Goal: Transaction & Acquisition: Obtain resource

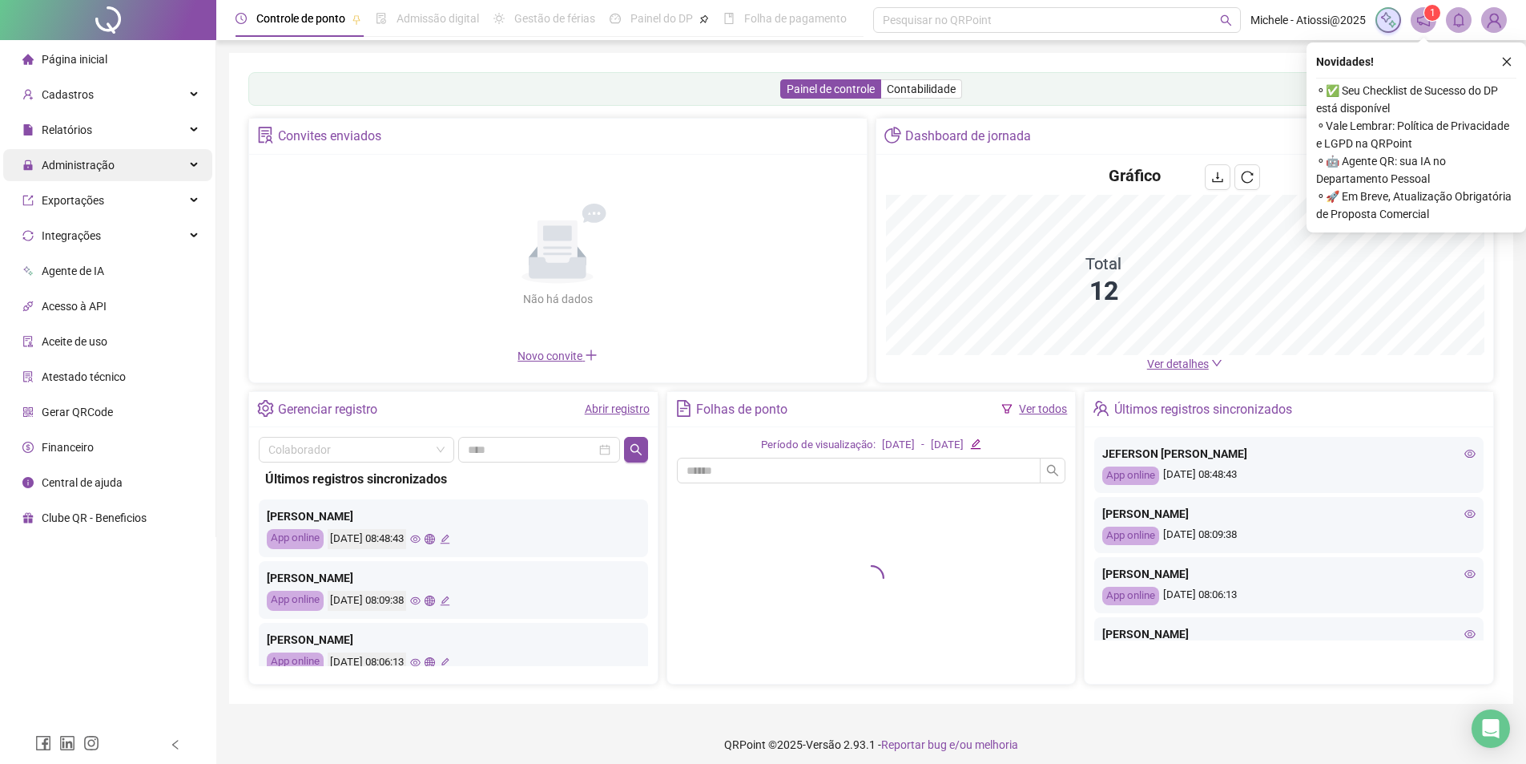
click at [157, 164] on div "Administração" at bounding box center [107, 165] width 209 height 32
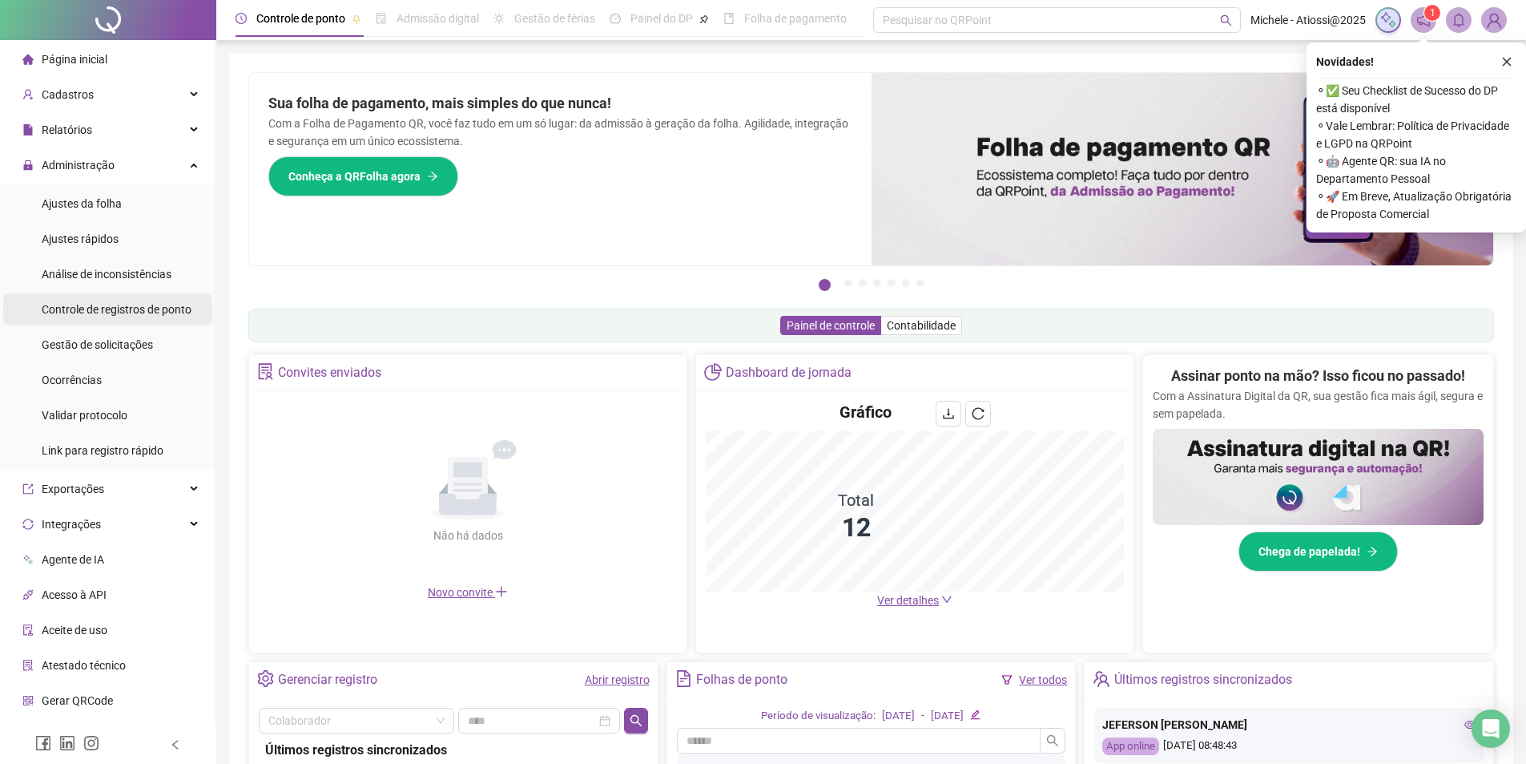
click at [142, 304] on span "Controle de registros de ponto" at bounding box center [117, 309] width 150 height 13
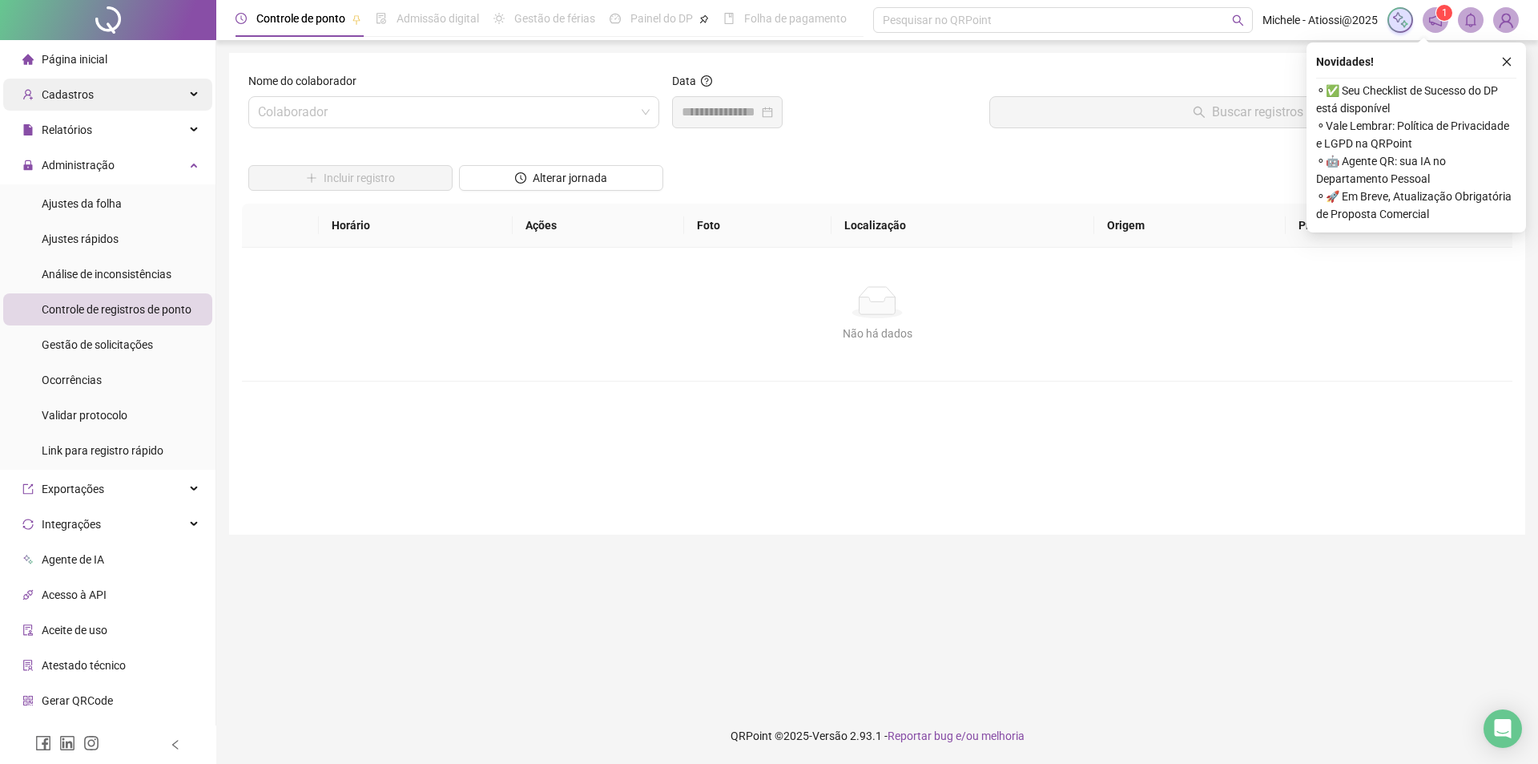
click at [167, 105] on div "Cadastros" at bounding box center [107, 95] width 209 height 32
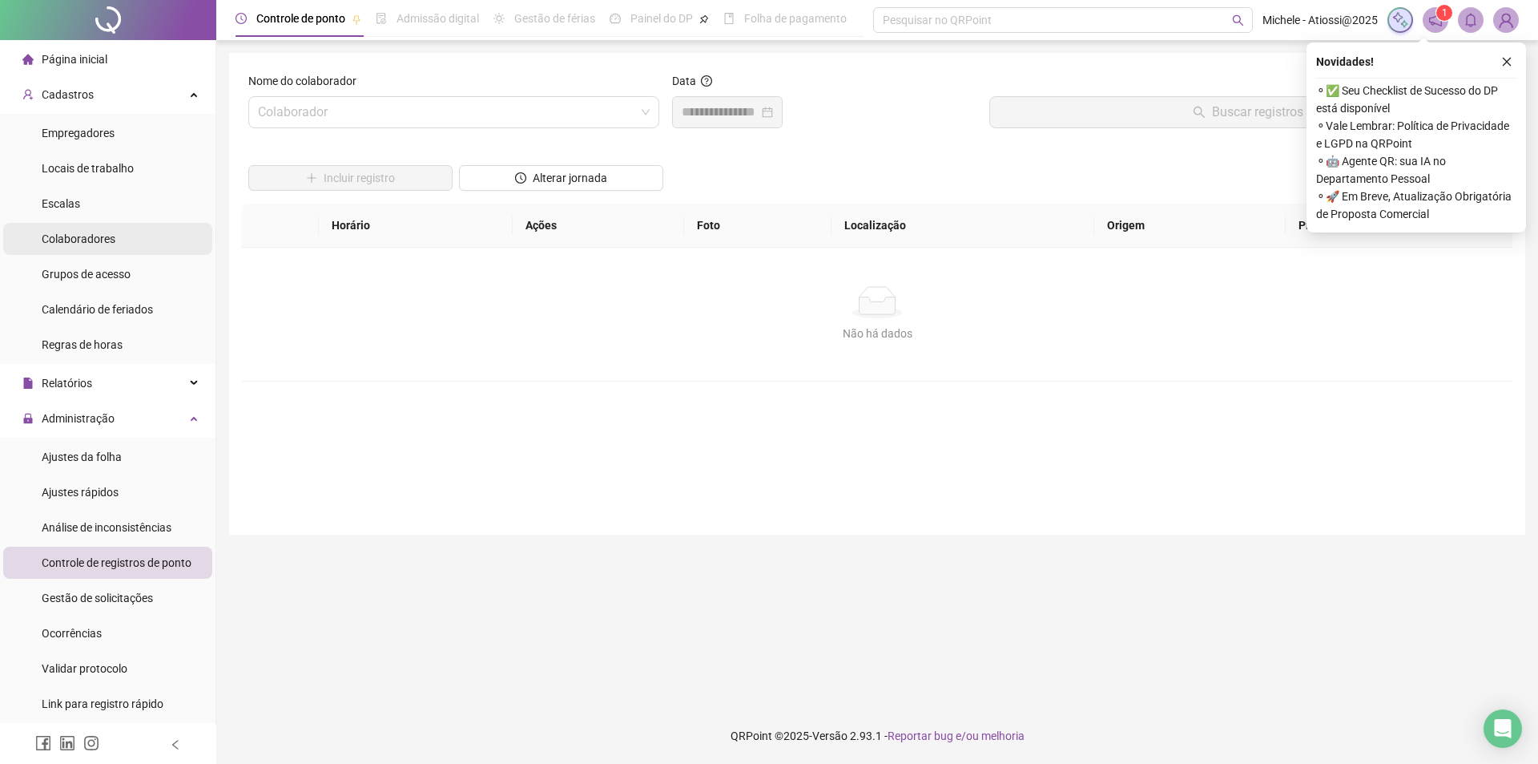
click at [134, 236] on li "Colaboradores" at bounding box center [107, 239] width 209 height 32
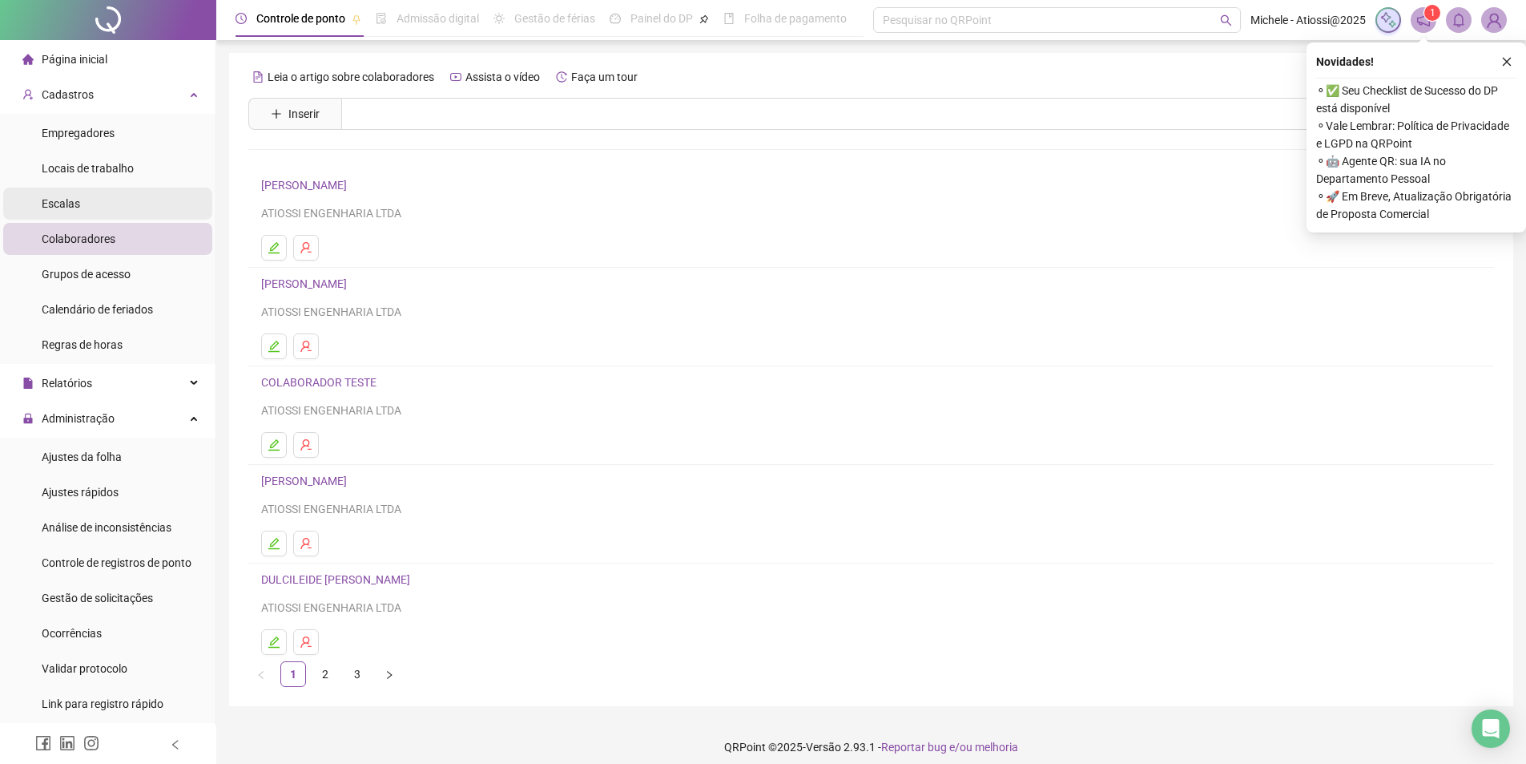
click at [73, 203] on span "Escalas" at bounding box center [61, 203] width 38 height 13
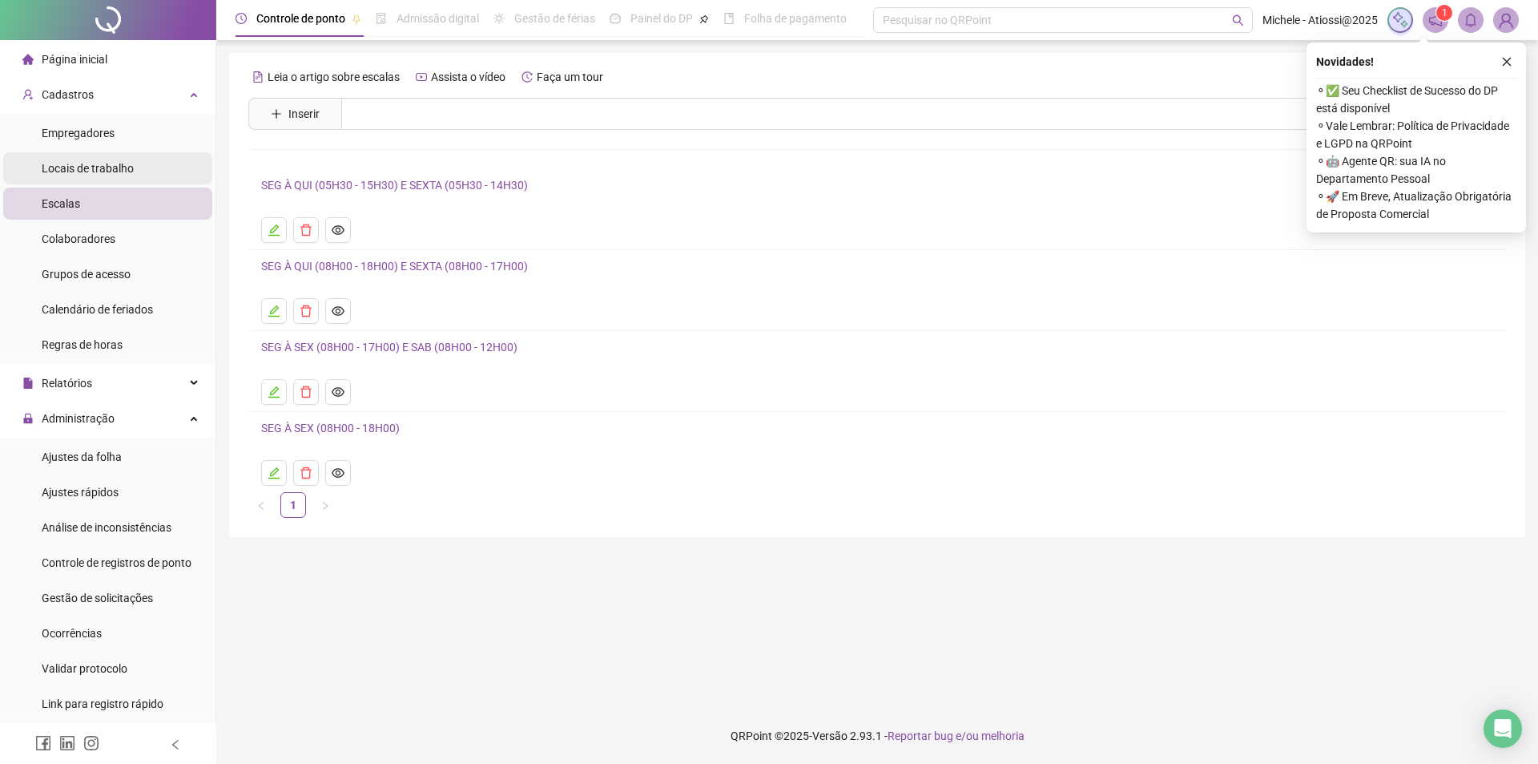
click at [76, 171] on span "Locais de trabalho" at bounding box center [88, 168] width 92 height 13
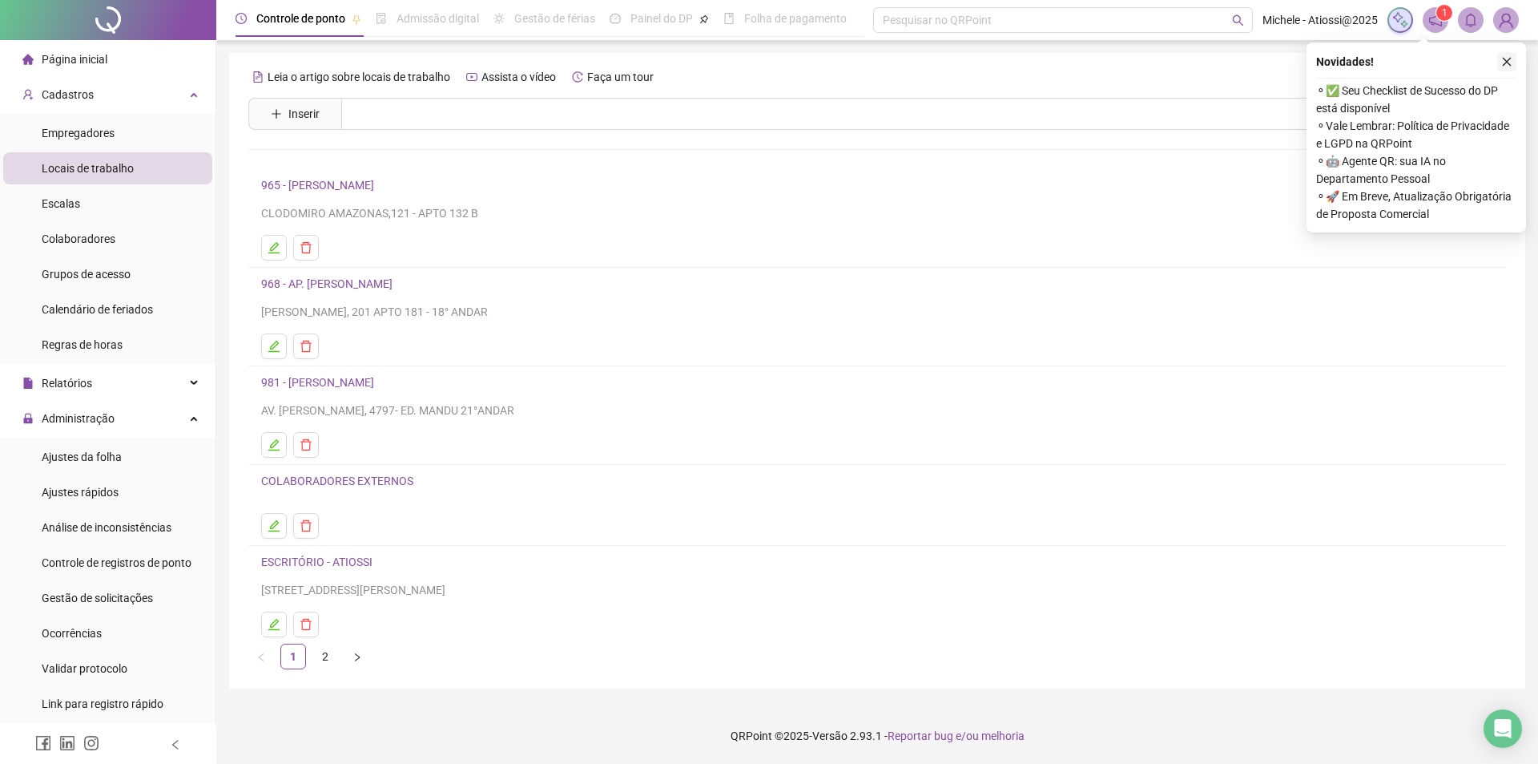
click at [1506, 58] on icon "close" at bounding box center [1506, 61] width 11 height 11
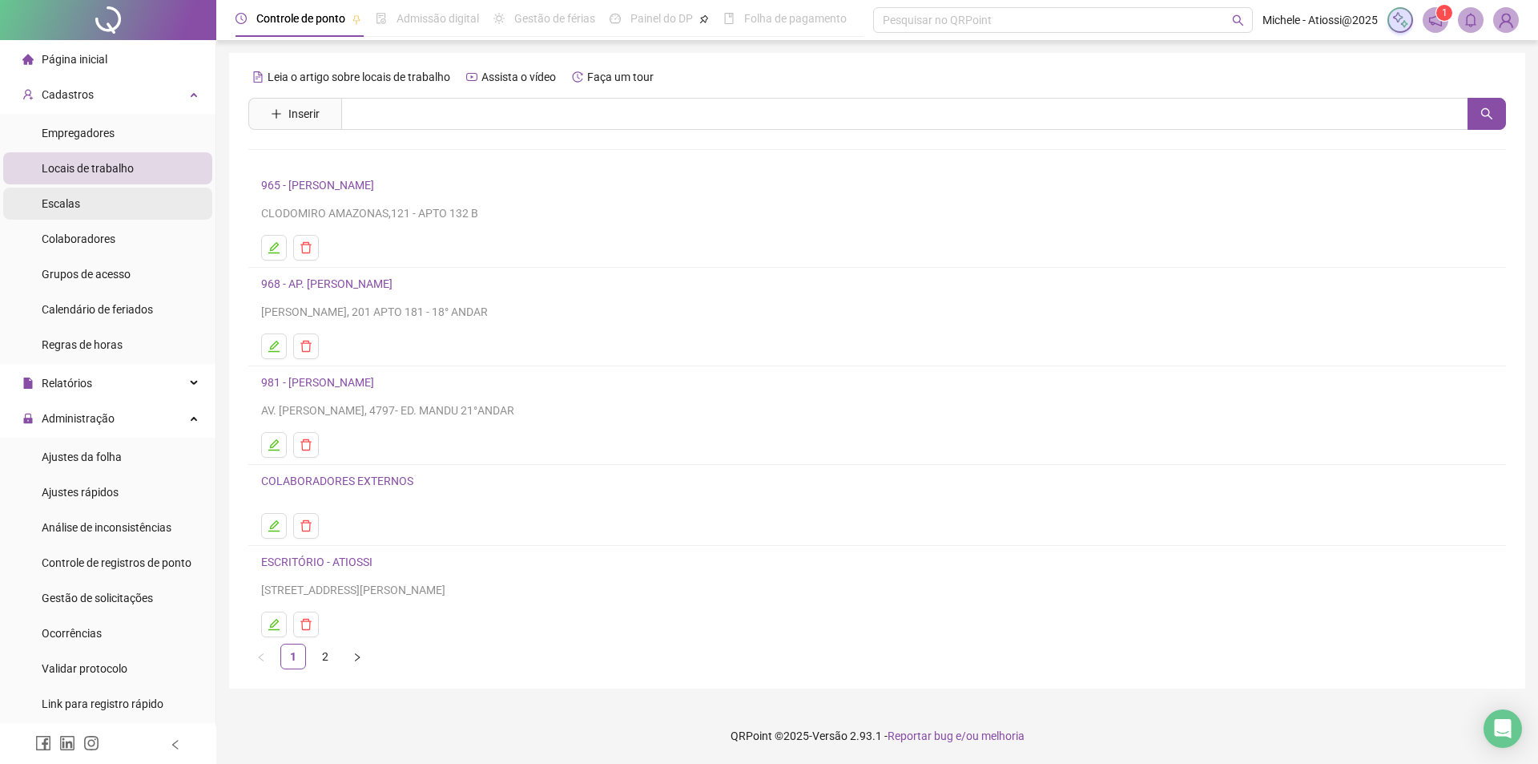
click at [73, 204] on span "Escalas" at bounding box center [61, 203] width 38 height 13
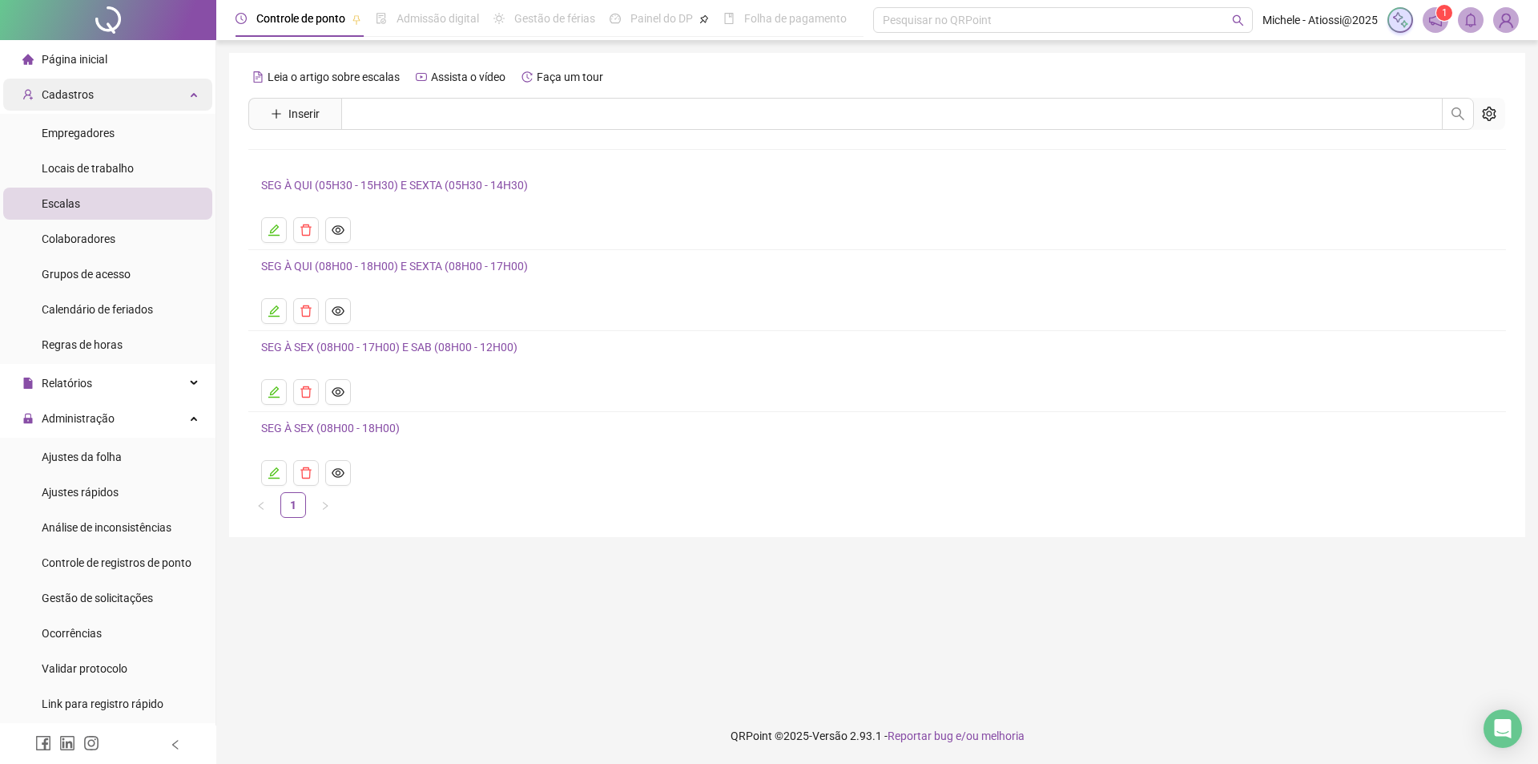
click at [106, 96] on div "Cadastros" at bounding box center [107, 95] width 209 height 32
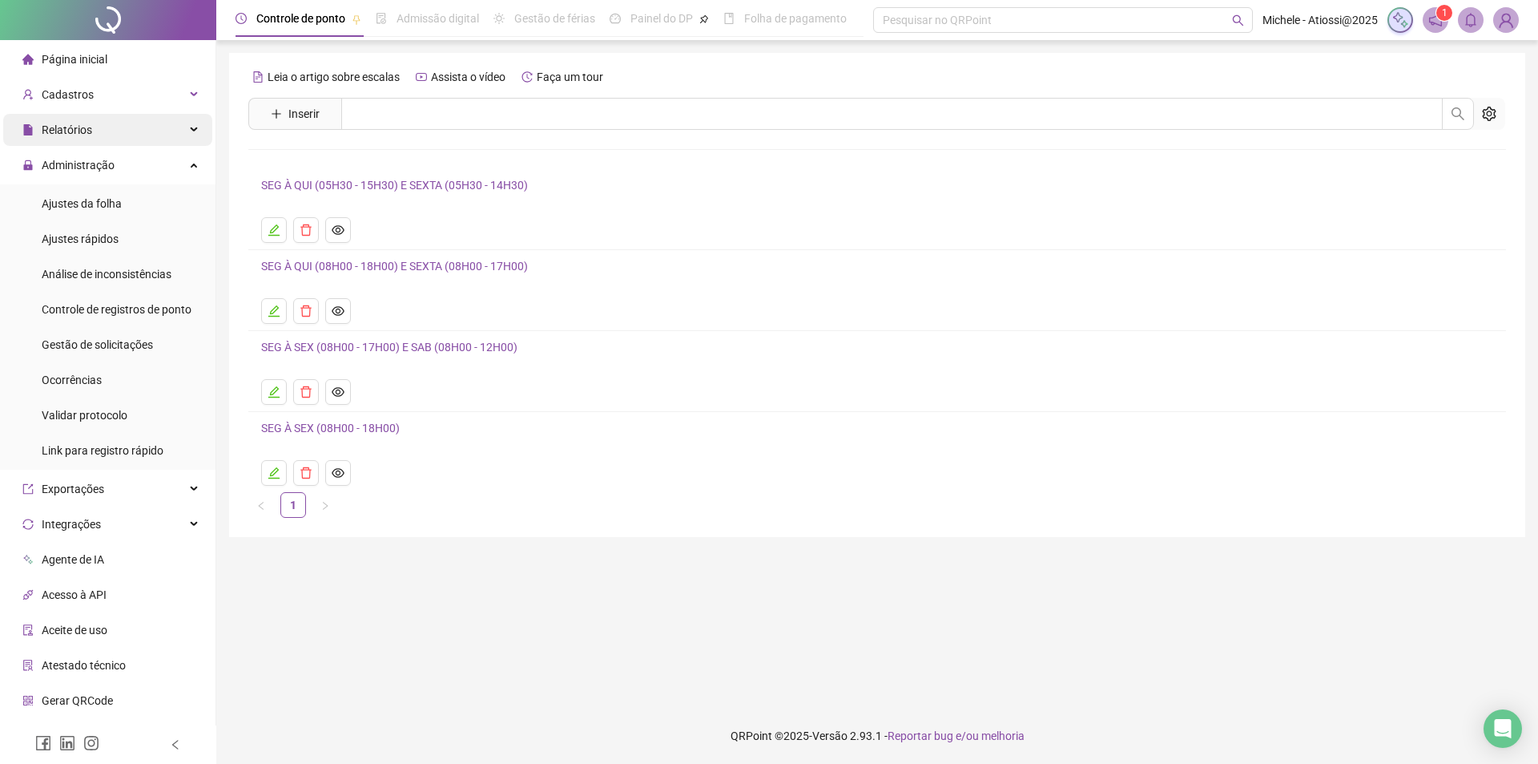
click at [103, 129] on div "Relatórios" at bounding box center [107, 130] width 209 height 32
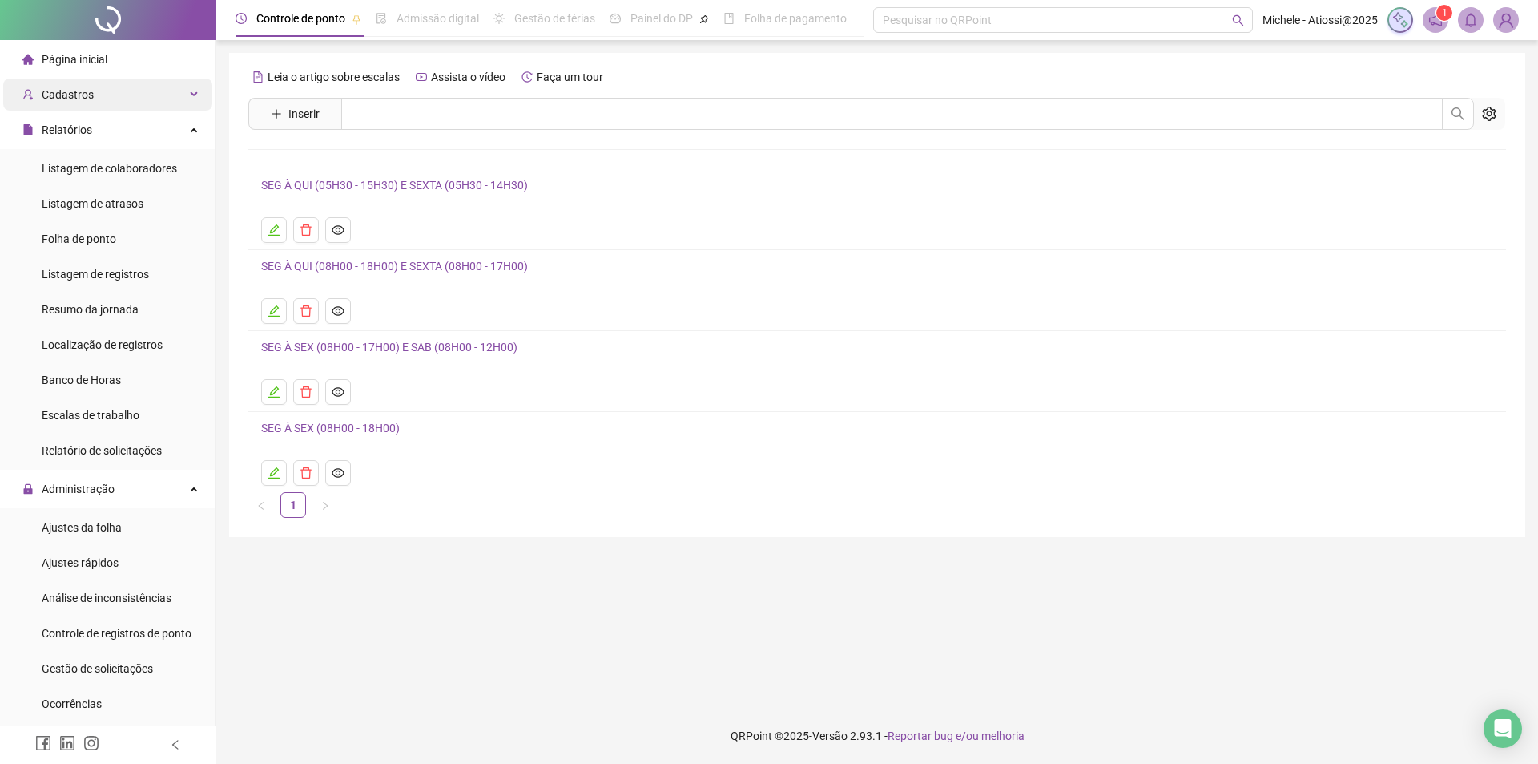
click at [107, 97] on div "Cadastros" at bounding box center [107, 95] width 209 height 32
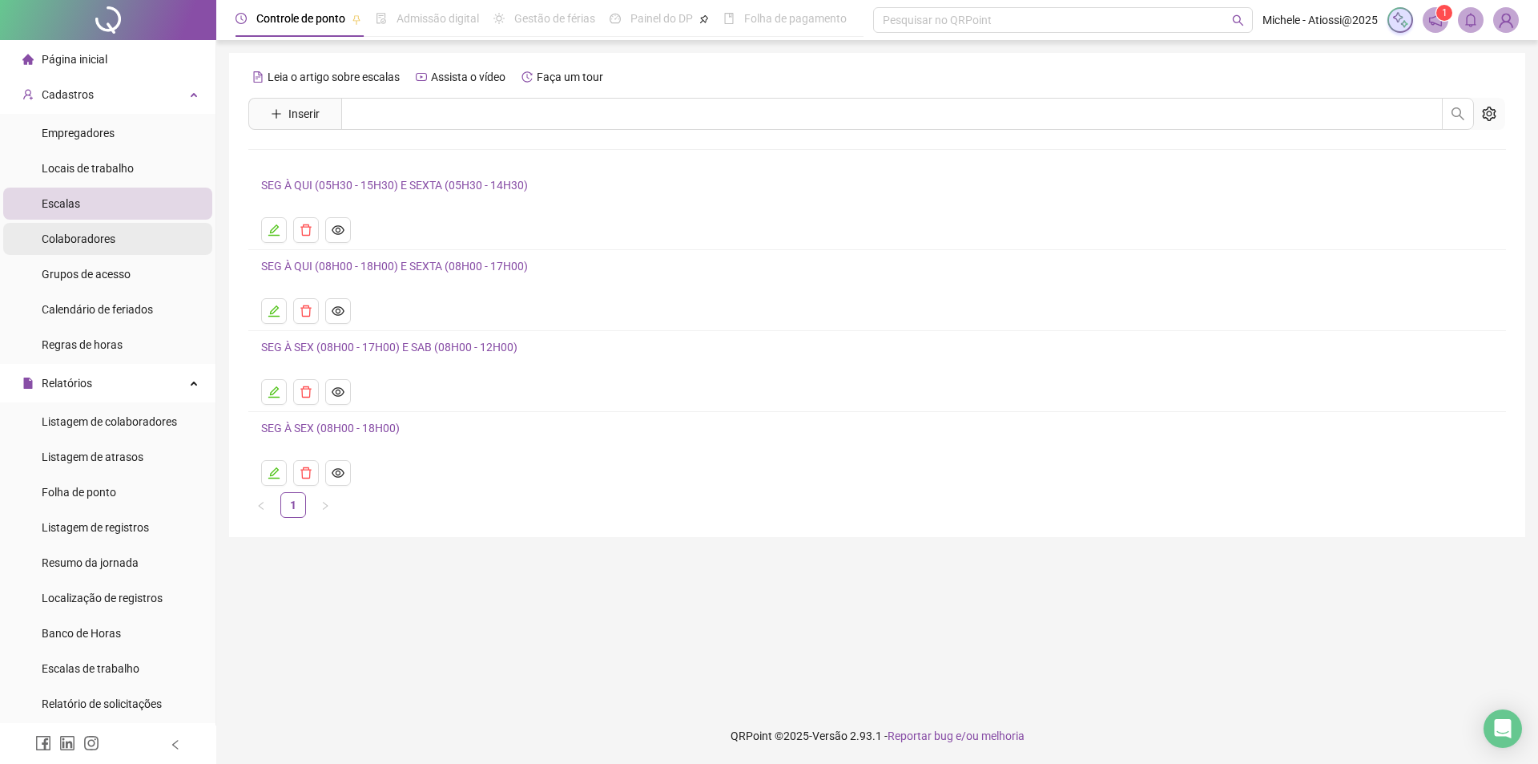
click at [103, 242] on span "Colaboradores" at bounding box center [79, 238] width 74 height 13
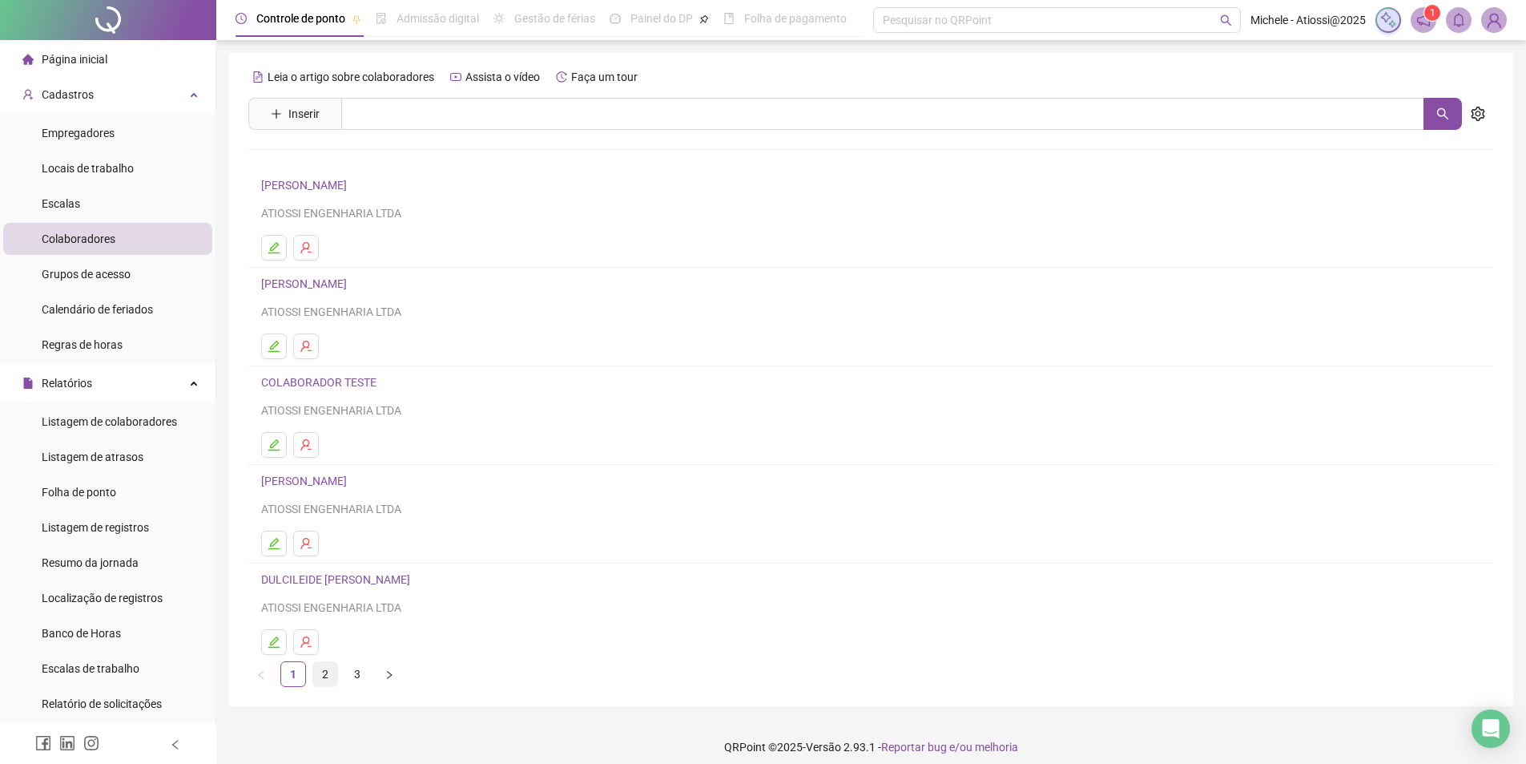
click at [329, 679] on link "2" at bounding box center [325, 674] width 24 height 24
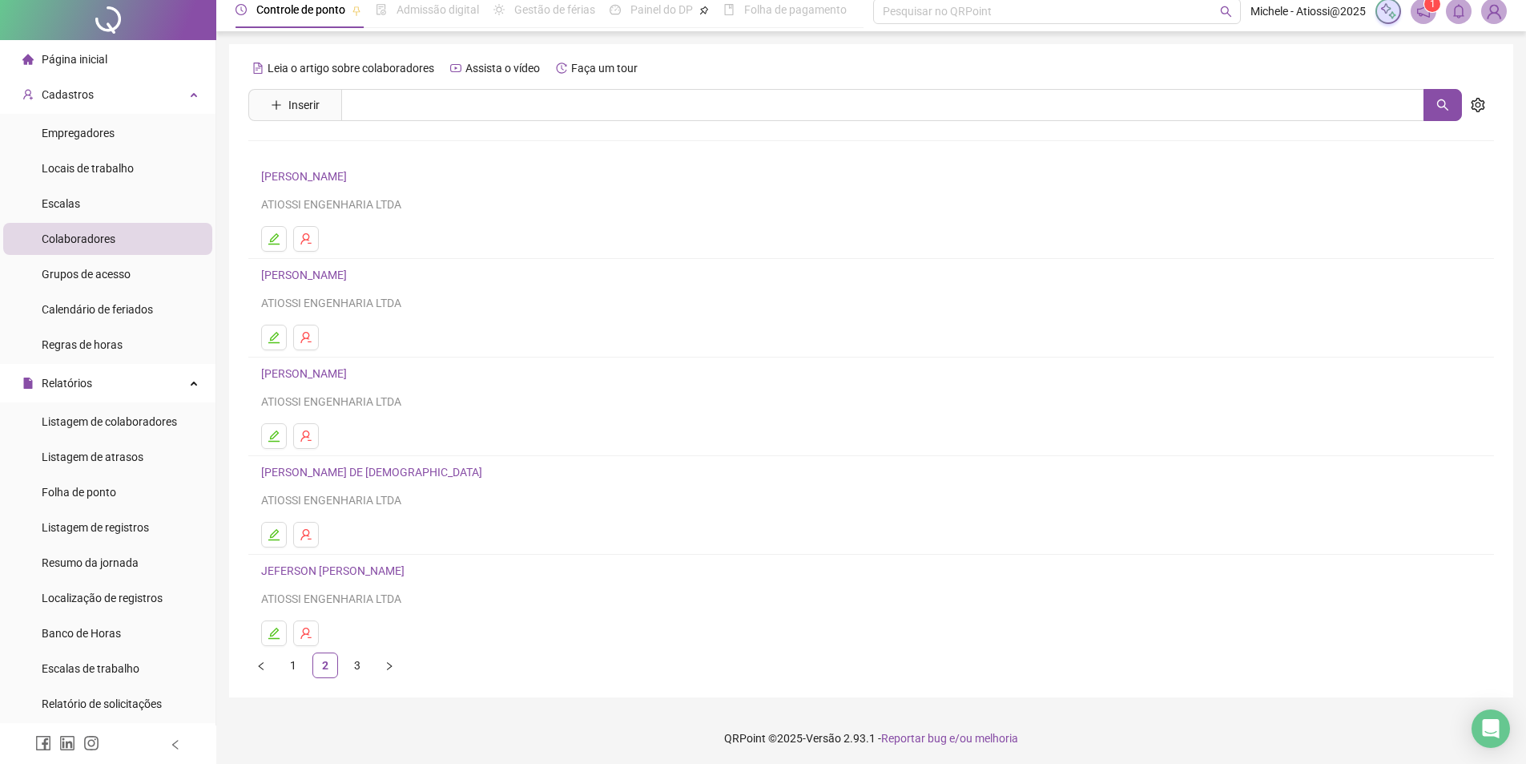
scroll to position [11, 0]
click at [356, 665] on link "3" at bounding box center [357, 663] width 24 height 24
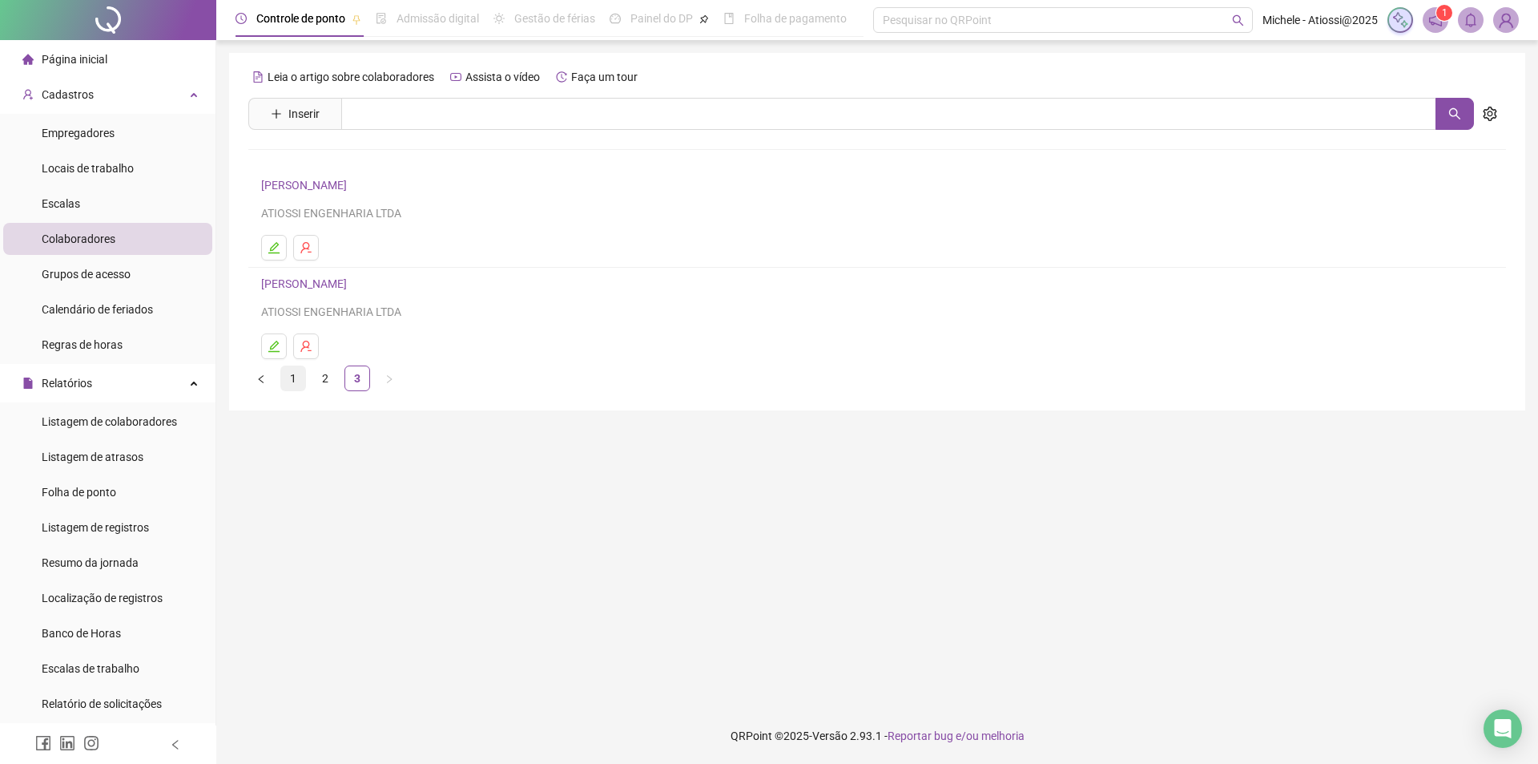
click at [296, 381] on link "1" at bounding box center [293, 378] width 24 height 24
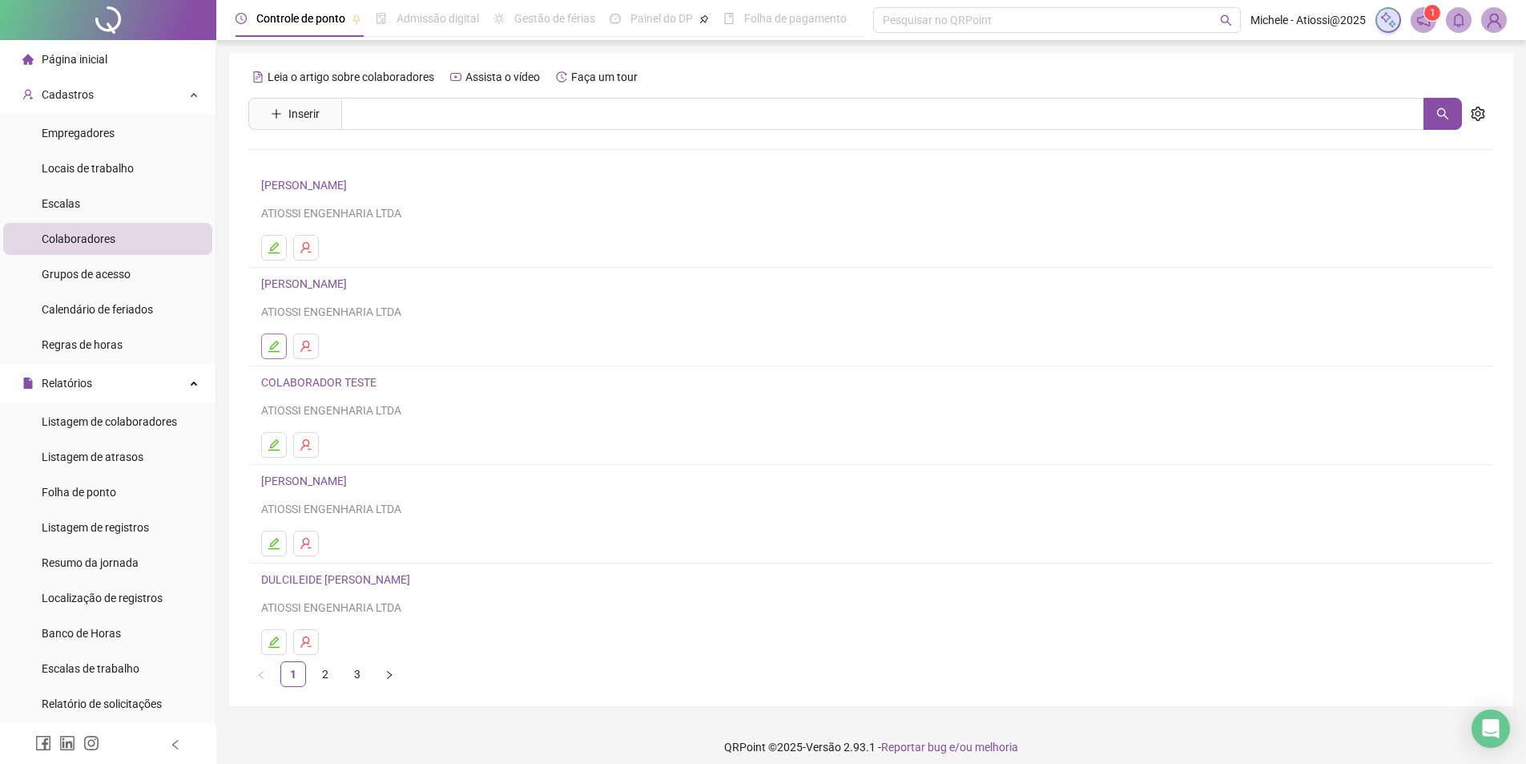
click at [278, 349] on icon "edit" at bounding box center [274, 346] width 13 height 13
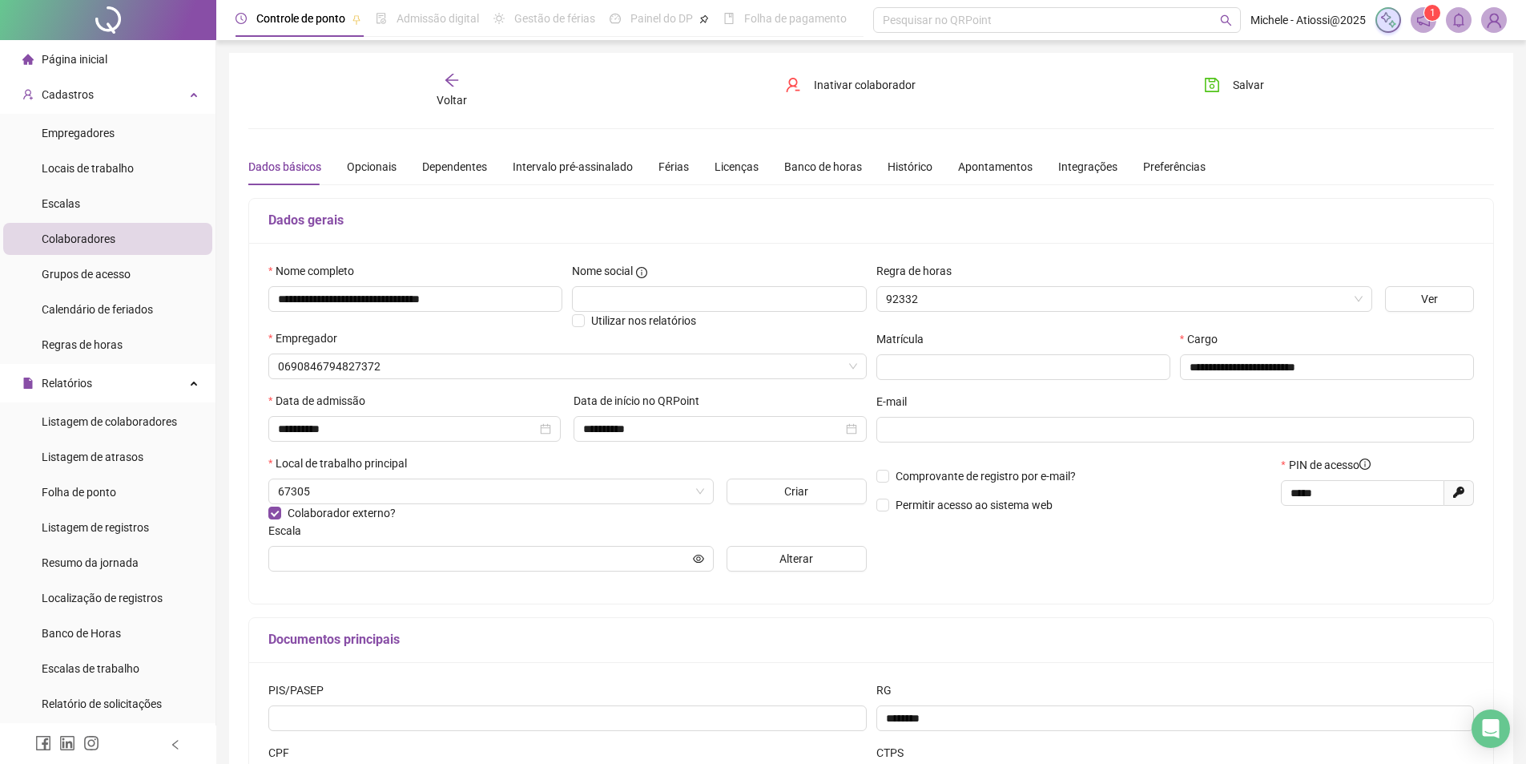
type input "**********"
click at [794, 166] on div "Banco de horas" at bounding box center [823, 167] width 78 height 18
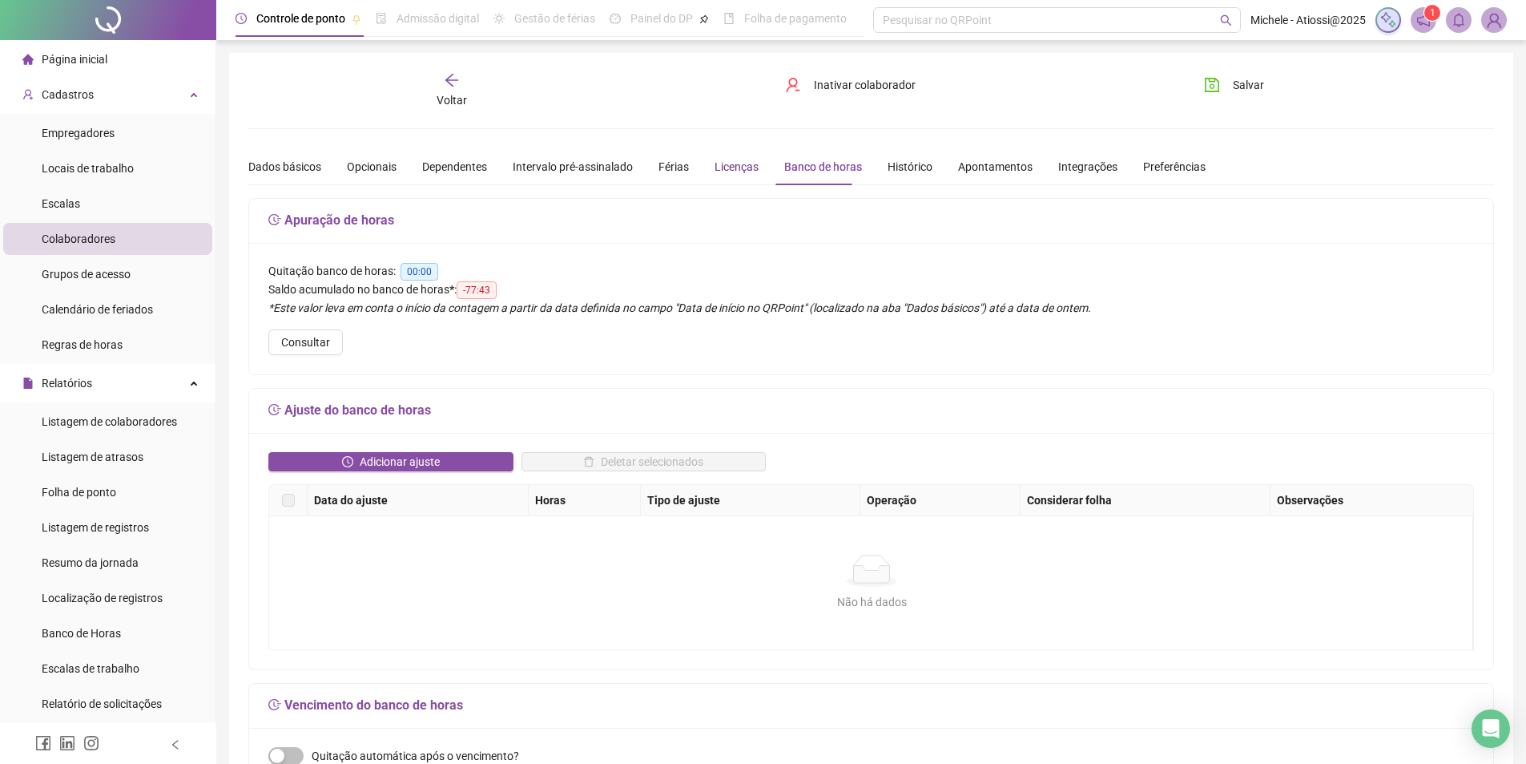
click at [718, 168] on div "Licenças" at bounding box center [737, 167] width 44 height 18
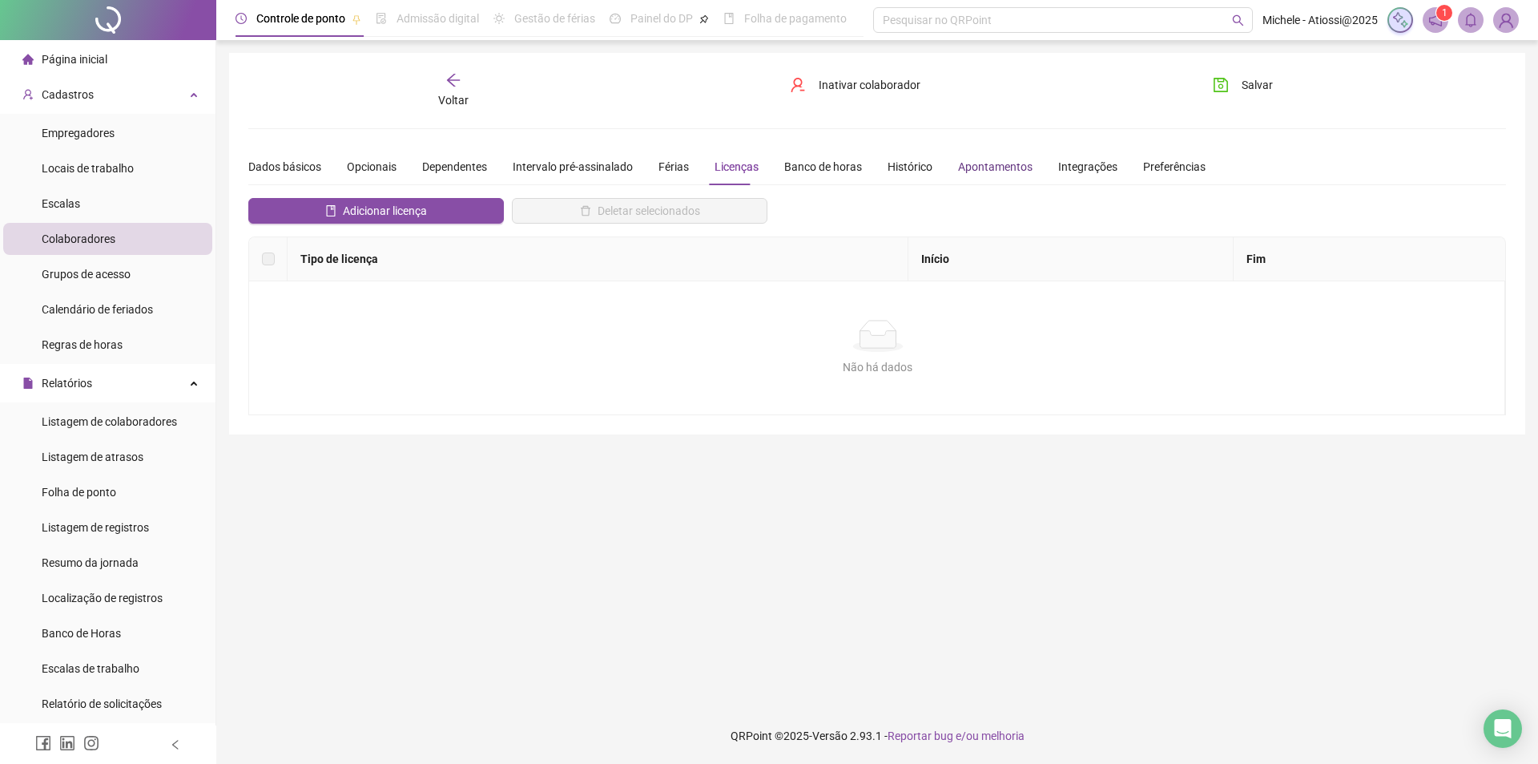
click at [985, 163] on div "Apontamentos" at bounding box center [995, 167] width 75 height 18
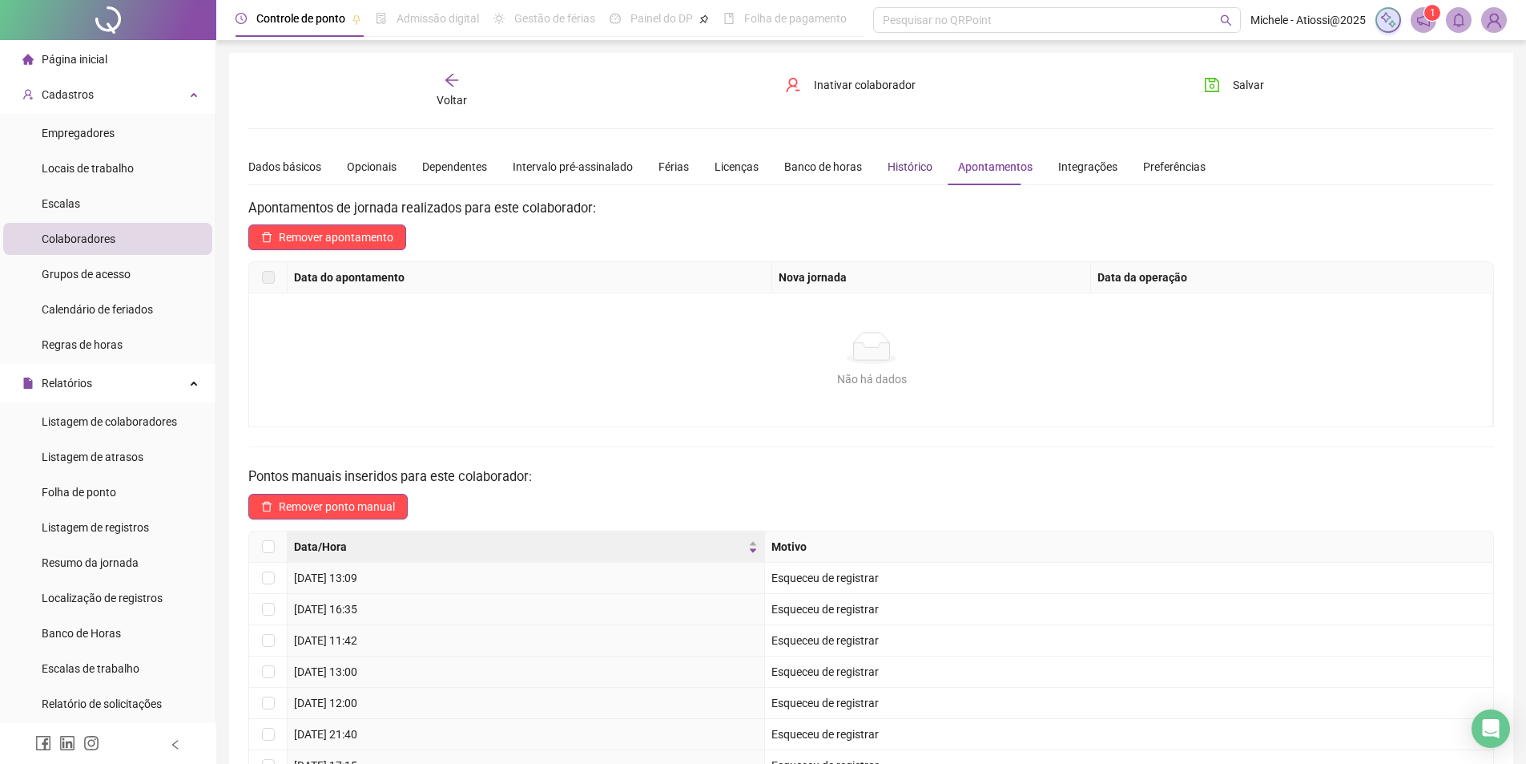
click at [904, 163] on div "Histórico" at bounding box center [910, 167] width 45 height 18
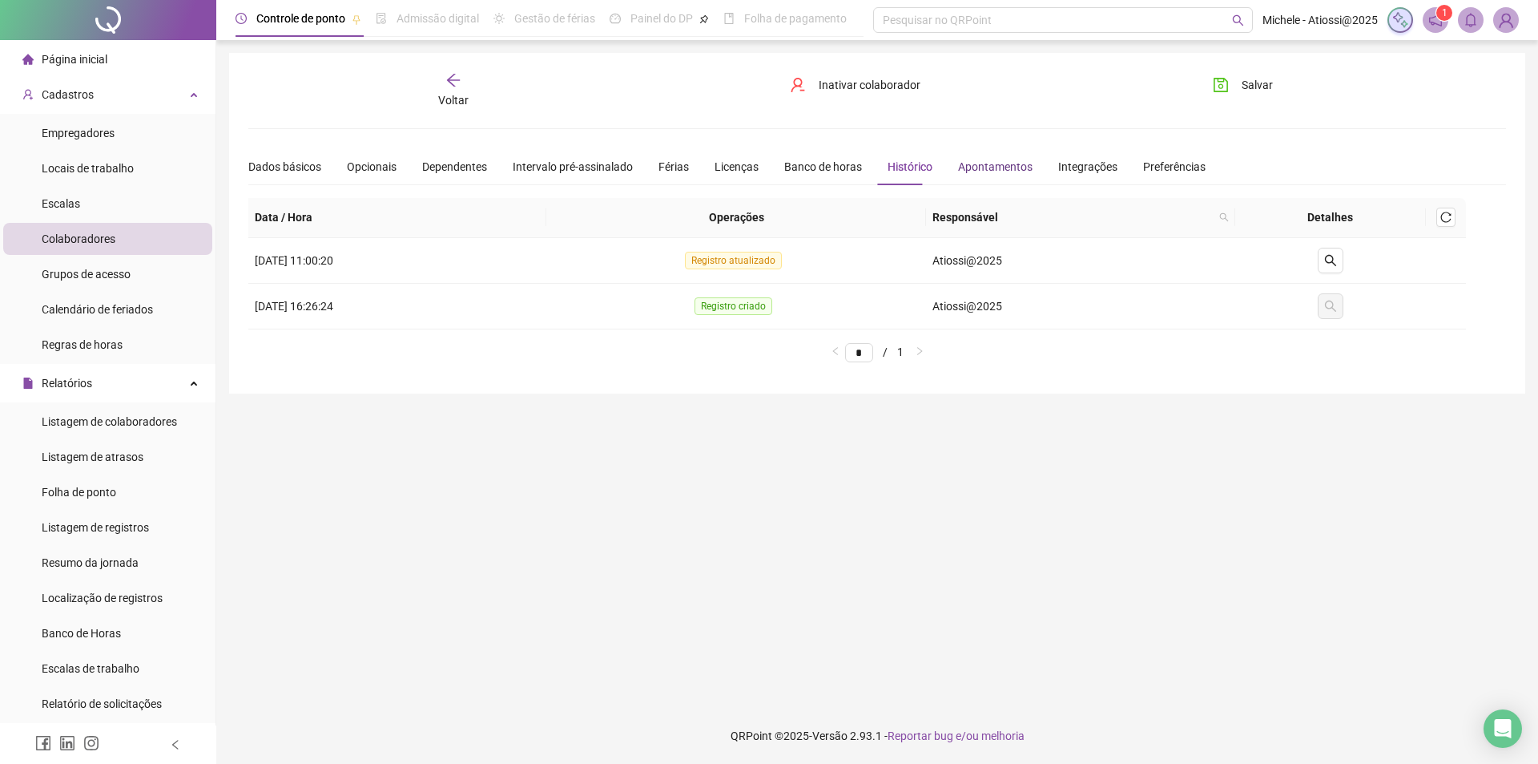
click at [978, 165] on div "Apontamentos" at bounding box center [995, 167] width 75 height 18
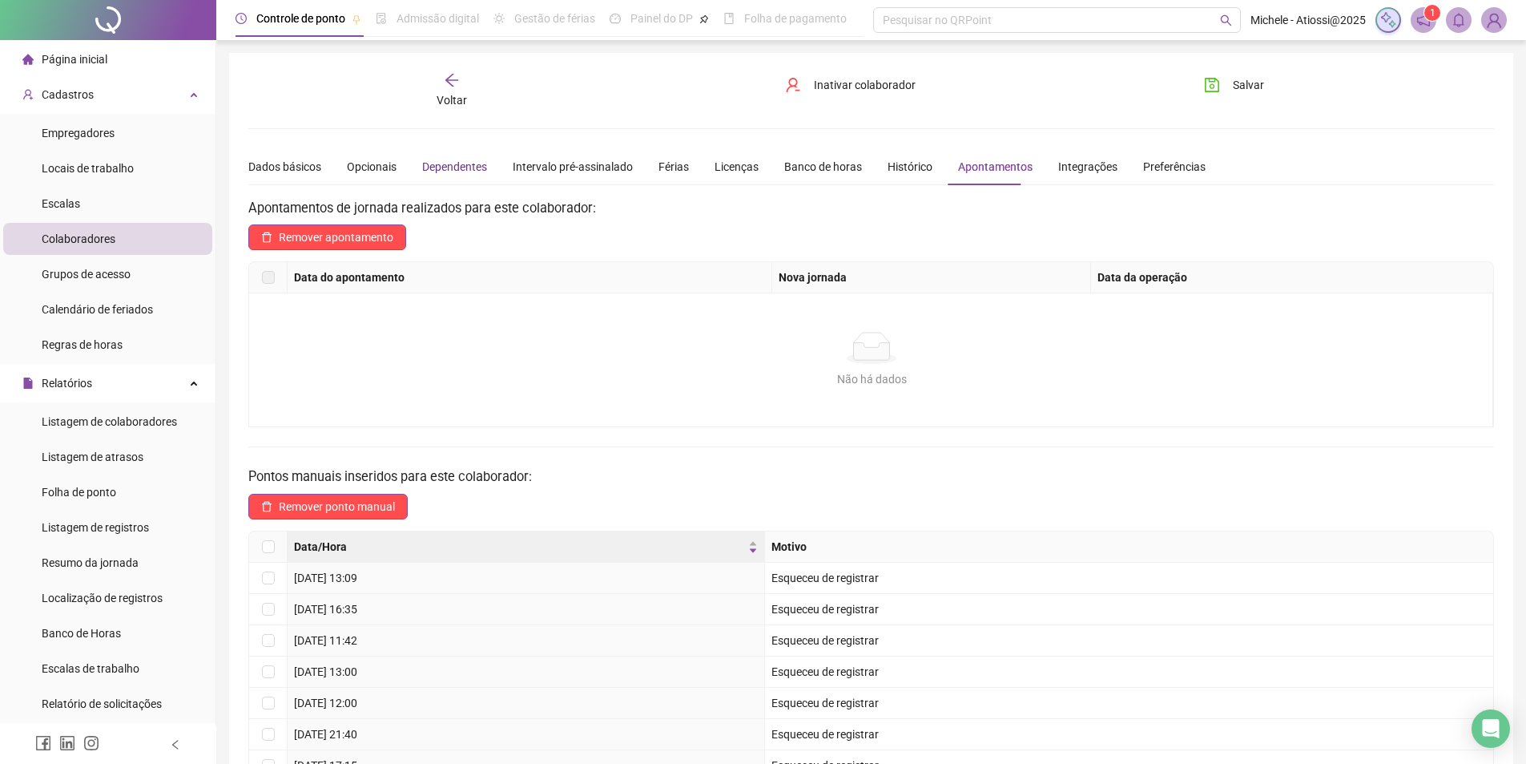
click at [443, 163] on div "Dependentes" at bounding box center [454, 167] width 65 height 18
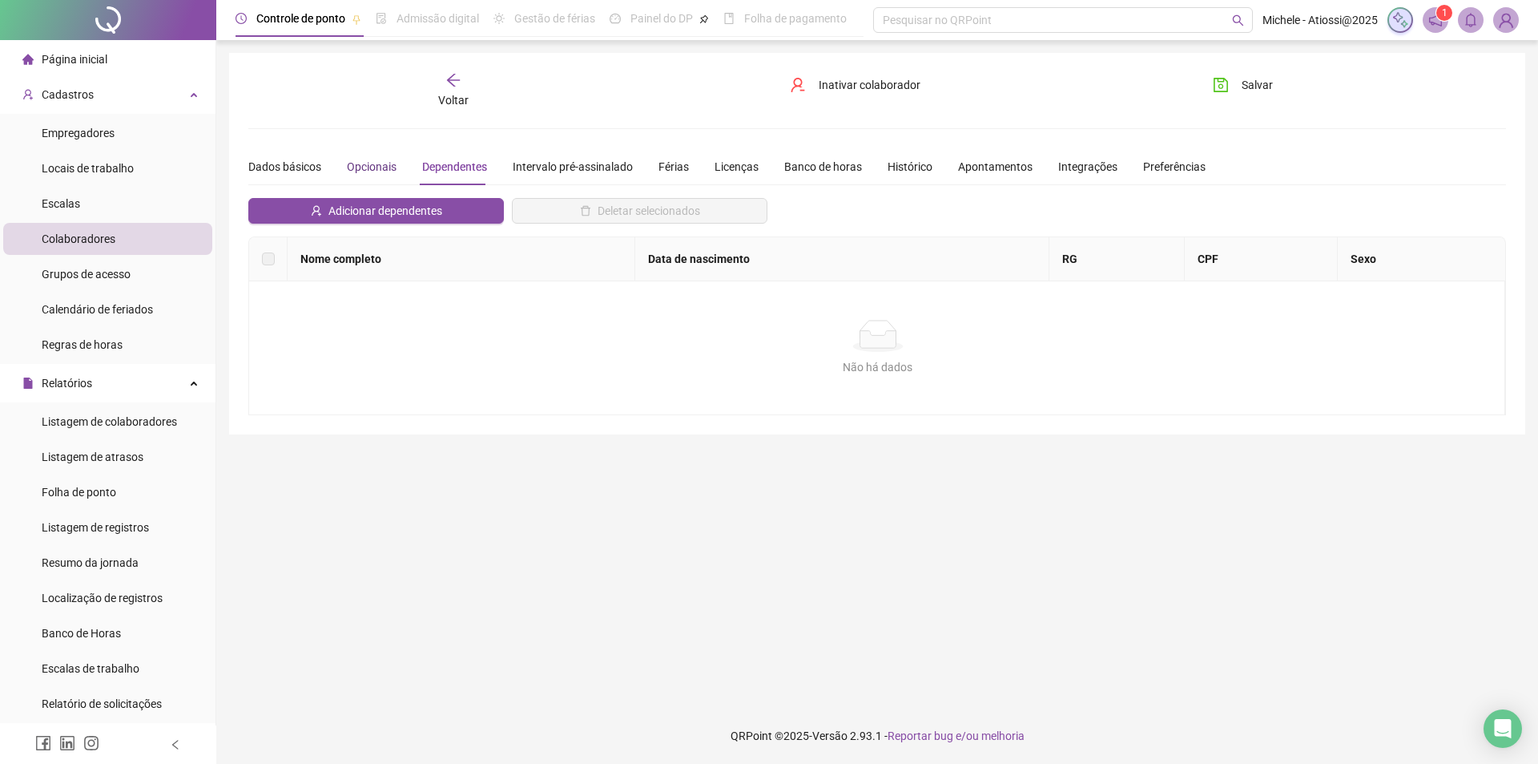
click at [387, 163] on div "Opcionais" at bounding box center [372, 167] width 50 height 18
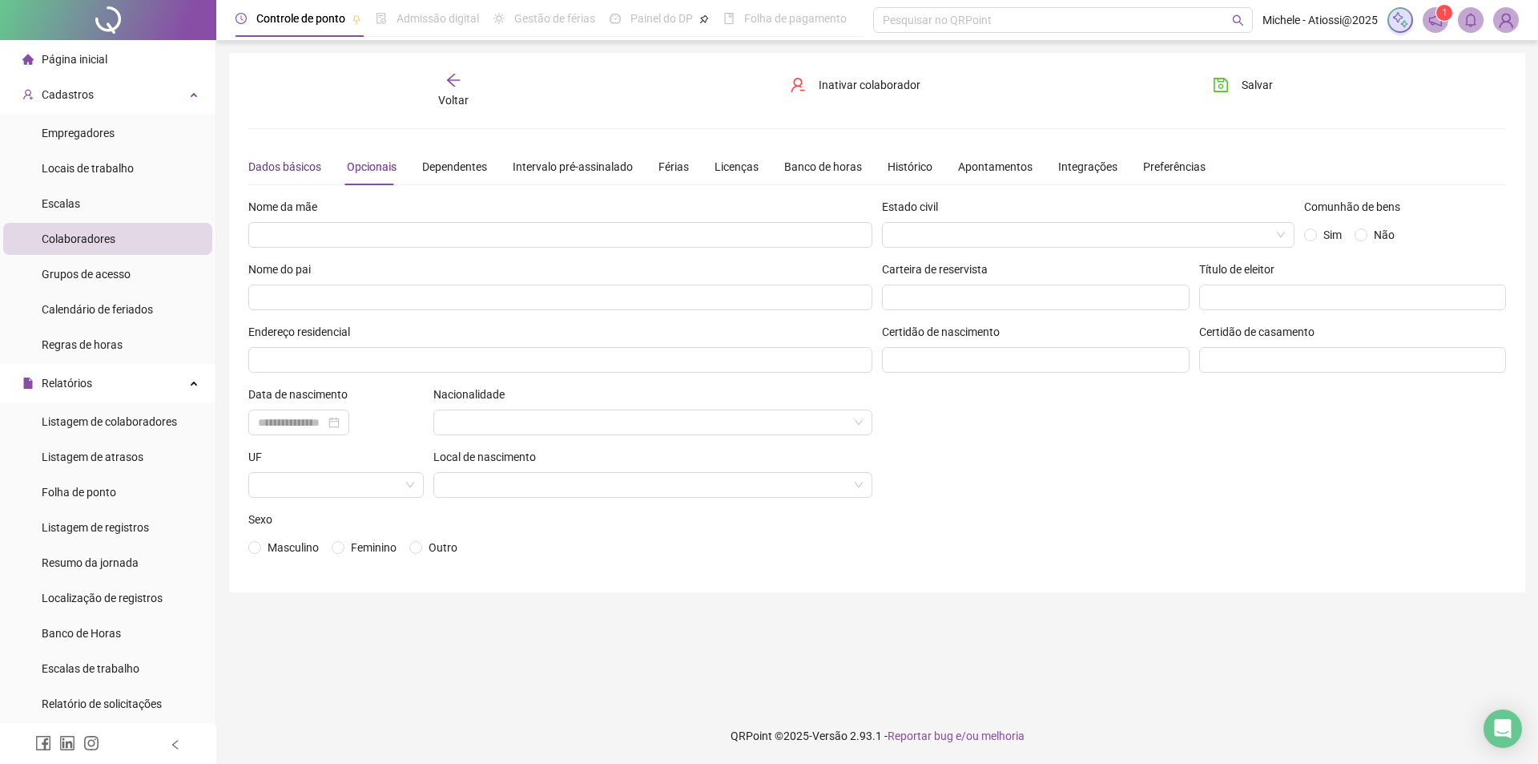
click at [308, 170] on div "Dados básicos" at bounding box center [284, 167] width 73 height 18
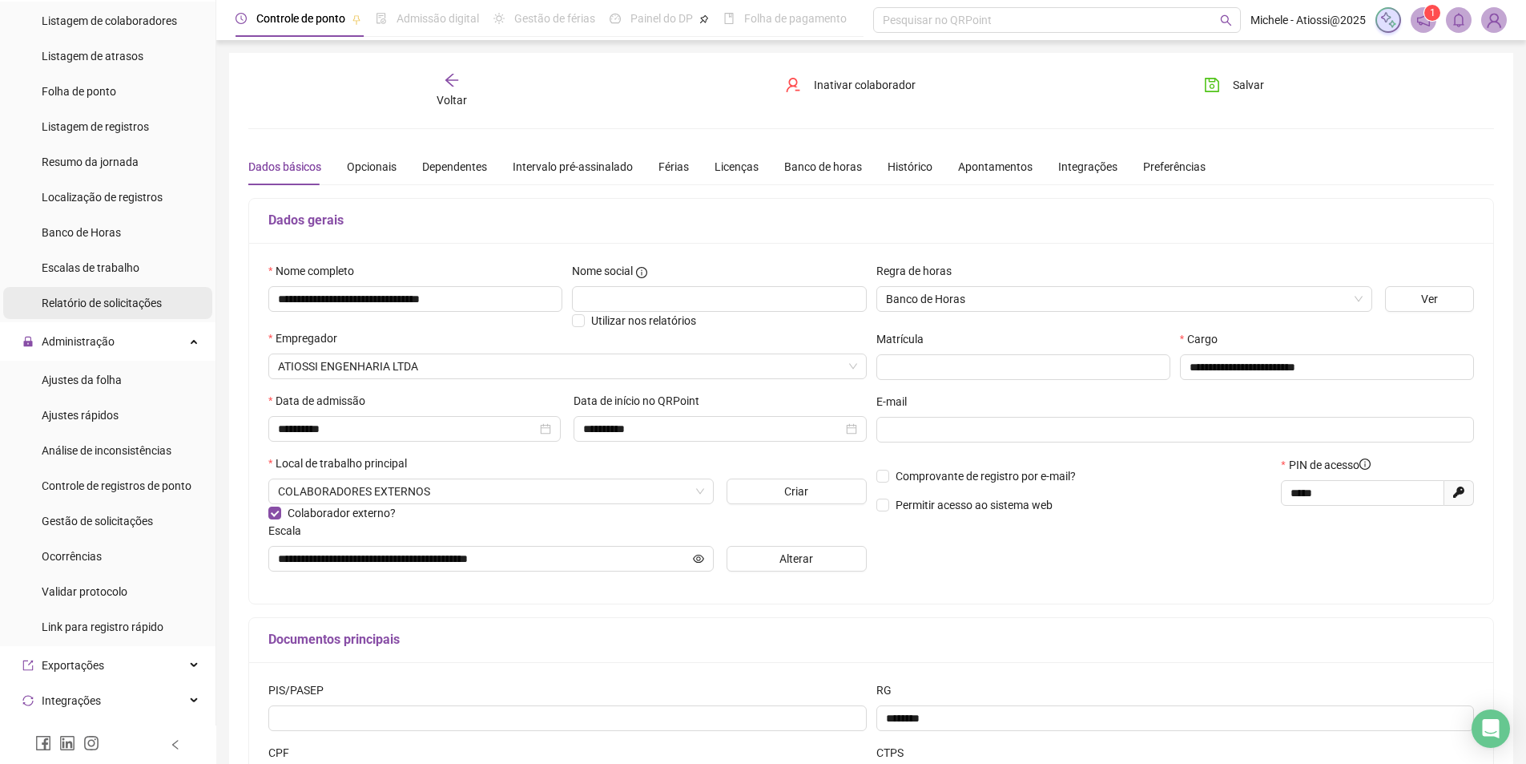
scroll to position [320, 0]
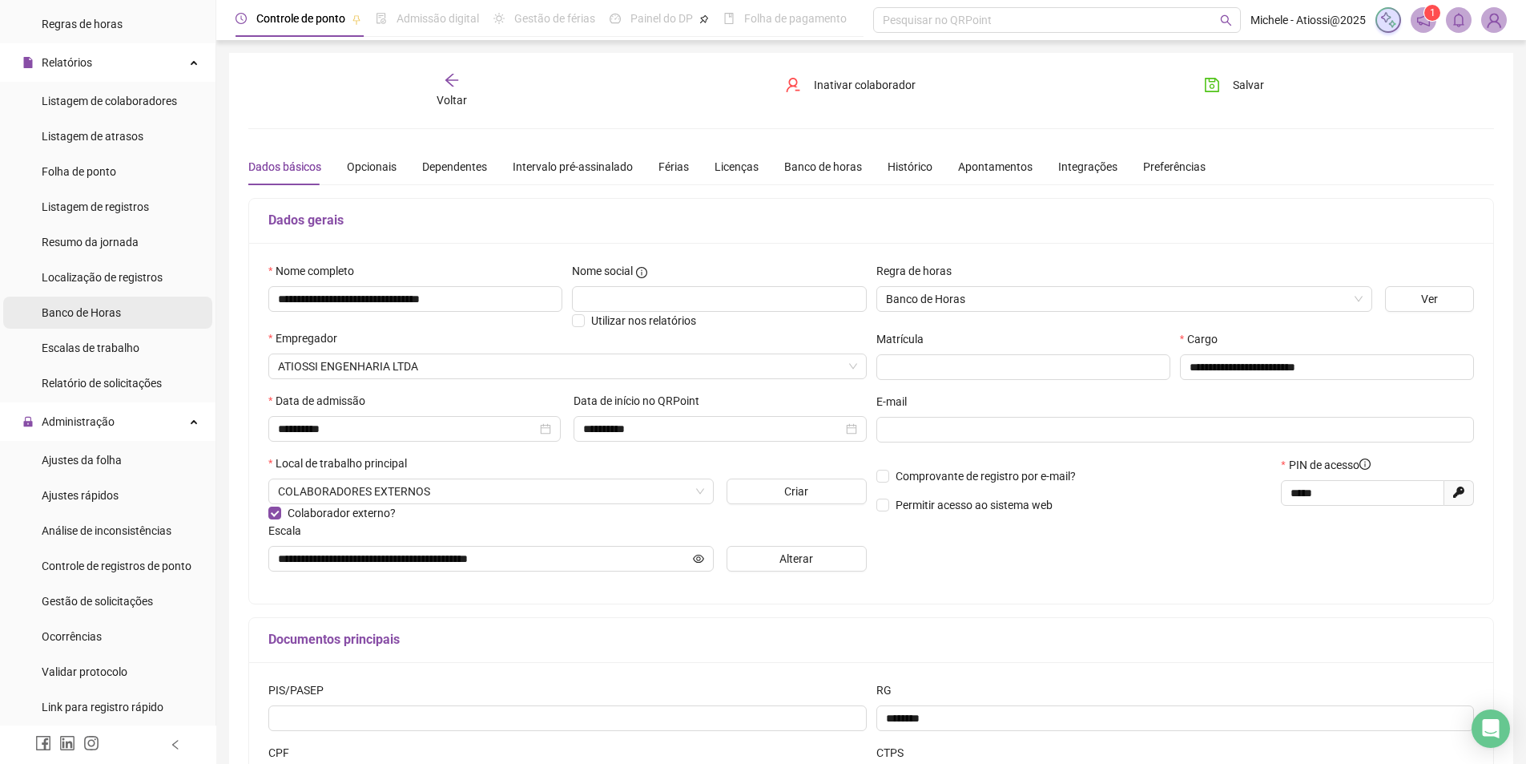
click at [74, 301] on div "Banco de Horas" at bounding box center [81, 312] width 79 height 32
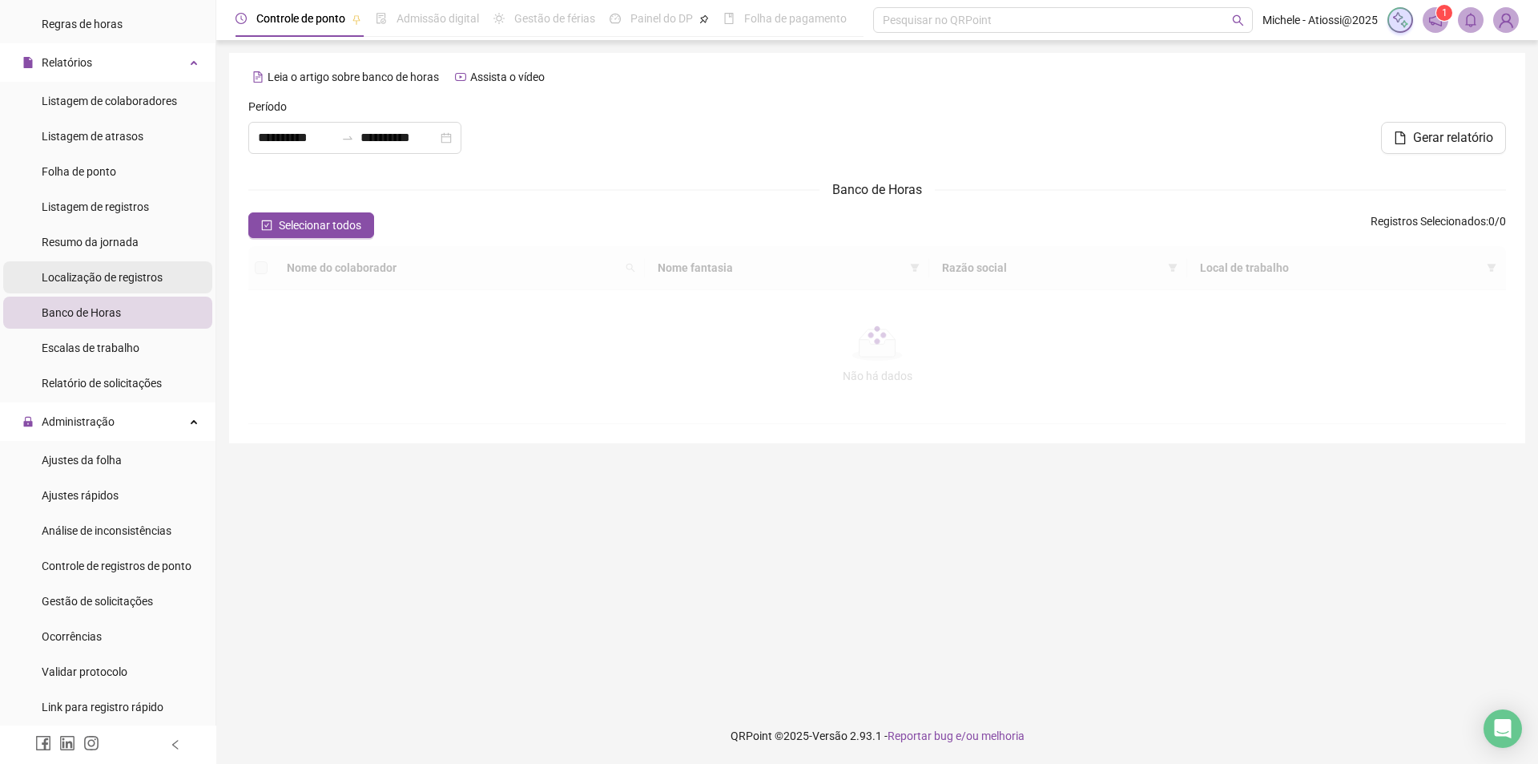
type input "**********"
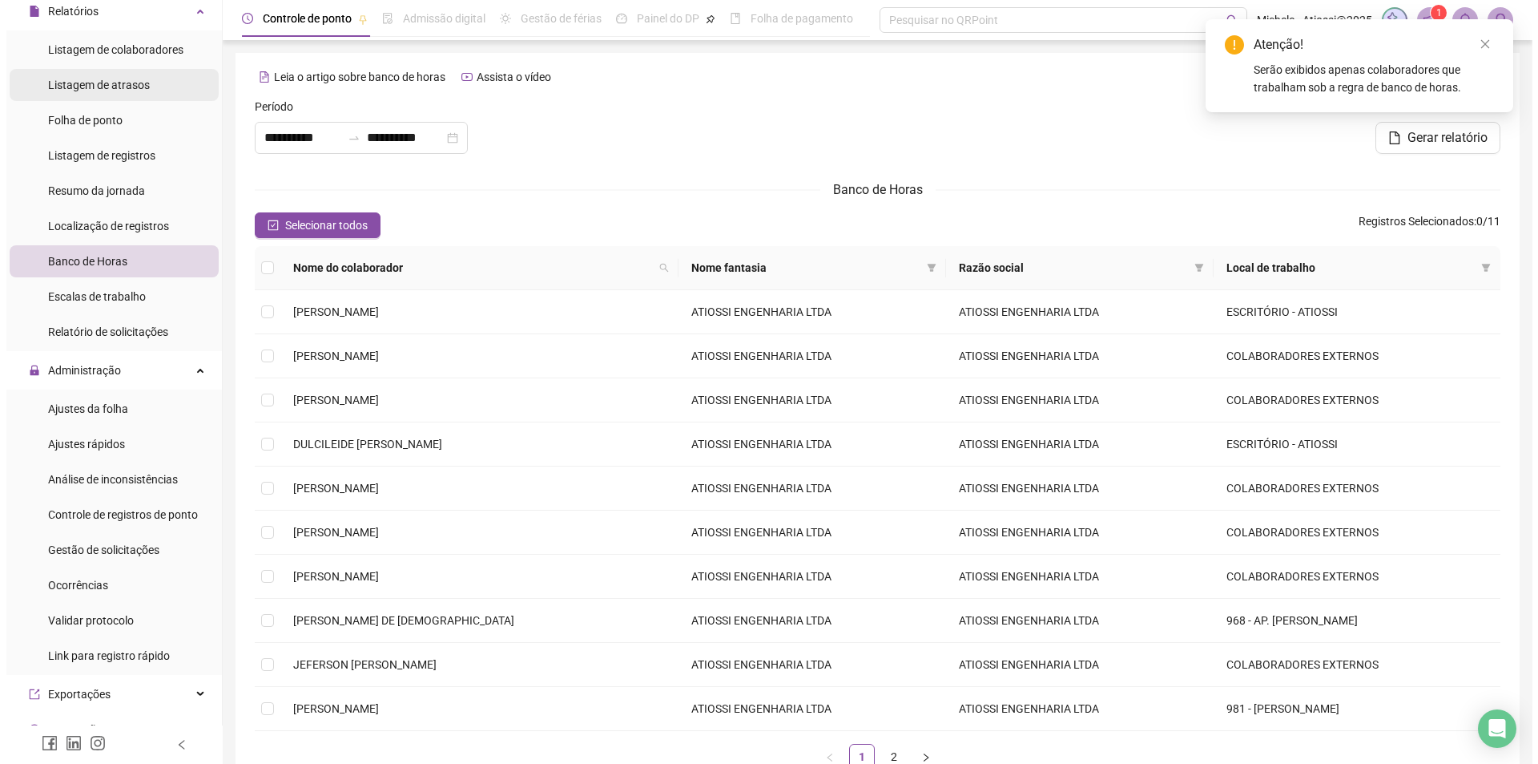
scroll to position [401, 0]
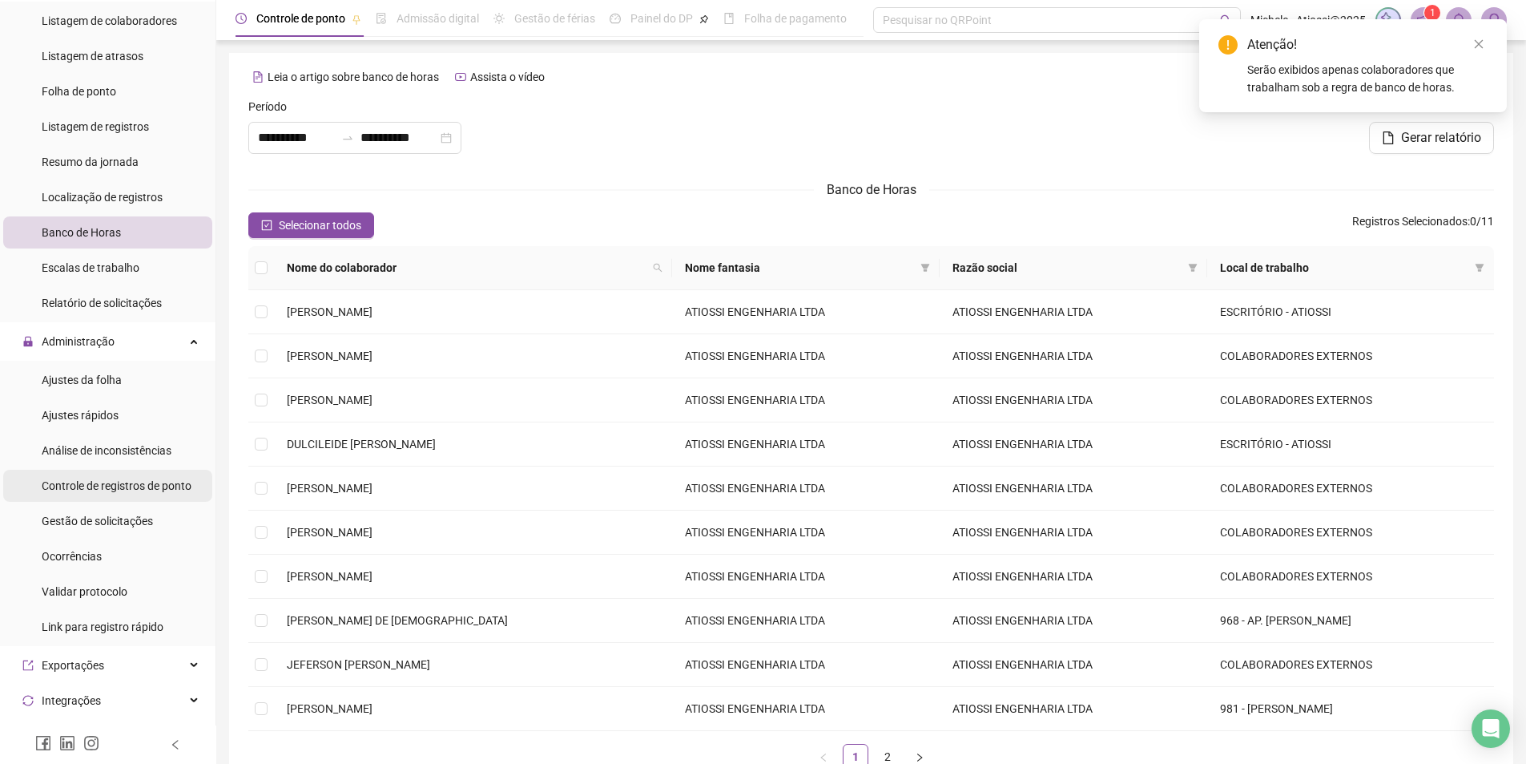
click at [123, 486] on span "Controle de registros de ponto" at bounding box center [117, 485] width 150 height 13
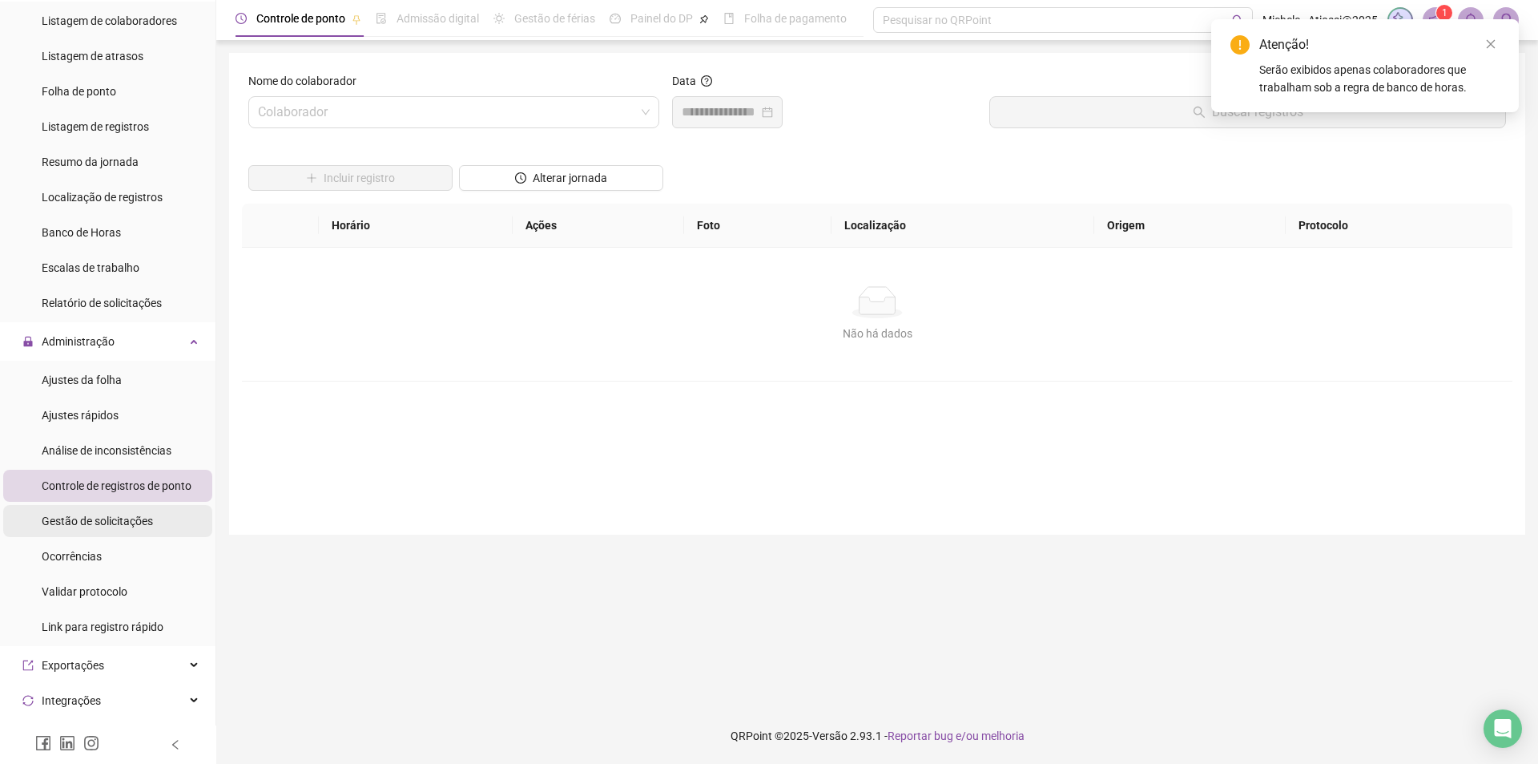
click at [123, 512] on div "Gestão de solicitações" at bounding box center [97, 521] width 111 height 32
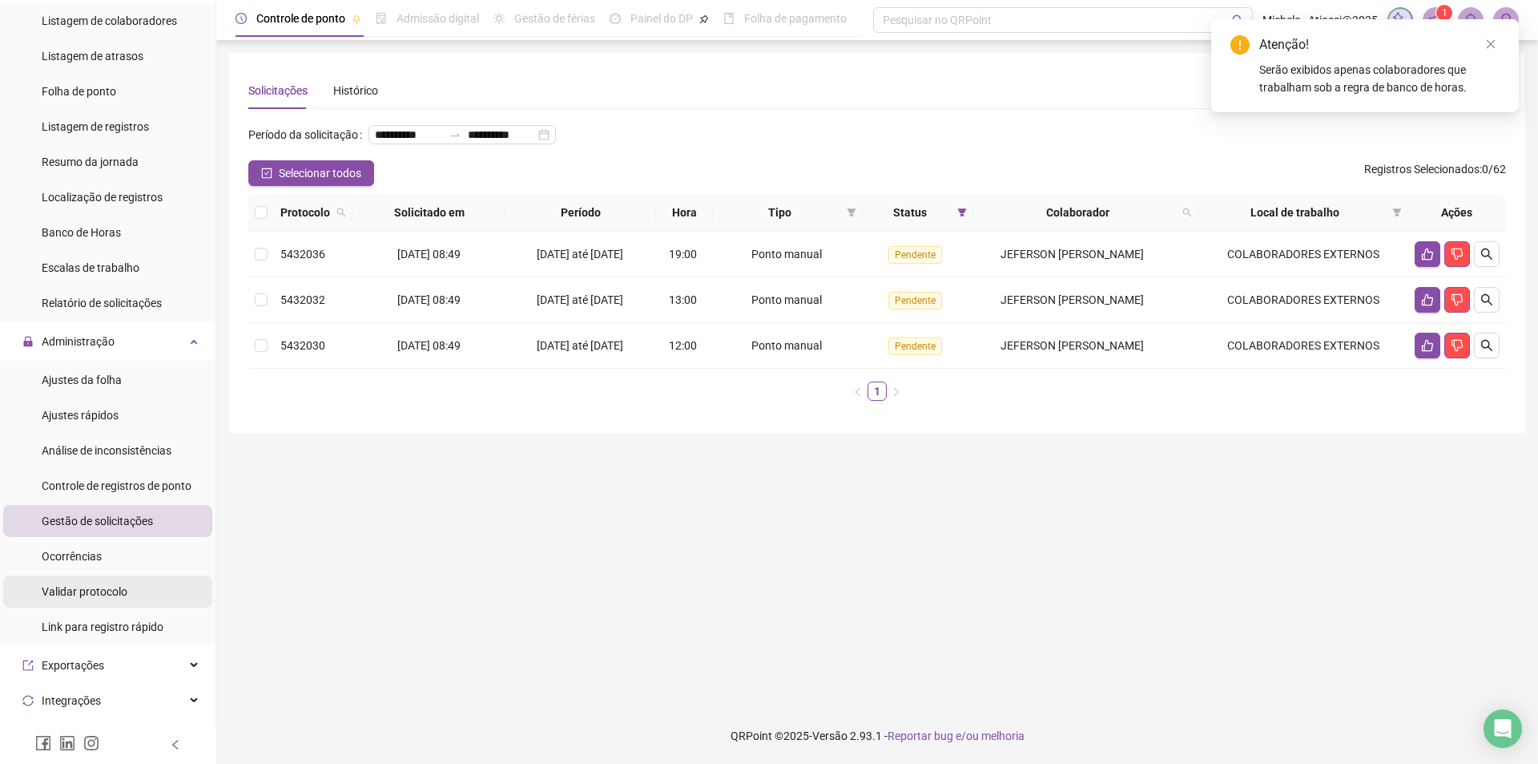
drag, startPoint x: 99, startPoint y: 566, endPoint x: 95, endPoint y: 584, distance: 19.0
click at [99, 566] on div "Ocorrências" at bounding box center [72, 556] width 60 height 32
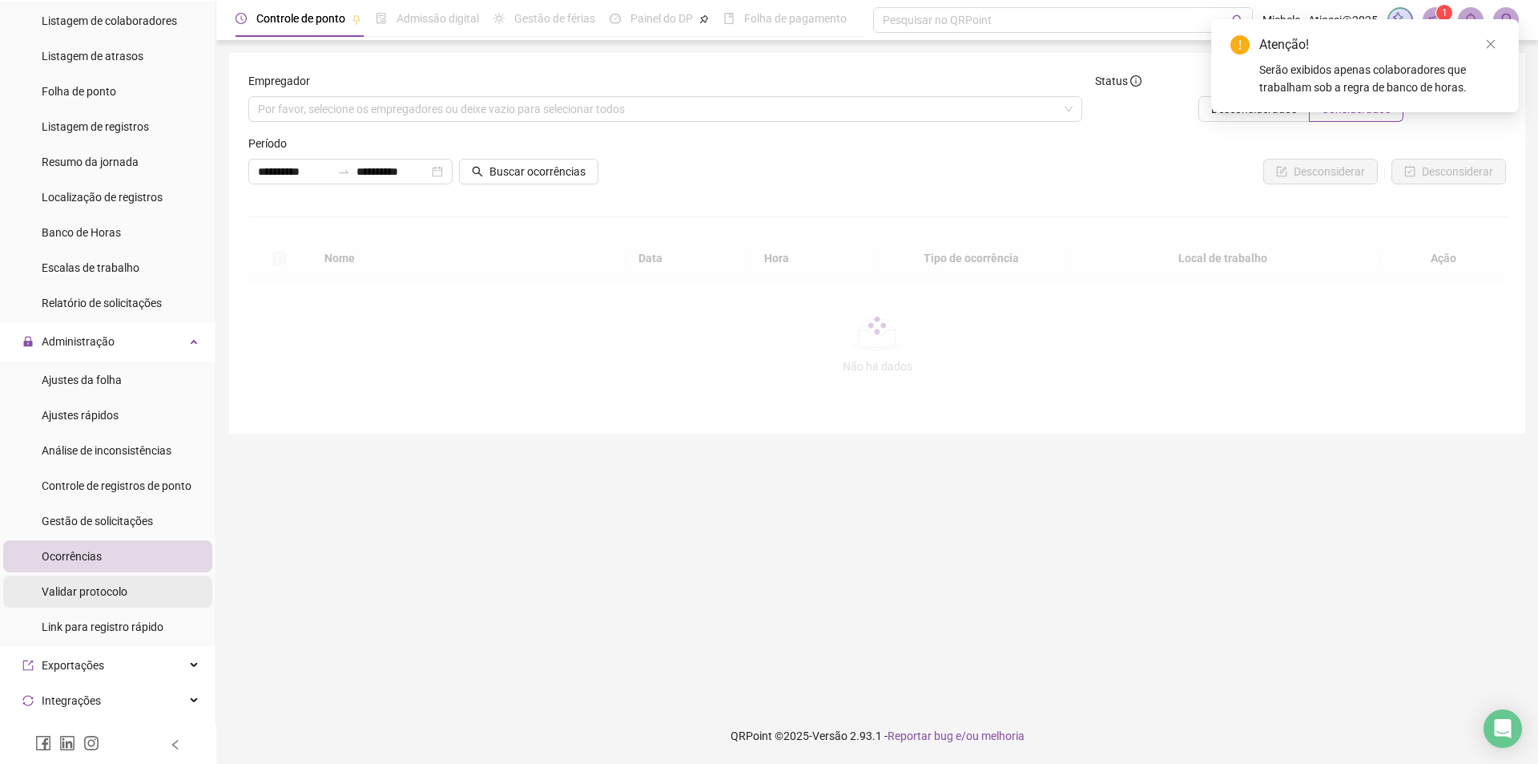
click at [95, 587] on span "Validar protocolo" at bounding box center [85, 591] width 86 height 13
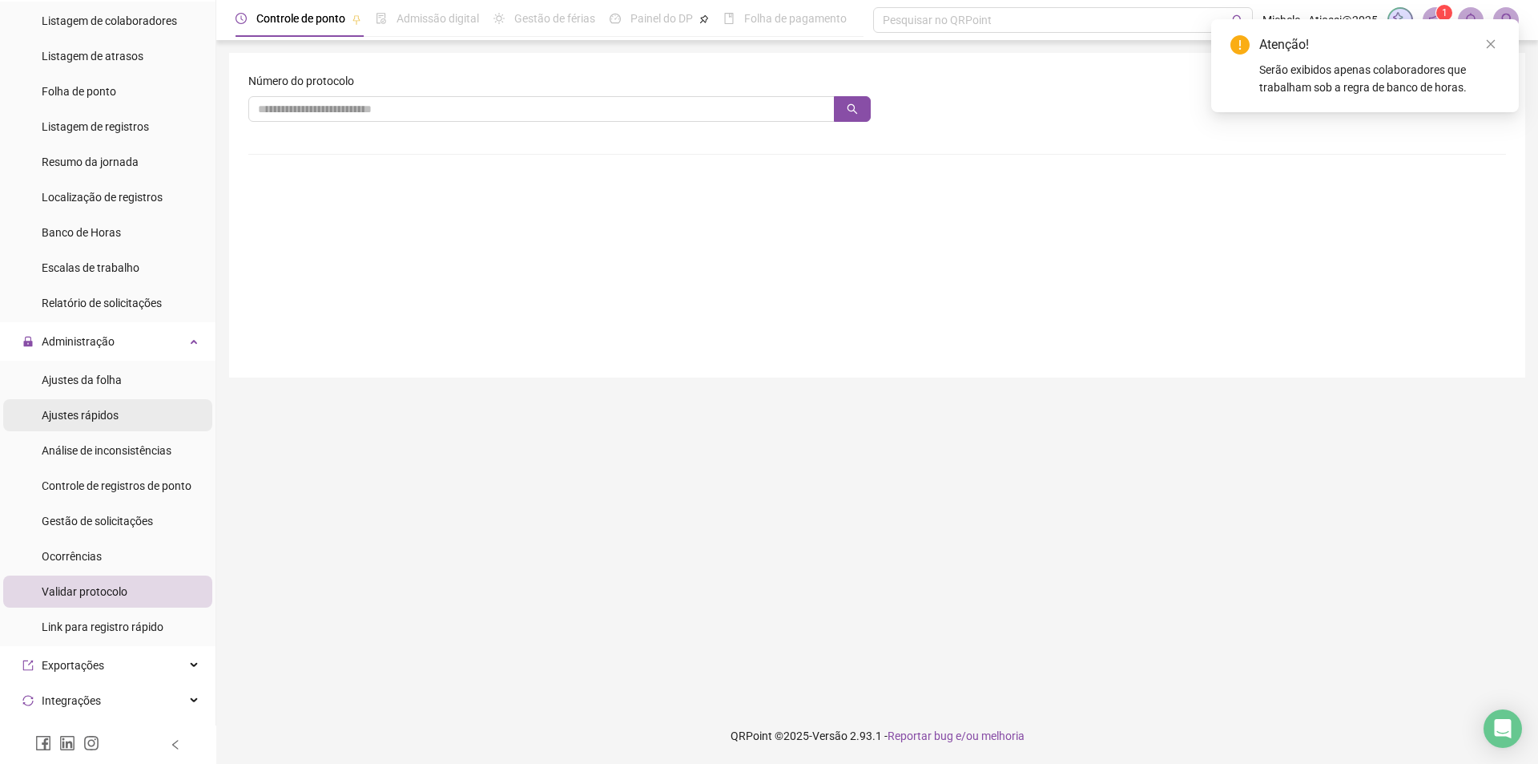
click at [103, 410] on span "Ajustes rápidos" at bounding box center [80, 415] width 77 height 13
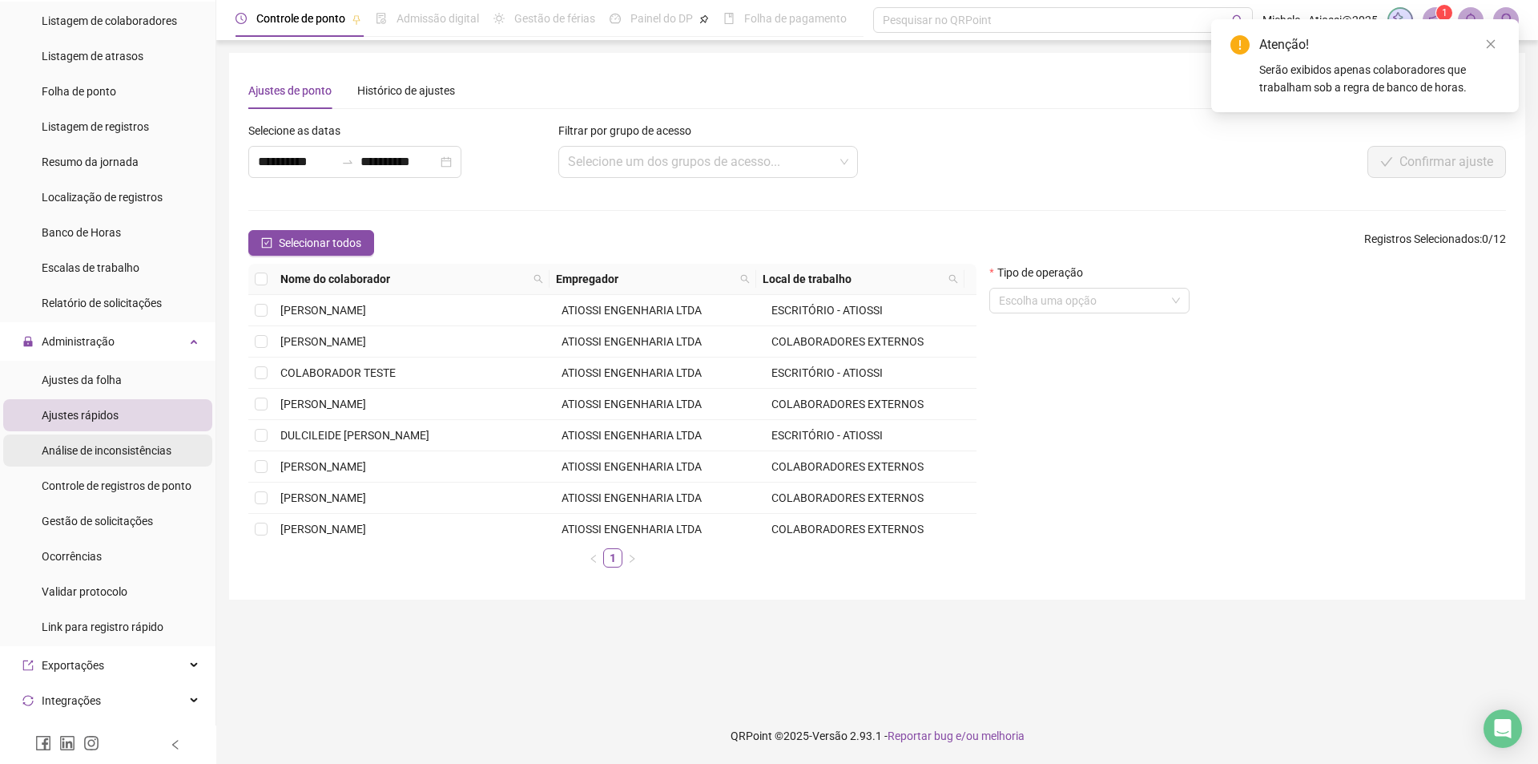
click at [103, 455] on span "Análise de inconsistências" at bounding box center [107, 450] width 130 height 13
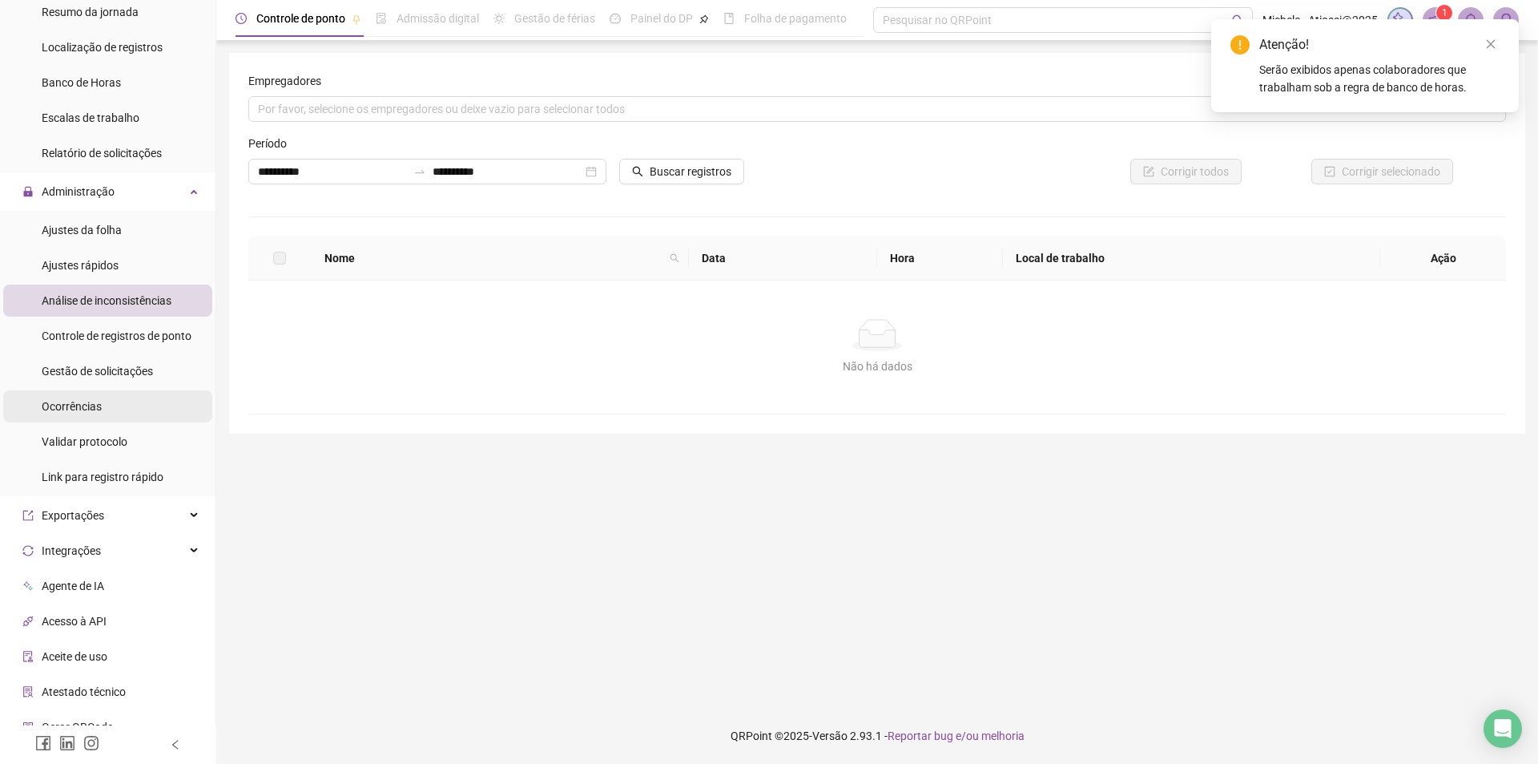
scroll to position [561, 0]
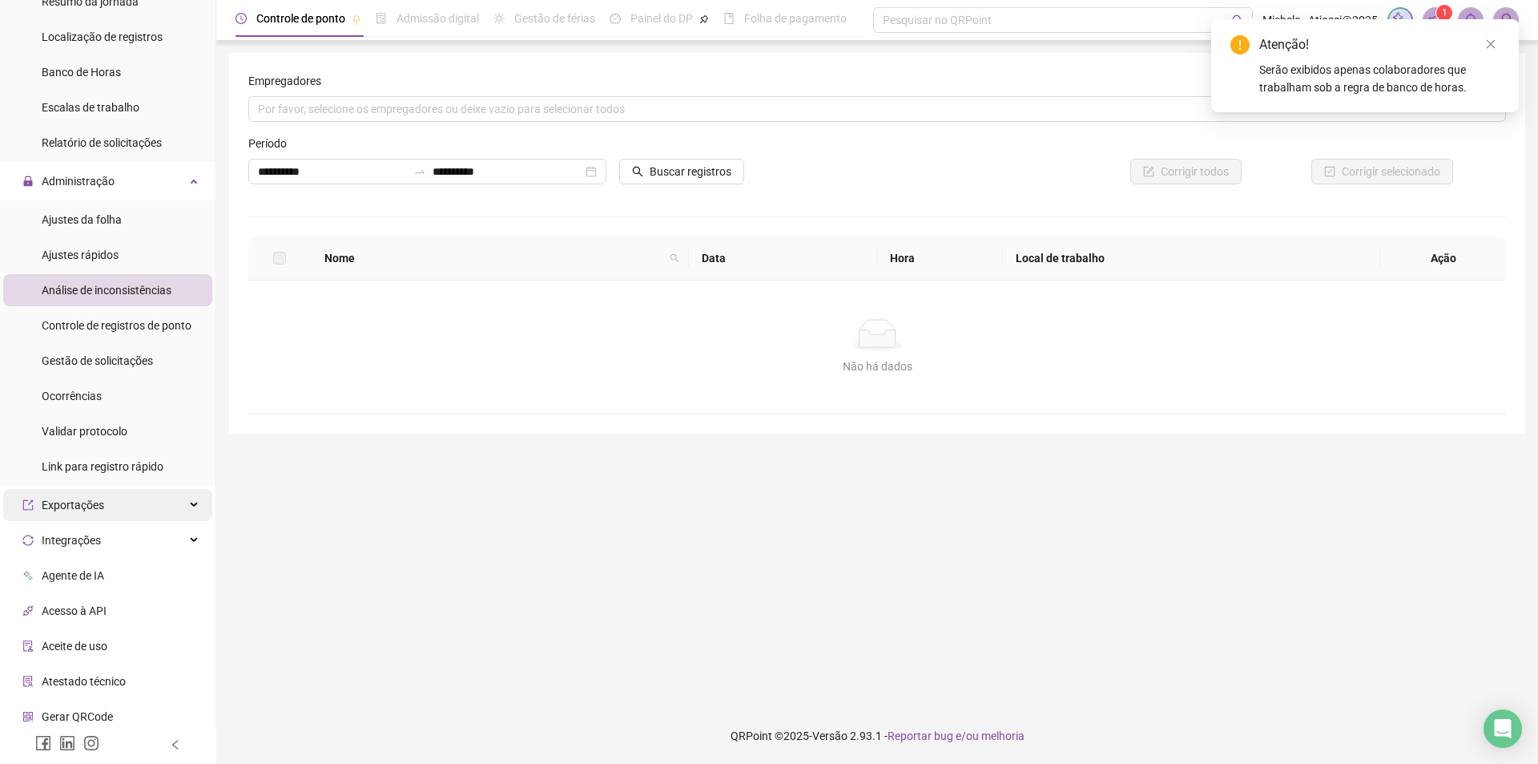
click at [119, 498] on div "Exportações" at bounding box center [107, 505] width 209 height 32
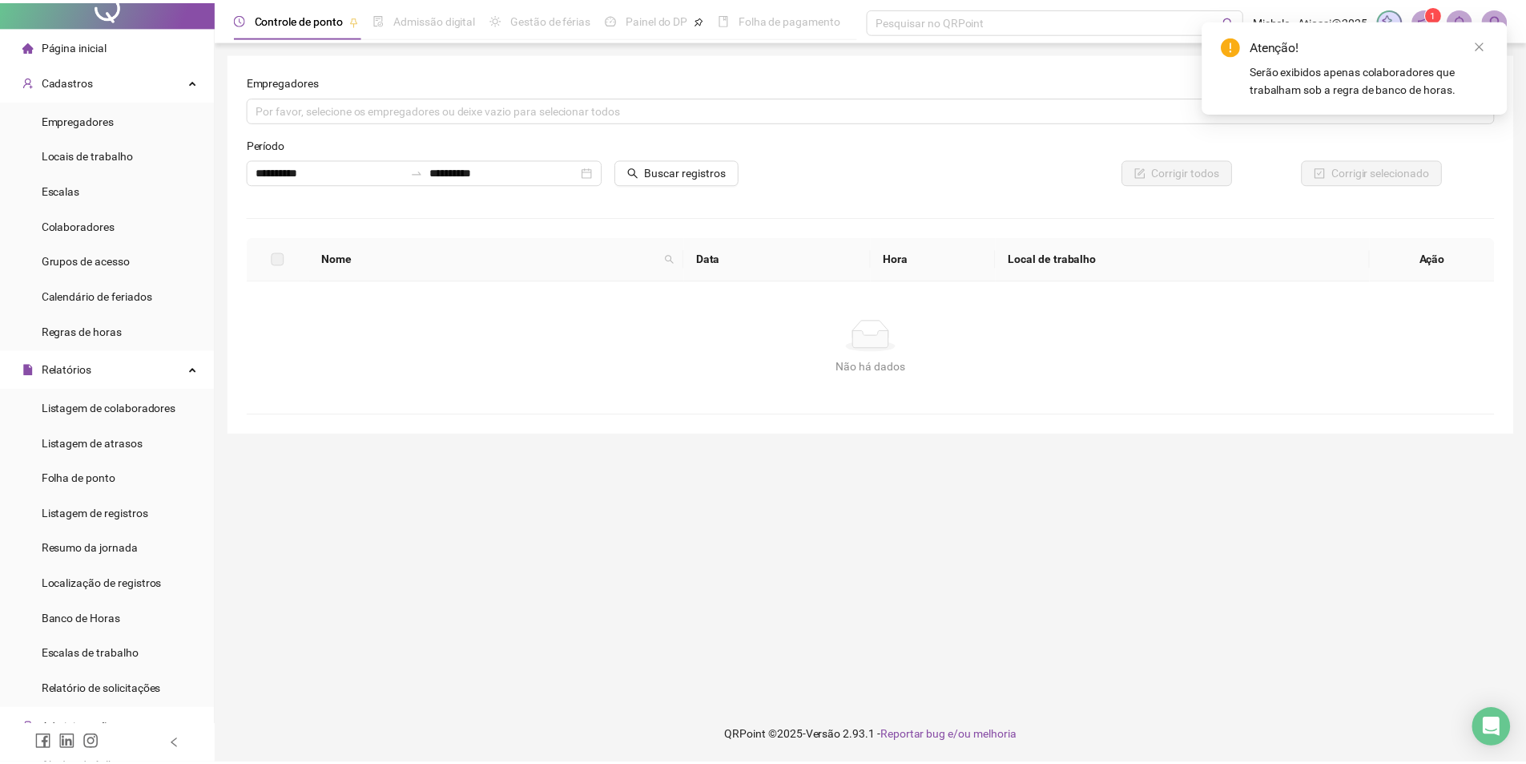
scroll to position [0, 0]
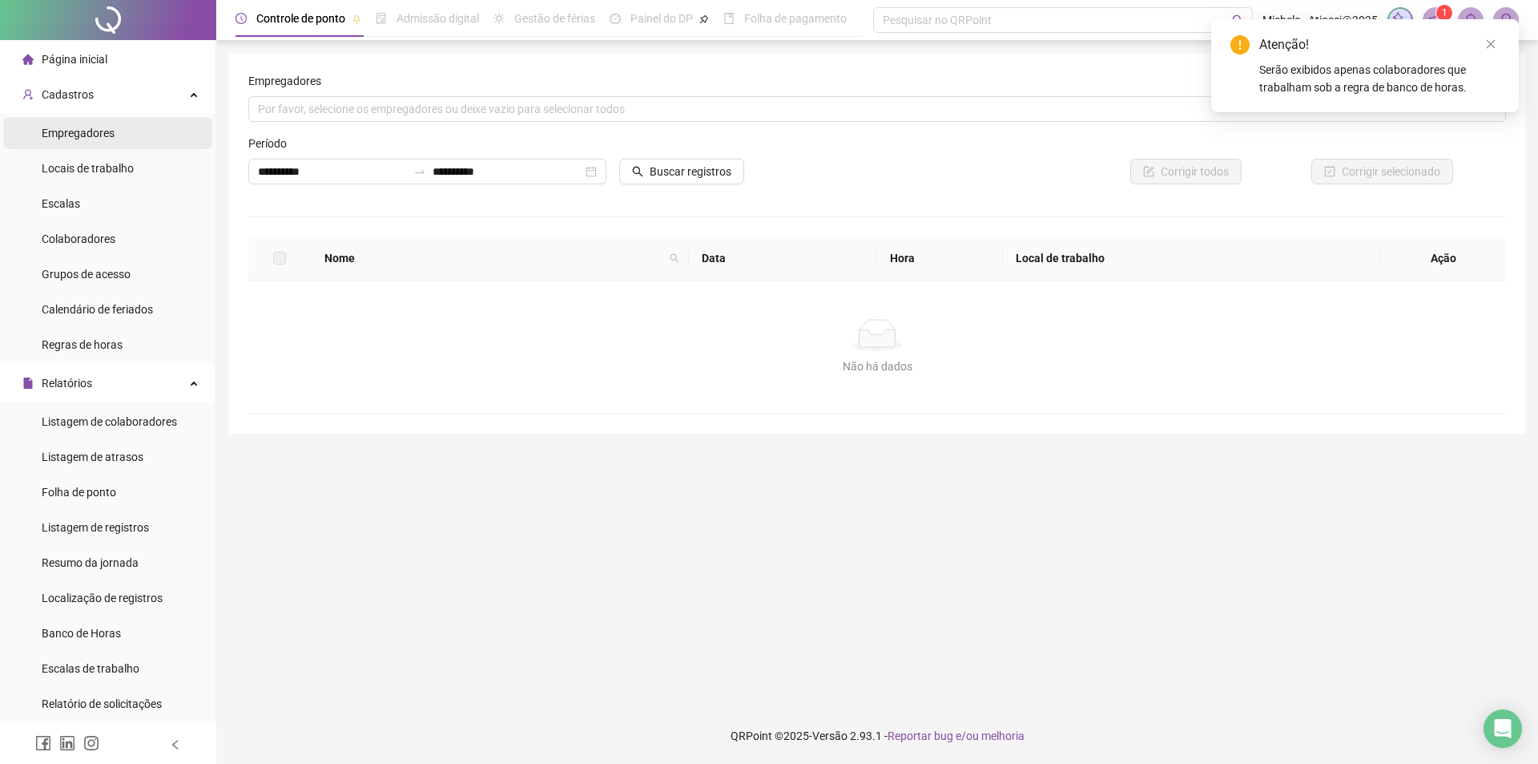
click at [76, 131] on span "Empregadores" at bounding box center [78, 133] width 73 height 13
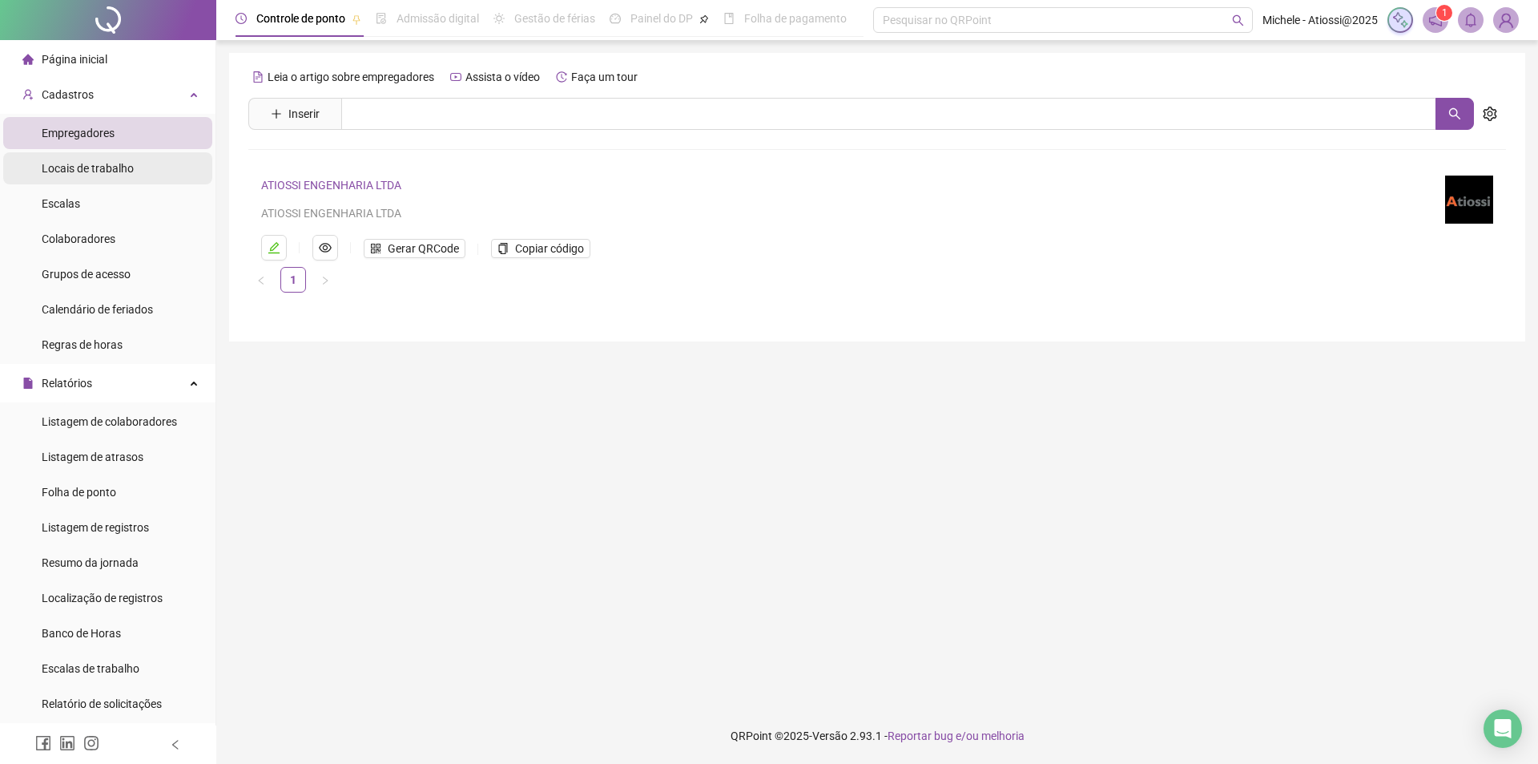
click at [81, 179] on div "Locais de trabalho" at bounding box center [88, 168] width 92 height 32
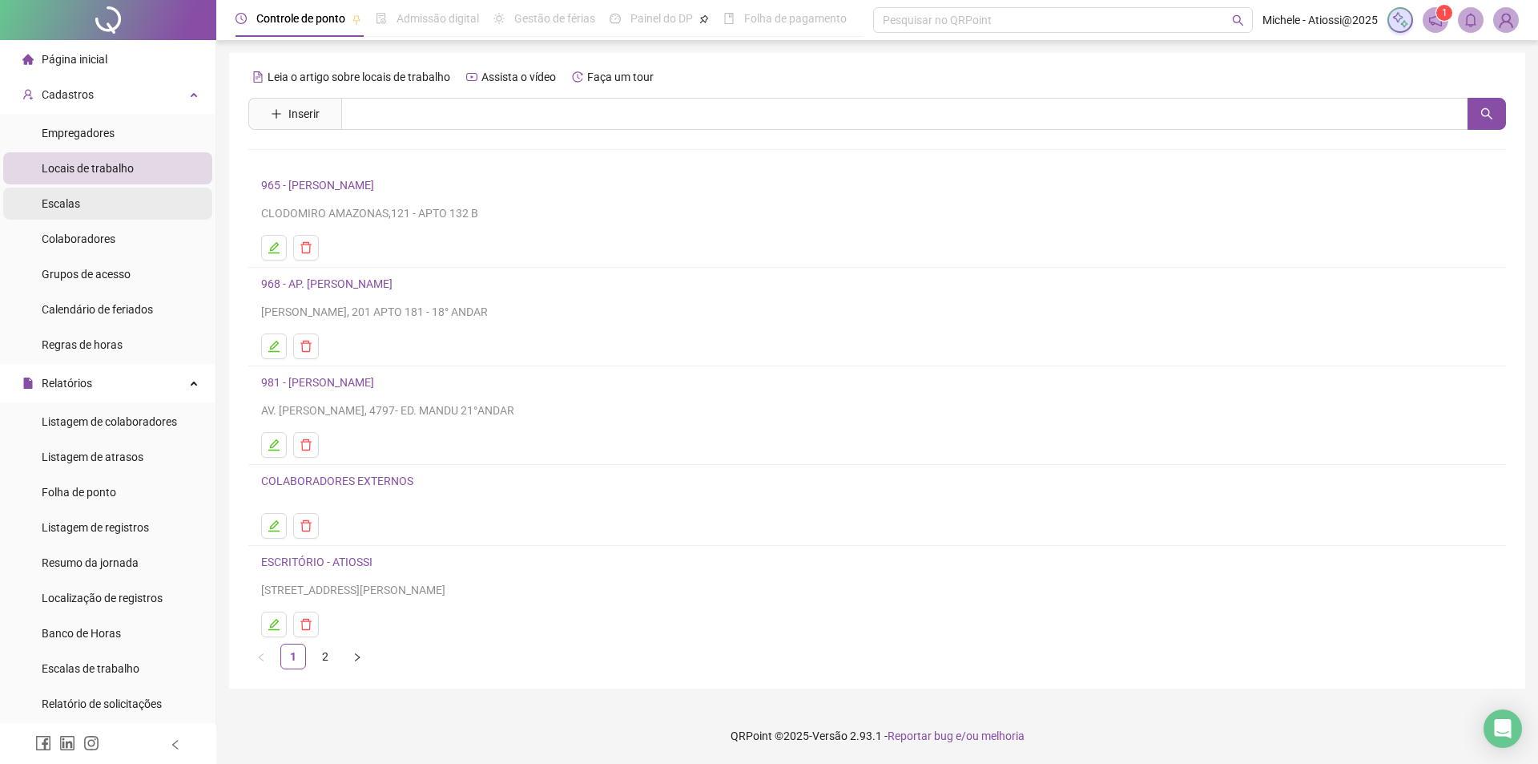
click at [81, 203] on li "Escalas" at bounding box center [107, 203] width 209 height 32
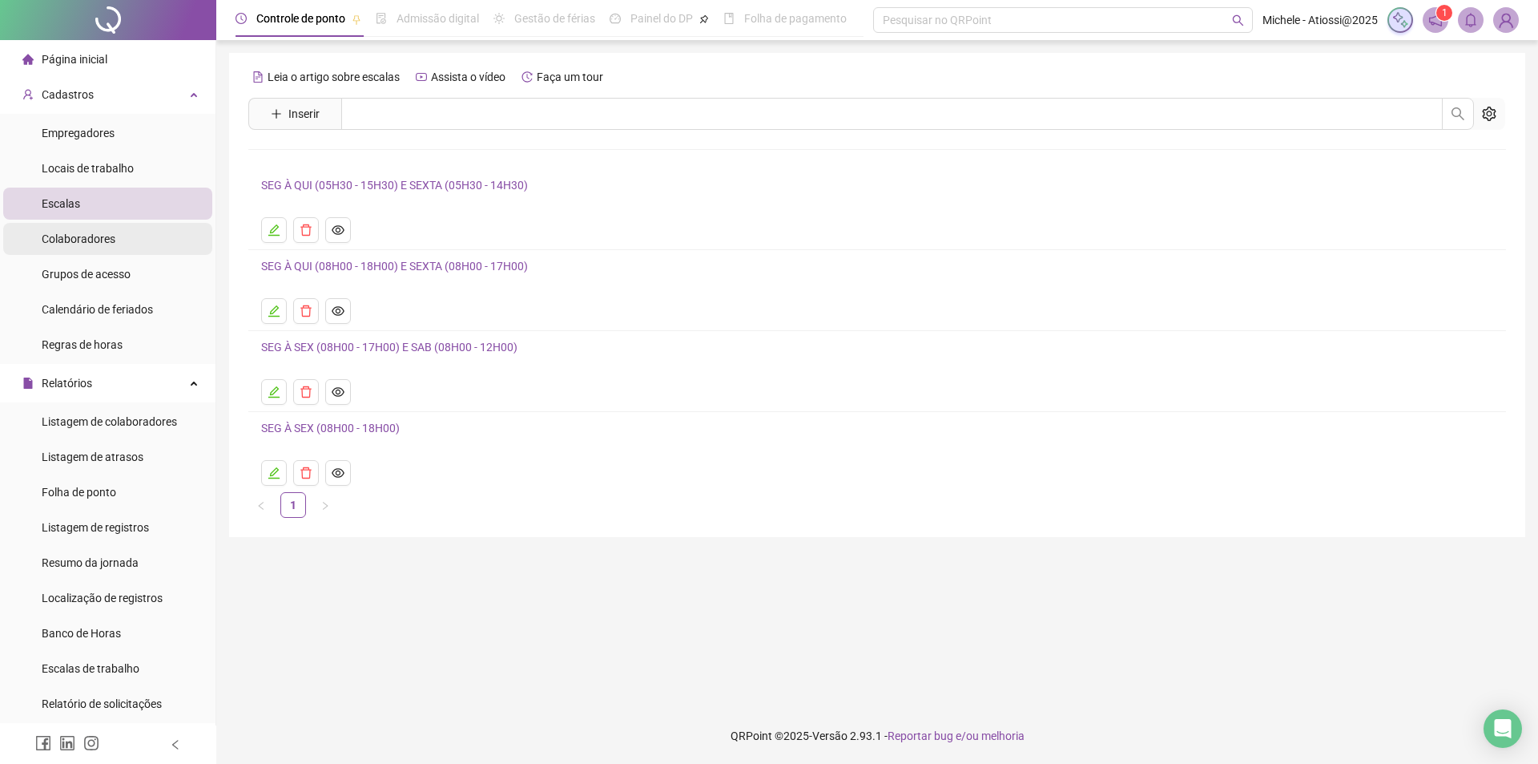
click at [75, 236] on span "Colaboradores" at bounding box center [79, 238] width 74 height 13
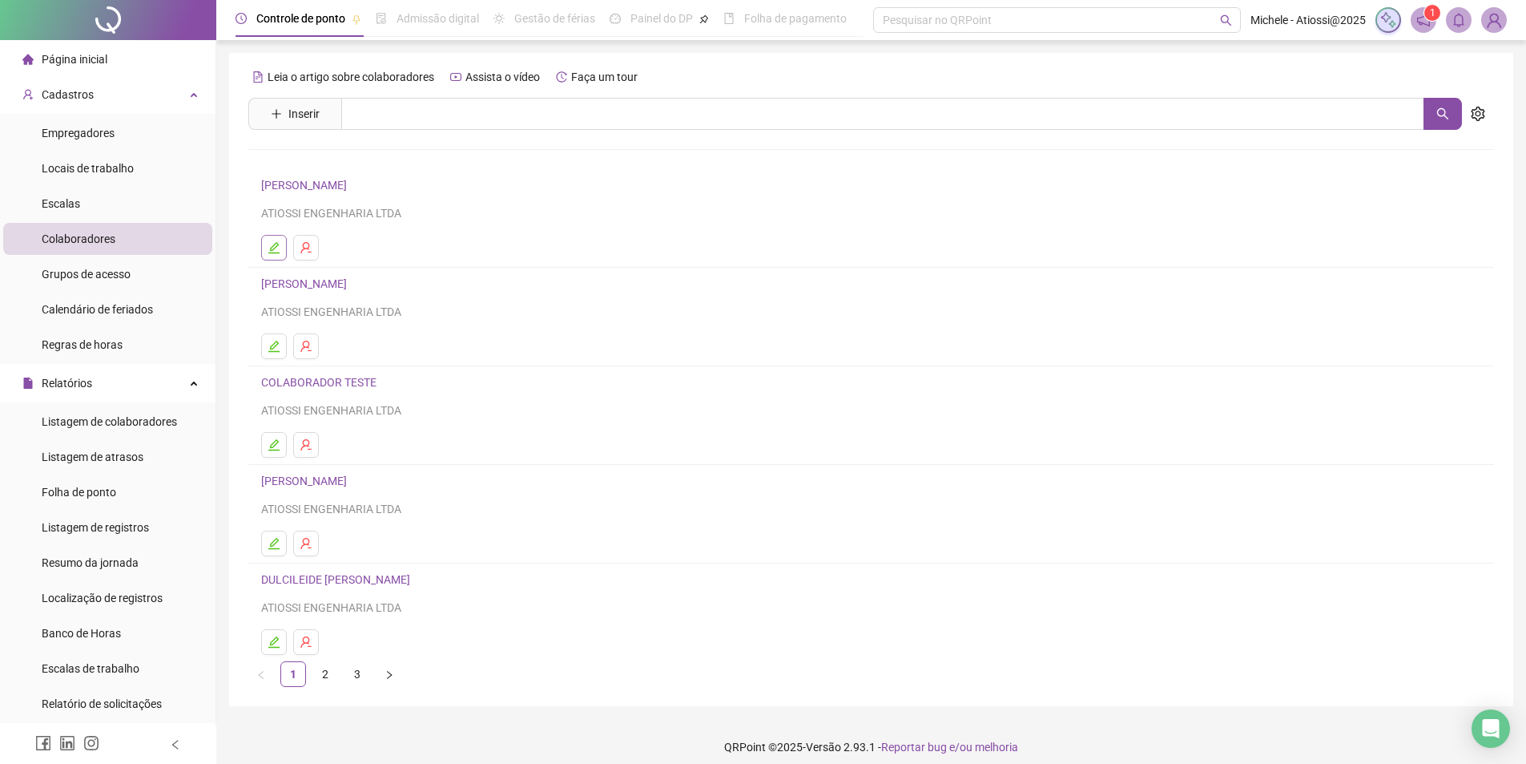
click at [277, 252] on icon "edit" at bounding box center [274, 247] width 13 height 13
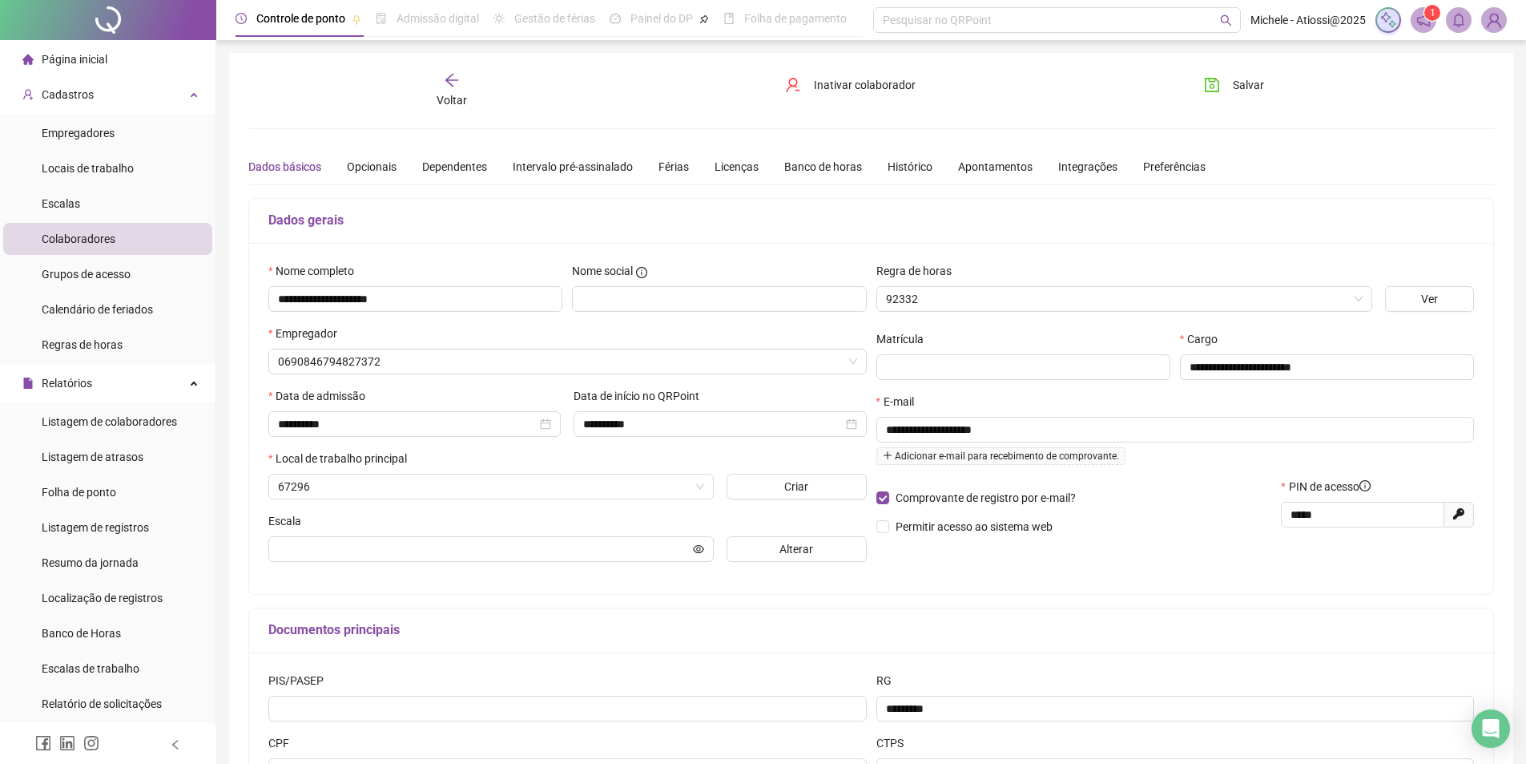
type input "**********"
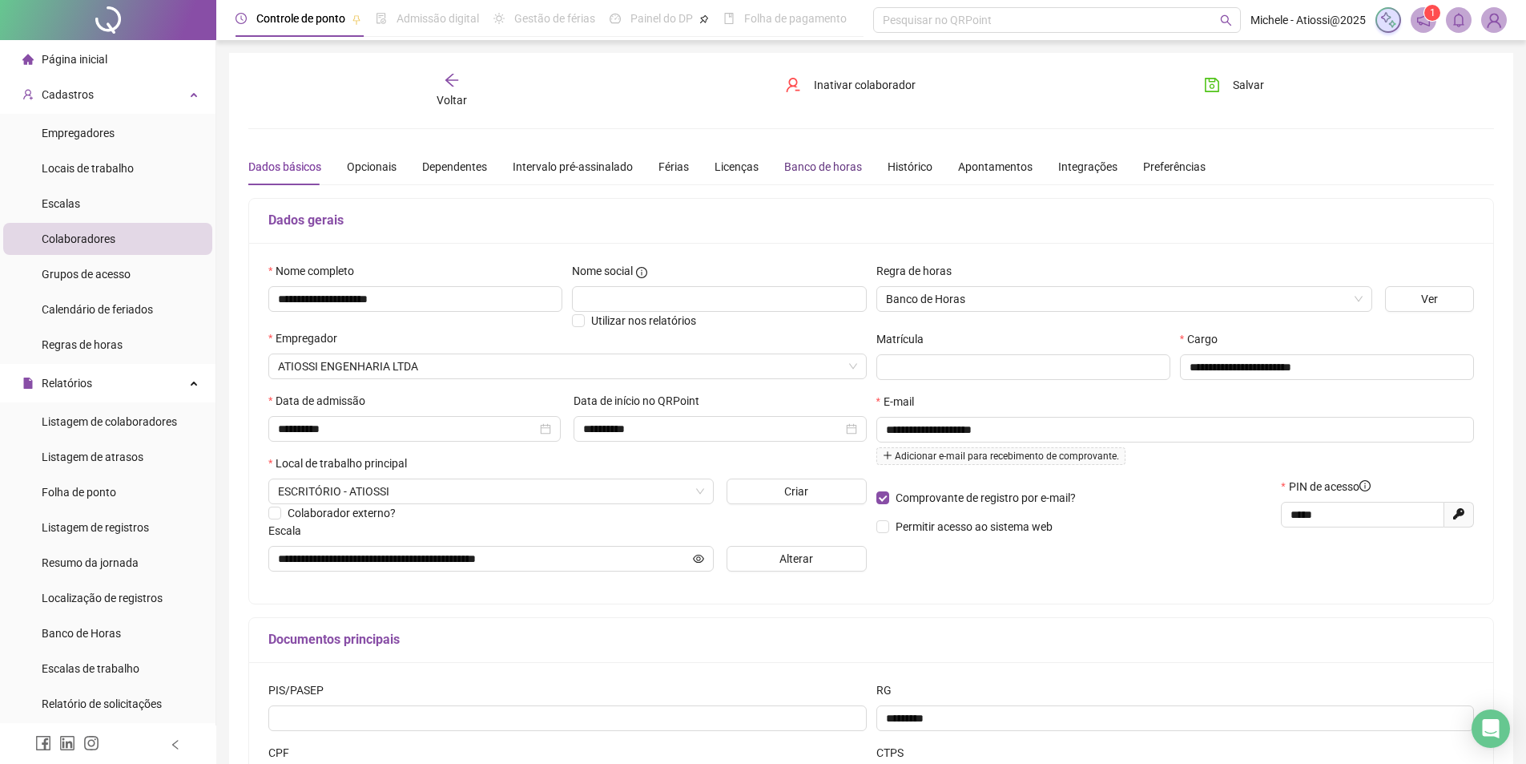
click at [788, 161] on div "Banco de horas" at bounding box center [823, 167] width 78 height 18
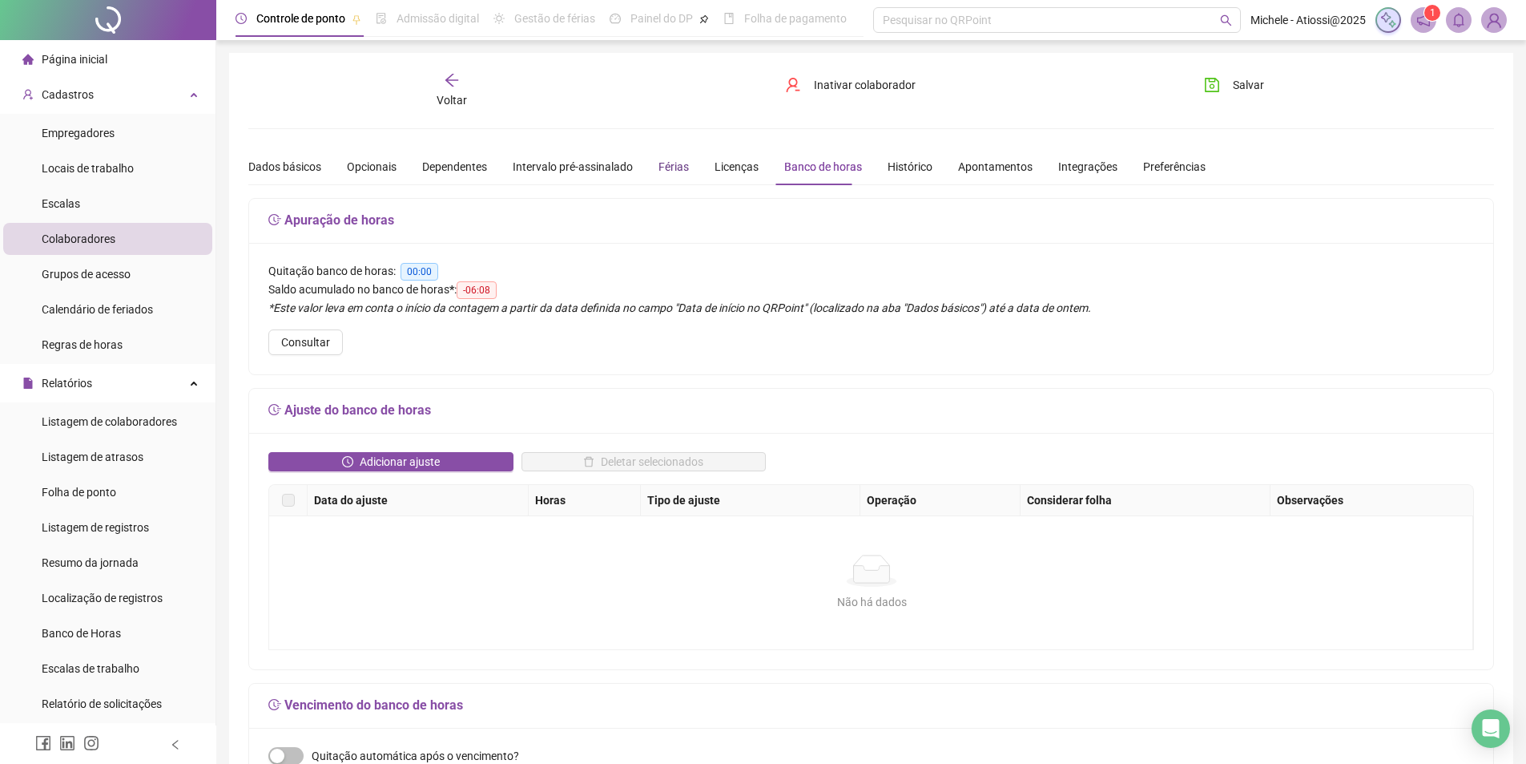
click at [676, 167] on div "Férias" at bounding box center [674, 167] width 30 height 18
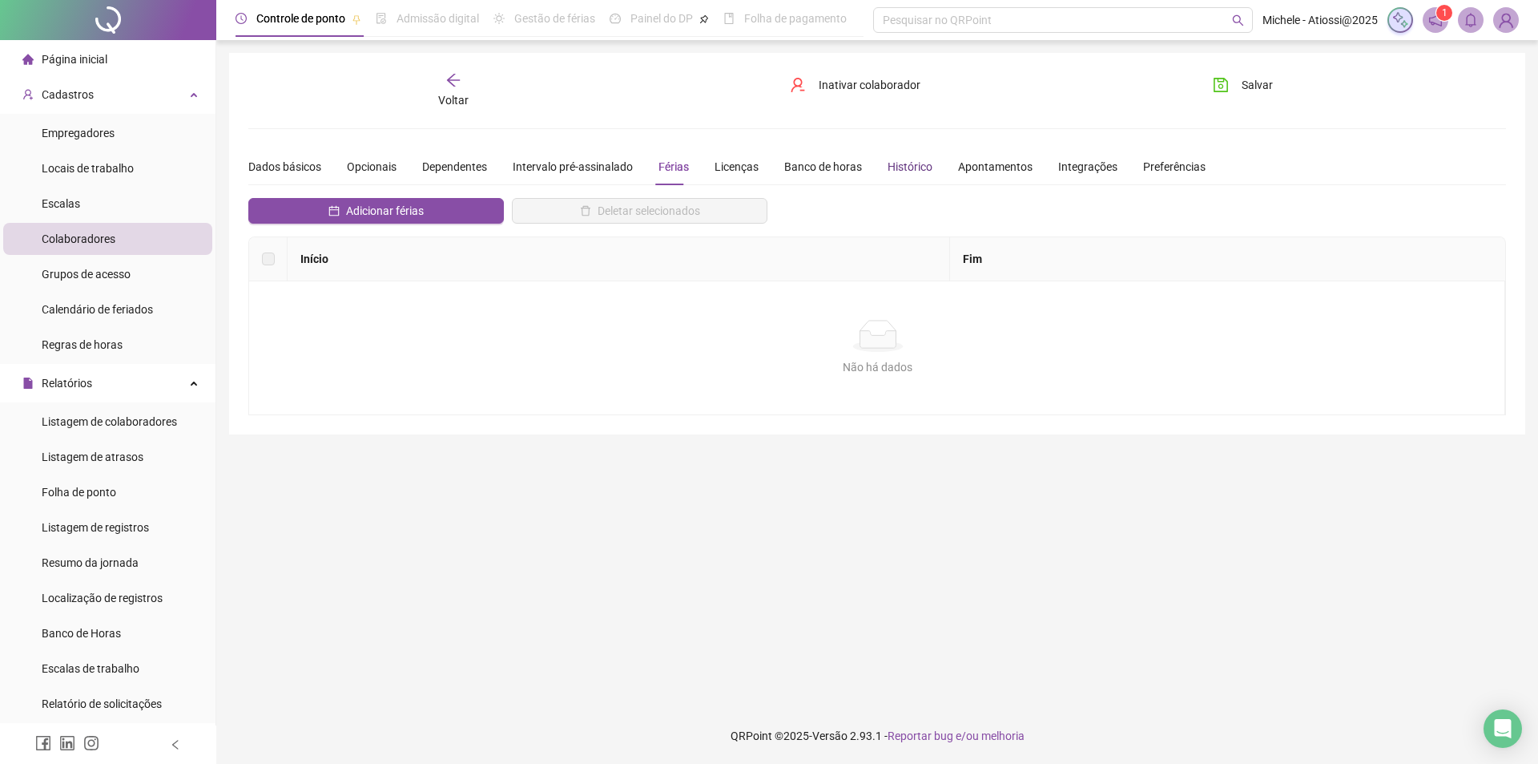
click at [905, 169] on div "Histórico" at bounding box center [910, 167] width 45 height 18
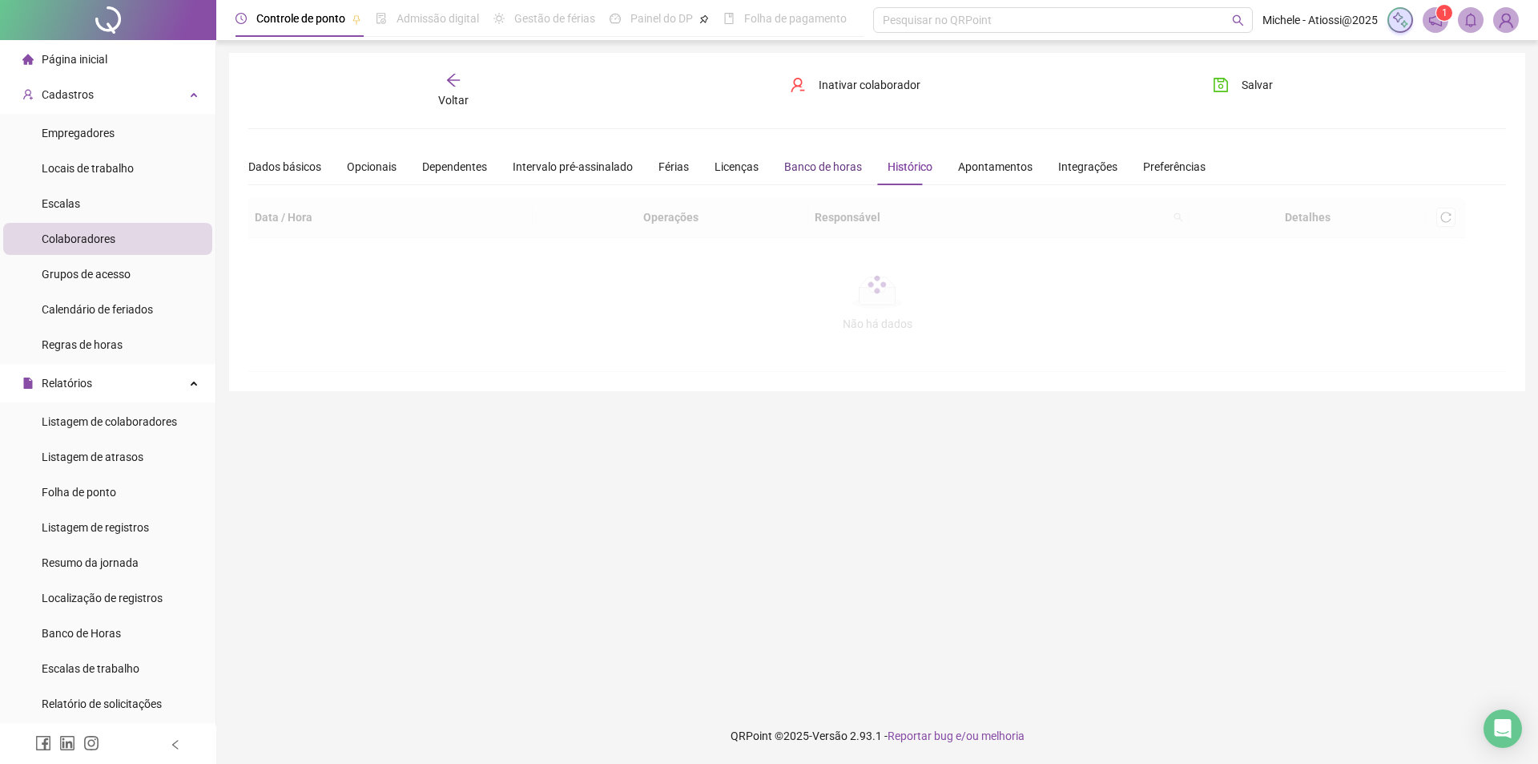
click at [838, 168] on div "Banco de horas" at bounding box center [823, 167] width 78 height 18
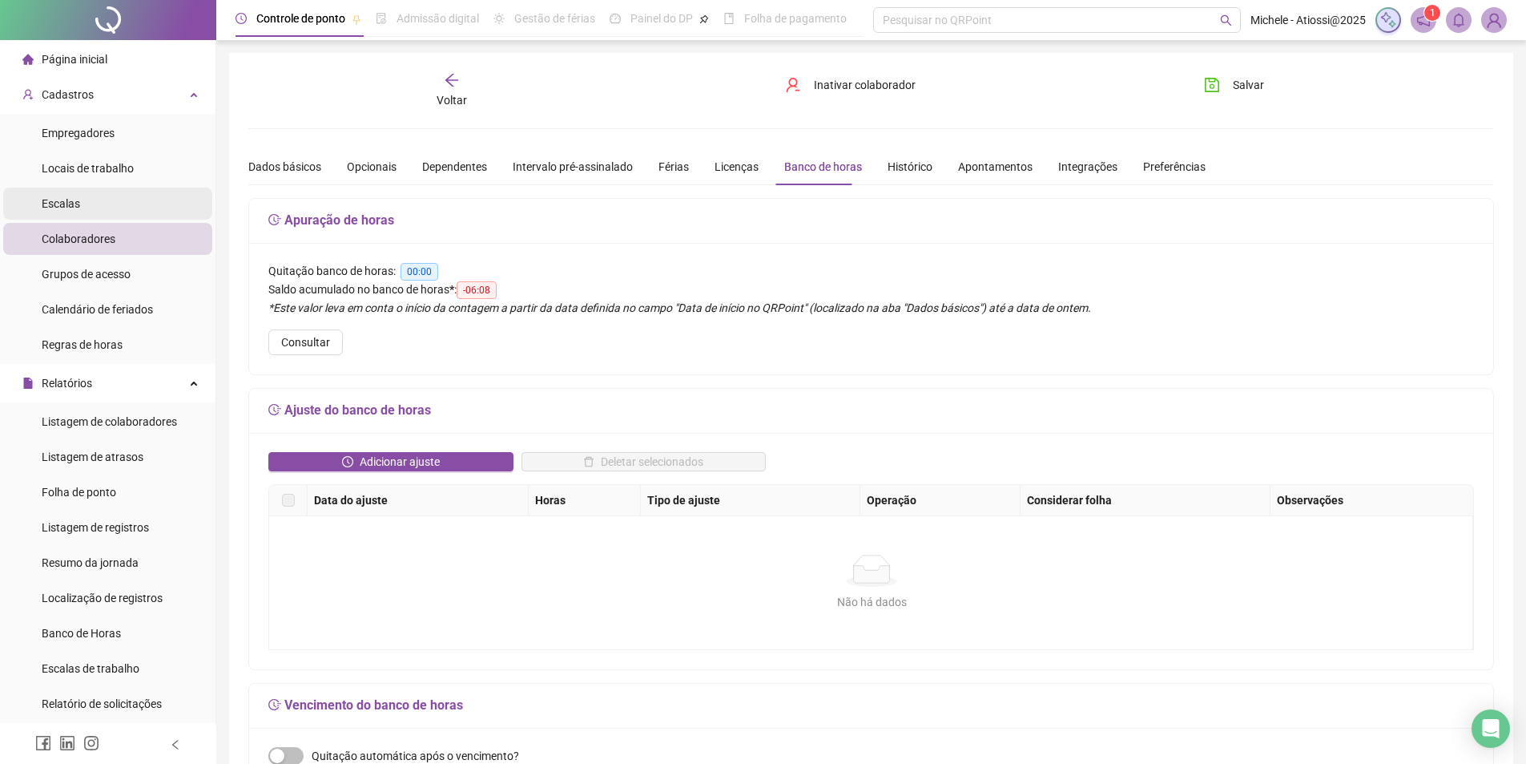
click at [103, 191] on li "Escalas" at bounding box center [107, 203] width 209 height 32
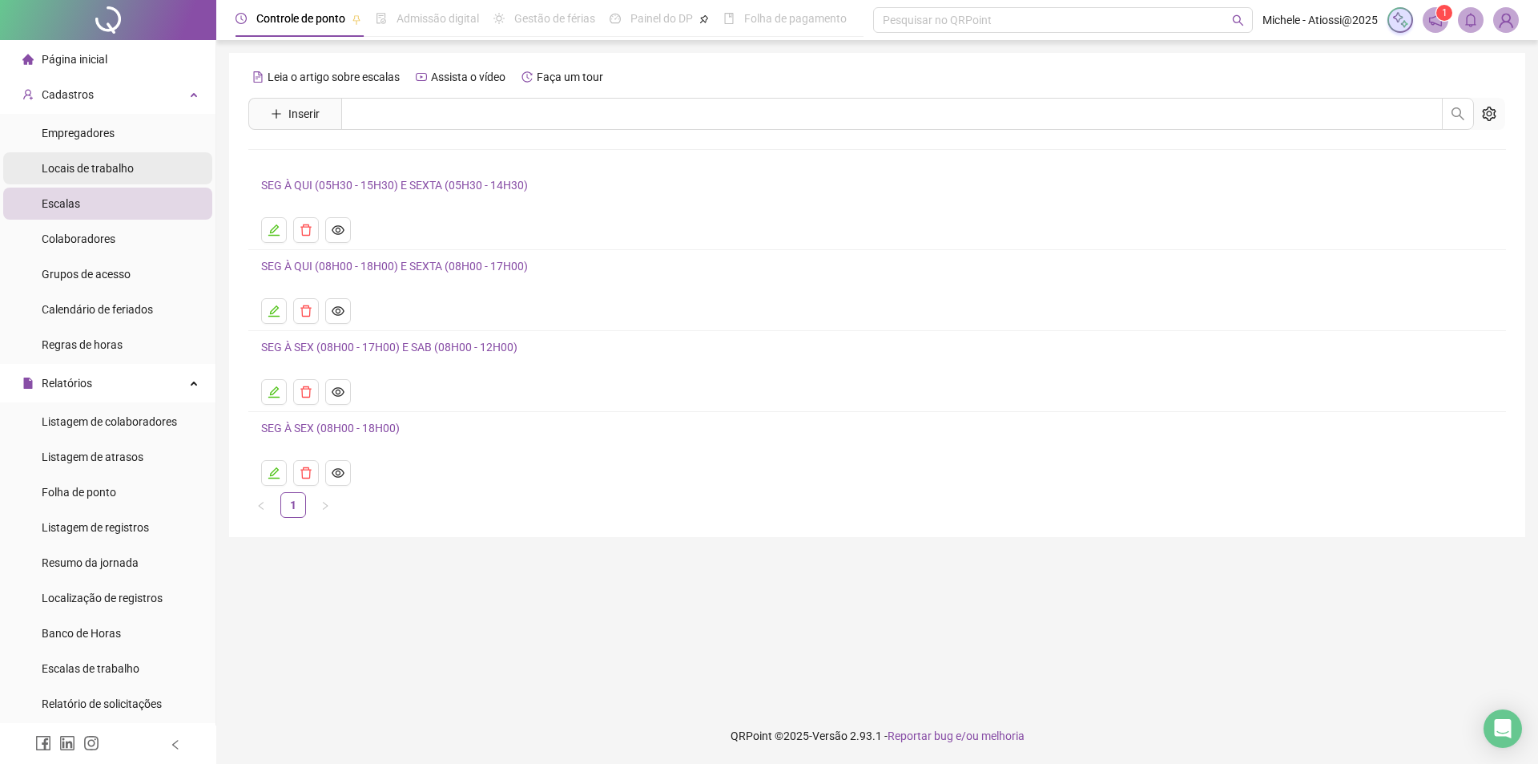
click at [103, 162] on span "Locais de trabalho" at bounding box center [88, 168] width 92 height 13
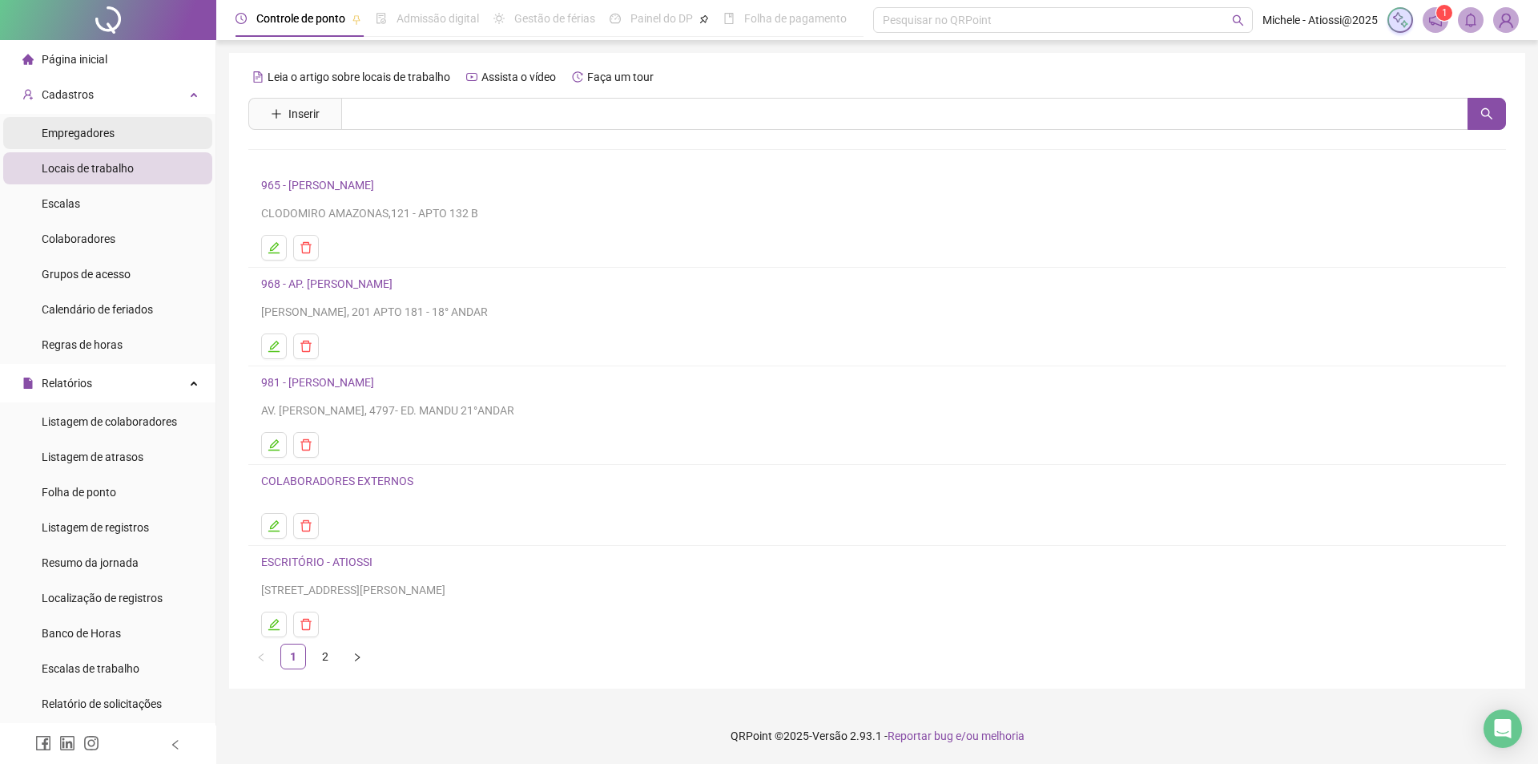
click at [107, 140] on div "Empregadores" at bounding box center [78, 133] width 73 height 32
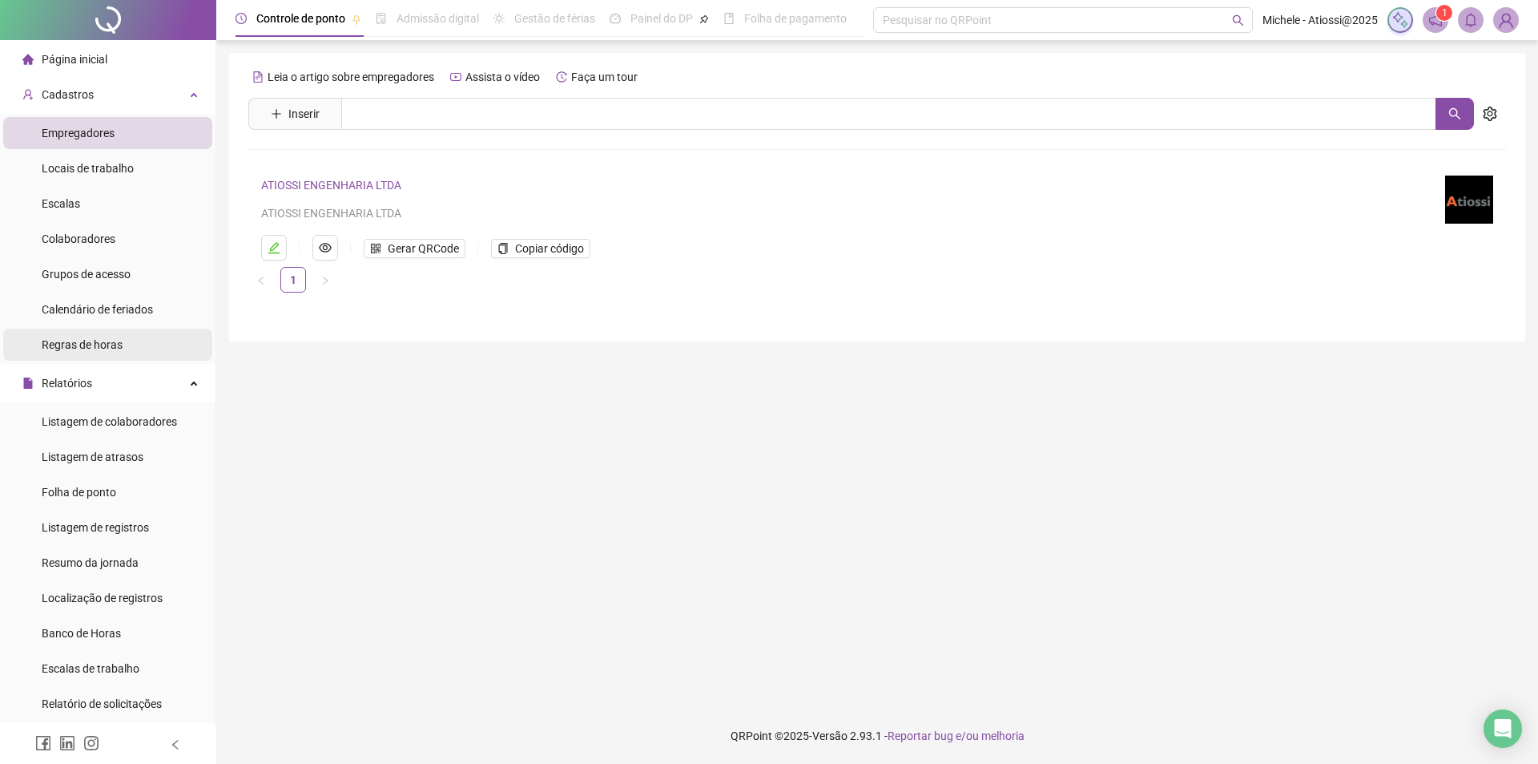
click at [102, 344] on span "Regras de horas" at bounding box center [82, 344] width 81 height 13
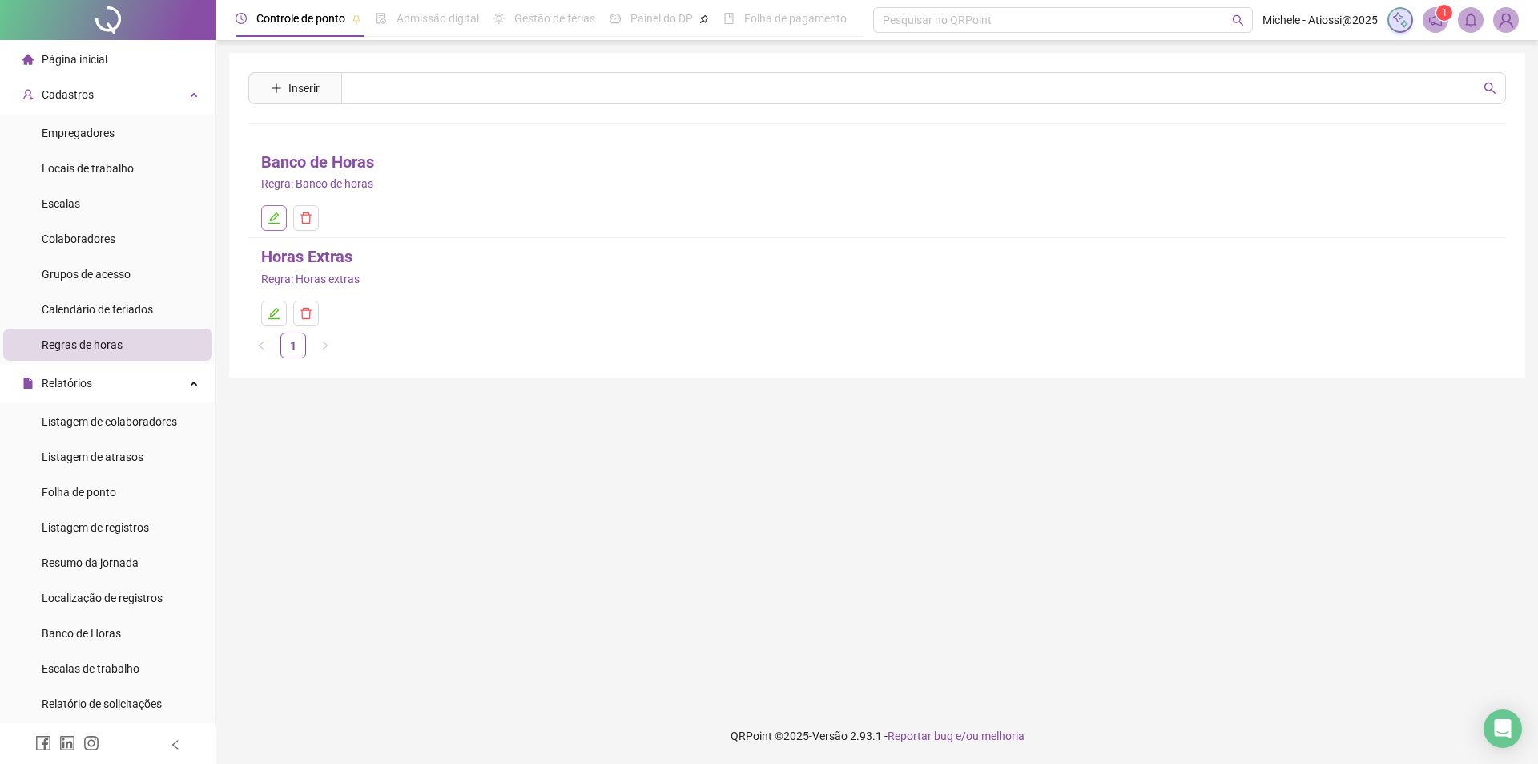
click at [274, 226] on button "button" at bounding box center [274, 218] width 26 height 26
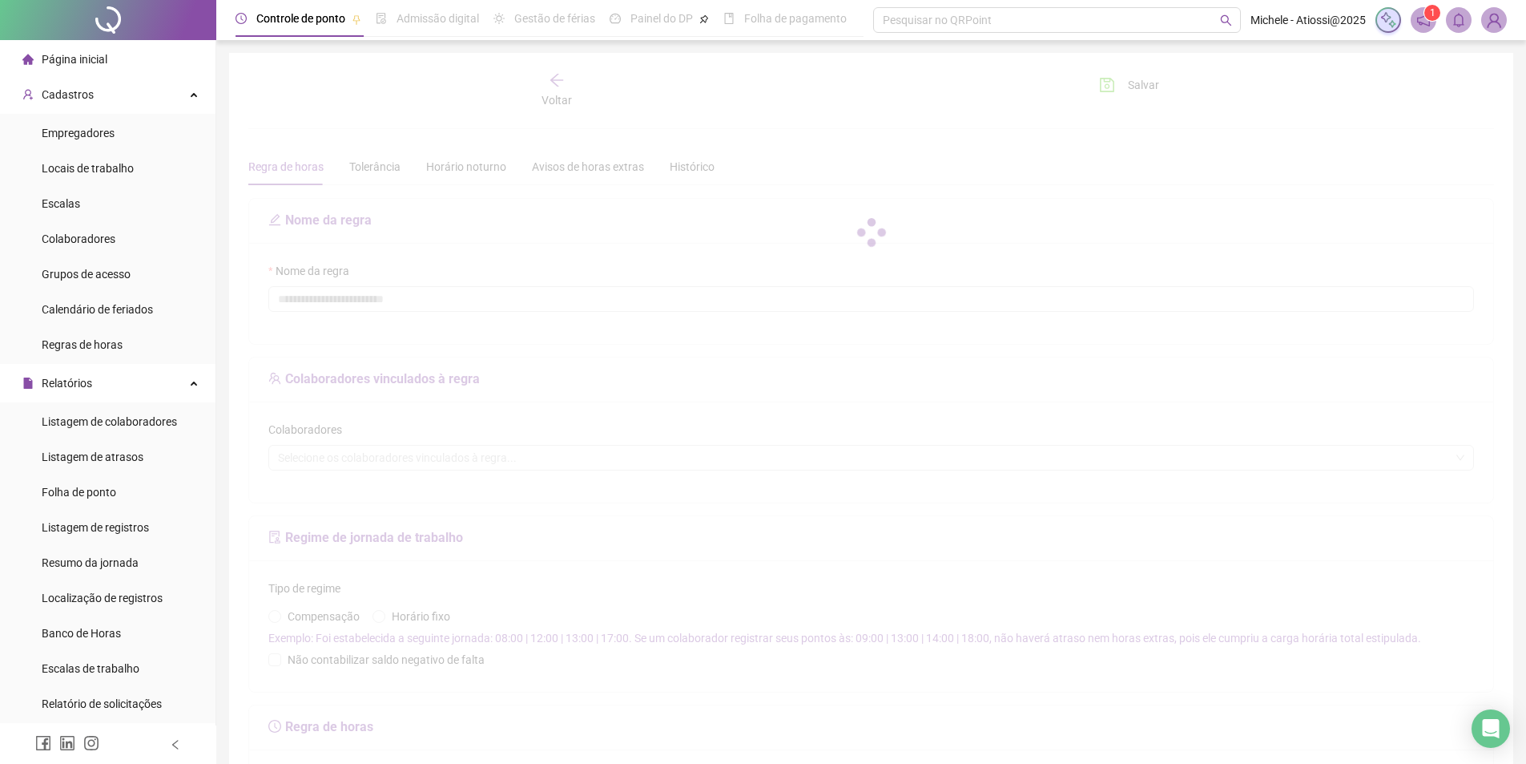
type input "**********"
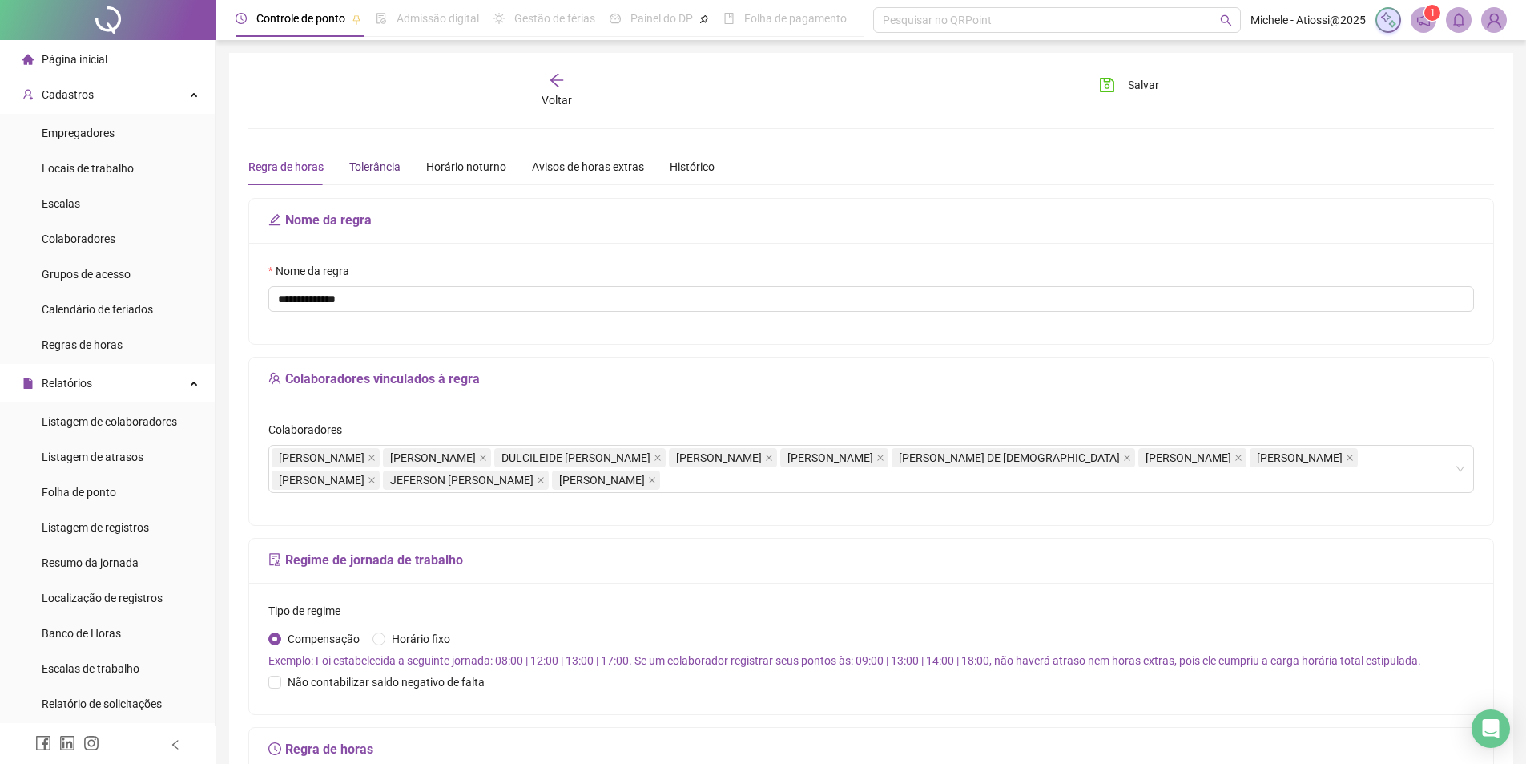
click at [387, 167] on div "Tolerância" at bounding box center [374, 167] width 51 height 18
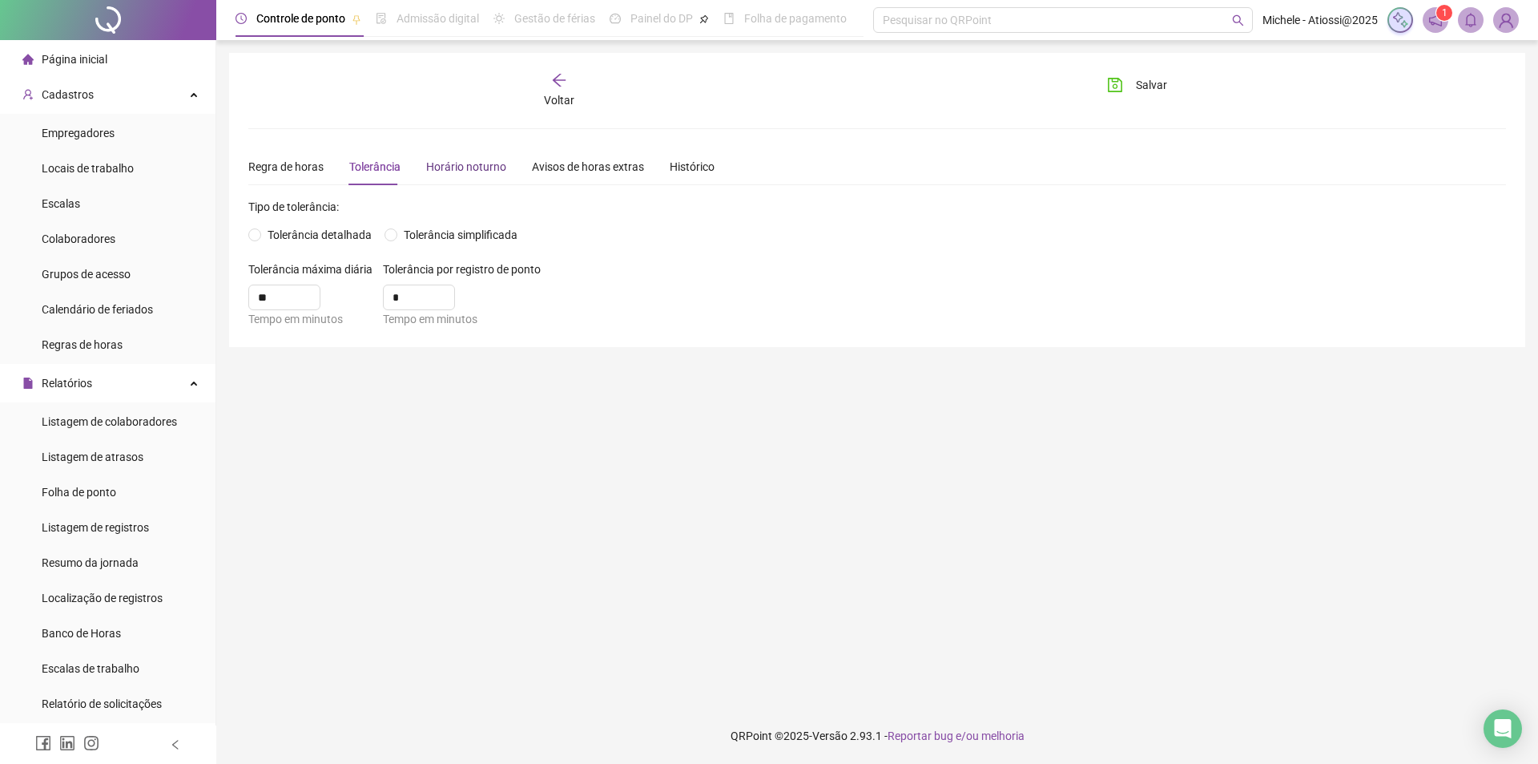
click at [464, 160] on div "Horário noturno" at bounding box center [466, 167] width 80 height 18
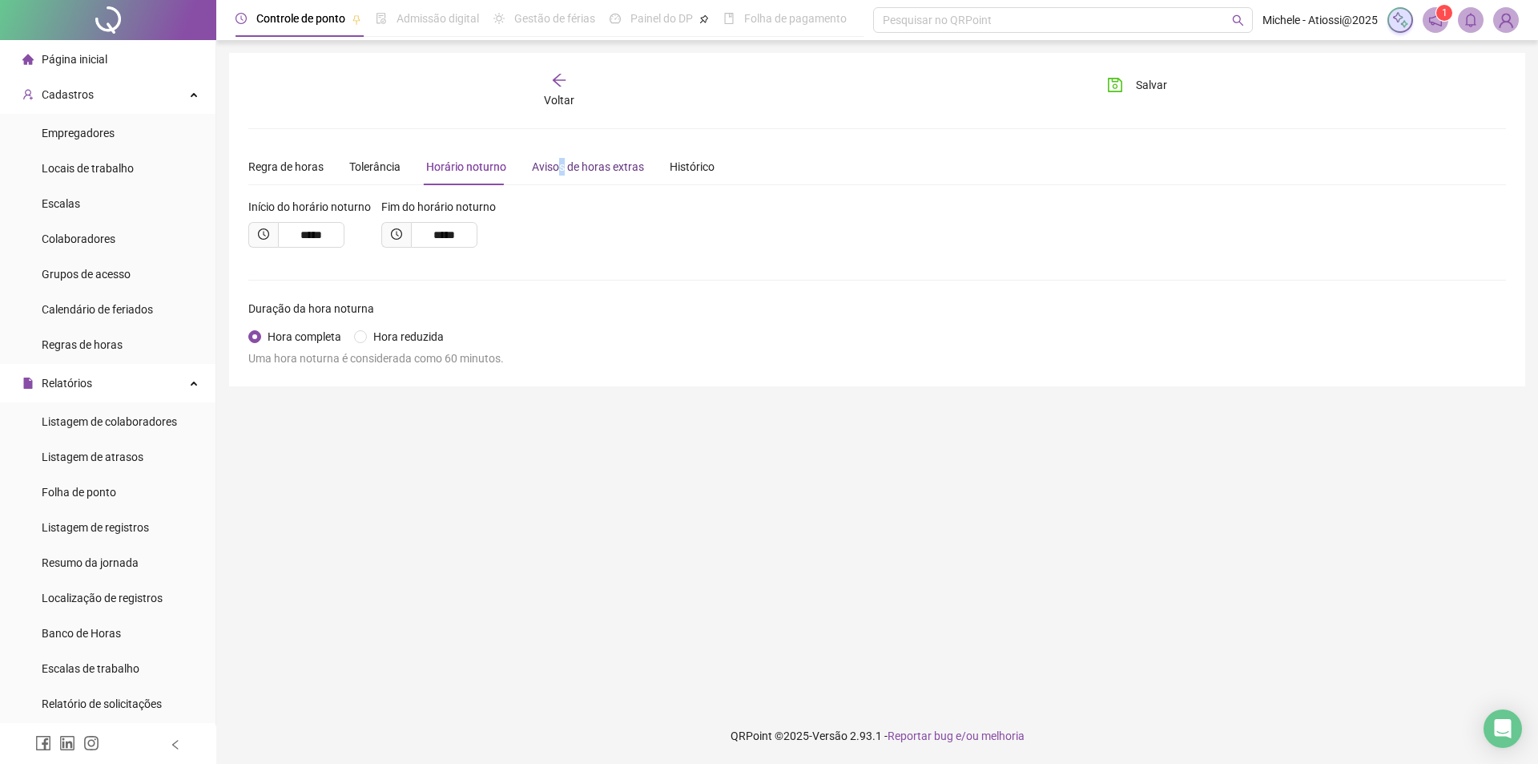
click at [558, 158] on div "Avisos de horas extras" at bounding box center [588, 167] width 112 height 18
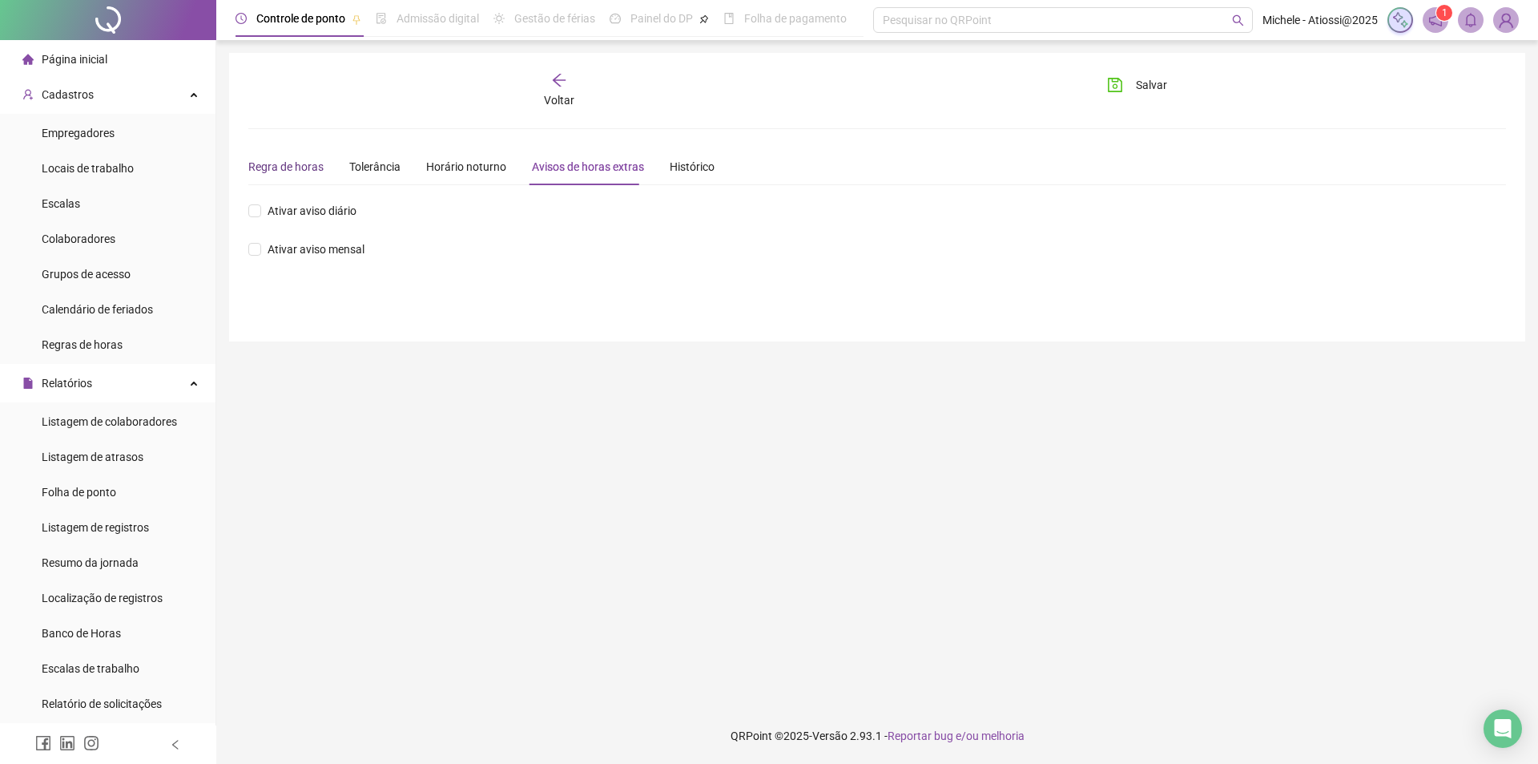
click at [278, 167] on div "Regra de horas" at bounding box center [285, 167] width 75 height 18
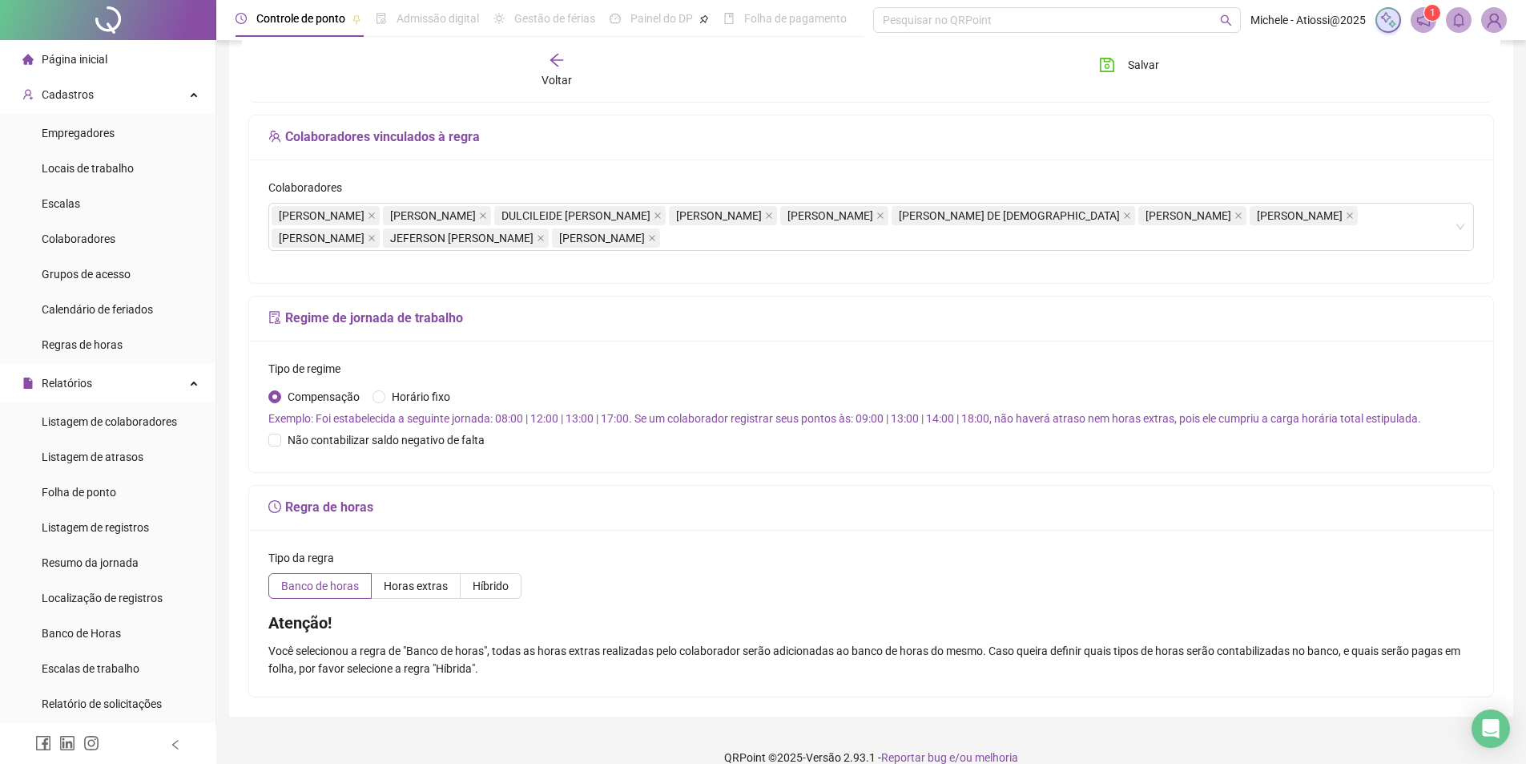
scroll to position [264, 0]
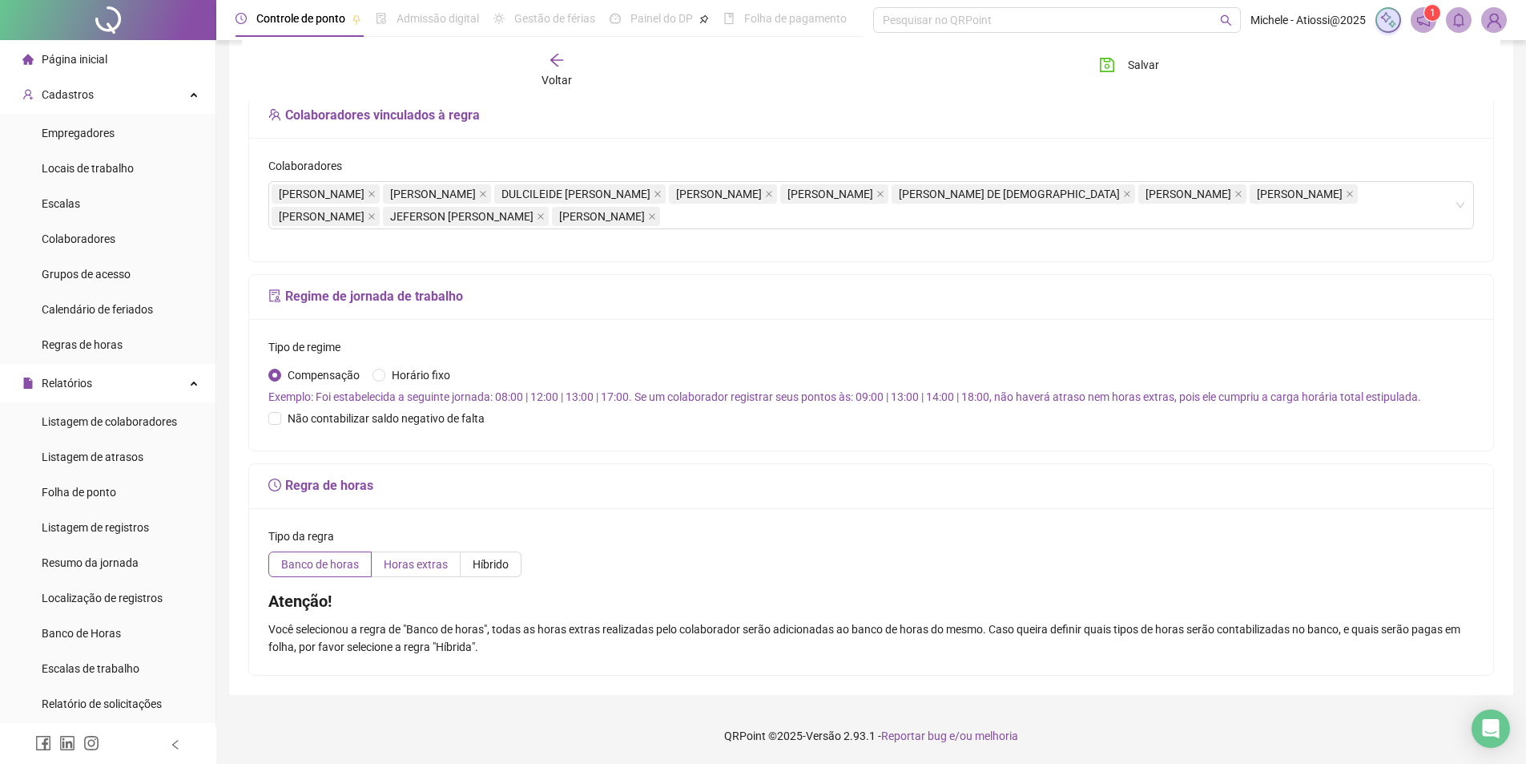
click at [407, 566] on span "Horas extras" at bounding box center [416, 564] width 64 height 13
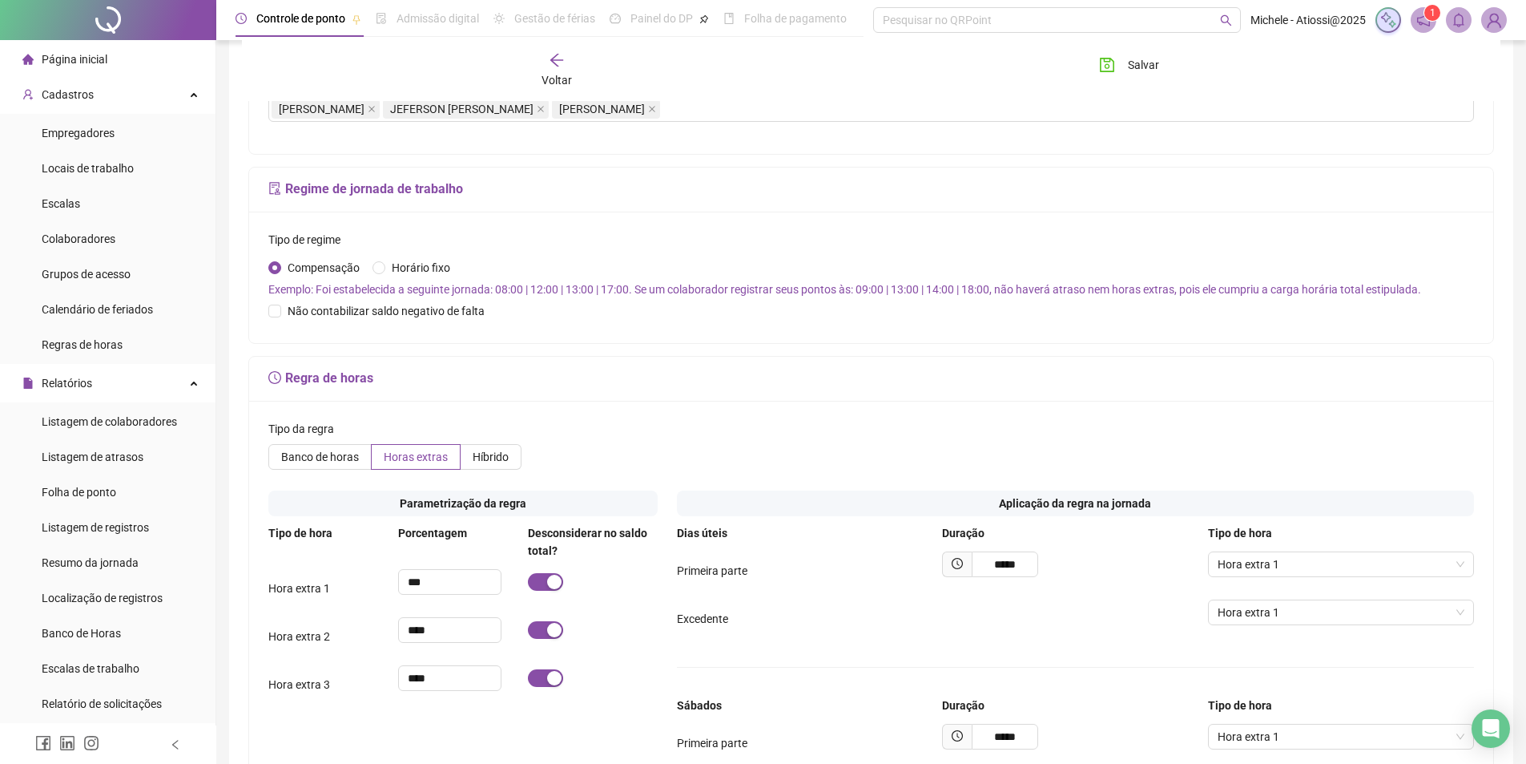
scroll to position [641, 0]
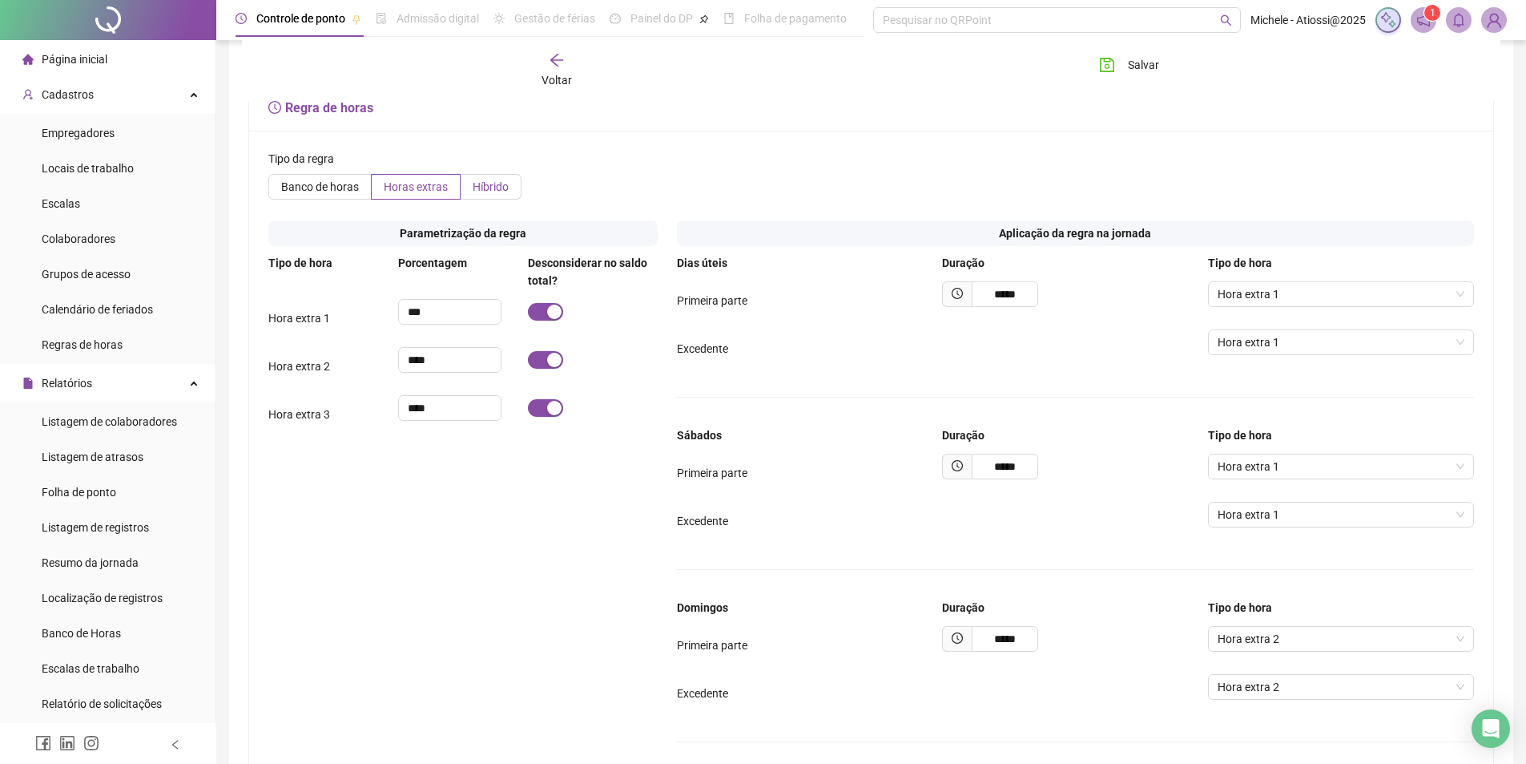
click at [479, 187] on span "Híbrido" at bounding box center [491, 186] width 36 height 13
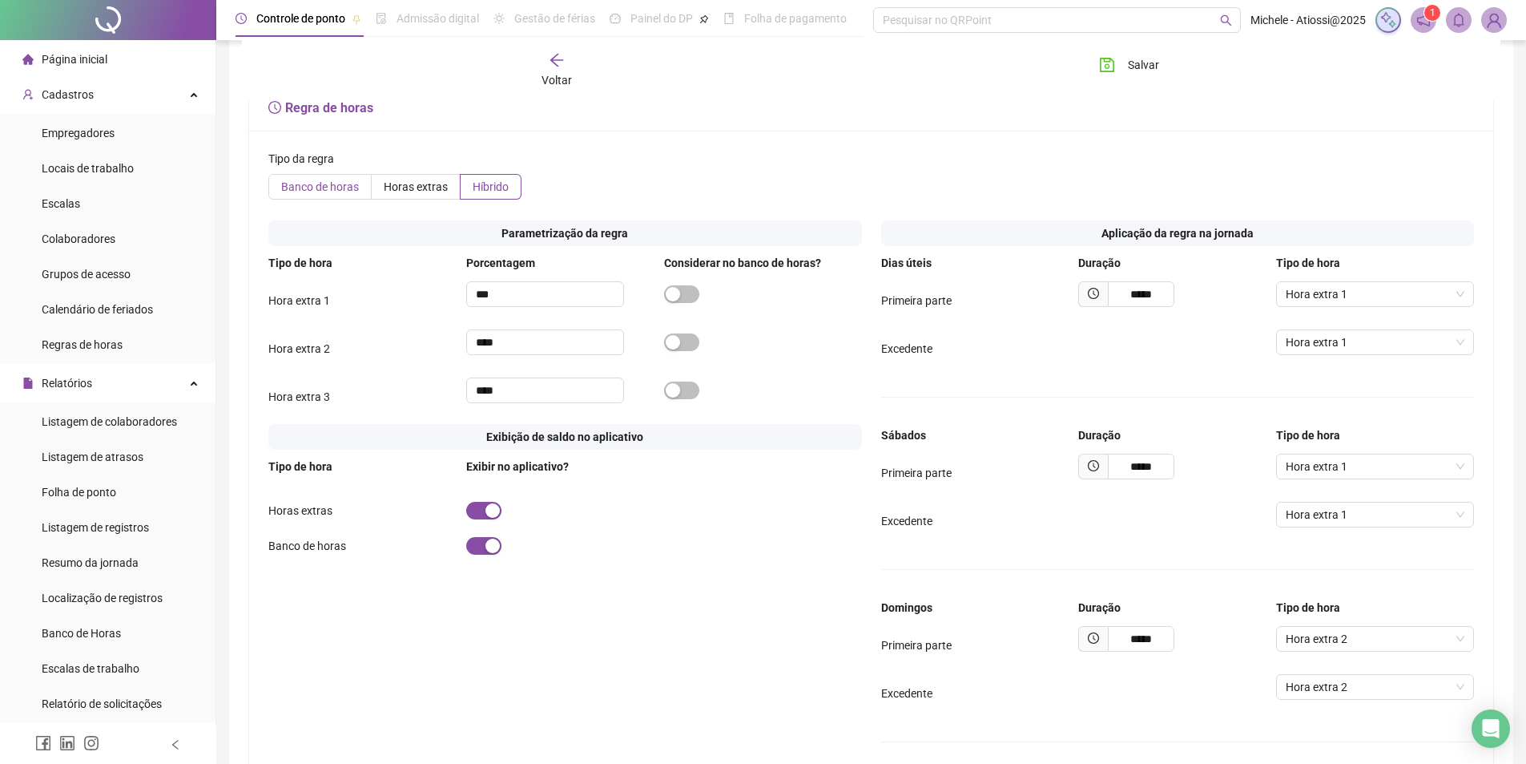
click at [322, 182] on span "Banco de horas" at bounding box center [320, 186] width 78 height 13
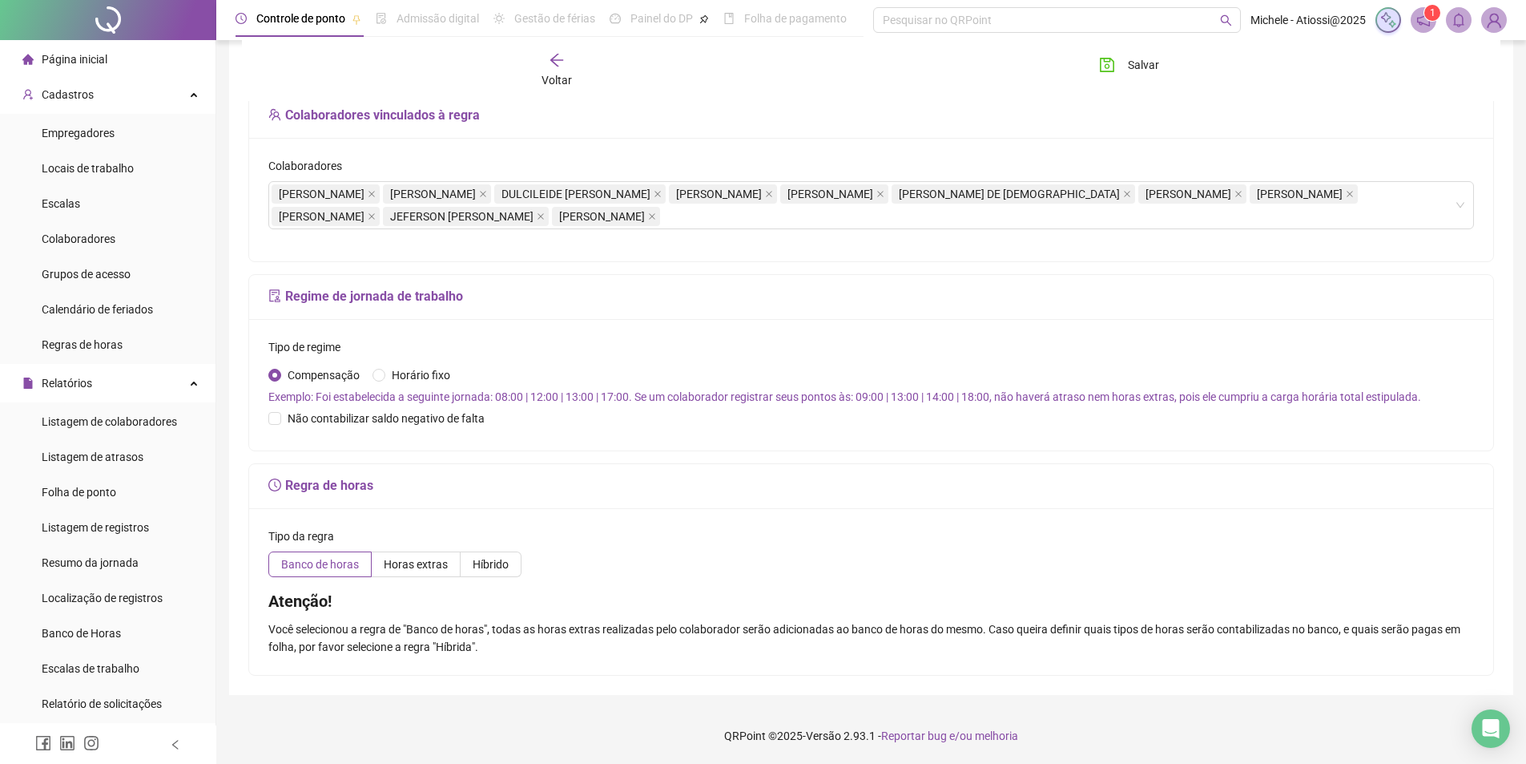
scroll to position [0, 0]
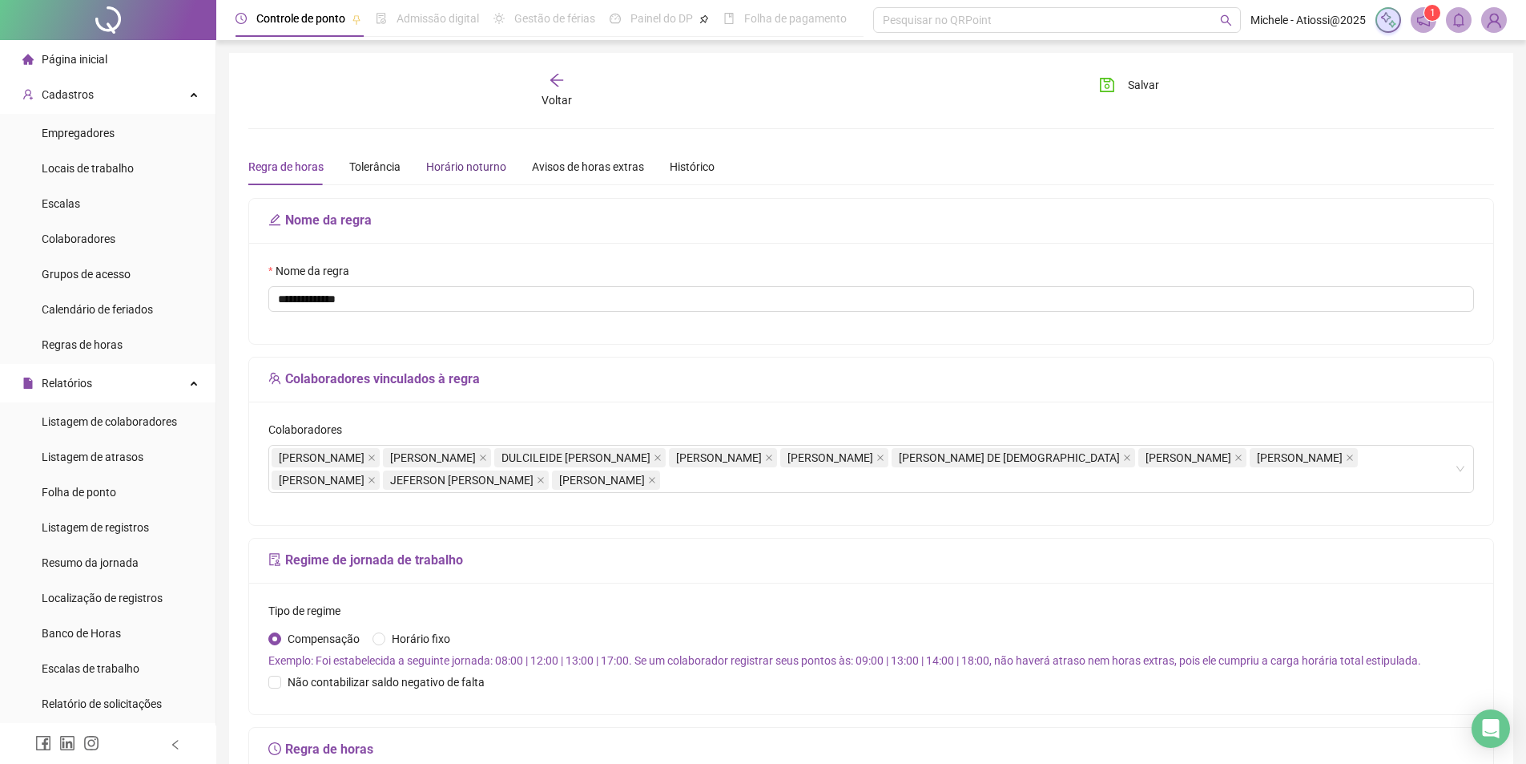
click at [441, 167] on div "Horário noturno" at bounding box center [466, 167] width 80 height 18
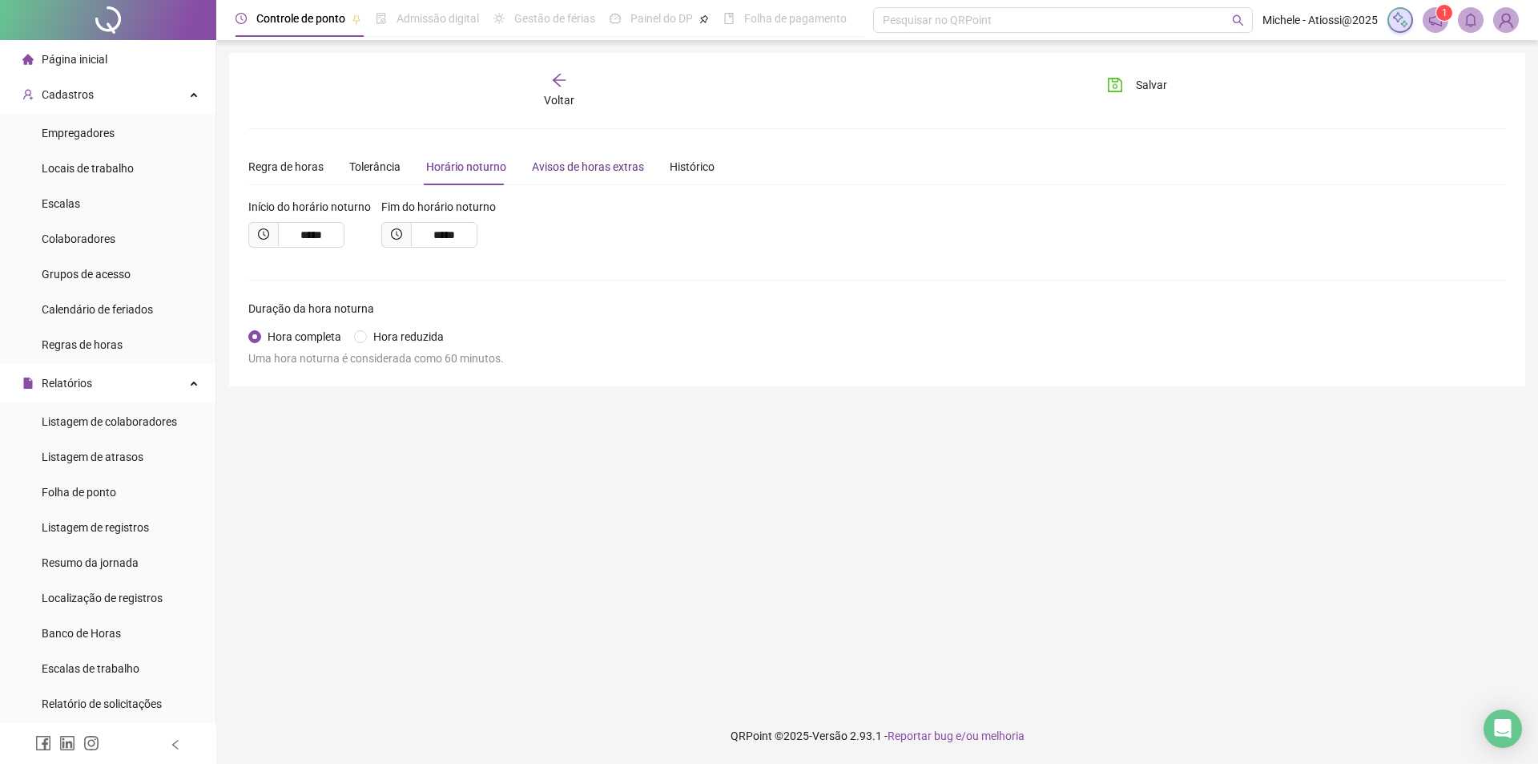
click at [562, 162] on div "Avisos de horas extras" at bounding box center [588, 167] width 112 height 18
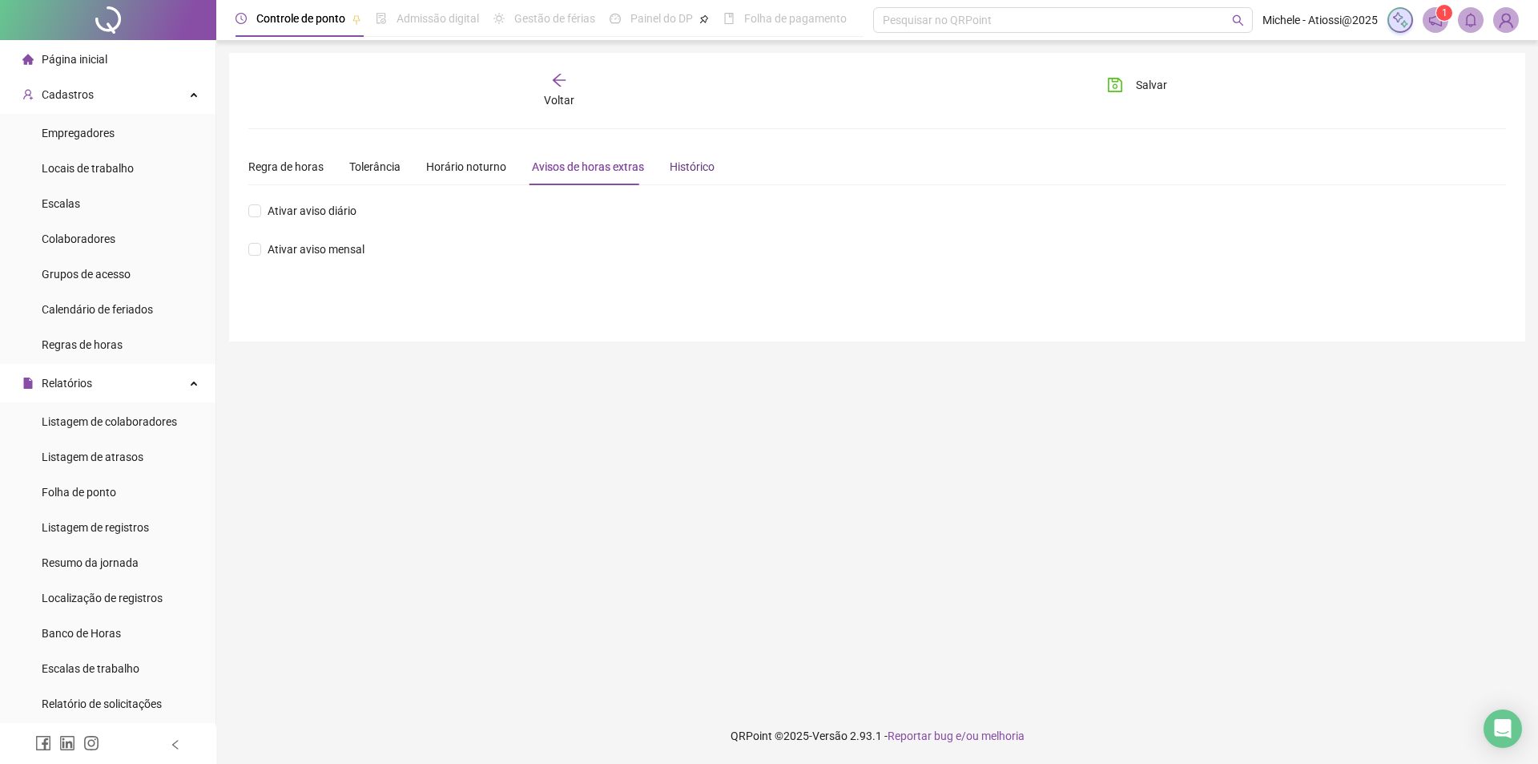
click at [679, 167] on div "Histórico" at bounding box center [692, 167] width 45 height 18
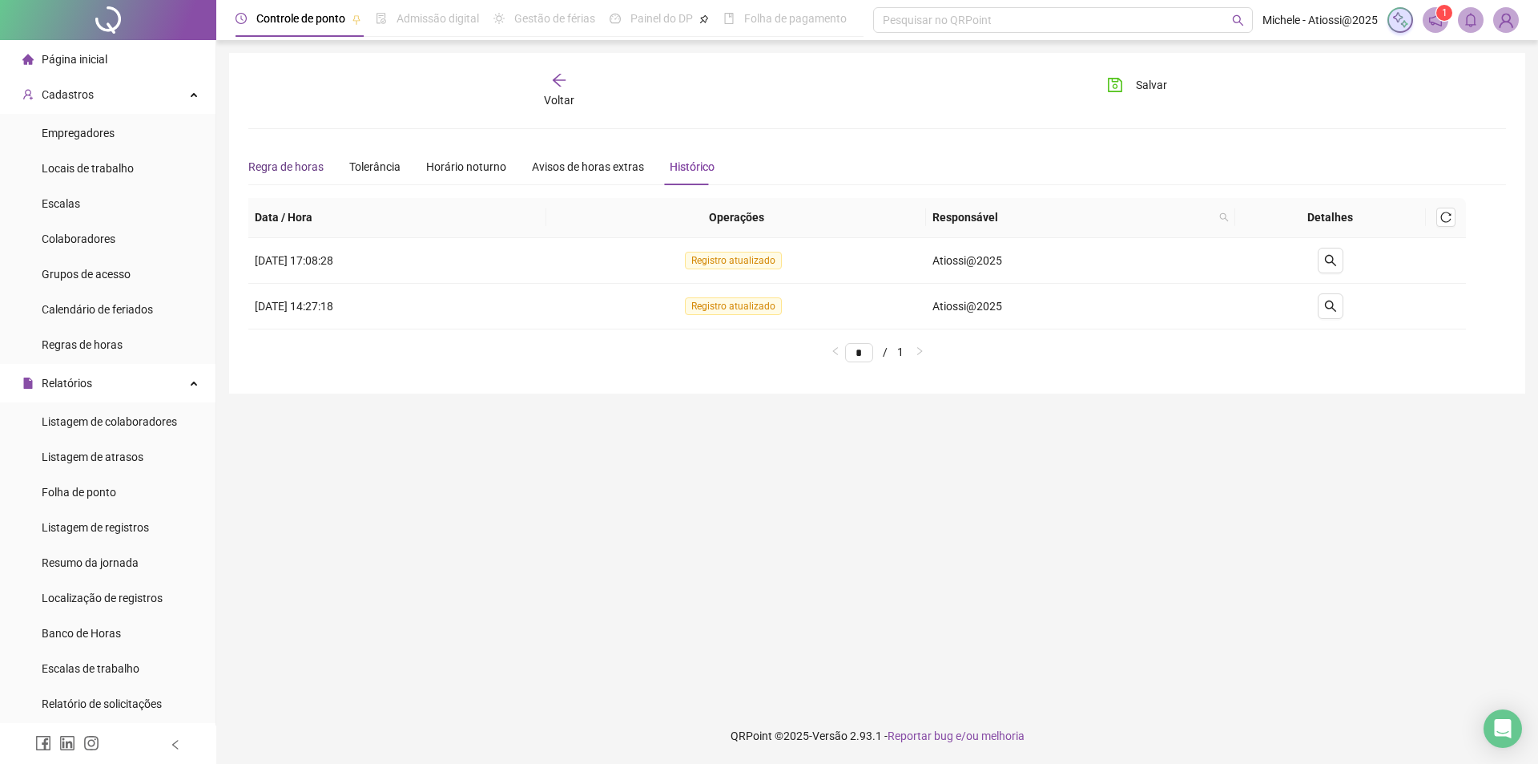
click at [296, 167] on div "Regra de horas" at bounding box center [285, 167] width 75 height 18
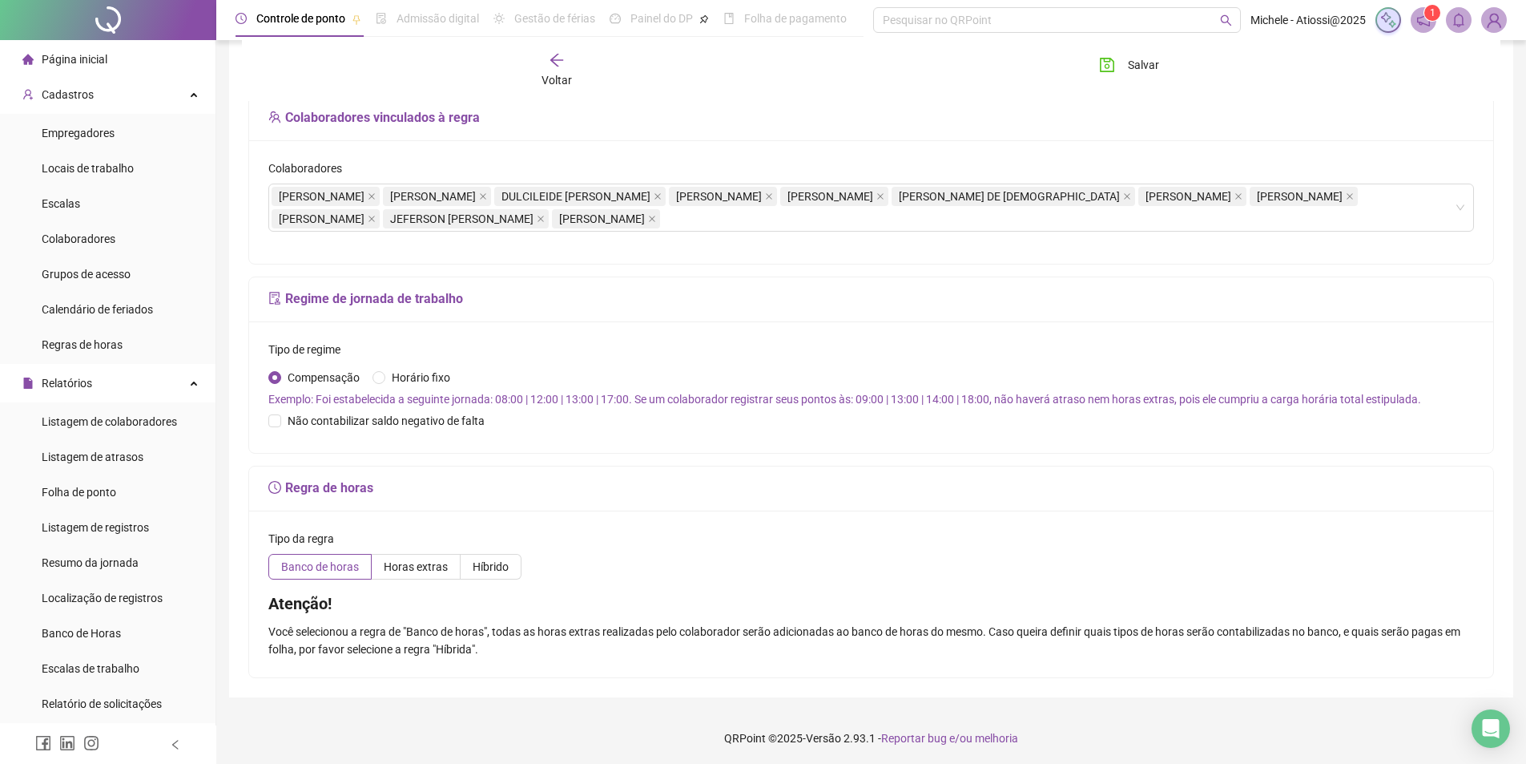
scroll to position [264, 0]
click at [404, 565] on span "Horas extras" at bounding box center [416, 564] width 64 height 13
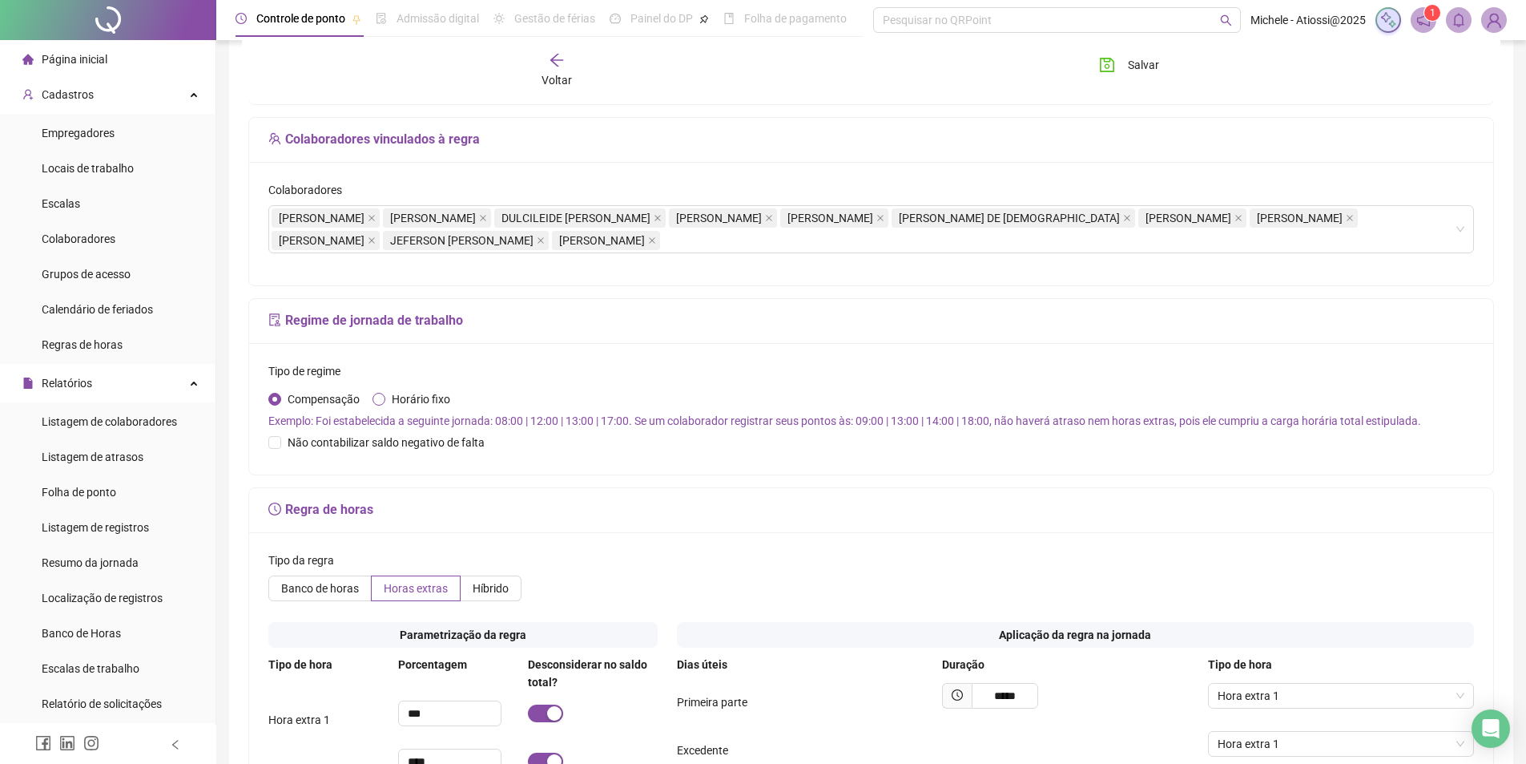
scroll to position [240, 0]
click at [313, 584] on span "Banco de horas" at bounding box center [320, 587] width 78 height 13
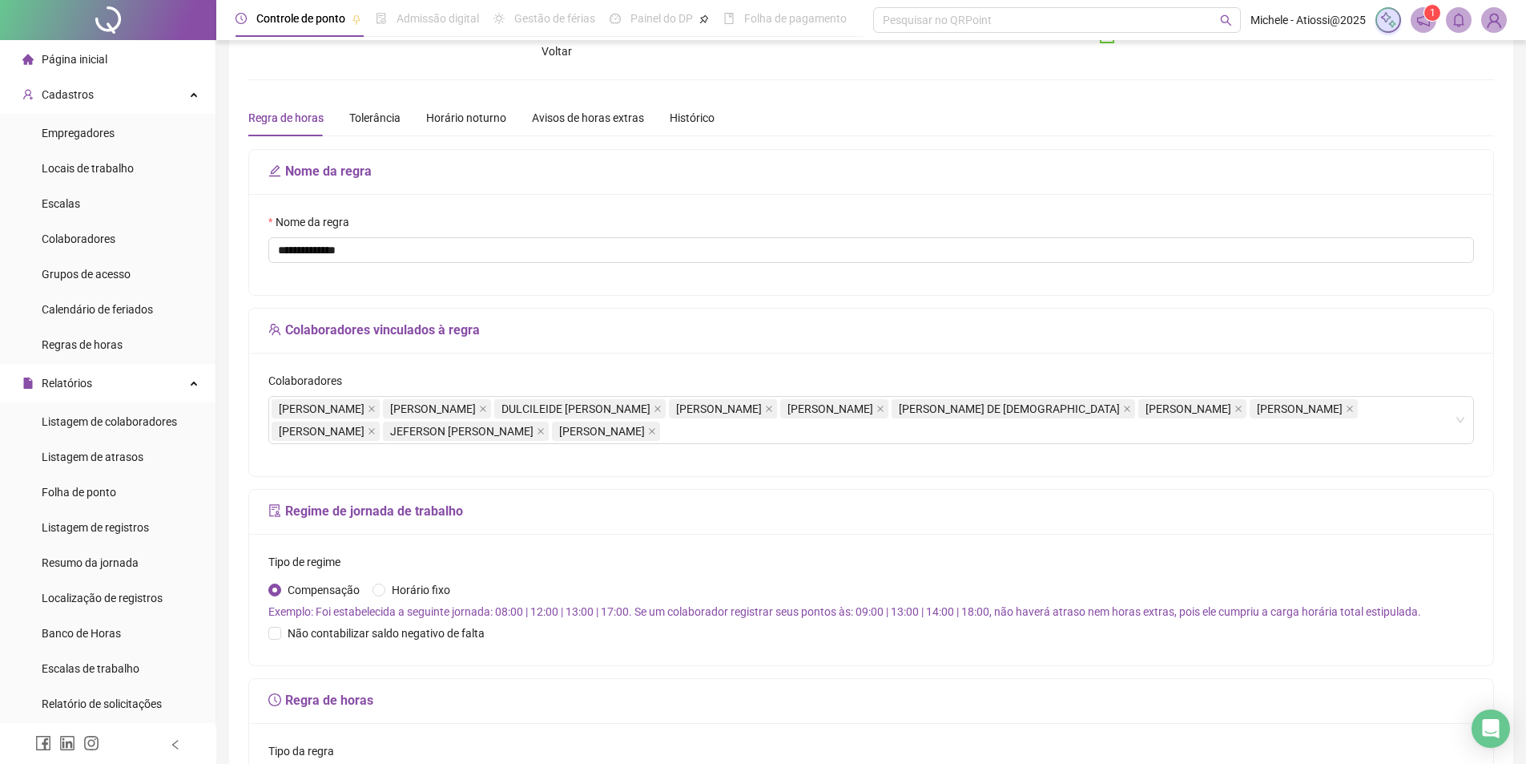
scroll to position [0, 0]
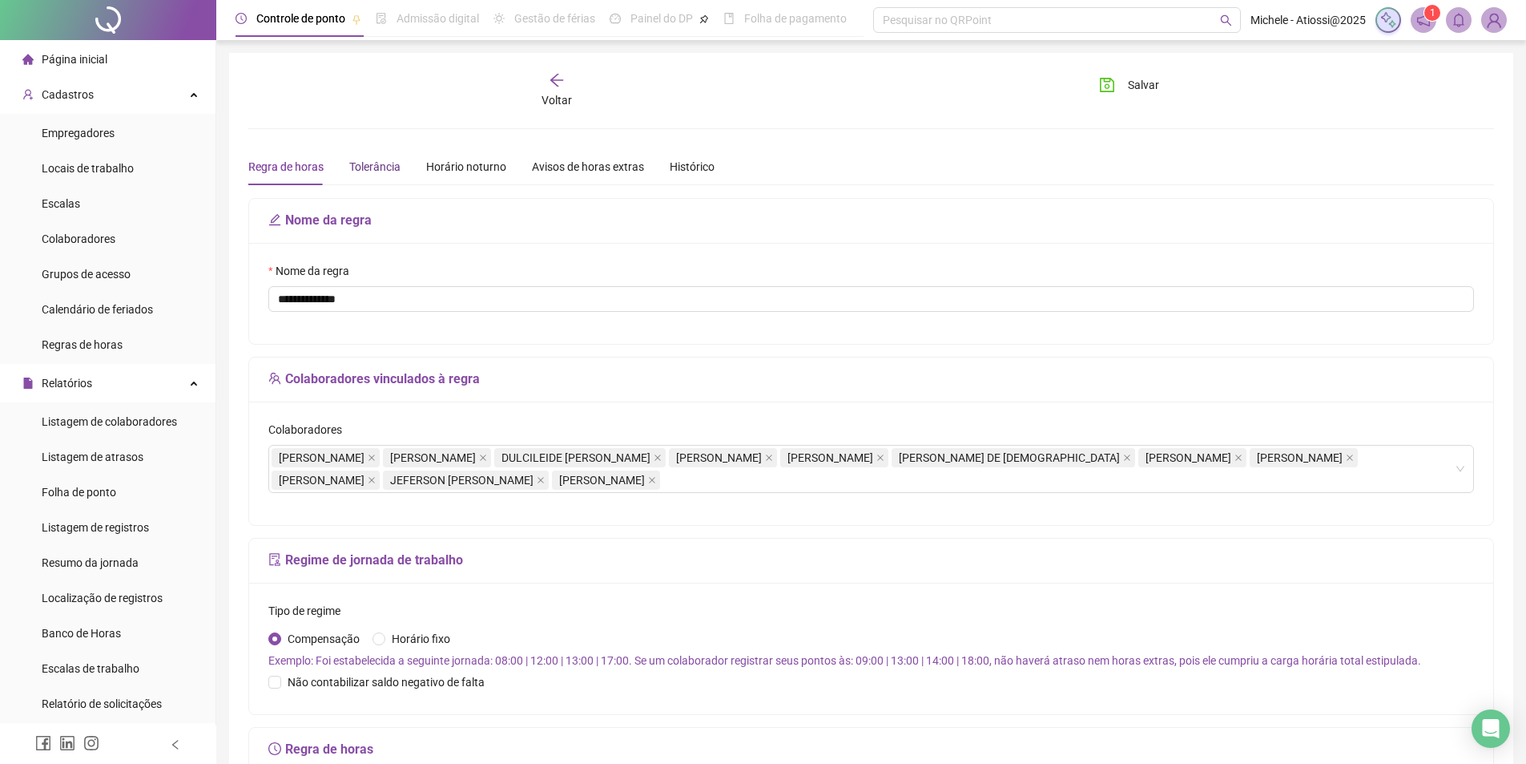
click at [359, 171] on div "Tolerância" at bounding box center [374, 167] width 51 height 18
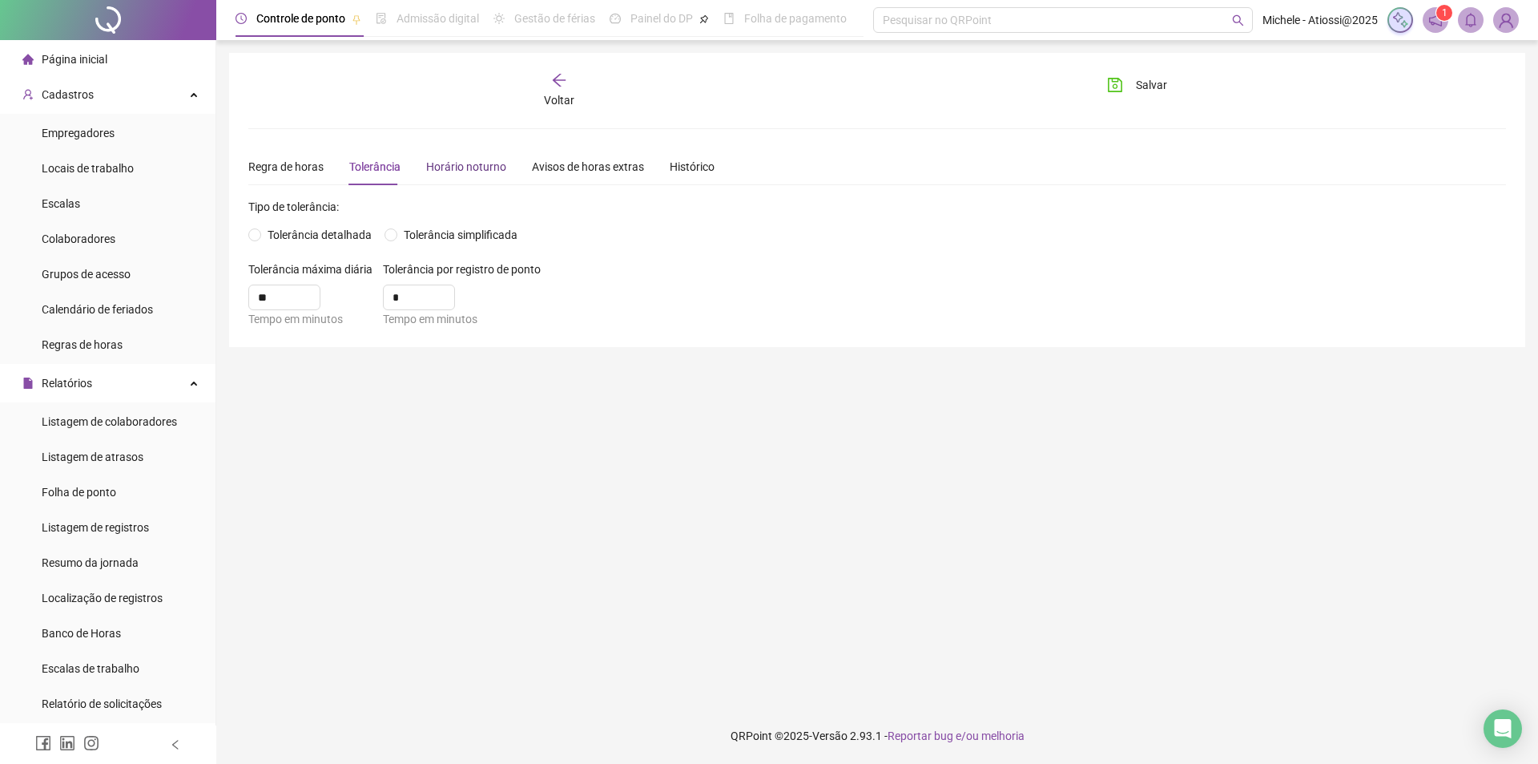
click at [450, 173] on div "Horário noturno" at bounding box center [466, 167] width 80 height 18
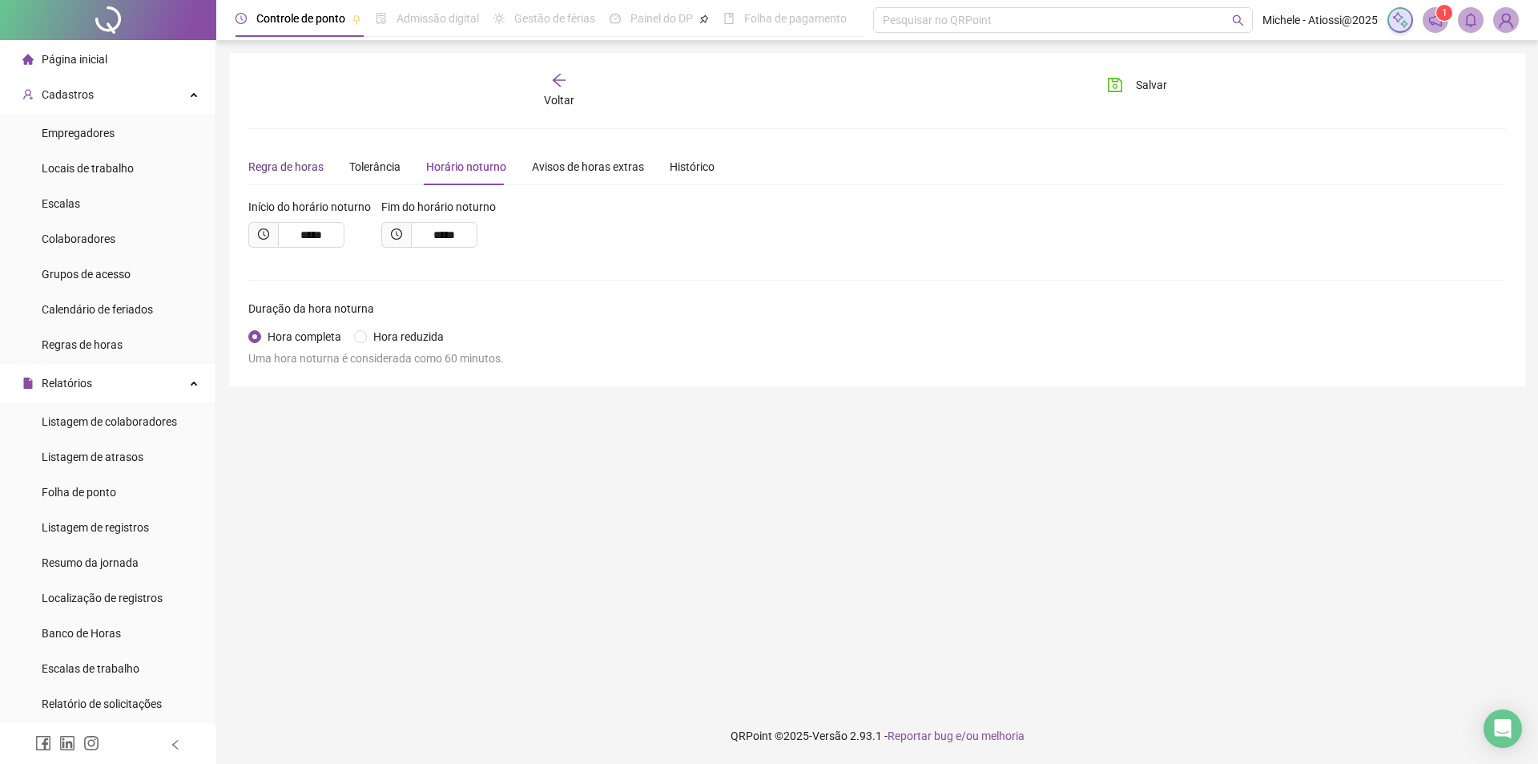
click at [320, 163] on div "Regra de horas" at bounding box center [285, 167] width 75 height 18
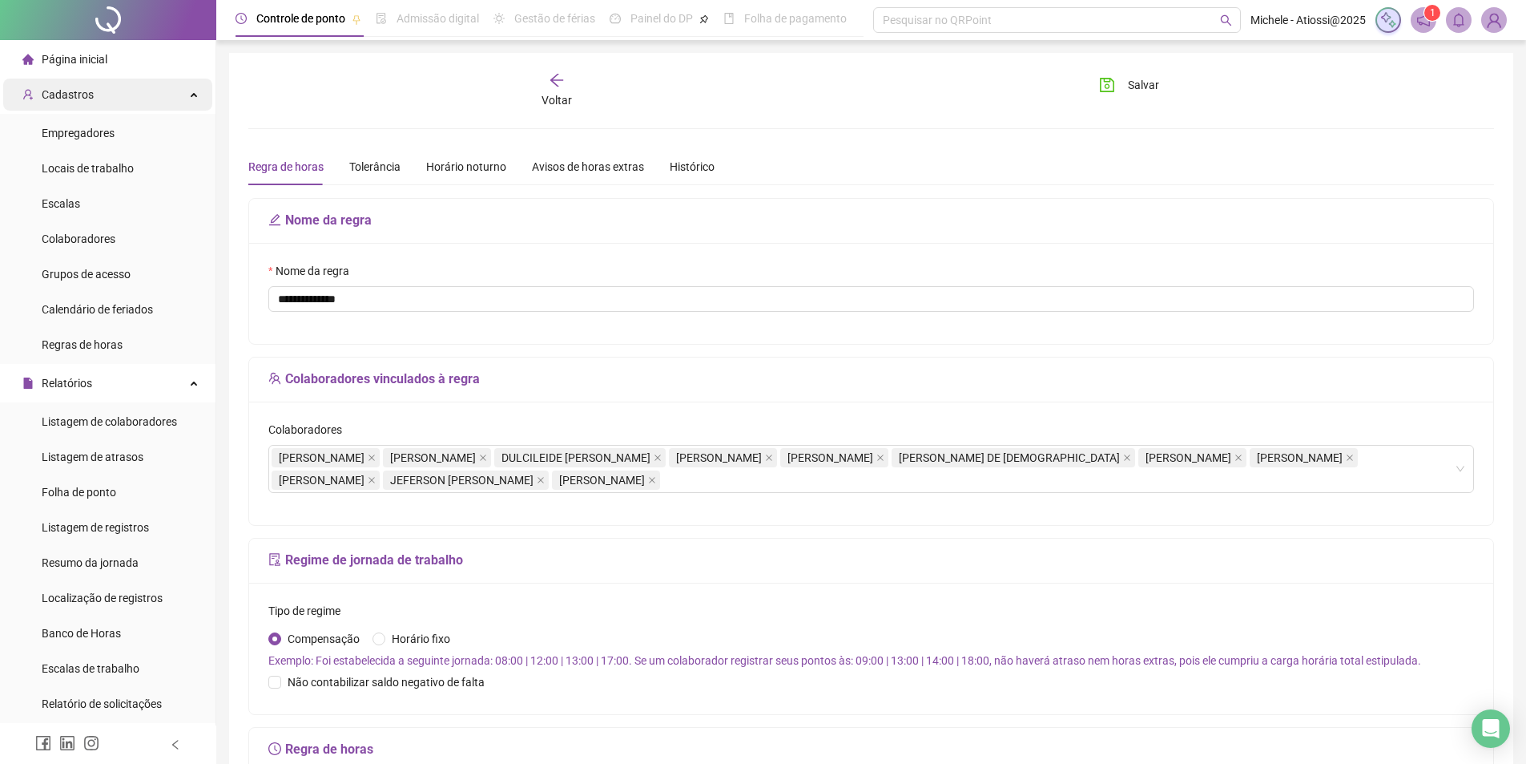
click at [191, 92] on div "Cadastros" at bounding box center [107, 95] width 209 height 32
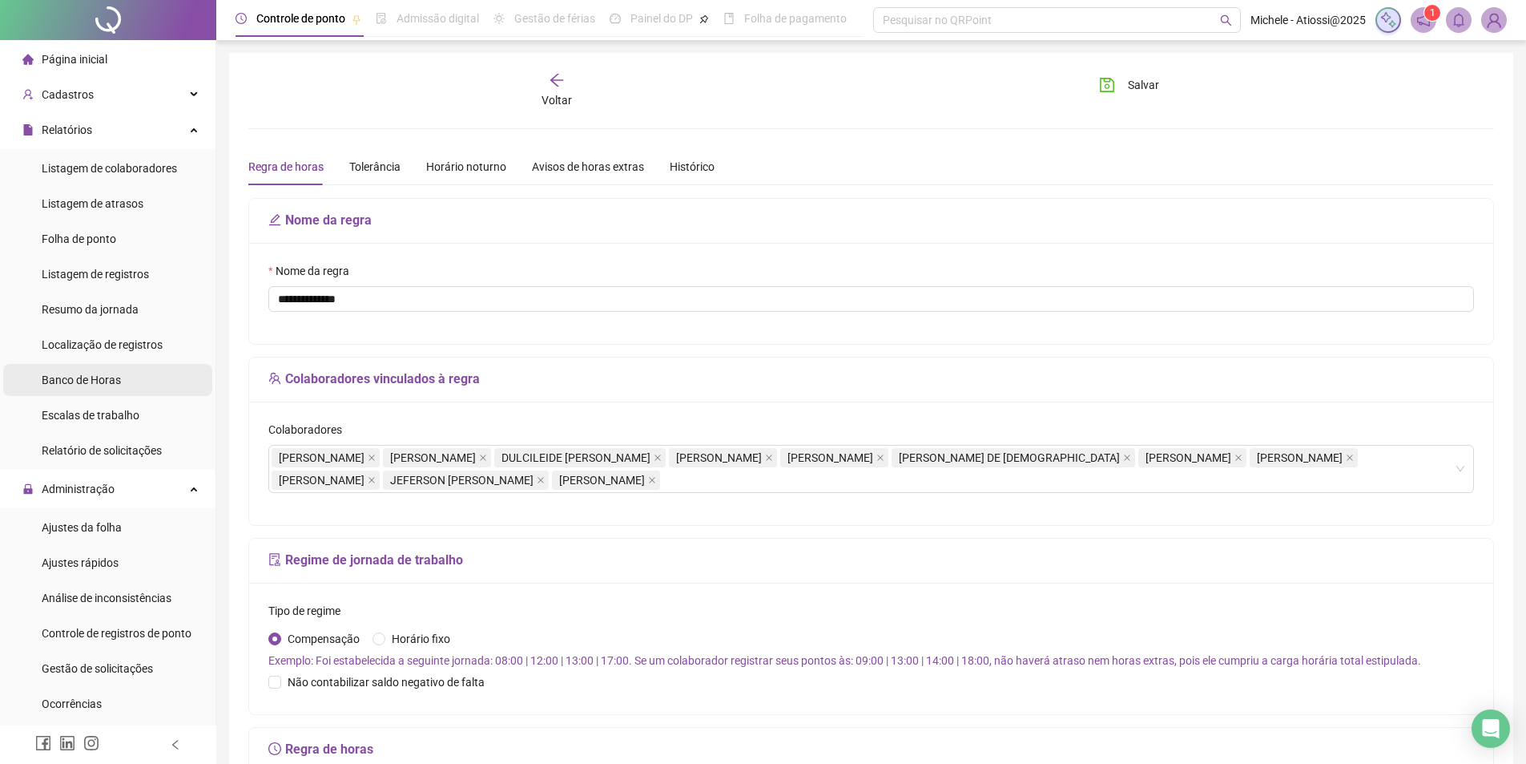
click at [121, 374] on li "Banco de Horas" at bounding box center [107, 380] width 209 height 32
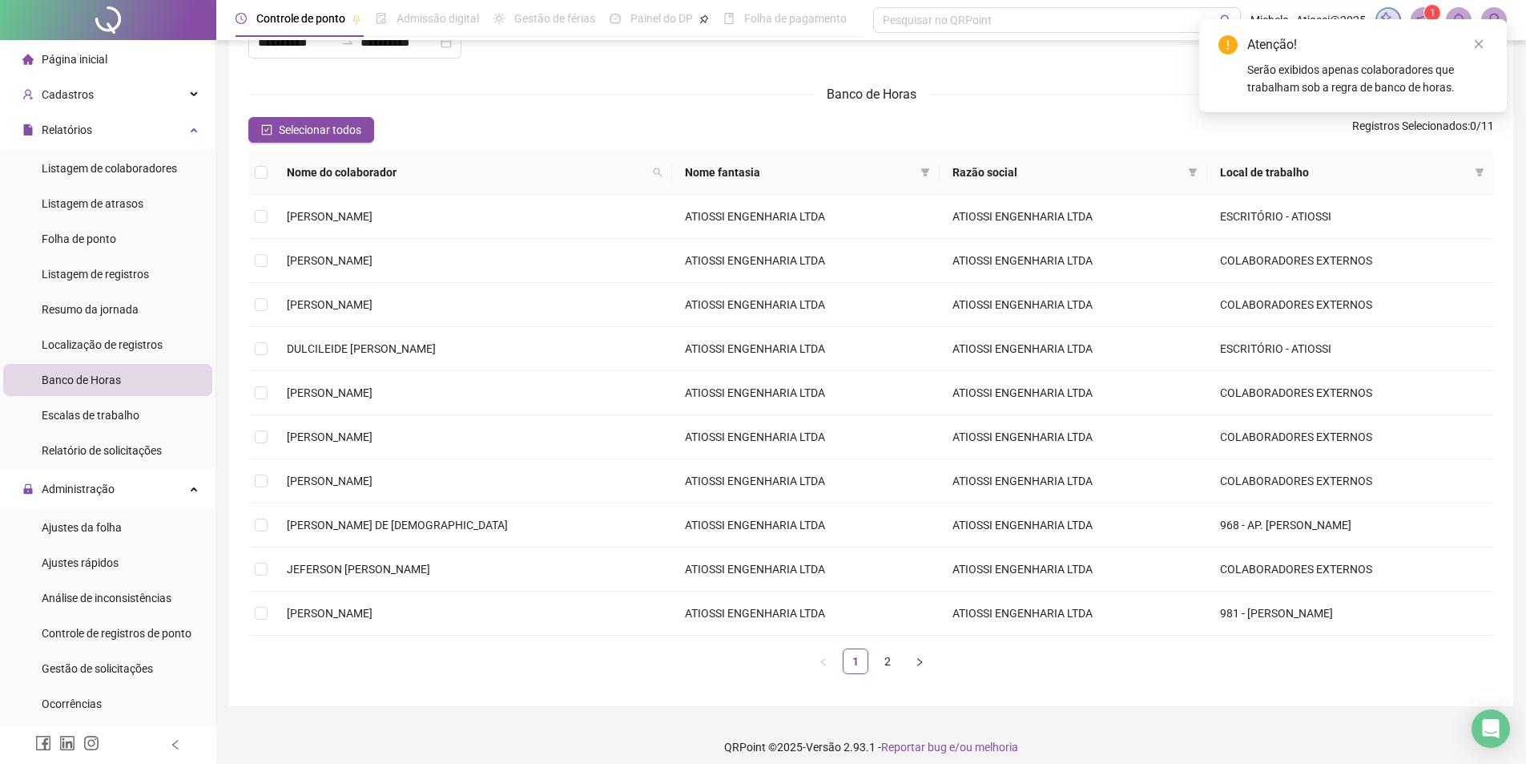
scroll to position [107, 0]
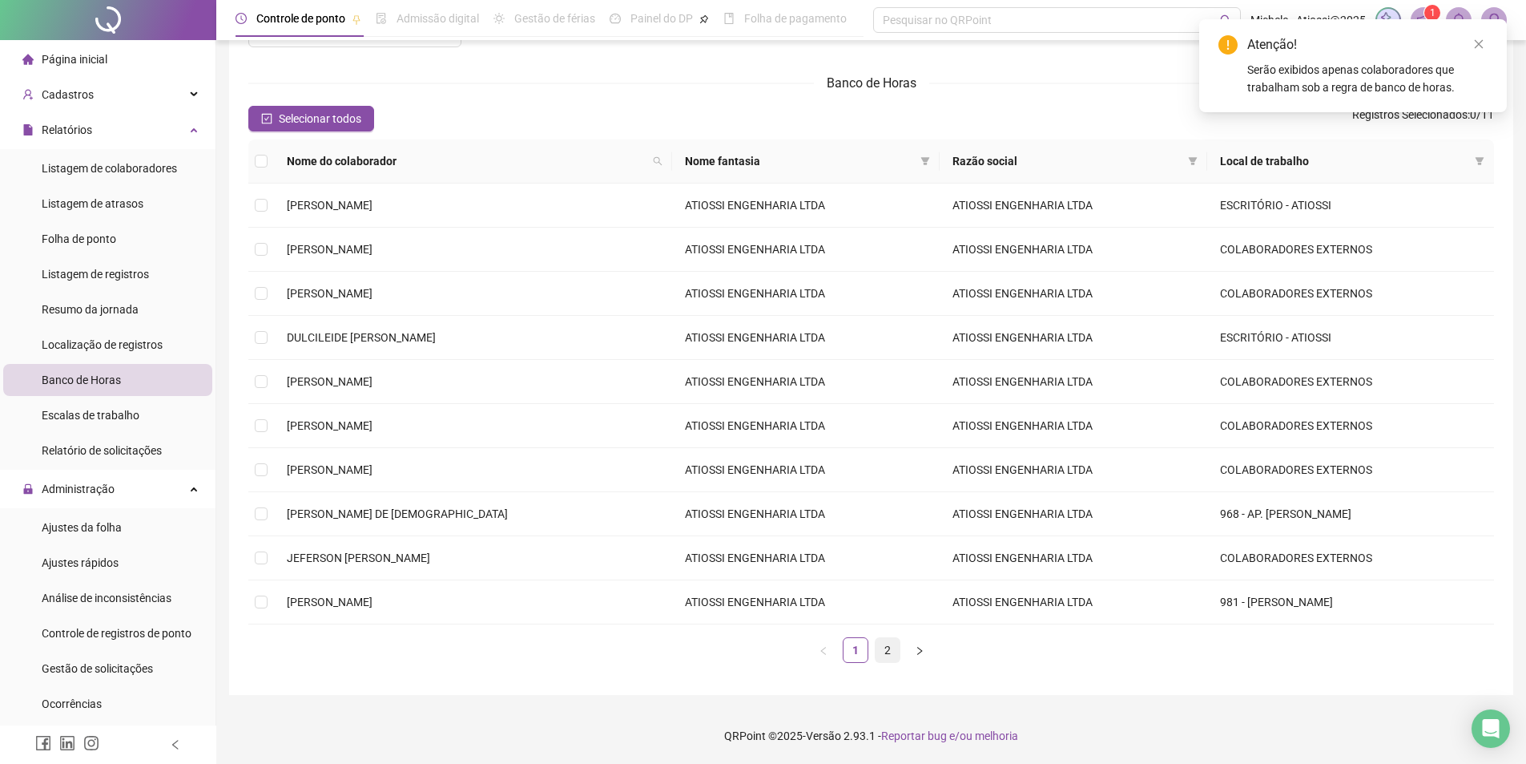
click at [890, 653] on link "2" at bounding box center [888, 650] width 24 height 24
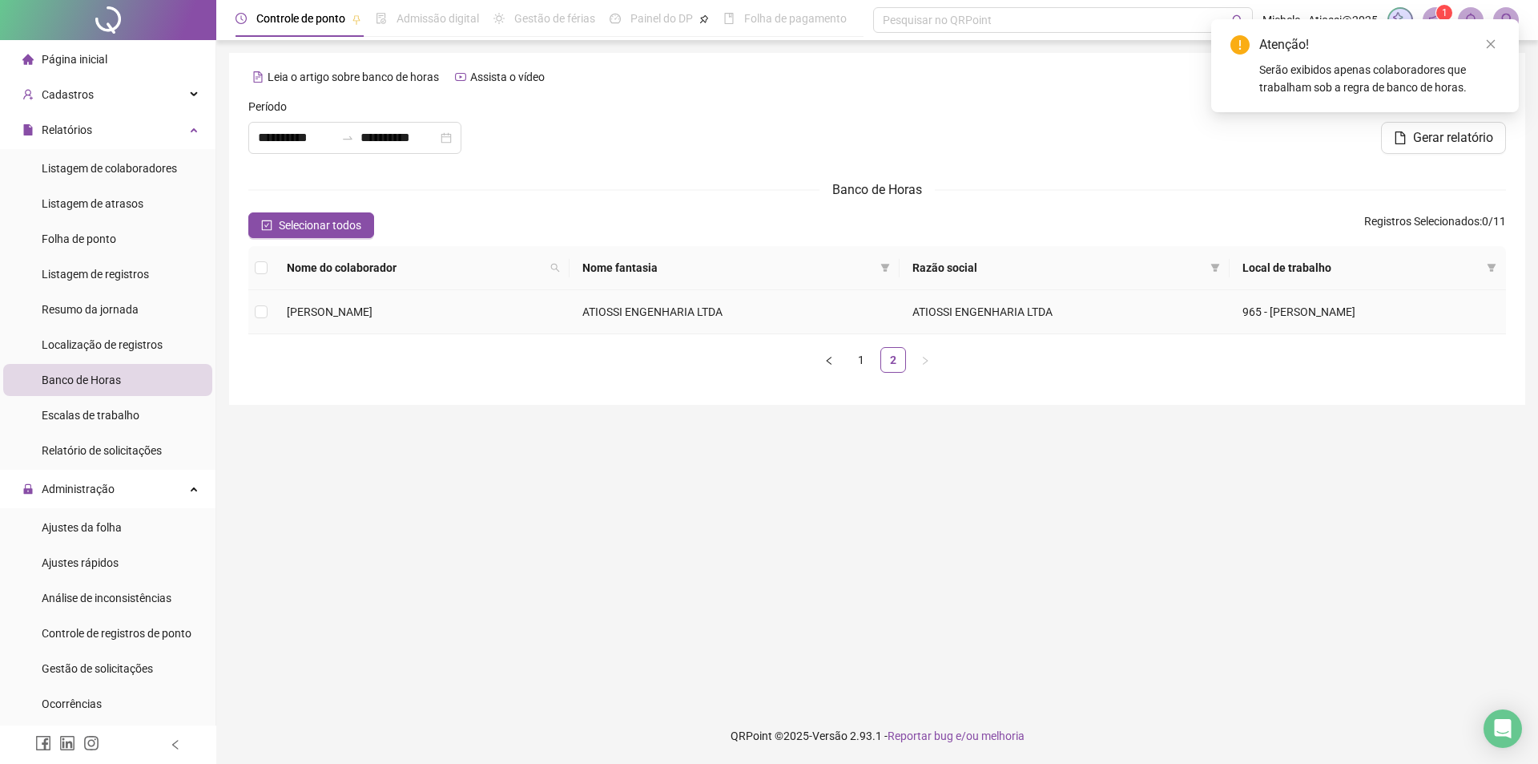
click at [355, 308] on span "[PERSON_NAME]" at bounding box center [330, 311] width 86 height 13
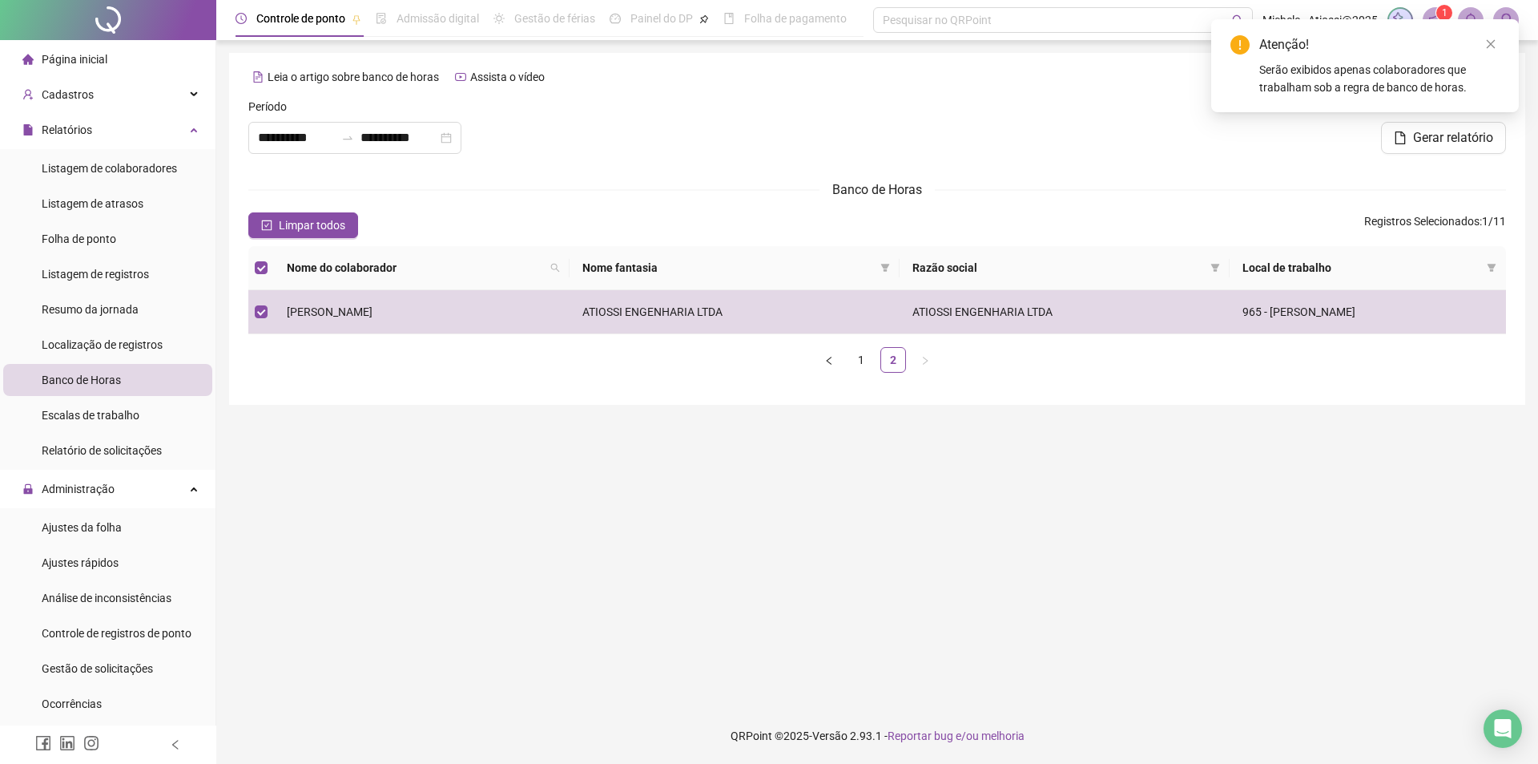
click at [1494, 33] on div "Atenção! Serão exibidos apenas colaboradores que trabalham sob a regra de banco…" at bounding box center [1365, 65] width 308 height 93
click at [1489, 46] on icon "close" at bounding box center [1491, 44] width 9 height 9
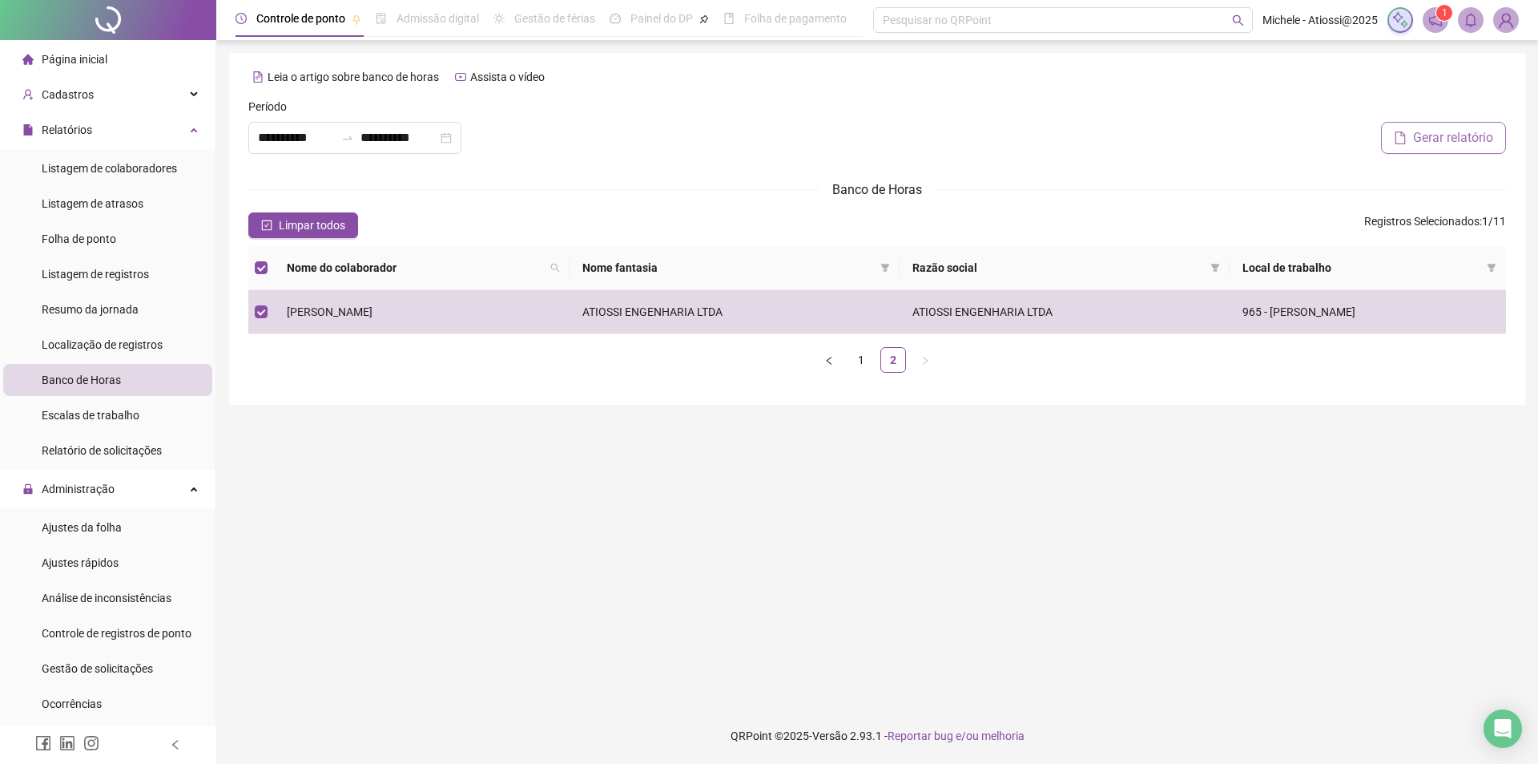
click at [1425, 135] on span "Gerar relatório" at bounding box center [1453, 137] width 80 height 19
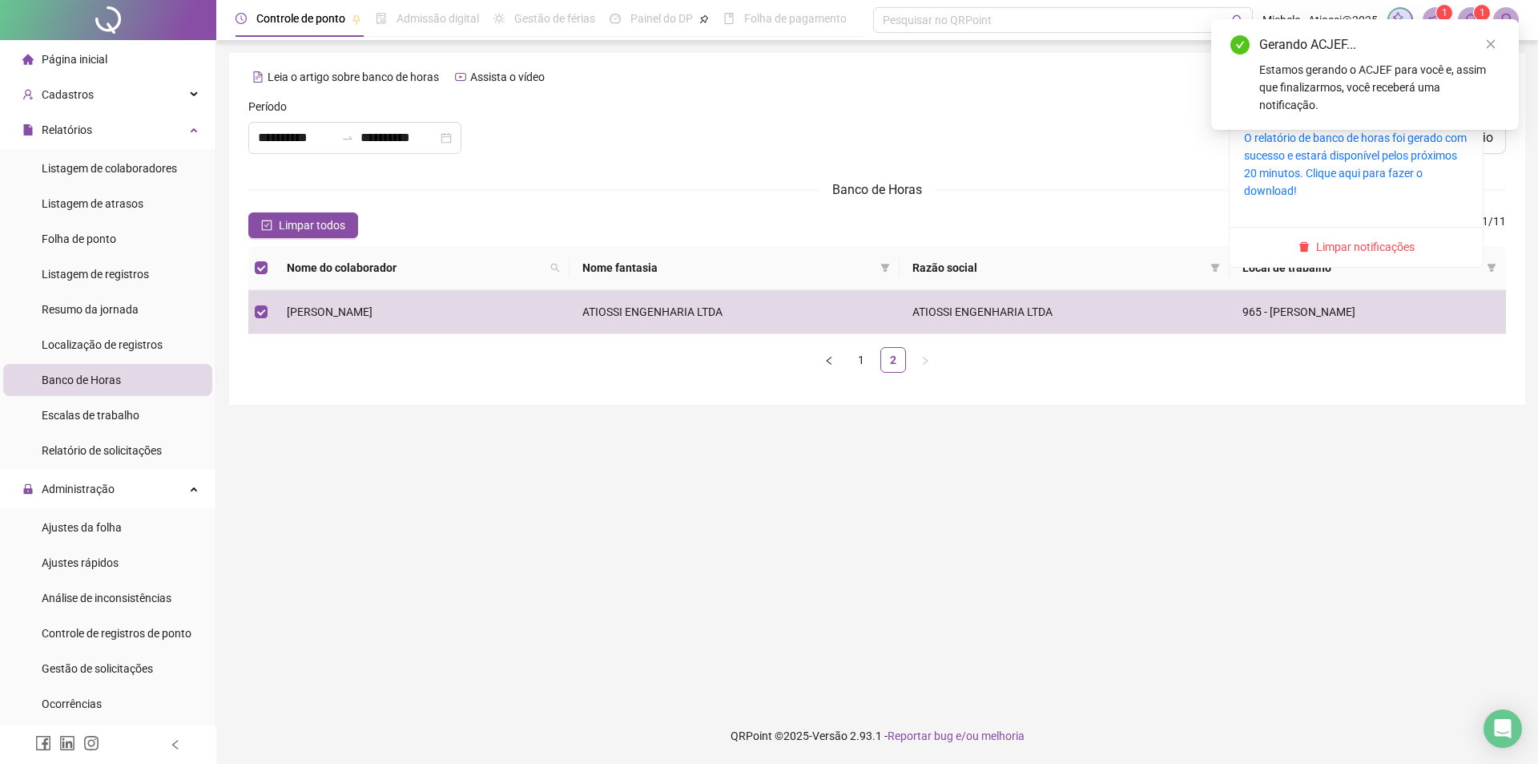
click at [1478, 6] on sup "1" at bounding box center [1482, 13] width 16 height 16
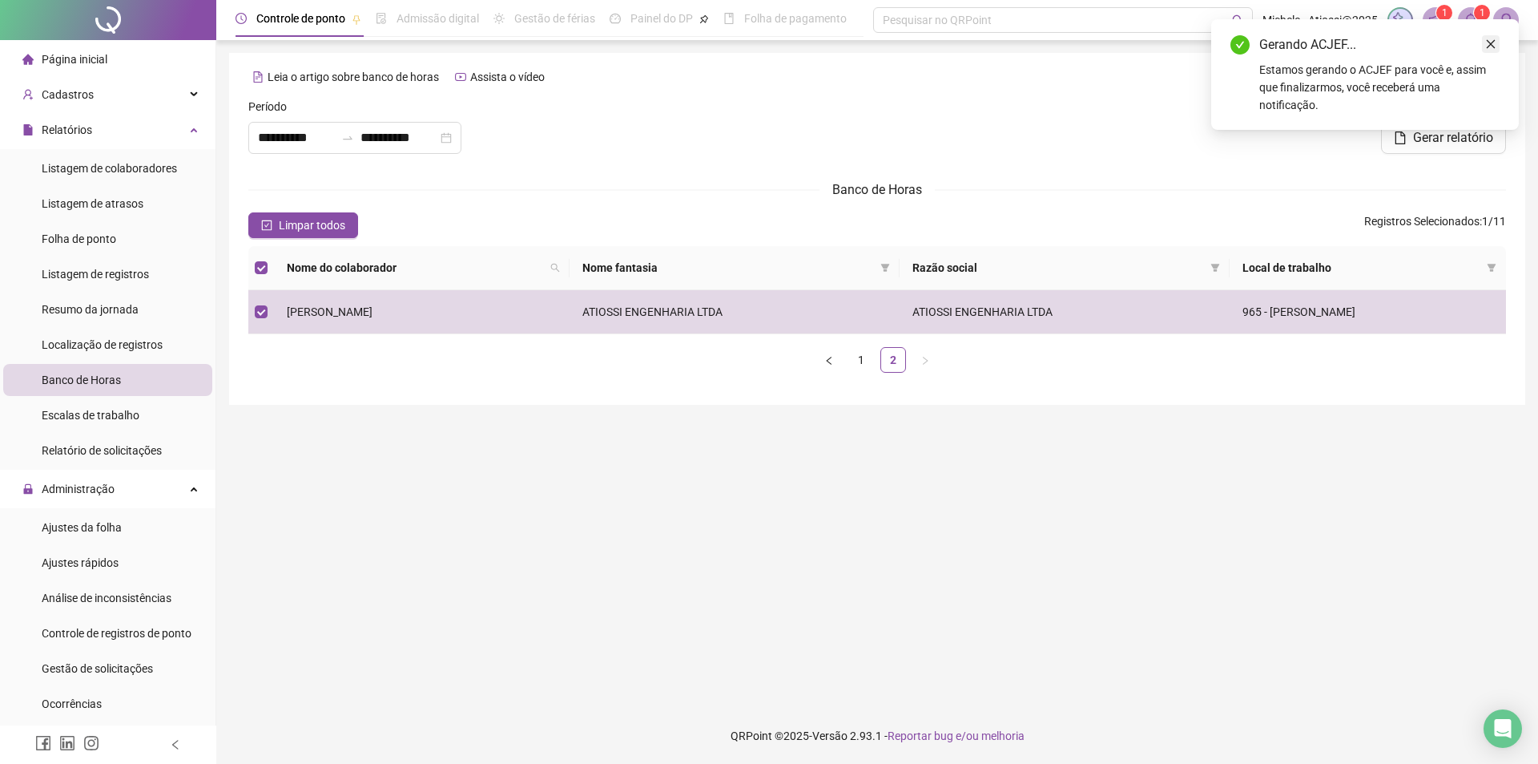
click at [1495, 38] on icon "close" at bounding box center [1490, 43] width 11 height 11
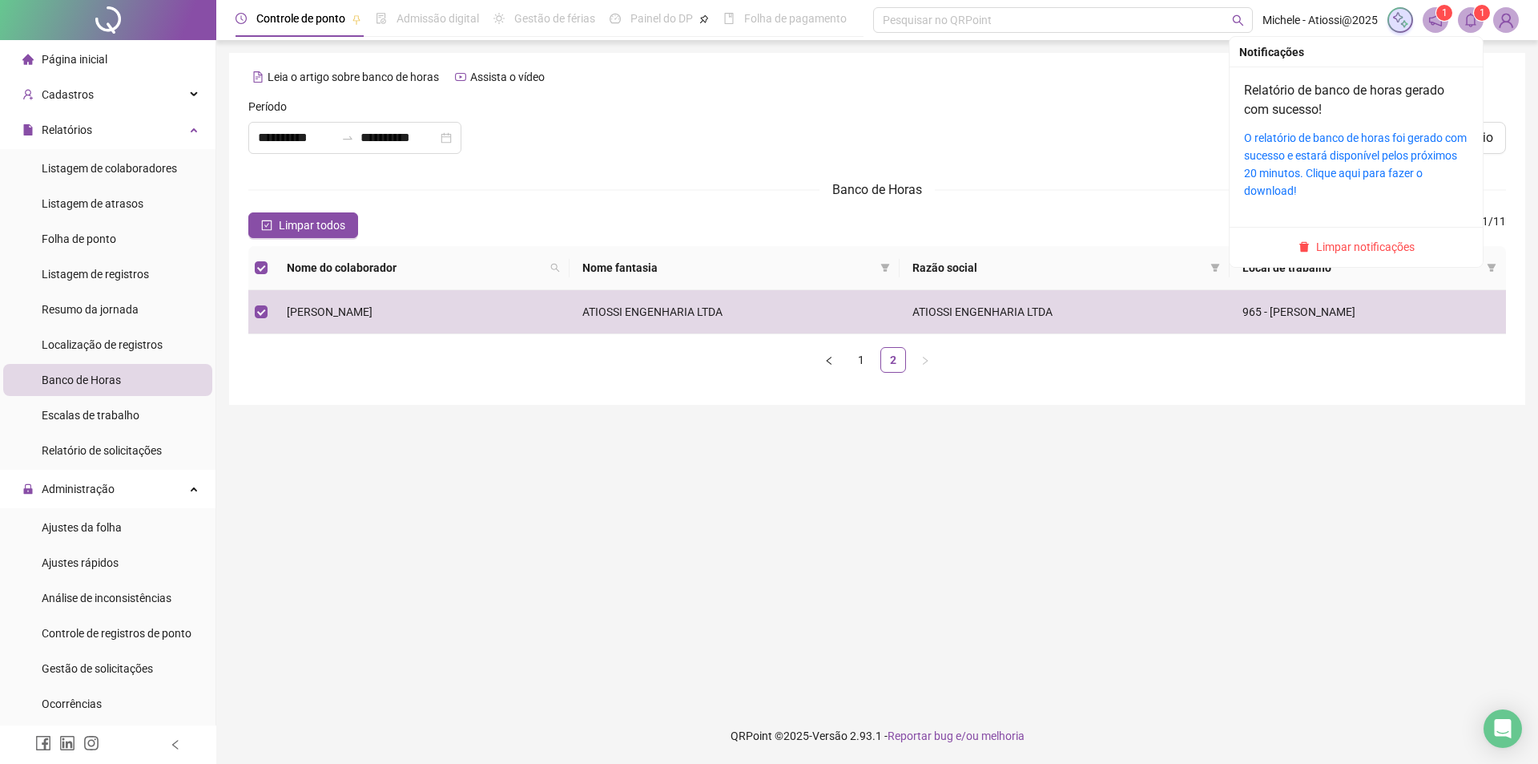
click at [1465, 22] on icon "bell" at bounding box center [1471, 20] width 14 height 14
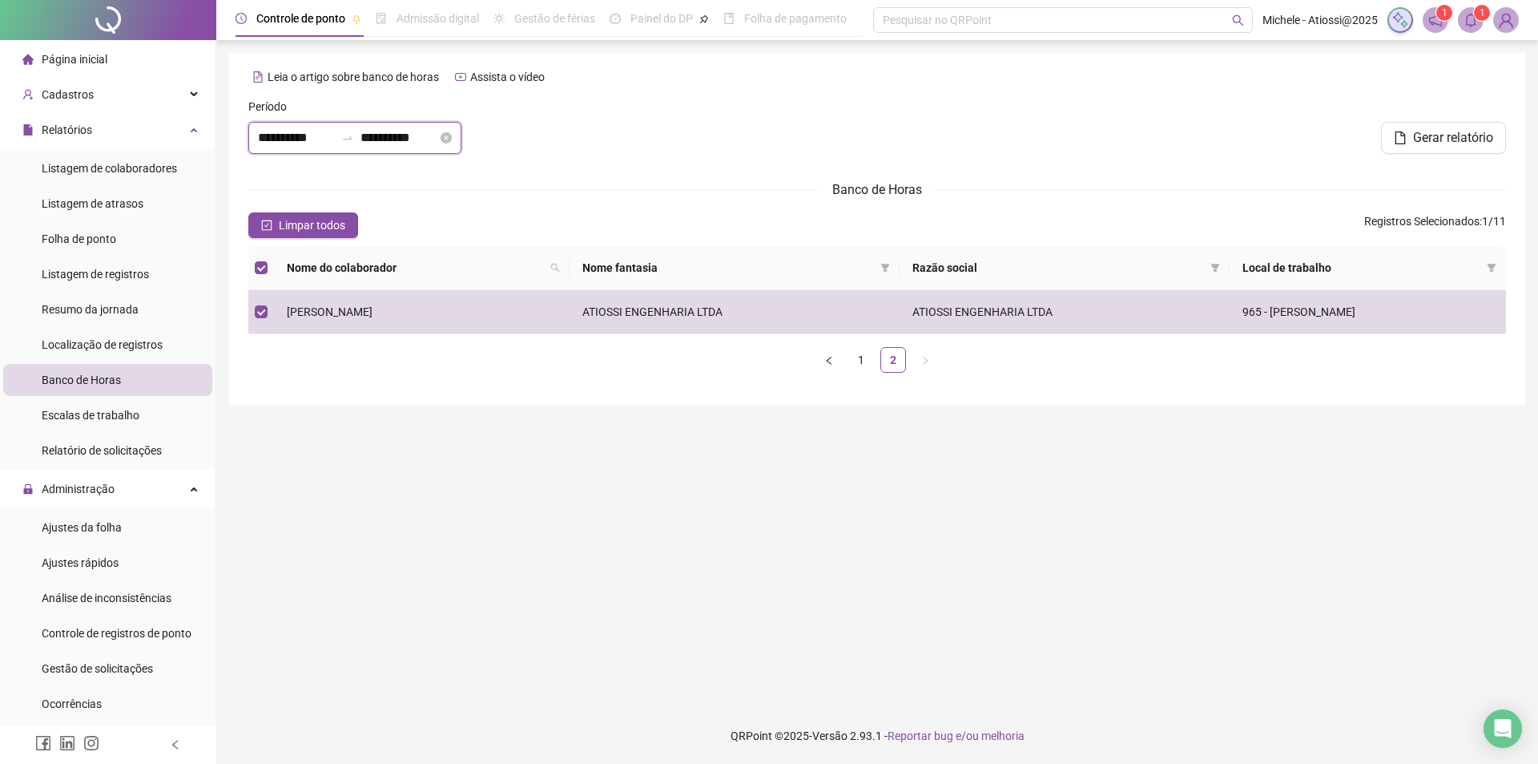
click at [286, 141] on input "**********" at bounding box center [296, 137] width 77 height 19
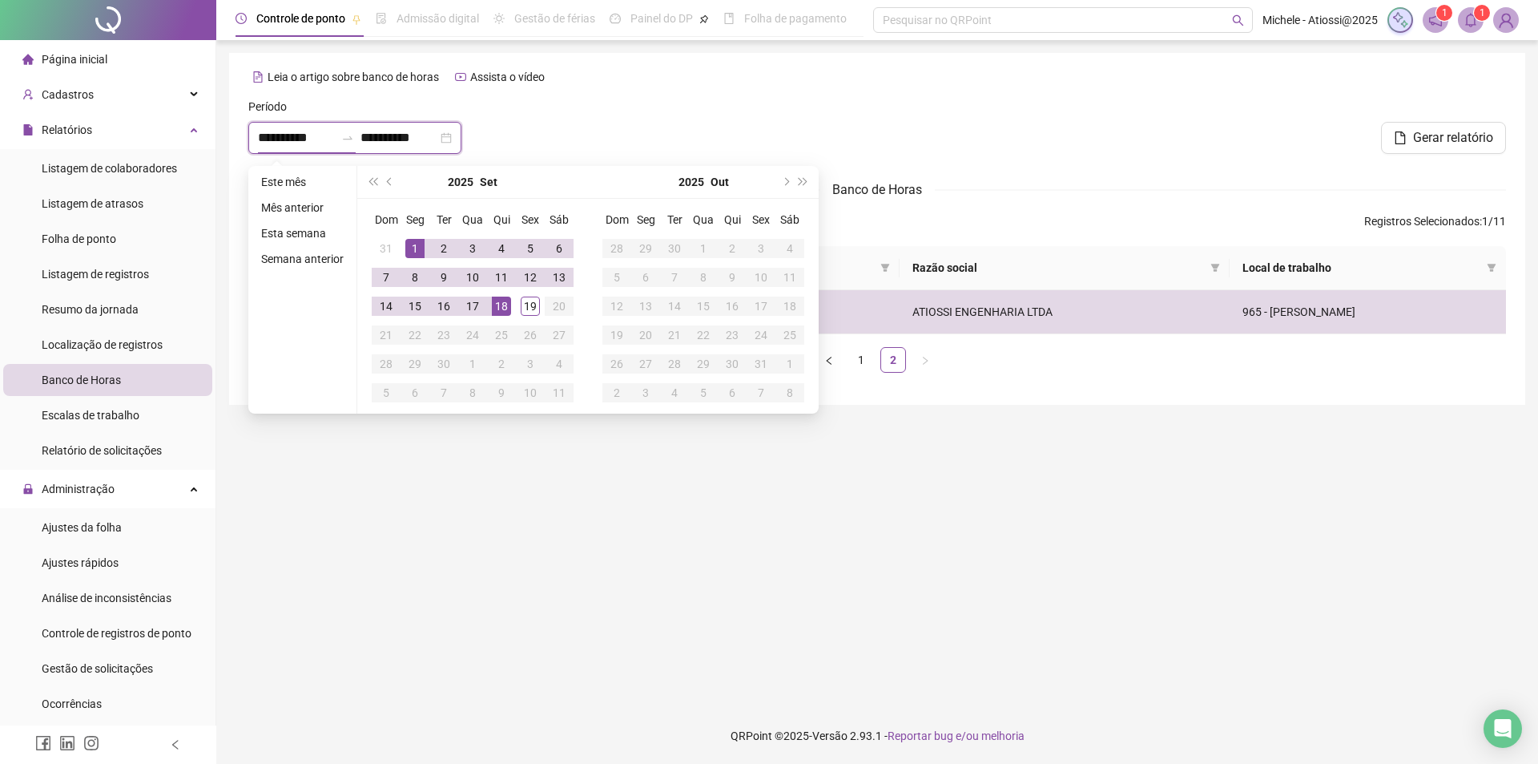
type input "**********"
click at [390, 183] on span "prev-year" at bounding box center [391, 182] width 8 height 8
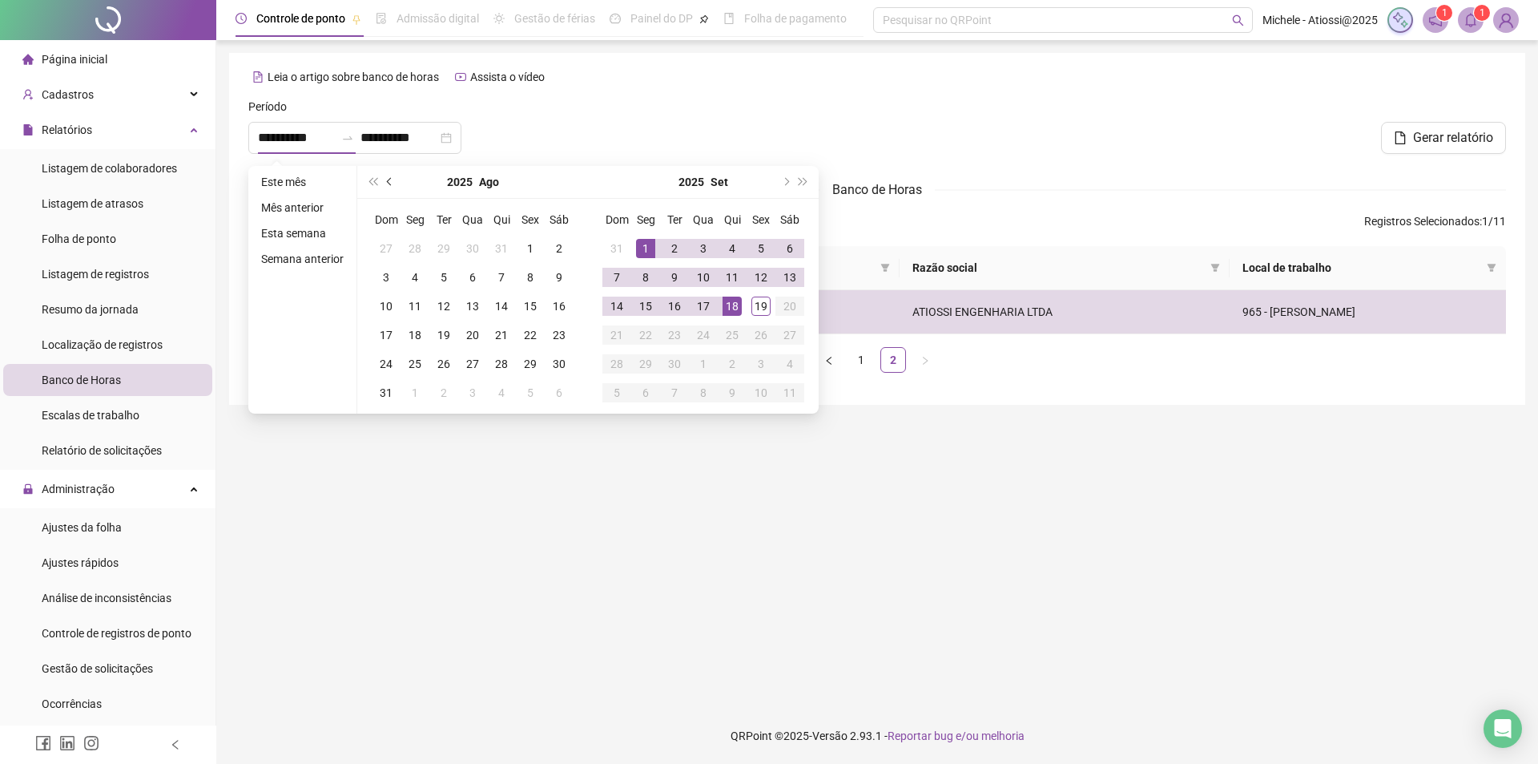
click at [390, 183] on span "prev-year" at bounding box center [391, 182] width 8 height 8
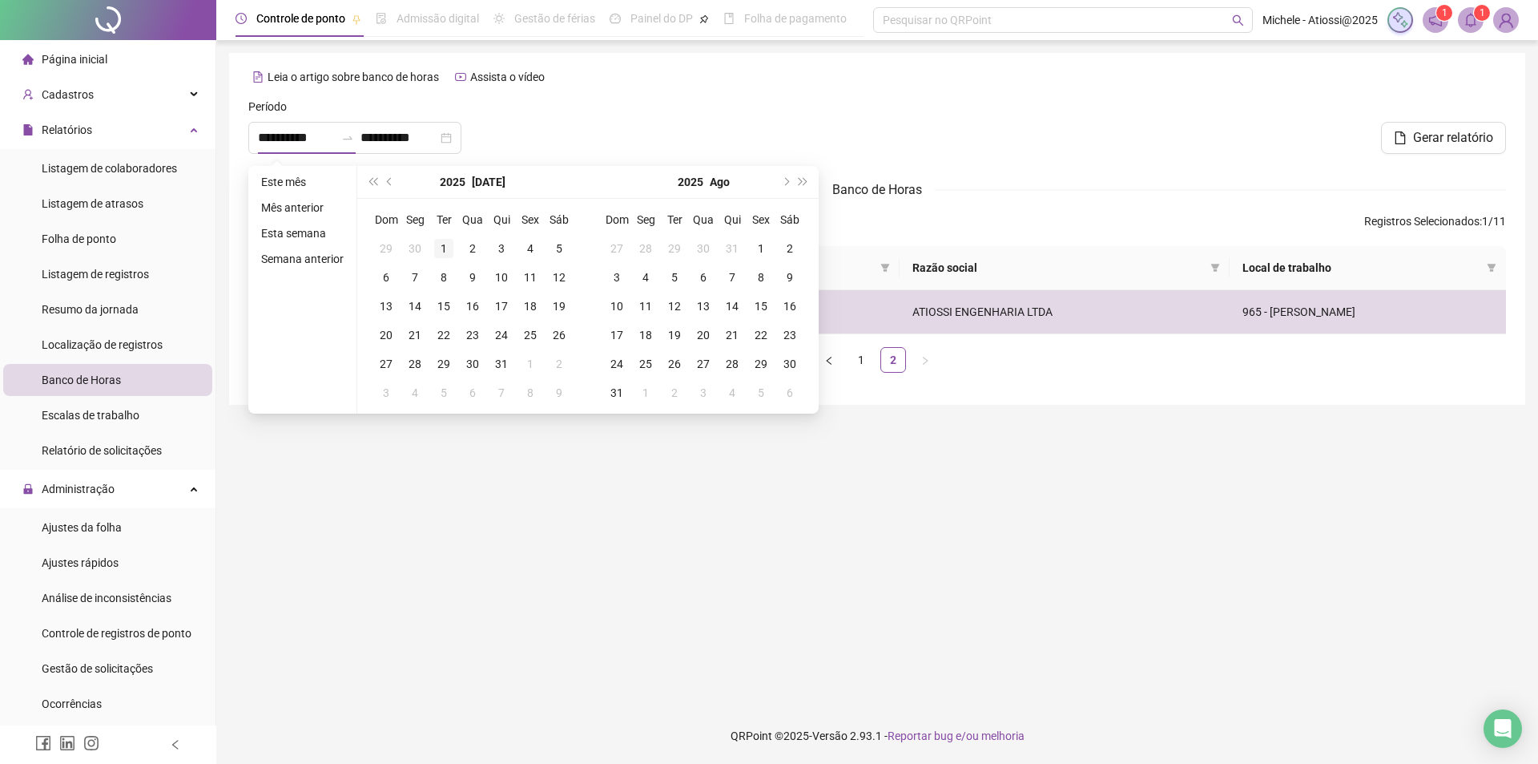
type input "**********"
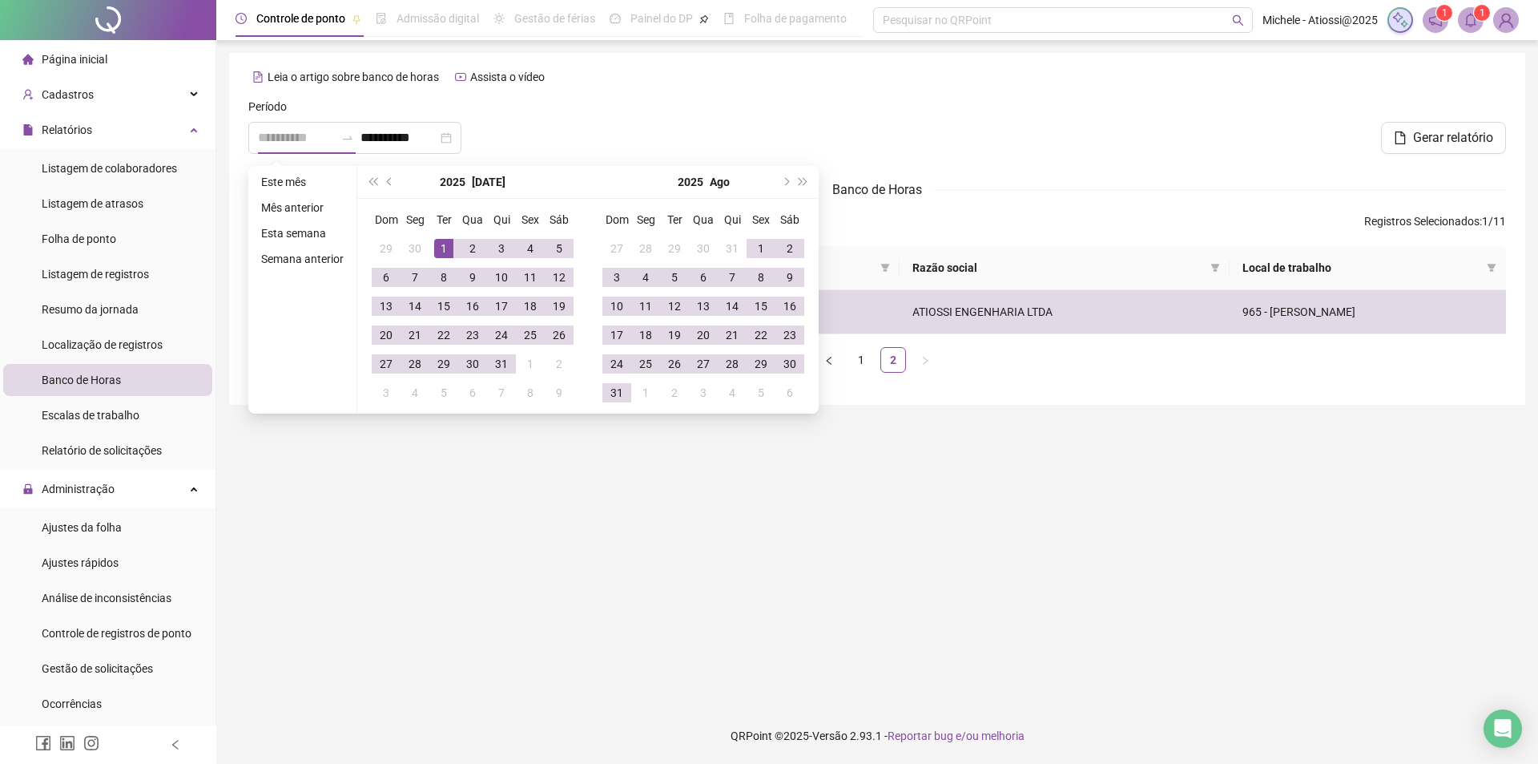
click at [444, 246] on div "1" at bounding box center [443, 248] width 19 height 19
click at [780, 179] on button "next-year" at bounding box center [785, 182] width 18 height 32
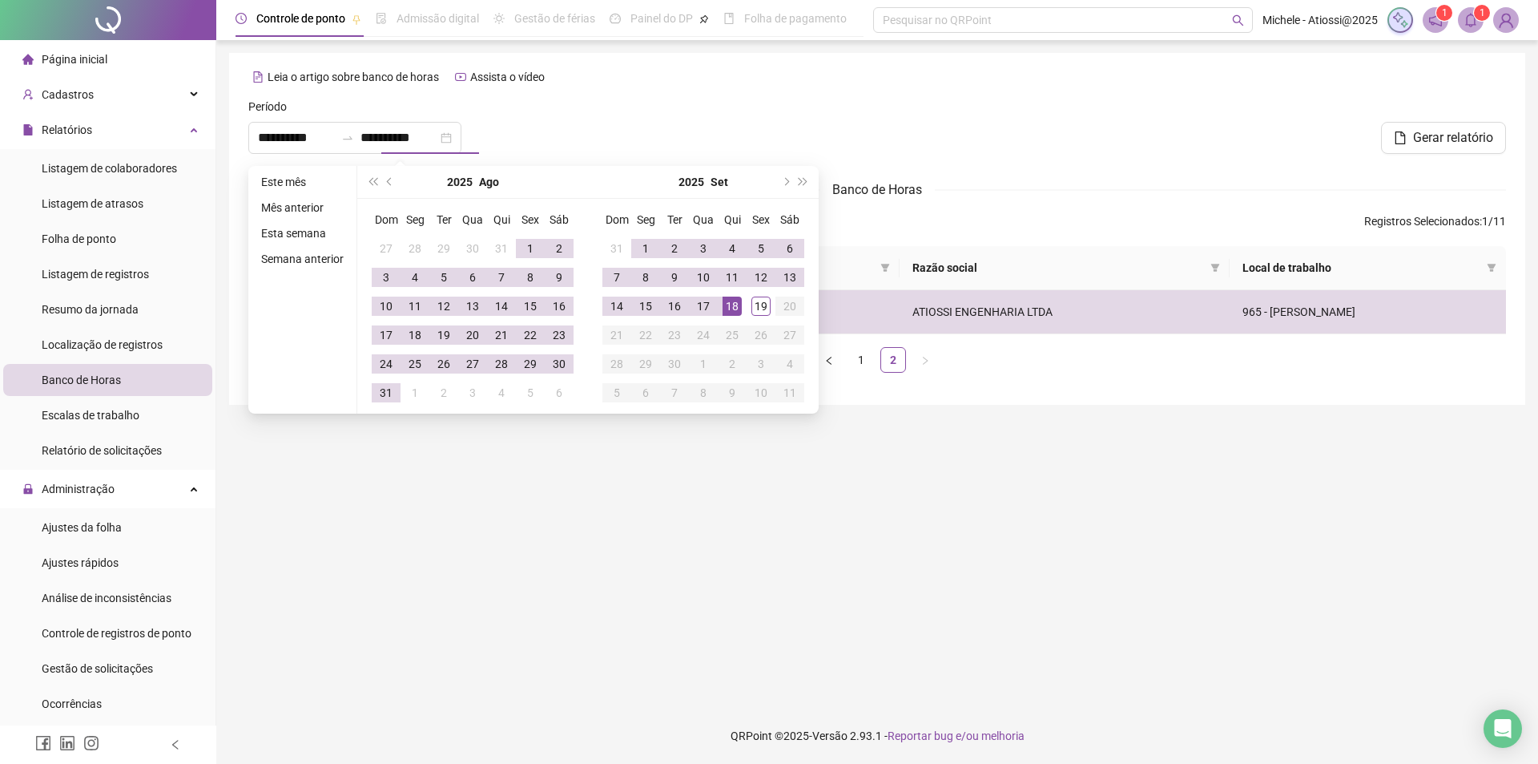
type input "**********"
click at [736, 305] on div "18" at bounding box center [732, 305] width 19 height 19
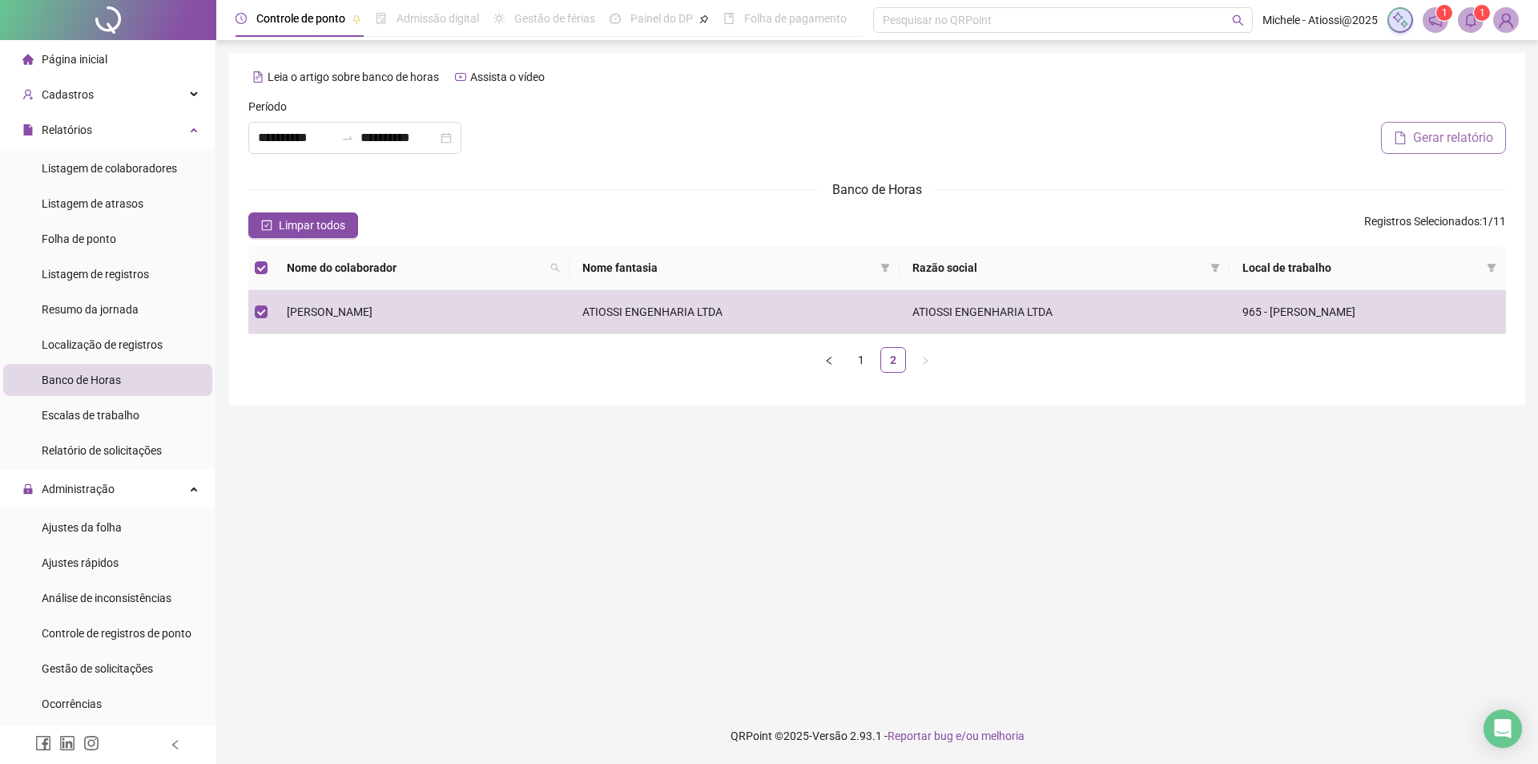
click at [1448, 137] on span "Gerar relatório" at bounding box center [1453, 137] width 80 height 19
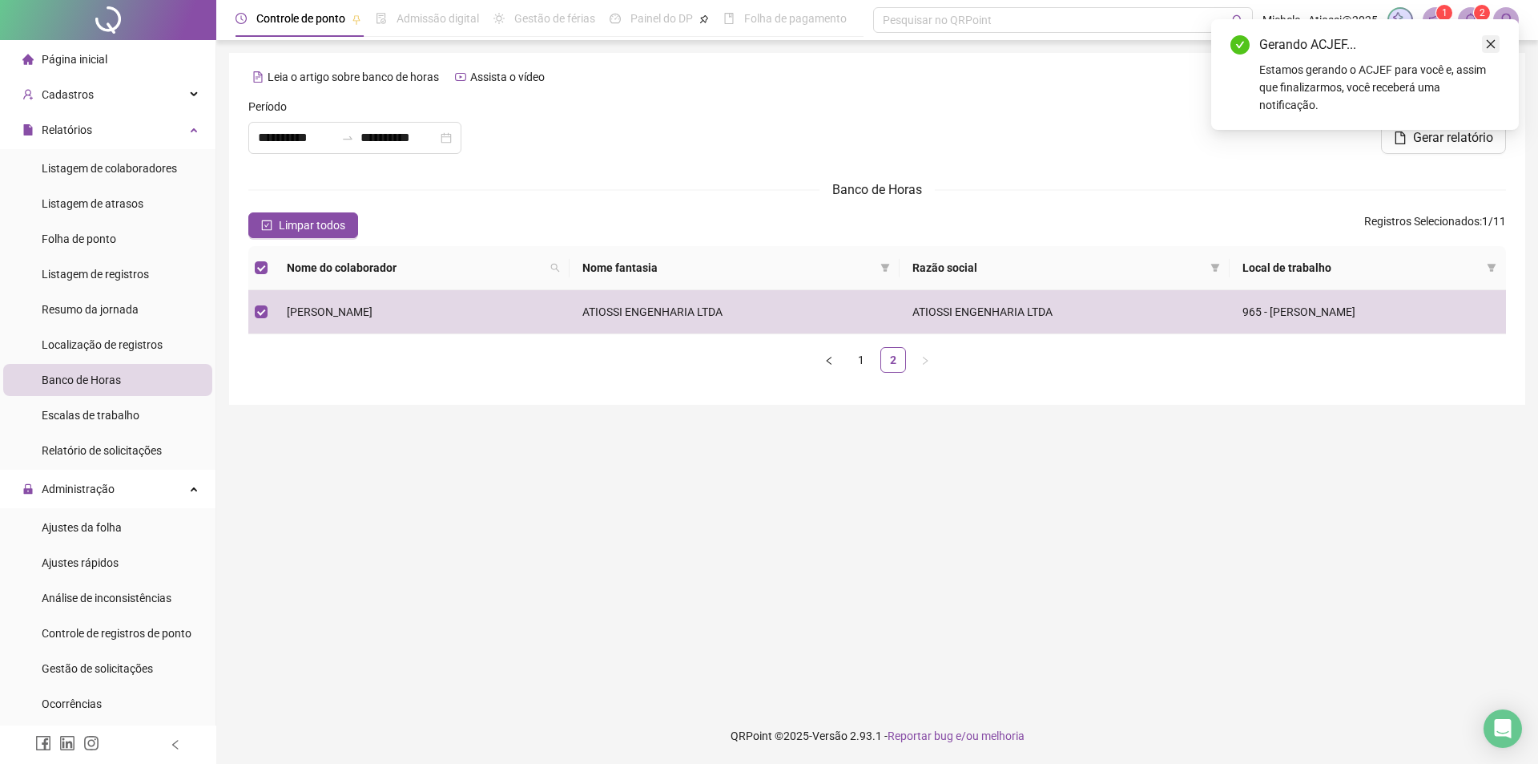
click at [1487, 38] on icon "close" at bounding box center [1490, 43] width 11 height 11
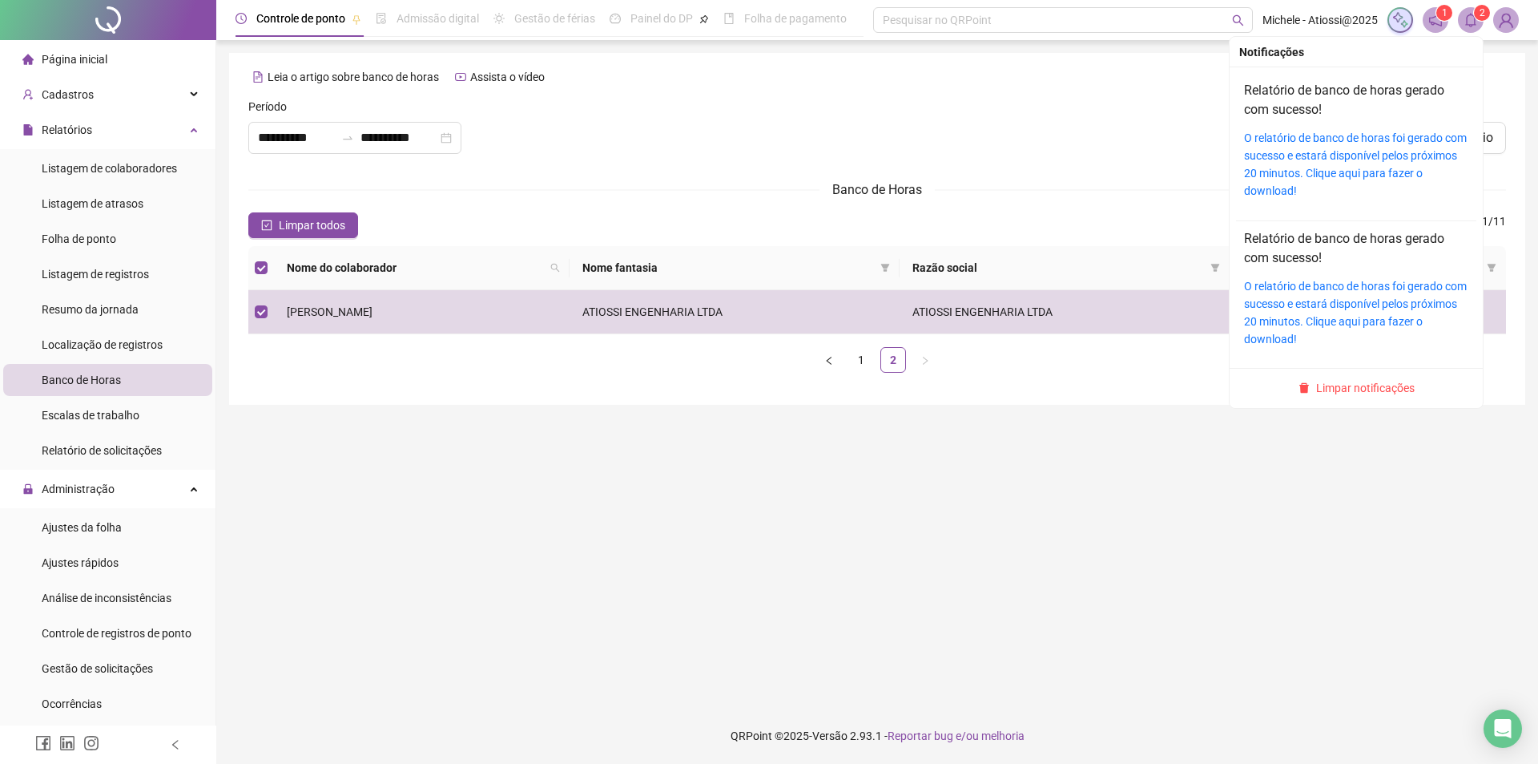
click at [1470, 20] on icon "bell" at bounding box center [1471, 20] width 14 height 14
click at [1392, 144] on link "O relatório de banco de horas foi gerado com sucesso e estará disponível pelos …" at bounding box center [1355, 164] width 223 height 66
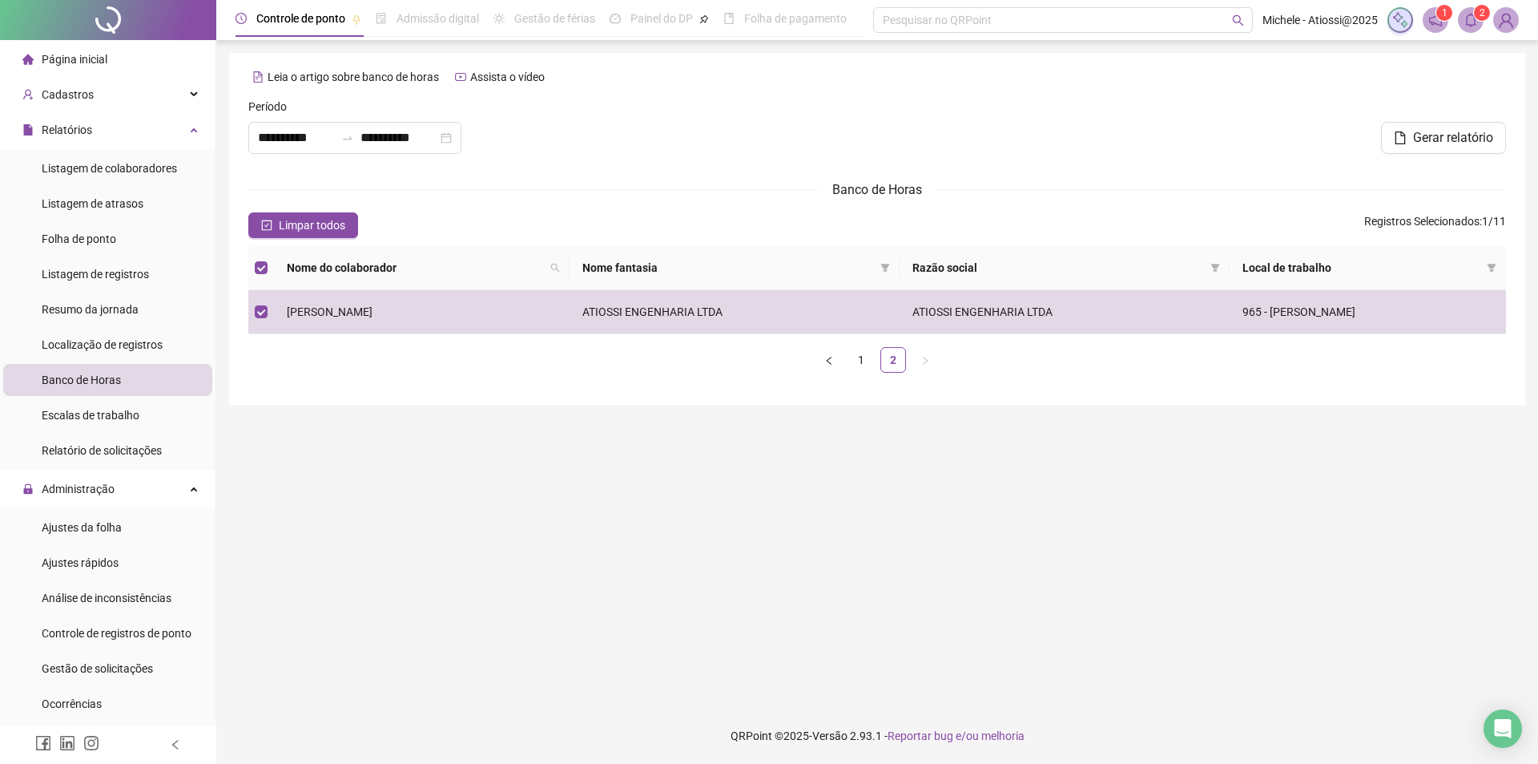
click at [321, 413] on main "**********" at bounding box center [877, 374] width 1296 height 642
click at [290, 224] on span "Limpar todos" at bounding box center [312, 225] width 66 height 18
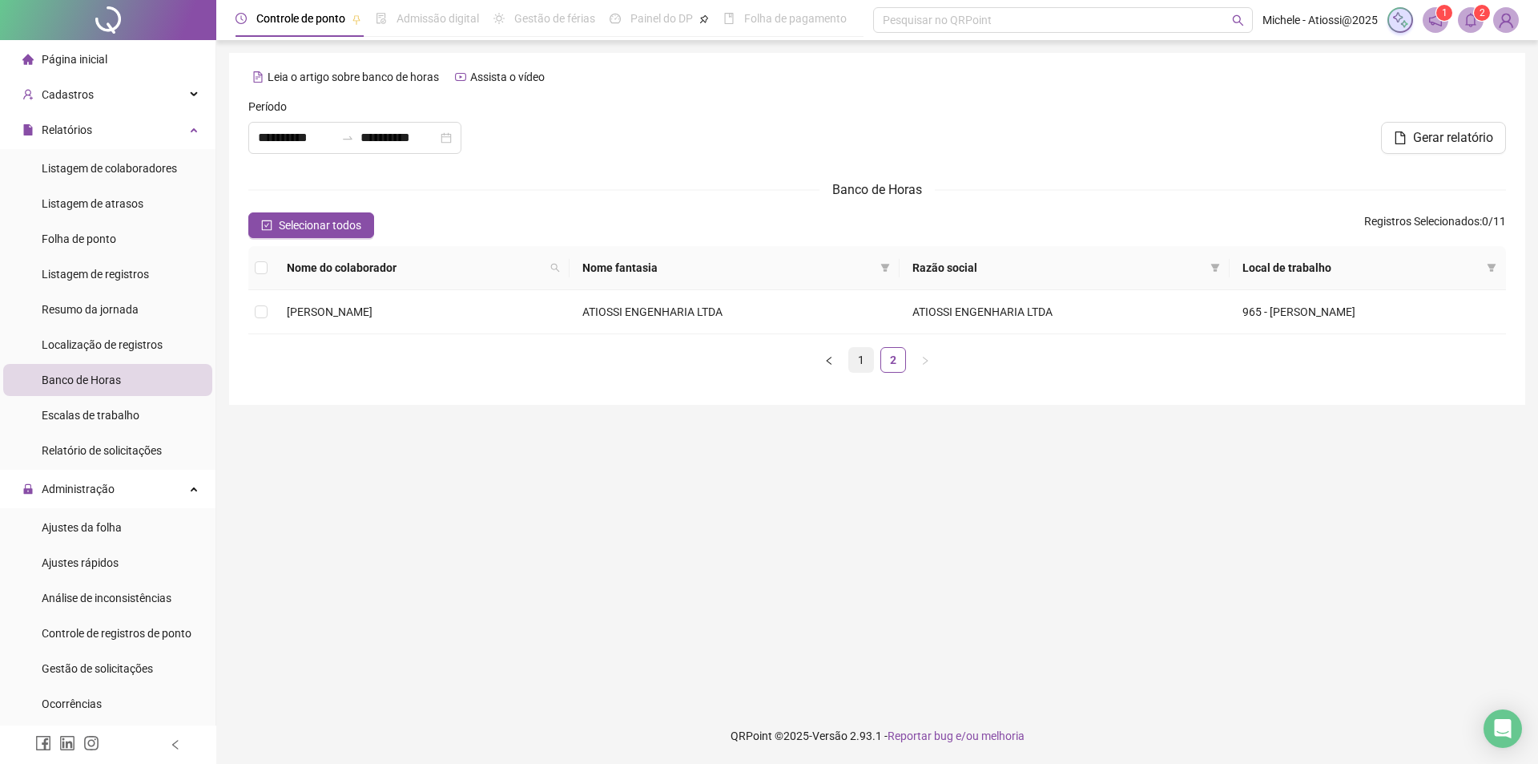
drag, startPoint x: 874, startPoint y: 353, endPoint x: 864, endPoint y: 361, distance: 12.5
click at [873, 353] on ul "1 2" at bounding box center [877, 360] width 1258 height 26
click at [860, 364] on link "1" at bounding box center [861, 360] width 24 height 24
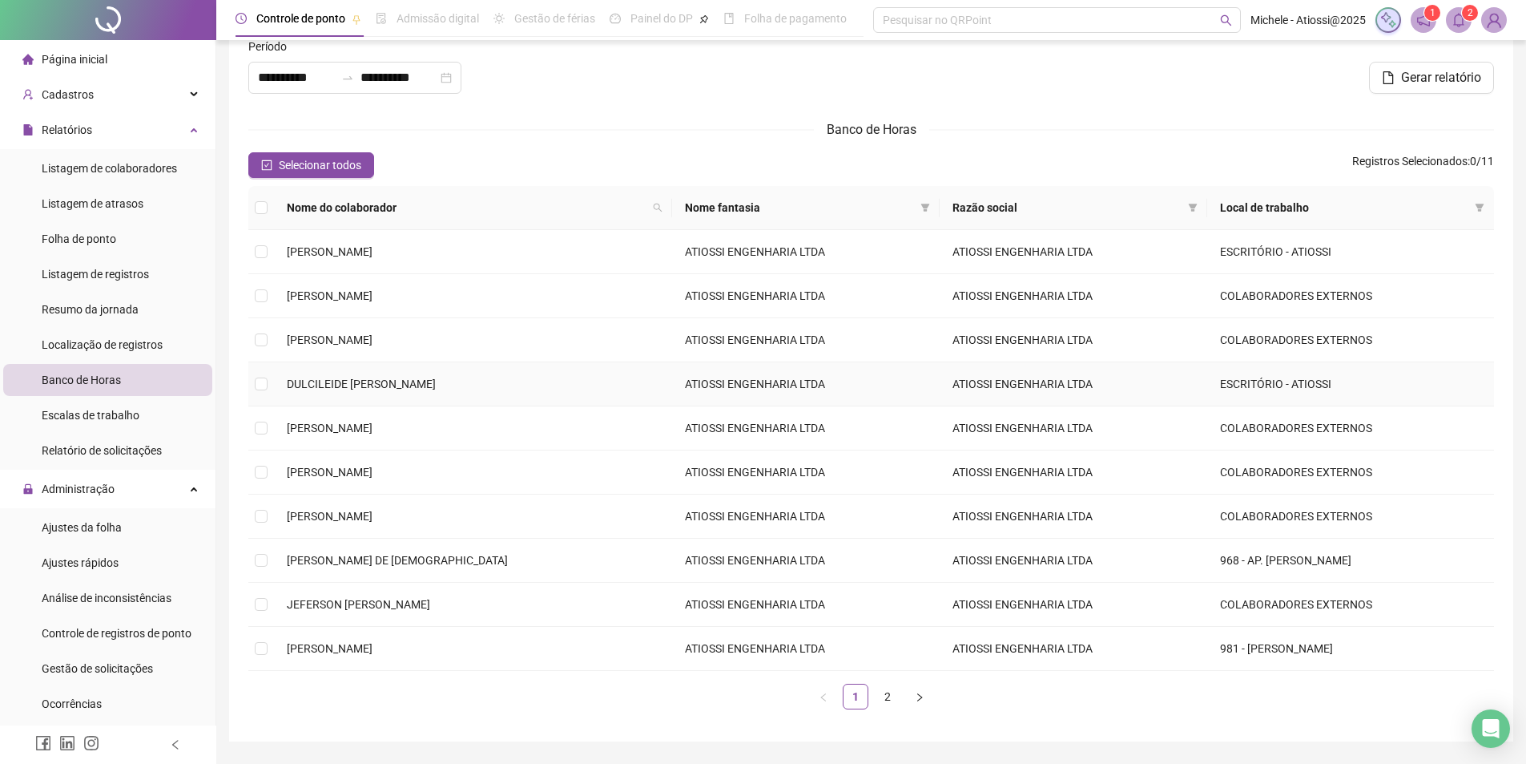
scroll to position [107, 0]
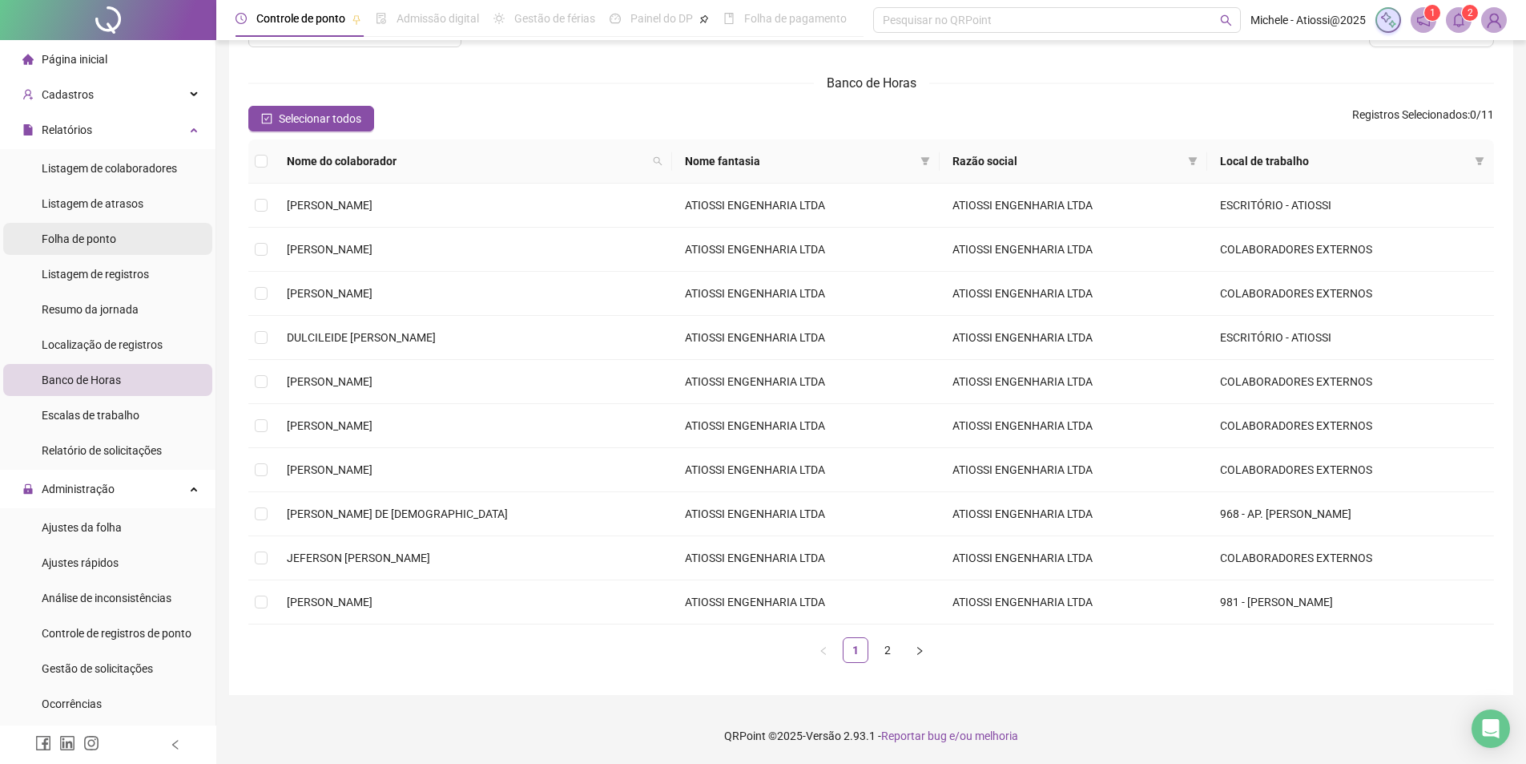
click at [109, 247] on div "Folha de ponto" at bounding box center [79, 239] width 75 height 32
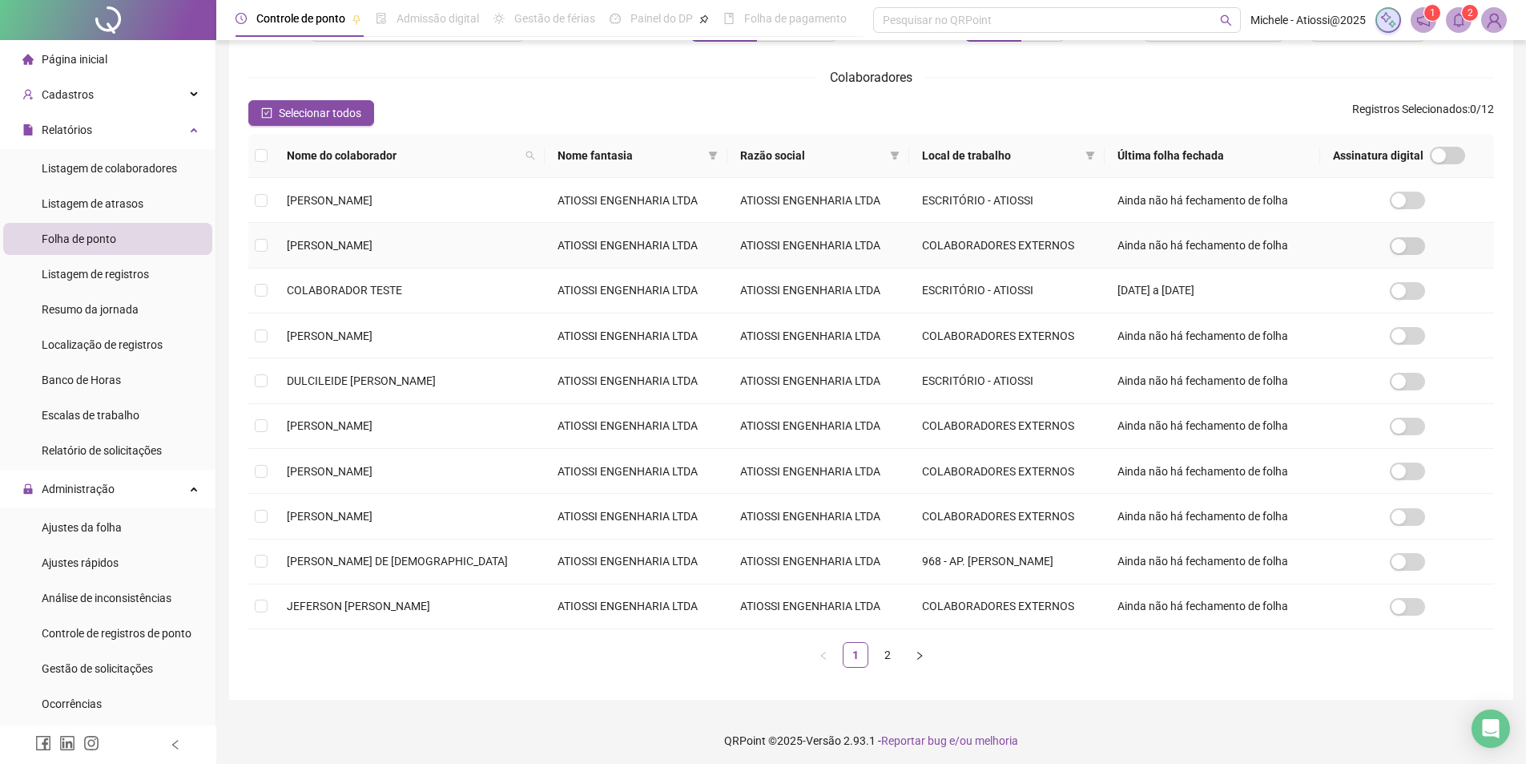
scroll to position [144, 0]
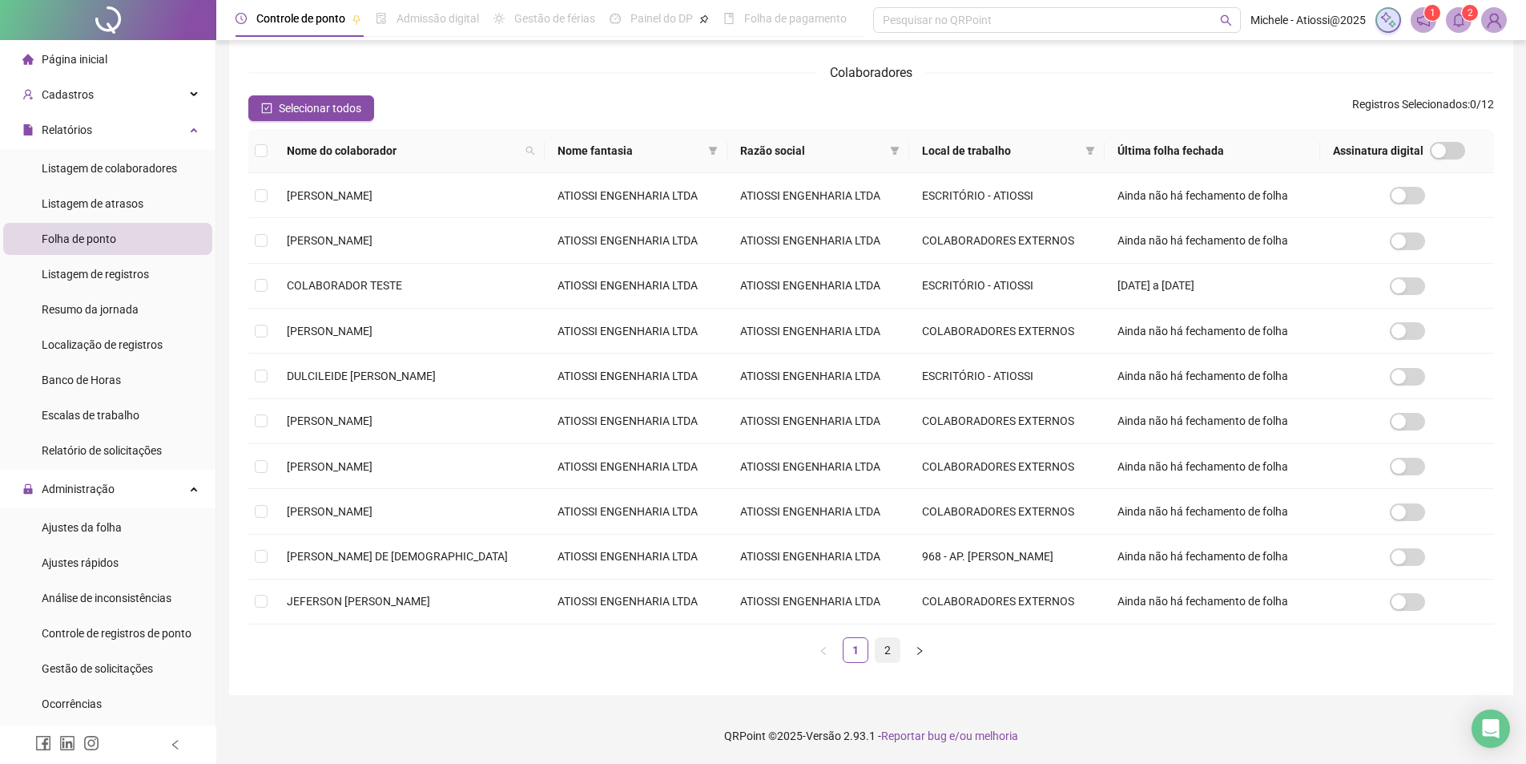
click at [890, 655] on link "2" at bounding box center [888, 650] width 24 height 24
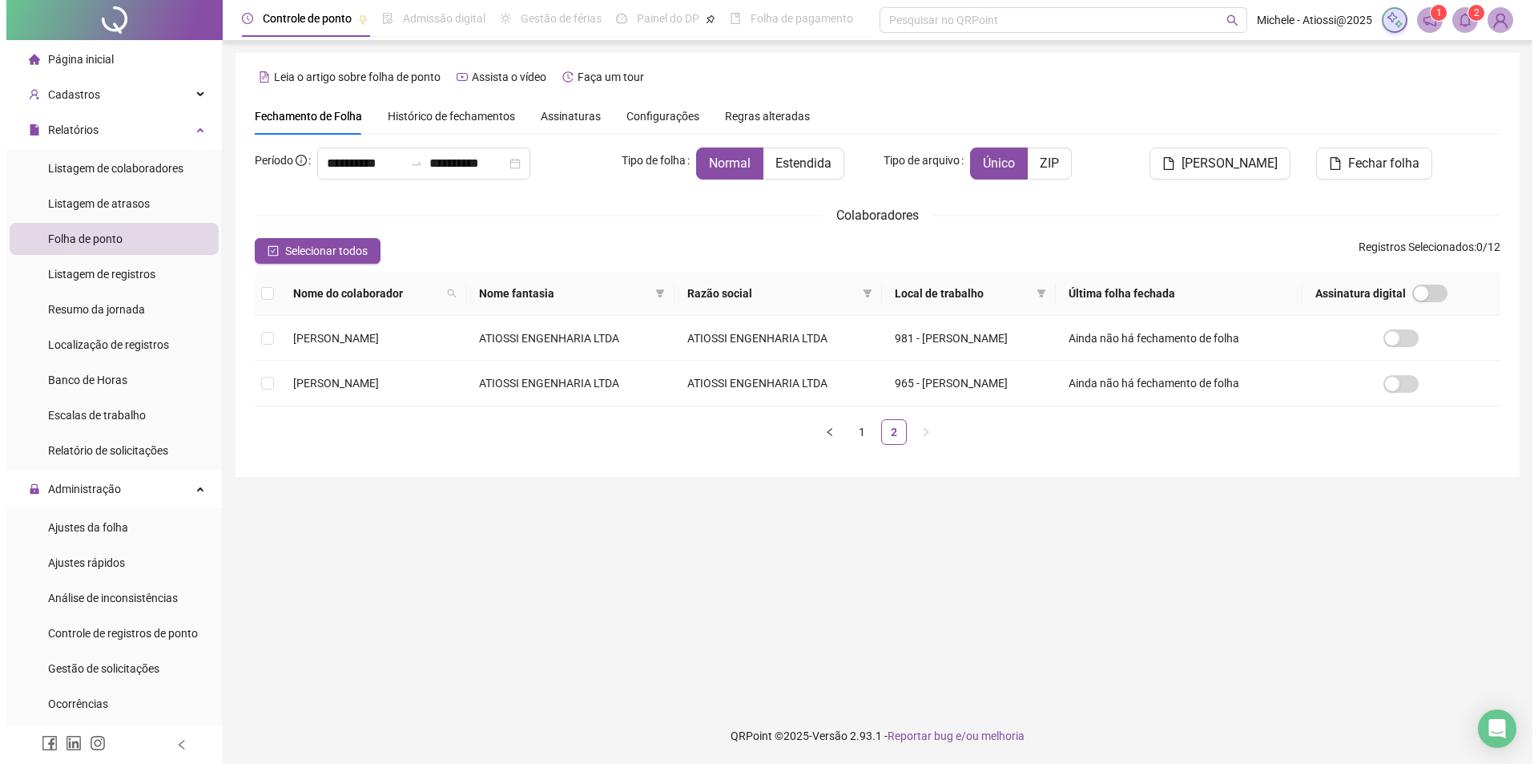
scroll to position [0, 0]
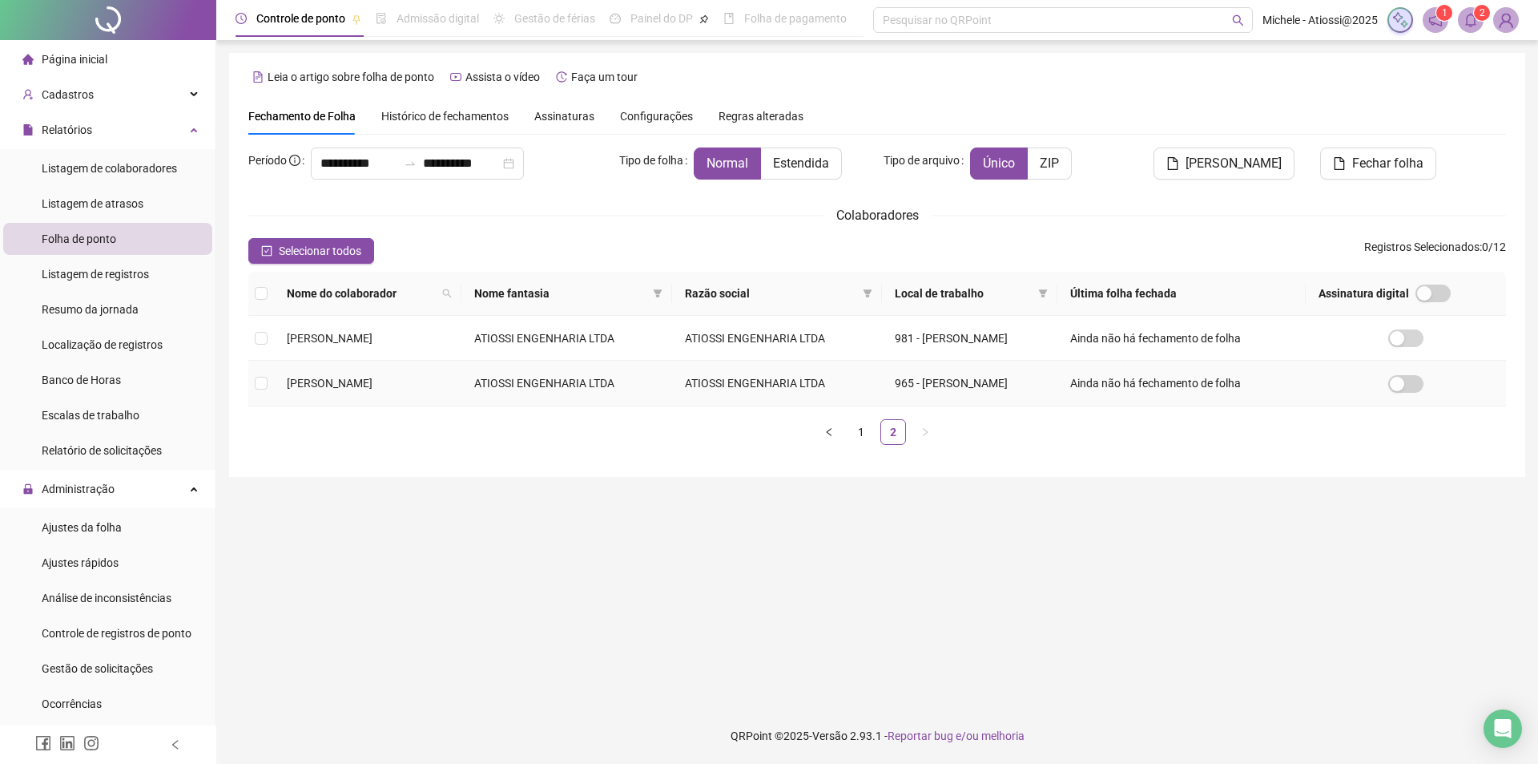
click at [373, 382] on span "[PERSON_NAME]" at bounding box center [330, 383] width 86 height 13
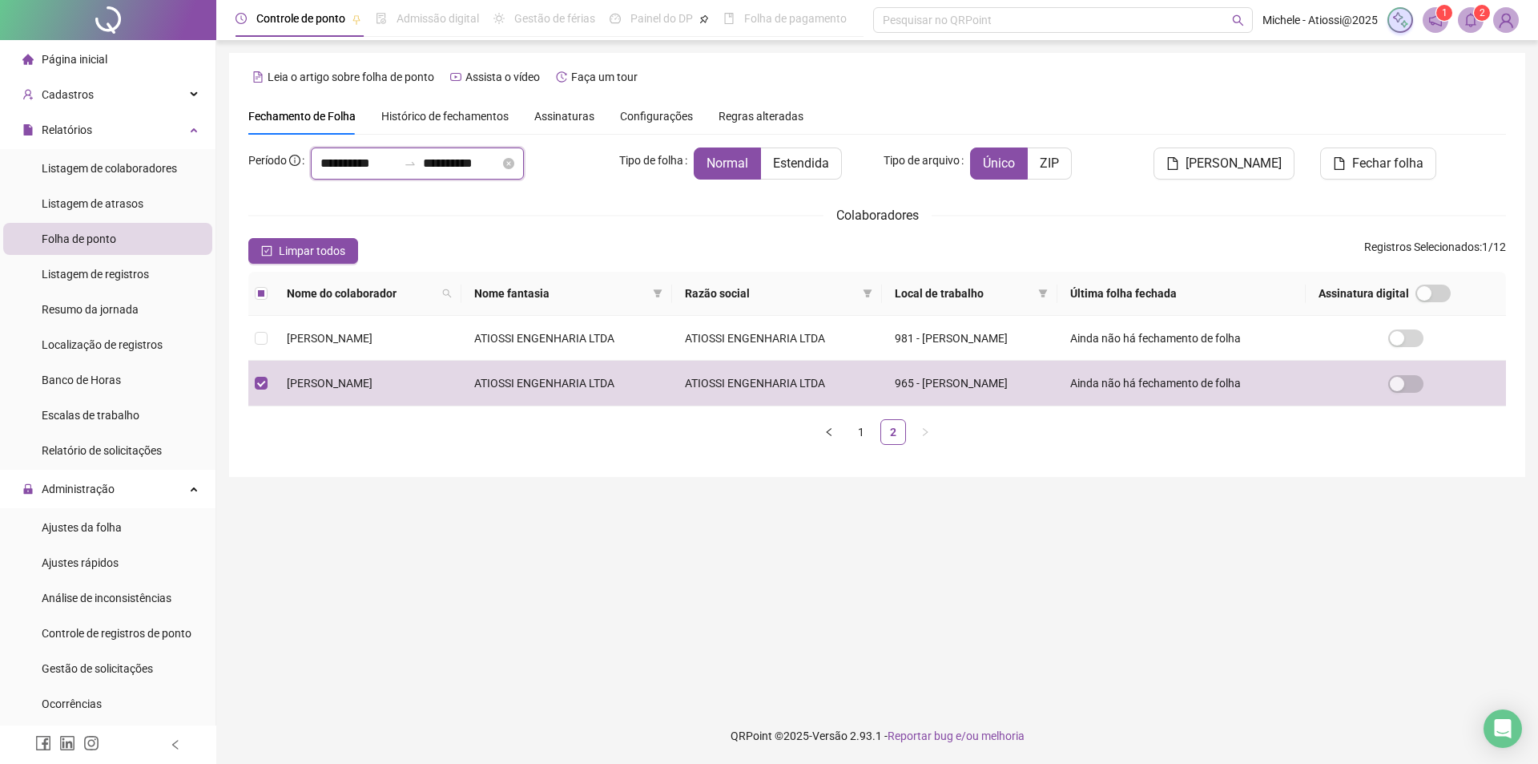
click at [336, 159] on input "**********" at bounding box center [358, 163] width 77 height 19
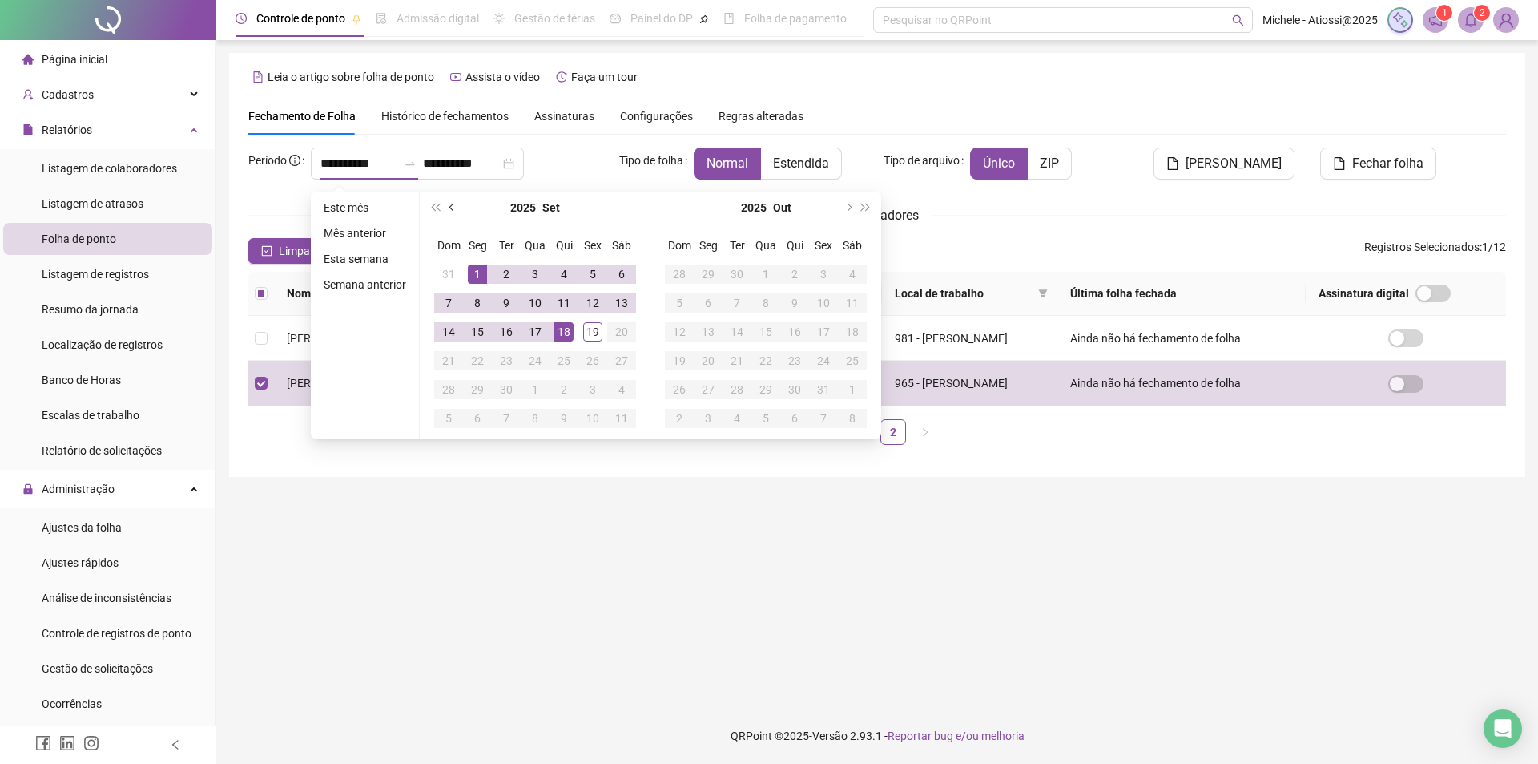
click at [451, 204] on span "prev-year" at bounding box center [453, 207] width 8 height 8
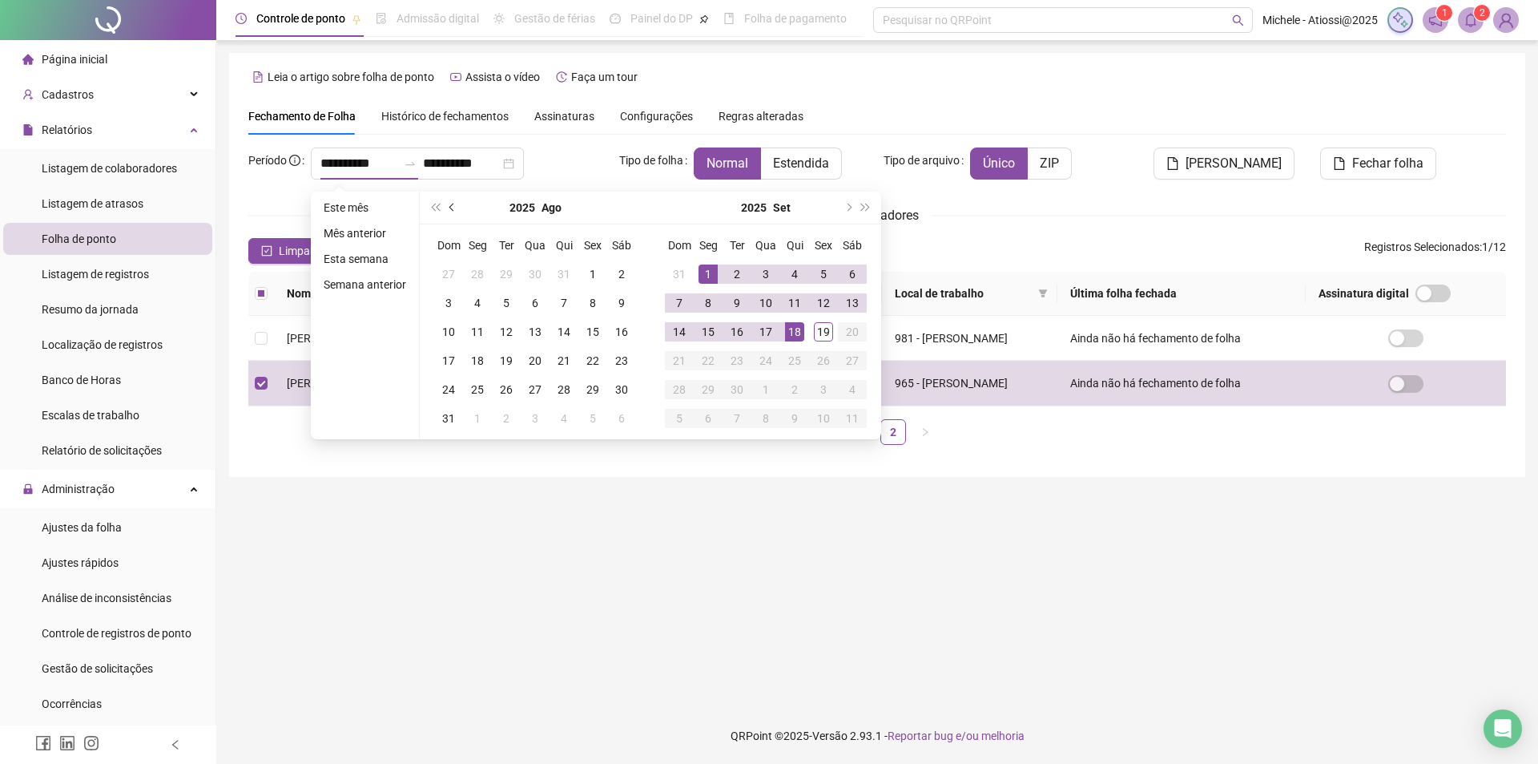
click at [451, 204] on span "prev-year" at bounding box center [453, 207] width 8 height 8
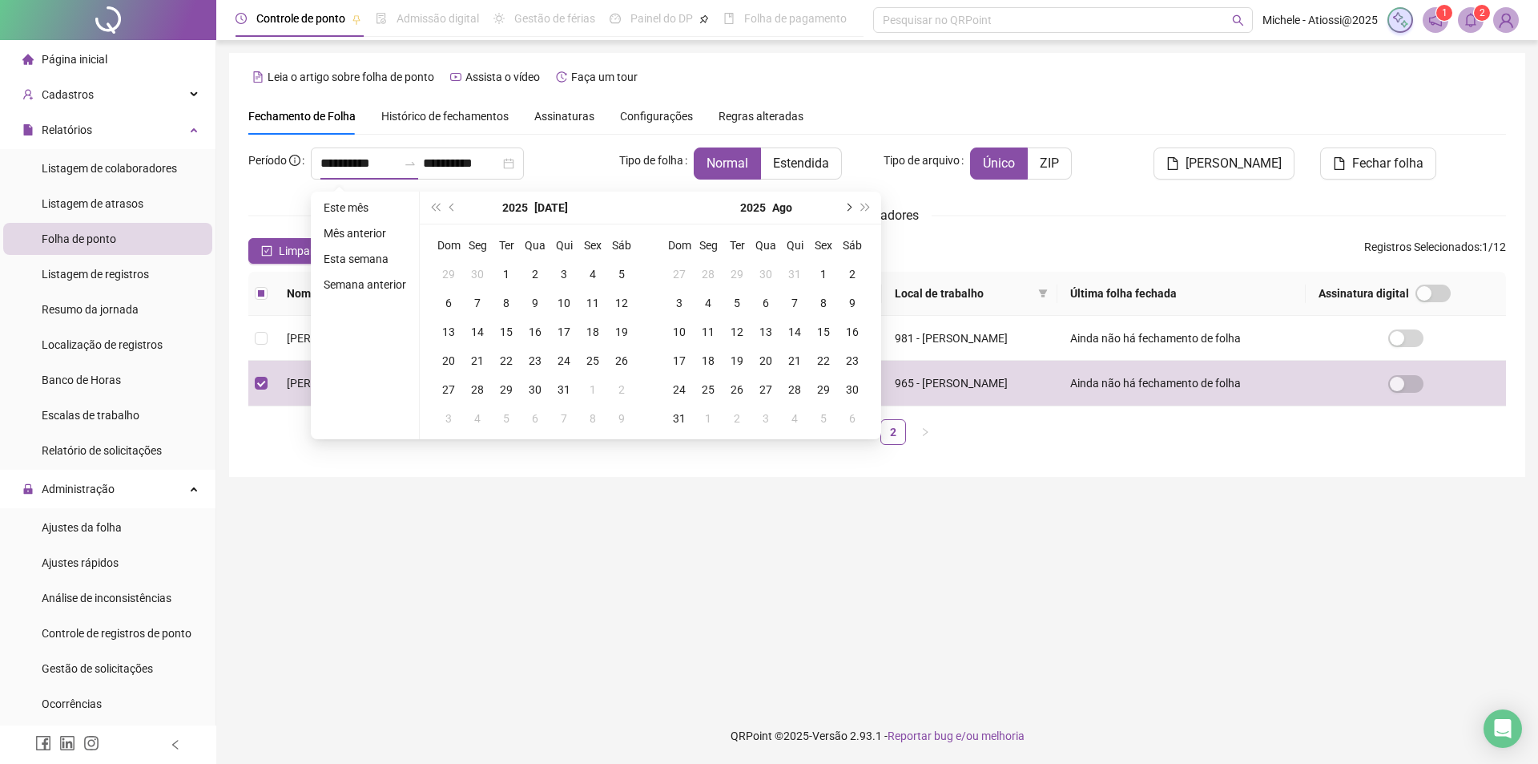
click at [848, 207] on span "next-year" at bounding box center [848, 207] width 8 height 8
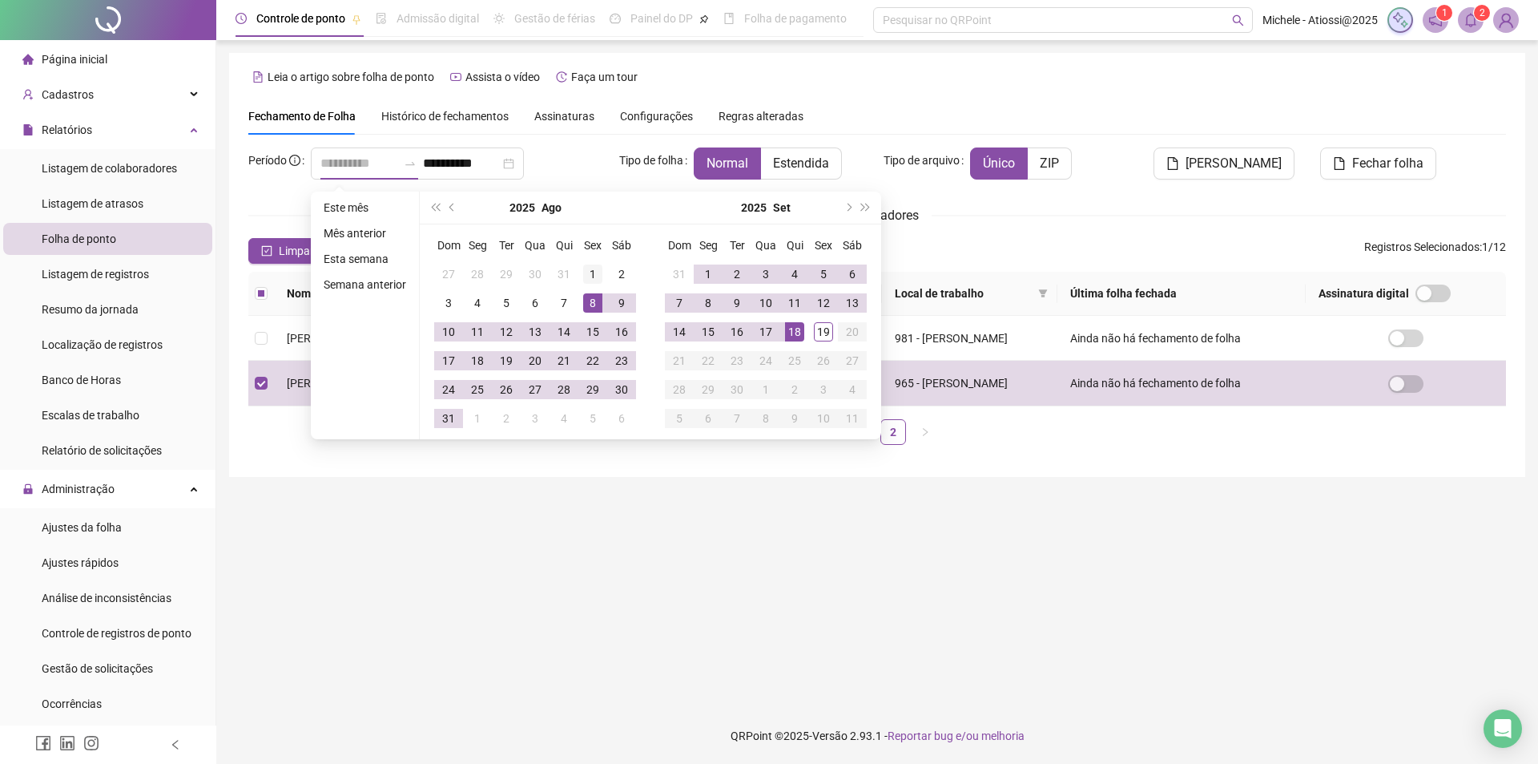
type input "**********"
click at [586, 273] on div "1" at bounding box center [592, 273] width 19 height 19
click at [444, 203] on button "prev-year" at bounding box center [453, 207] width 18 height 32
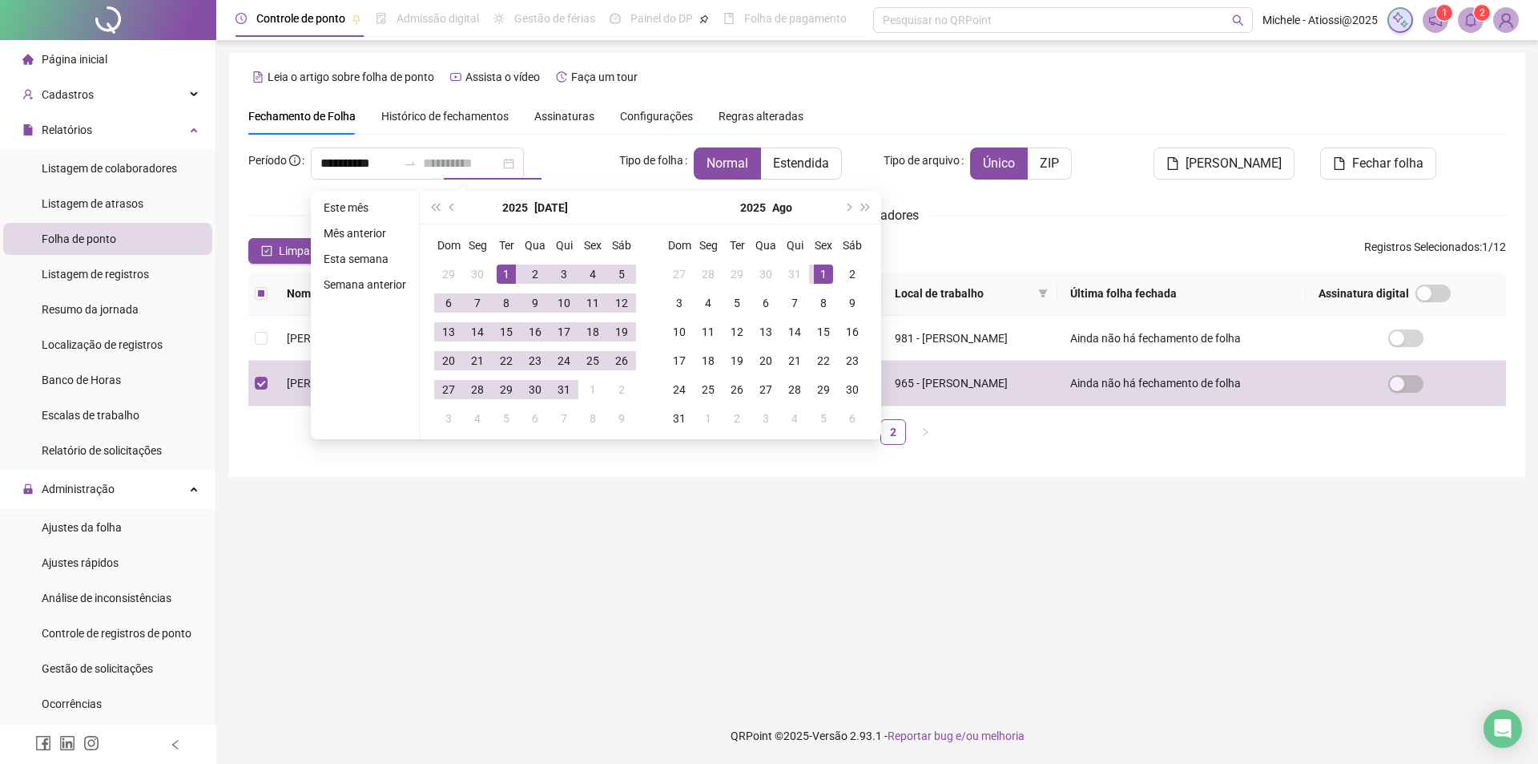
type input "**********"
click at [498, 268] on div "1" at bounding box center [506, 273] width 19 height 19
type input "**********"
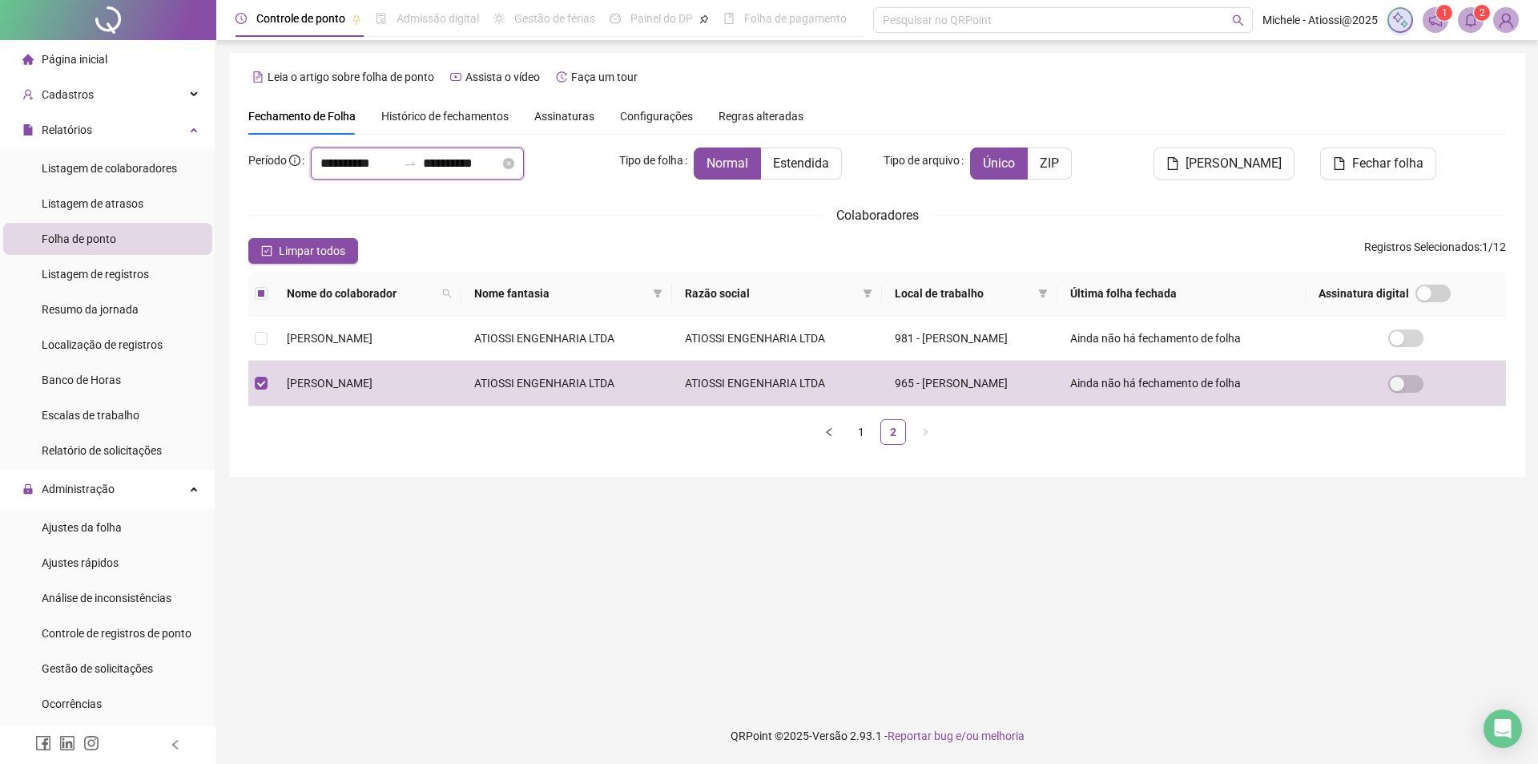
click at [500, 168] on input "**********" at bounding box center [461, 163] width 77 height 19
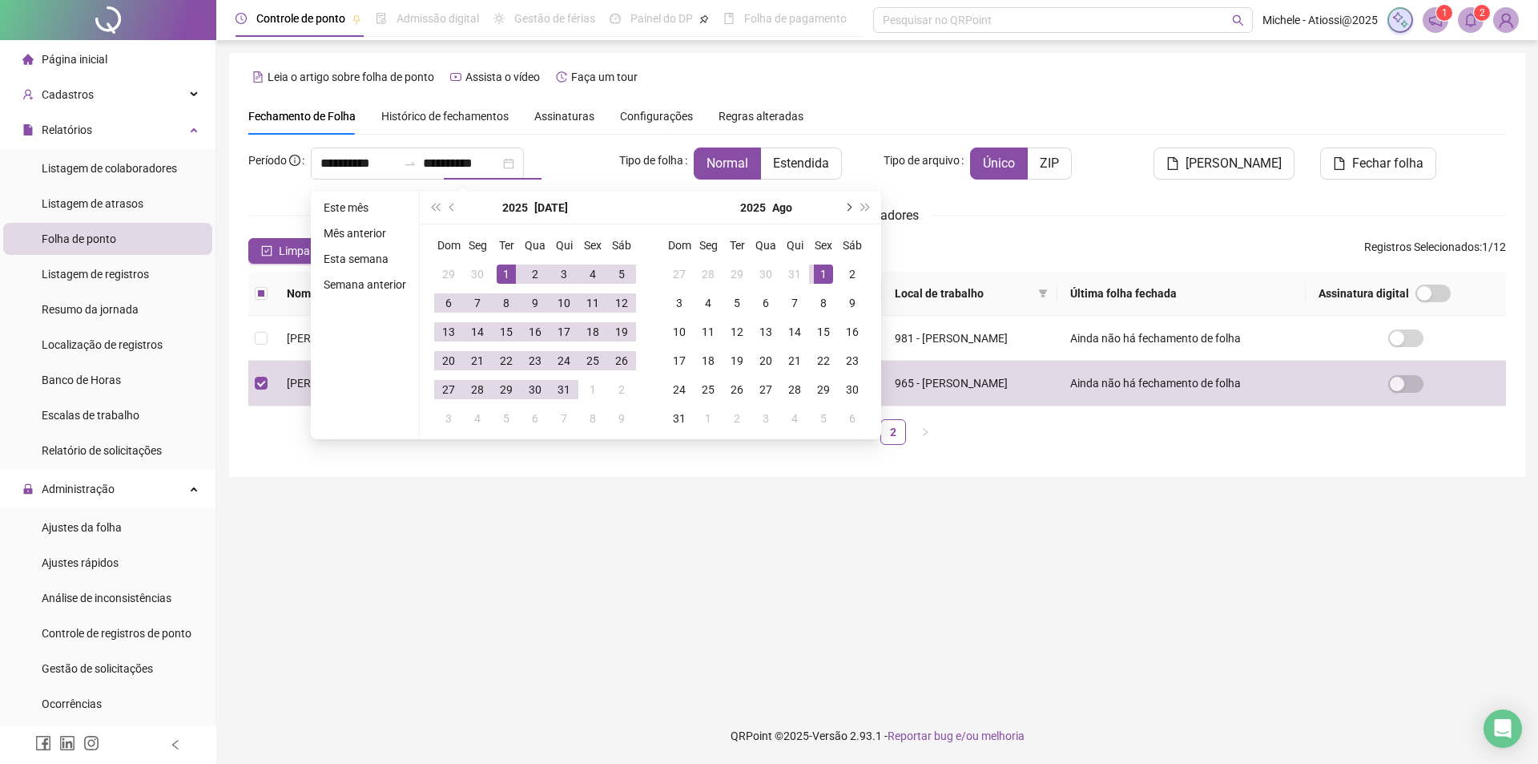
click at [847, 203] on button "next-year" at bounding box center [848, 207] width 18 height 32
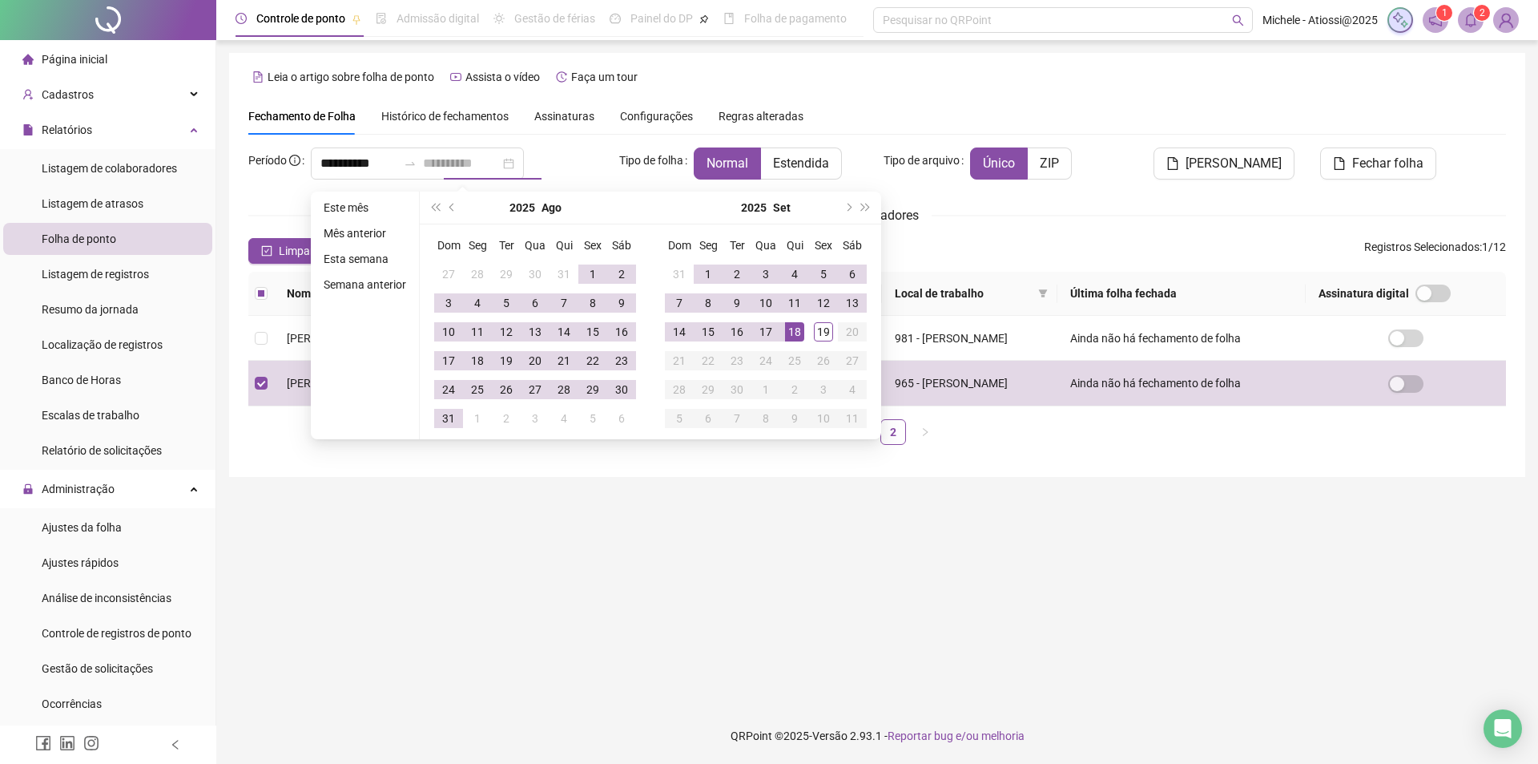
type input "**********"
click at [794, 336] on div "18" at bounding box center [794, 331] width 19 height 19
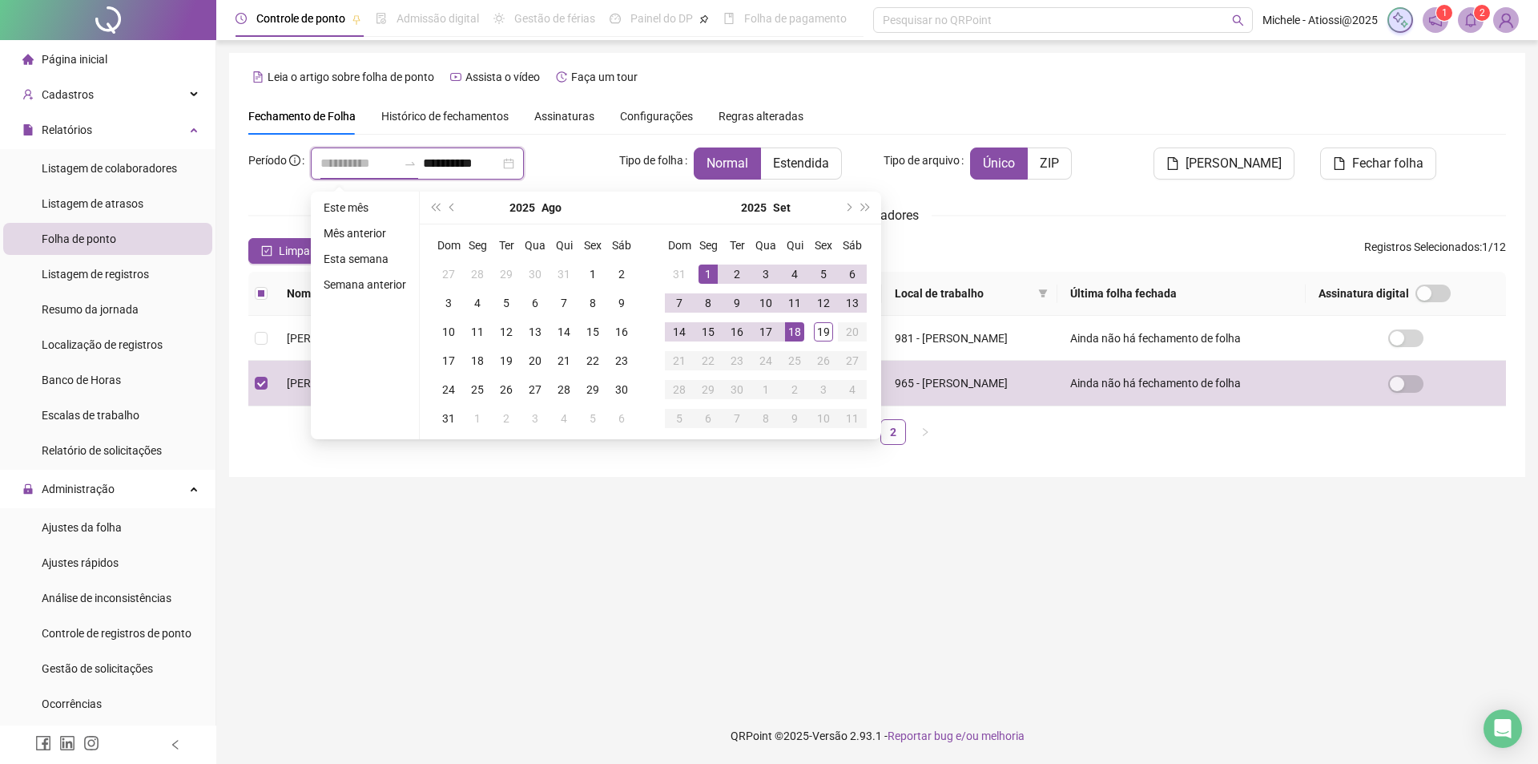
type input "**********"
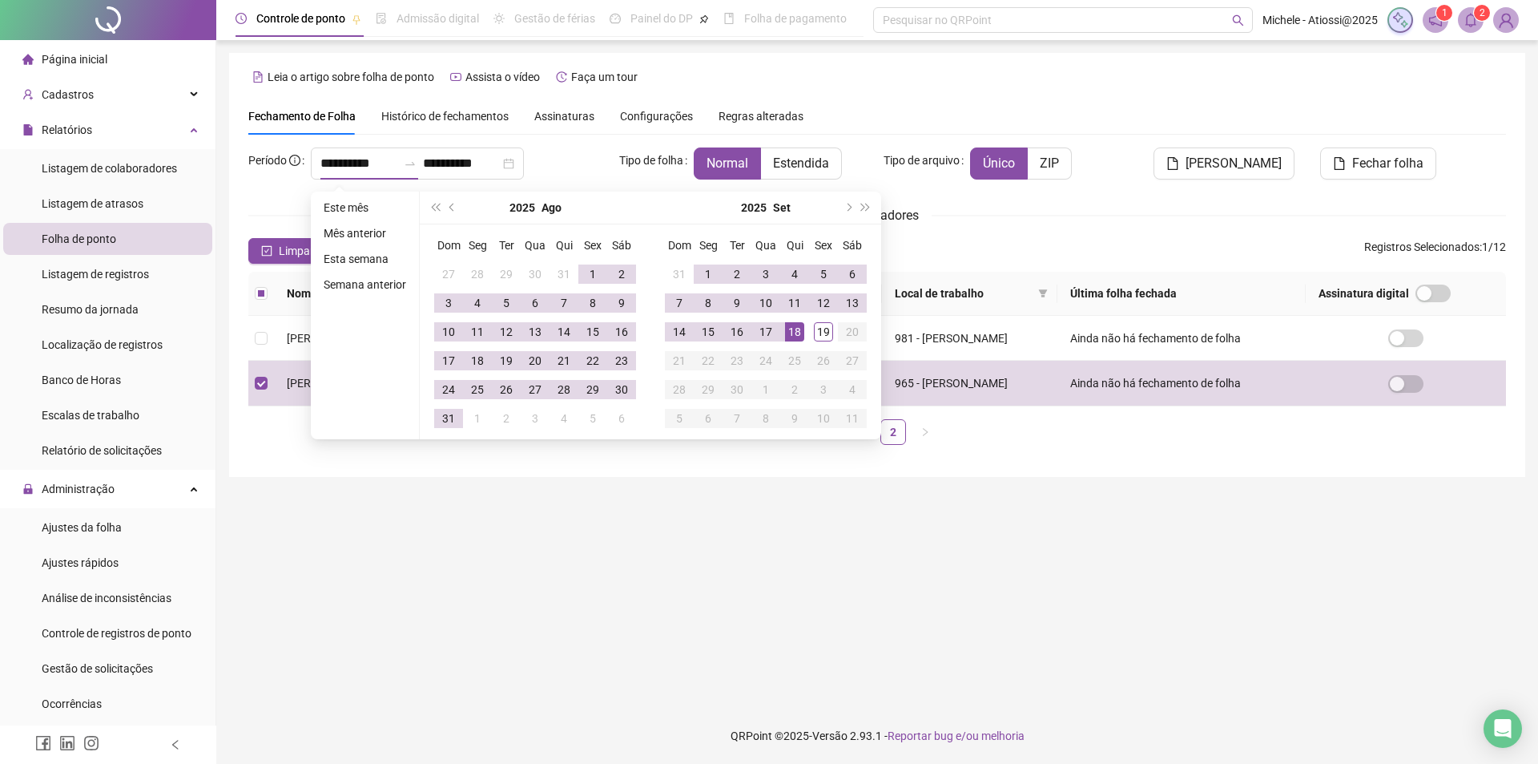
click at [989, 226] on div "**********" at bounding box center [877, 302] width 1258 height 310
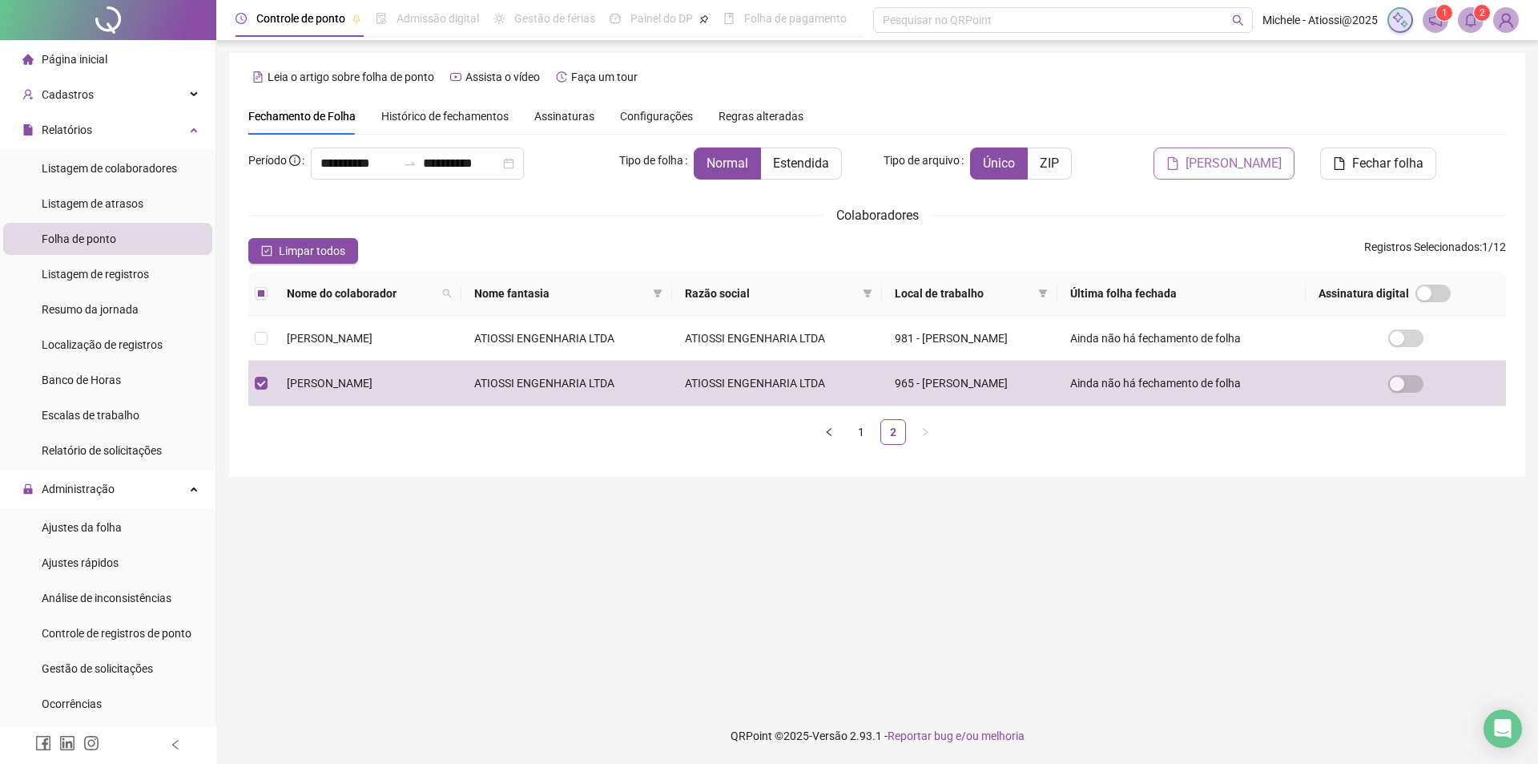
click at [1278, 163] on span "[PERSON_NAME]" at bounding box center [1234, 163] width 96 height 19
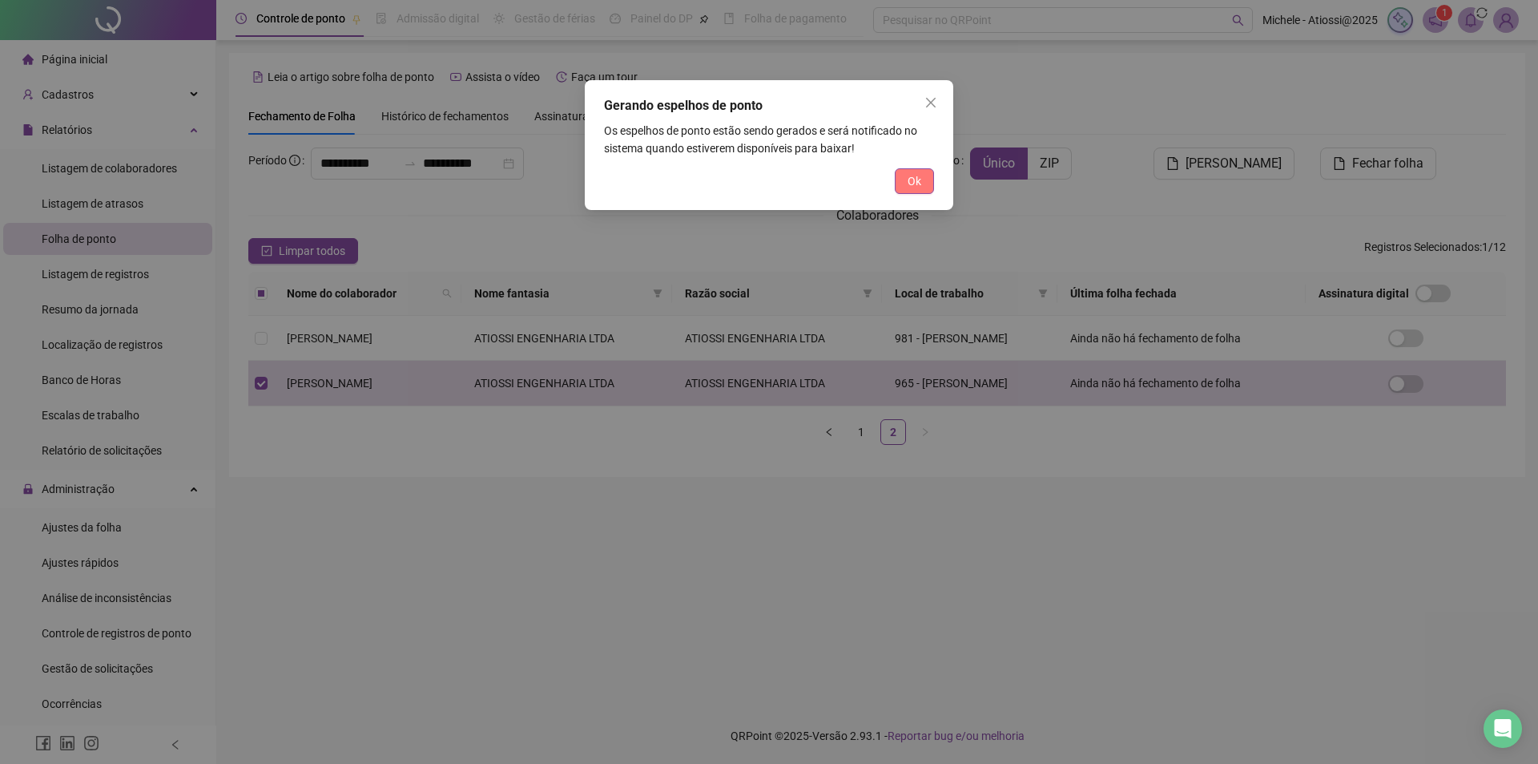
click at [913, 177] on span "Ok" at bounding box center [915, 181] width 14 height 18
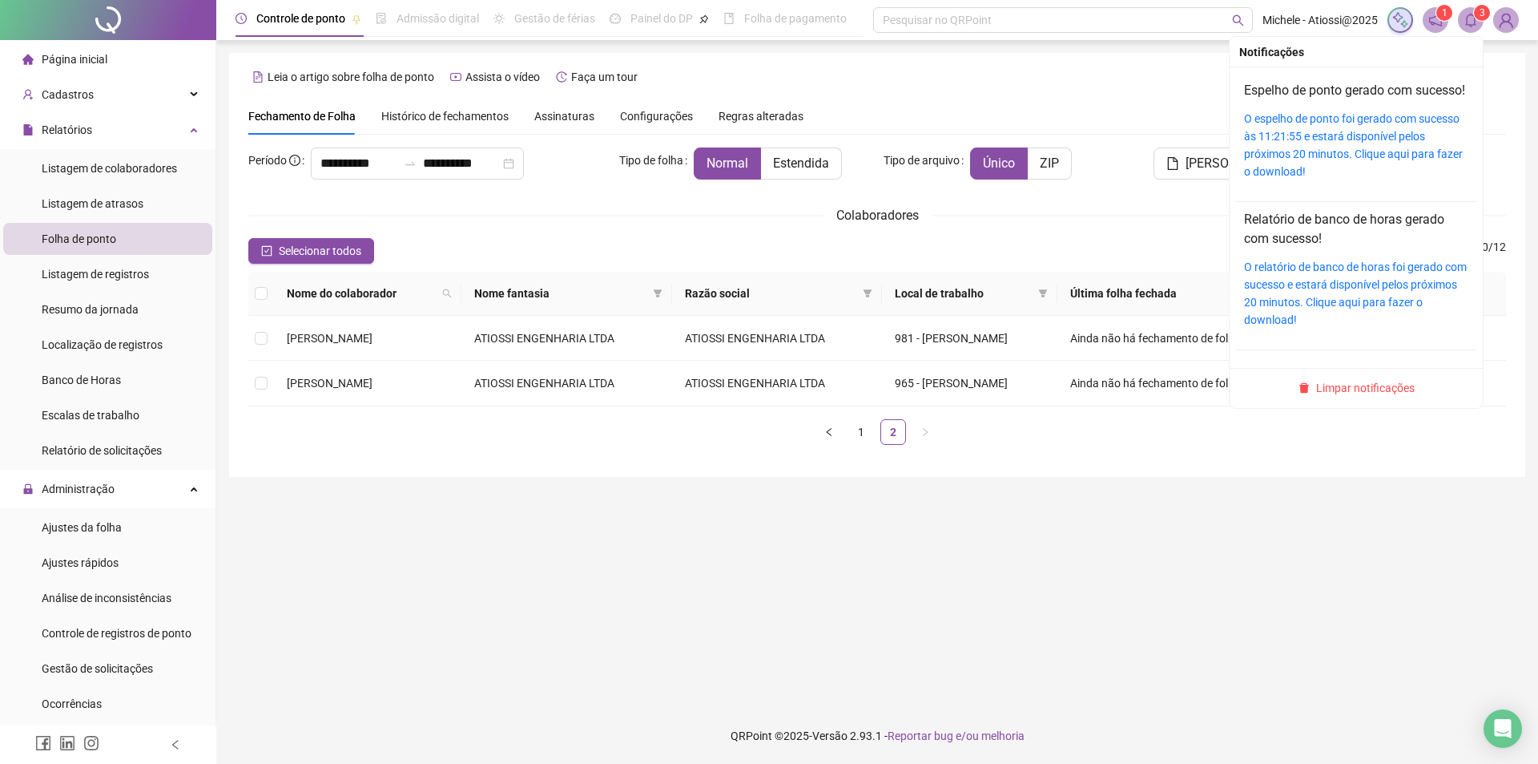
click at [1469, 21] on icon "bell" at bounding box center [1471, 20] width 14 height 14
click at [1295, 167] on link "O espelho de ponto foi gerado com sucesso às 11:21:55 e estará disponível pelos…" at bounding box center [1353, 145] width 219 height 66
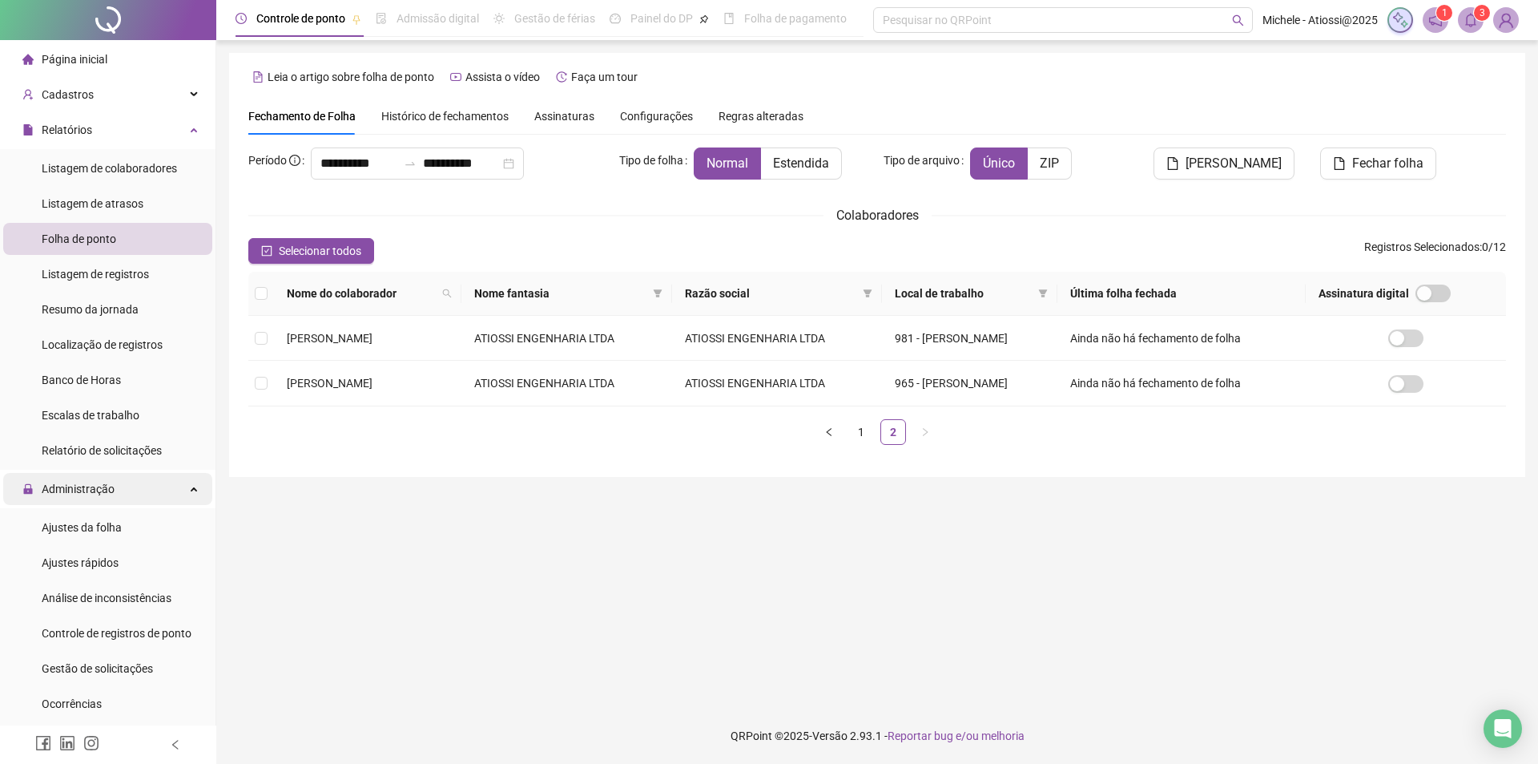
click at [74, 488] on span "Administração" at bounding box center [78, 488] width 73 height 13
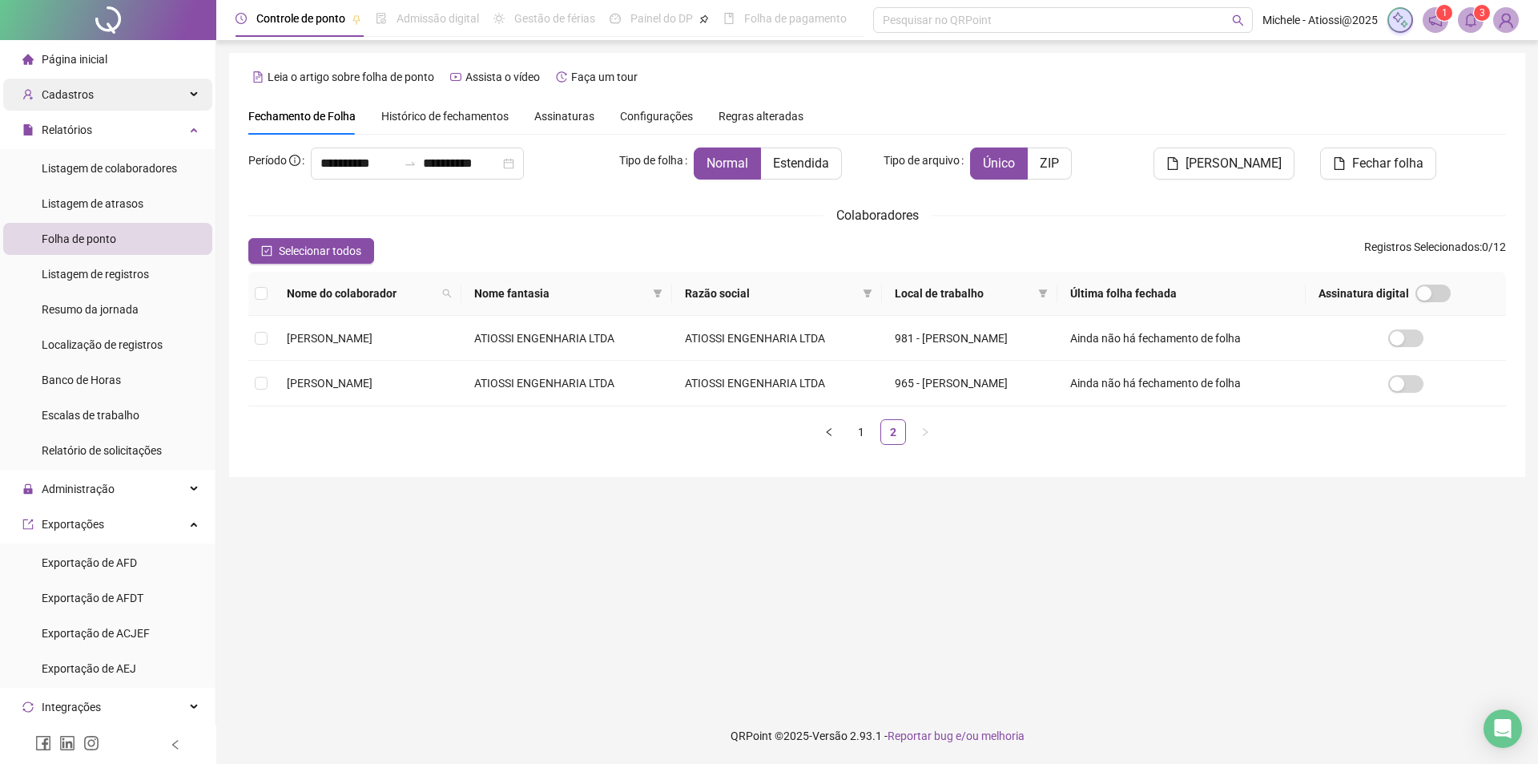
click at [108, 96] on div "Cadastros" at bounding box center [107, 95] width 209 height 32
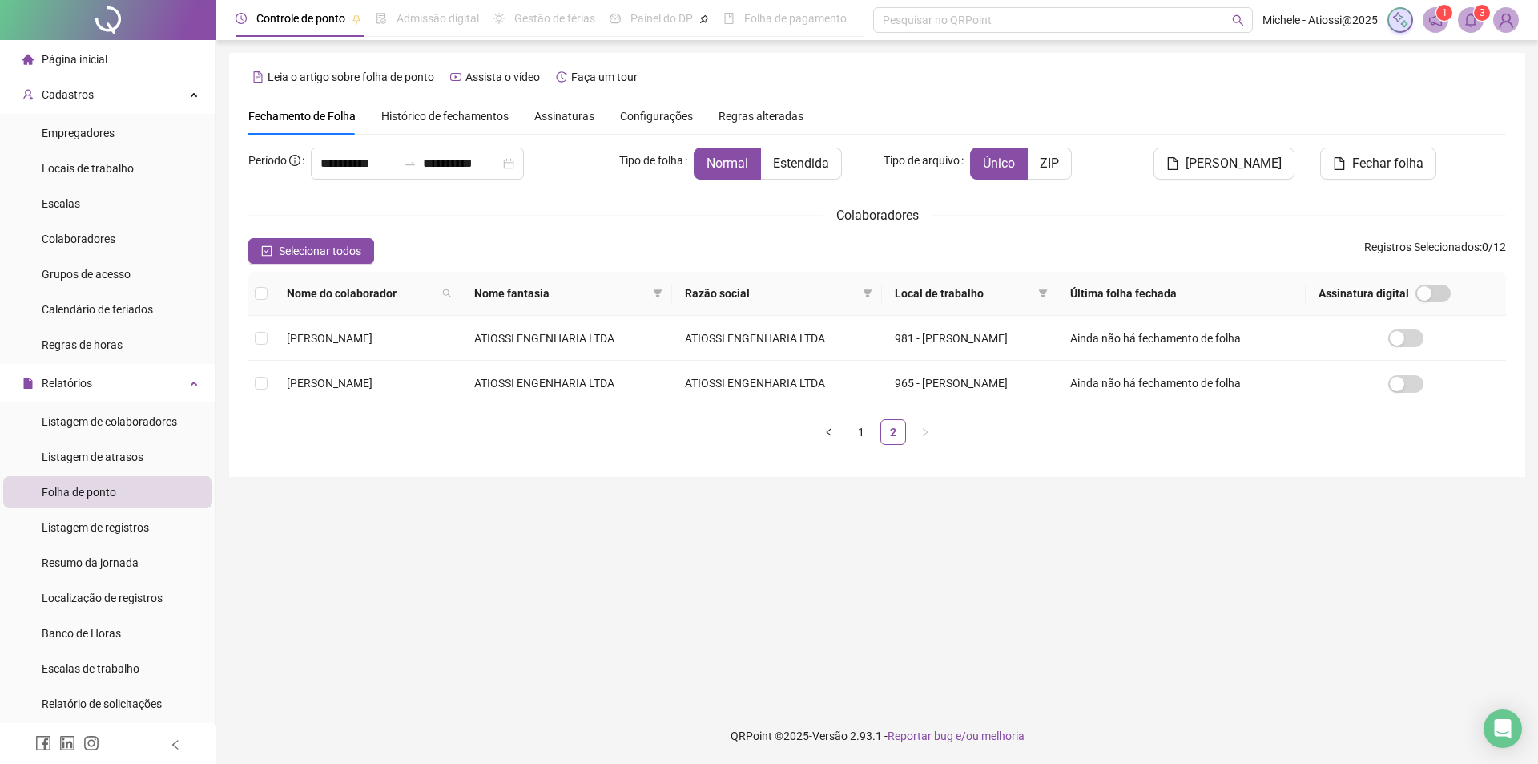
click at [91, 494] on span "Folha de ponto" at bounding box center [79, 492] width 75 height 13
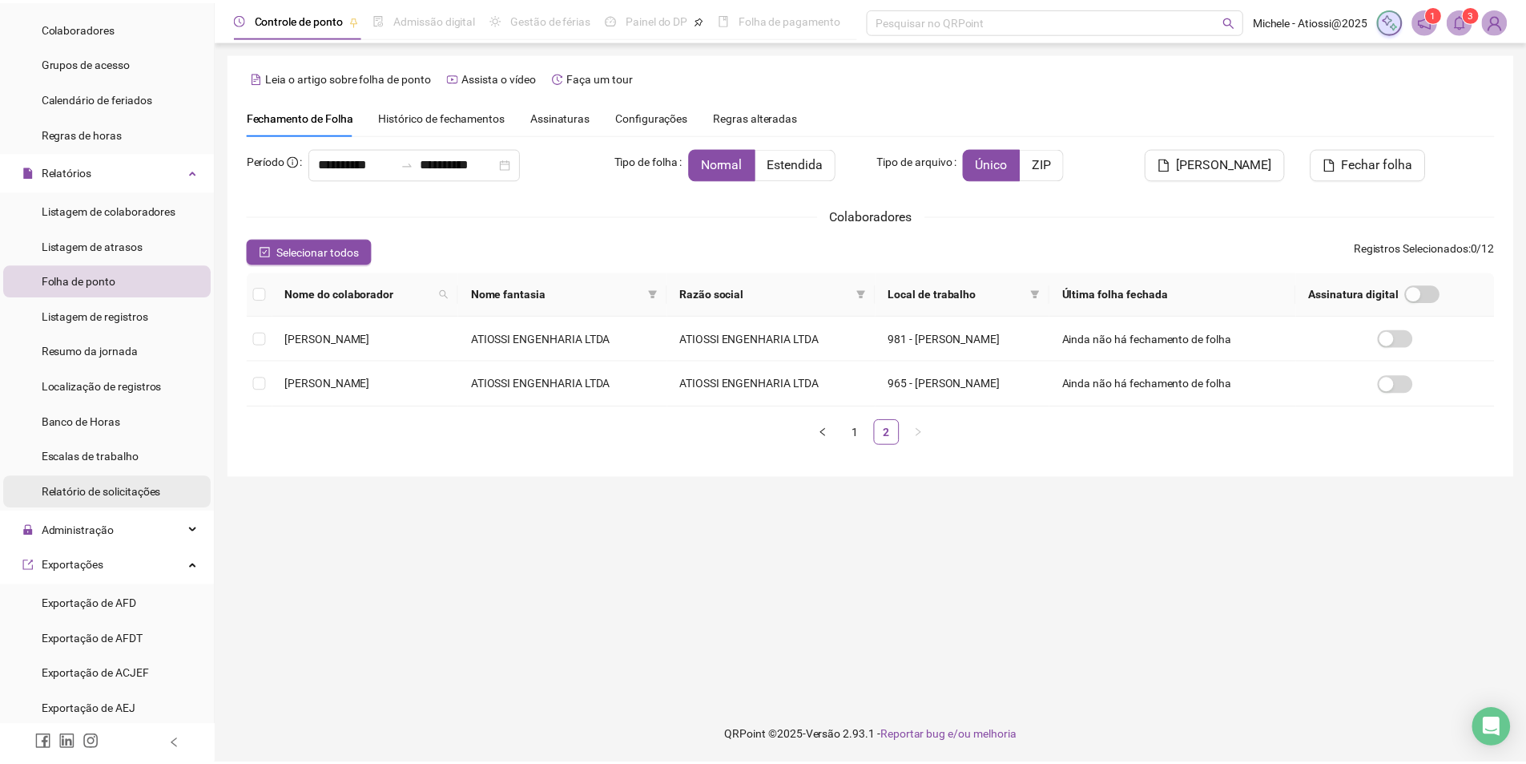
scroll to position [240, 0]
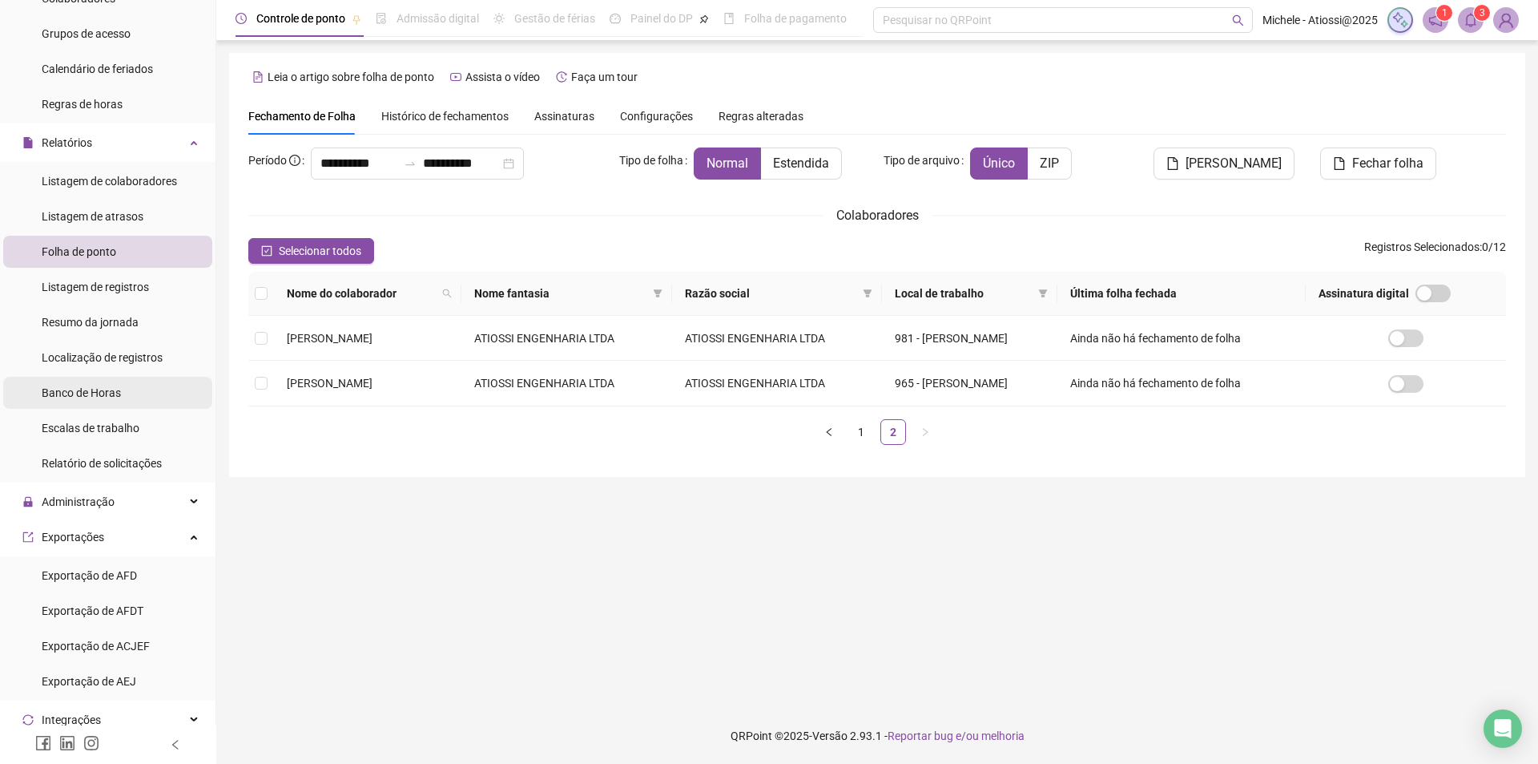
click at [113, 392] on span "Banco de Horas" at bounding box center [81, 392] width 79 height 13
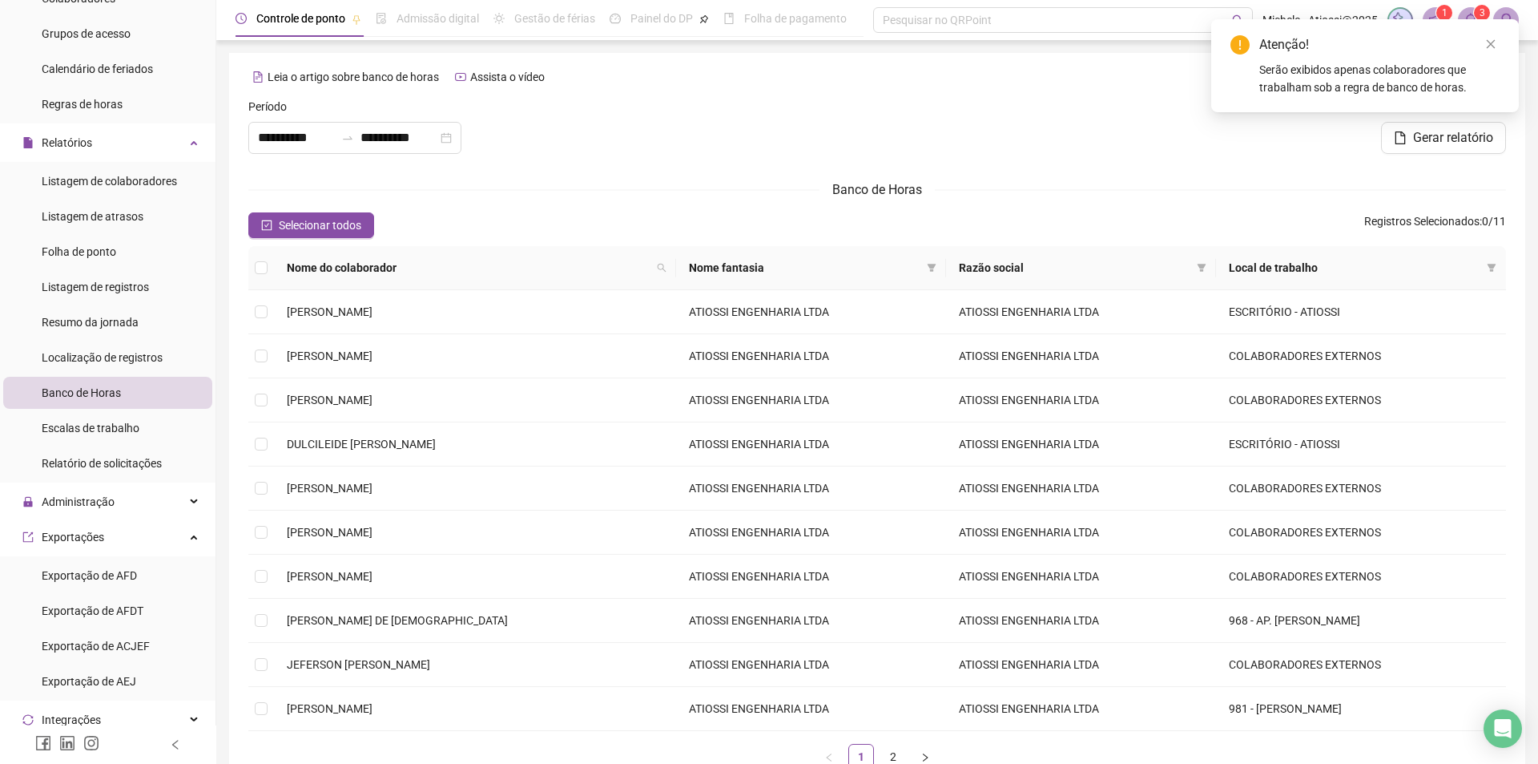
type input "**********"
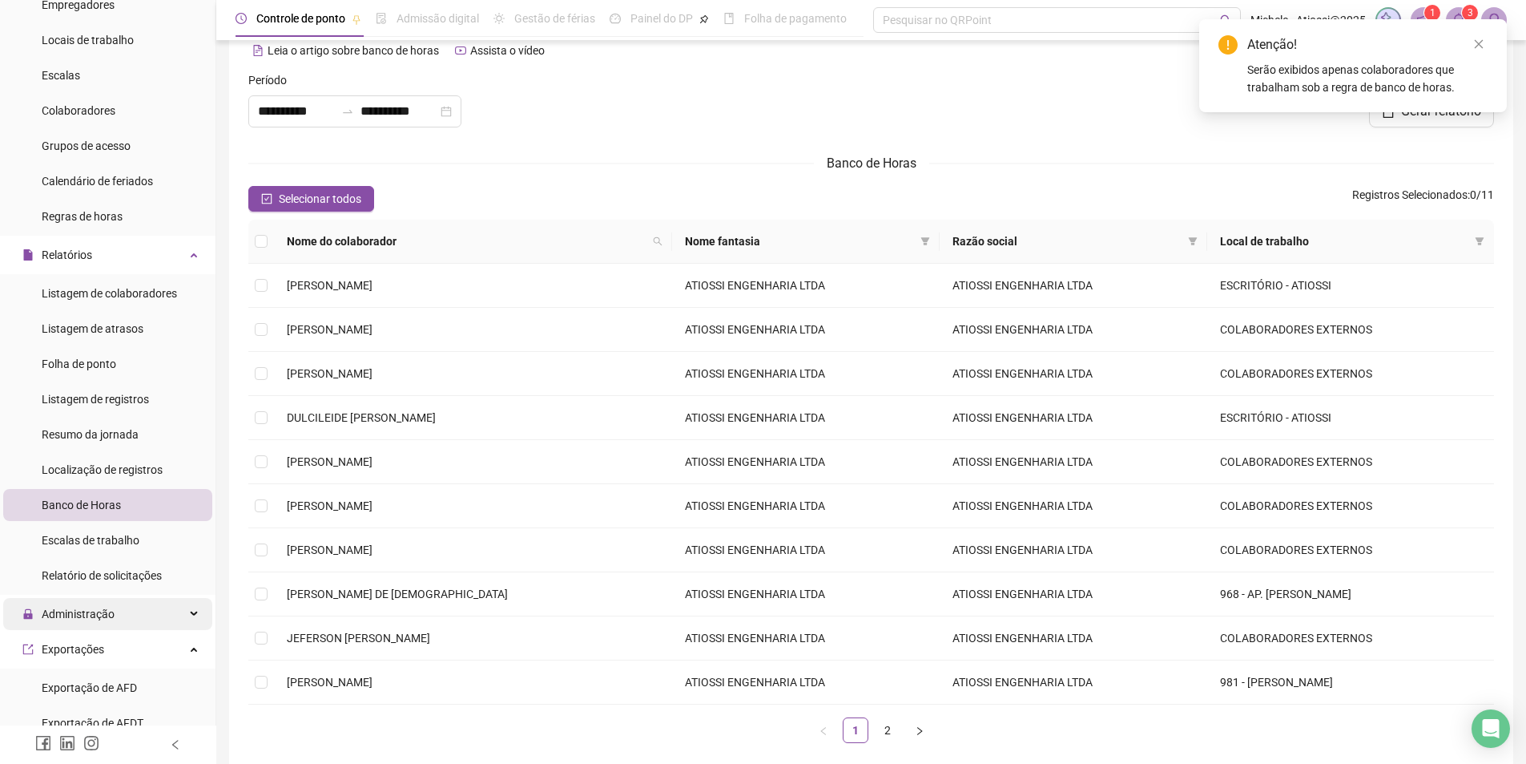
scroll to position [320, 0]
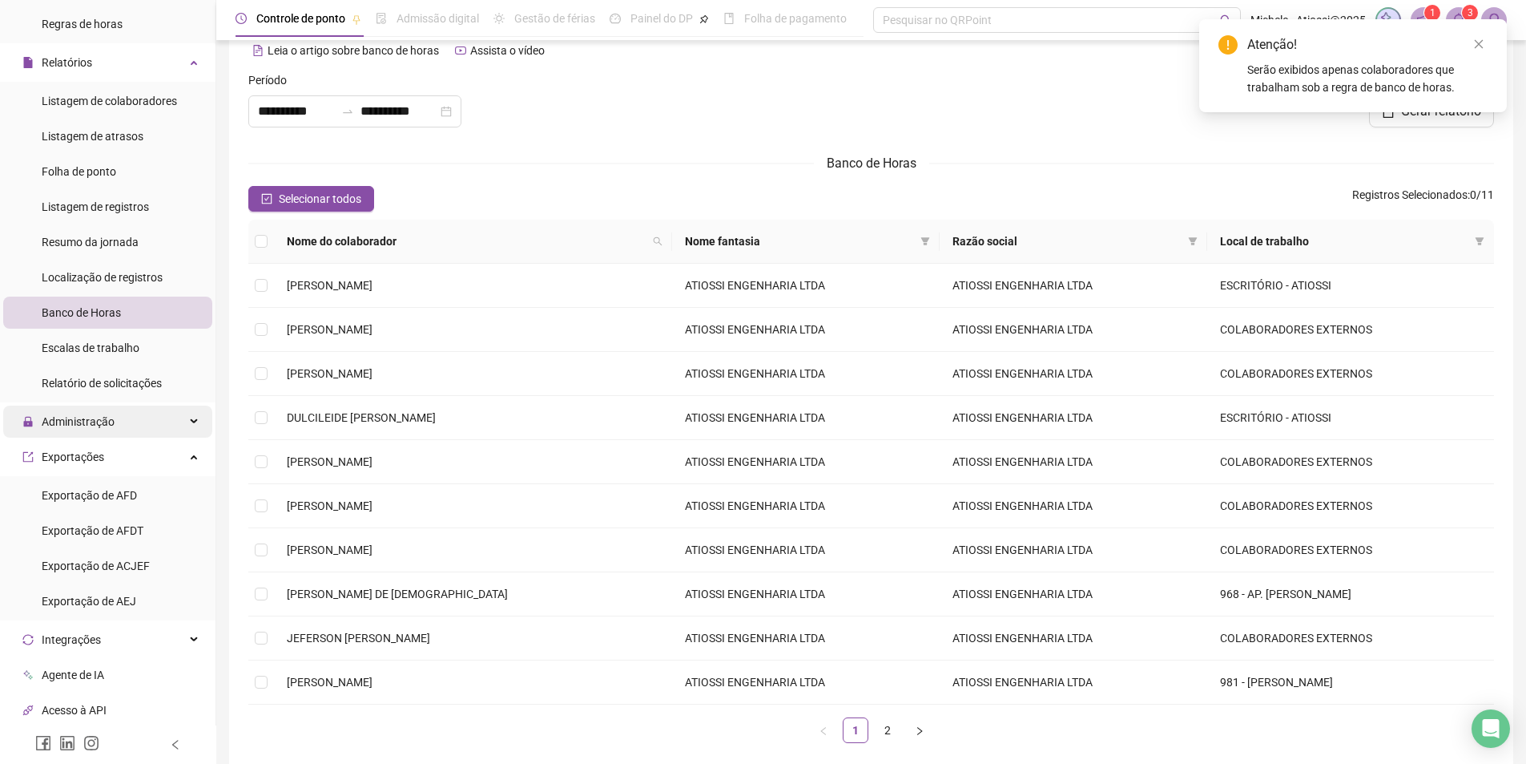
click at [123, 419] on div "Administração" at bounding box center [107, 421] width 209 height 32
click at [147, 560] on span "Controle de registros de ponto" at bounding box center [117, 565] width 150 height 13
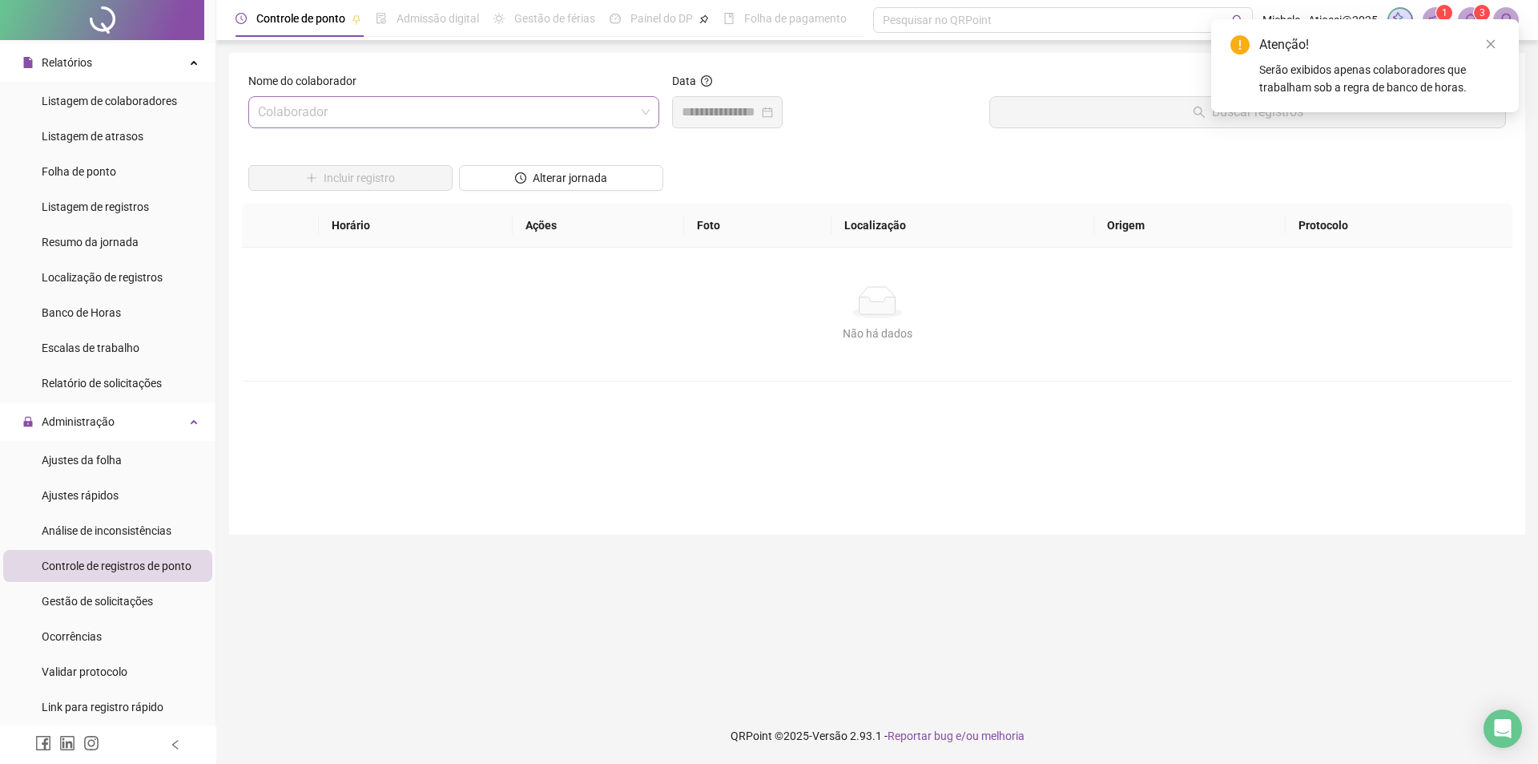
click at [534, 115] on input "search" at bounding box center [446, 112] width 377 height 30
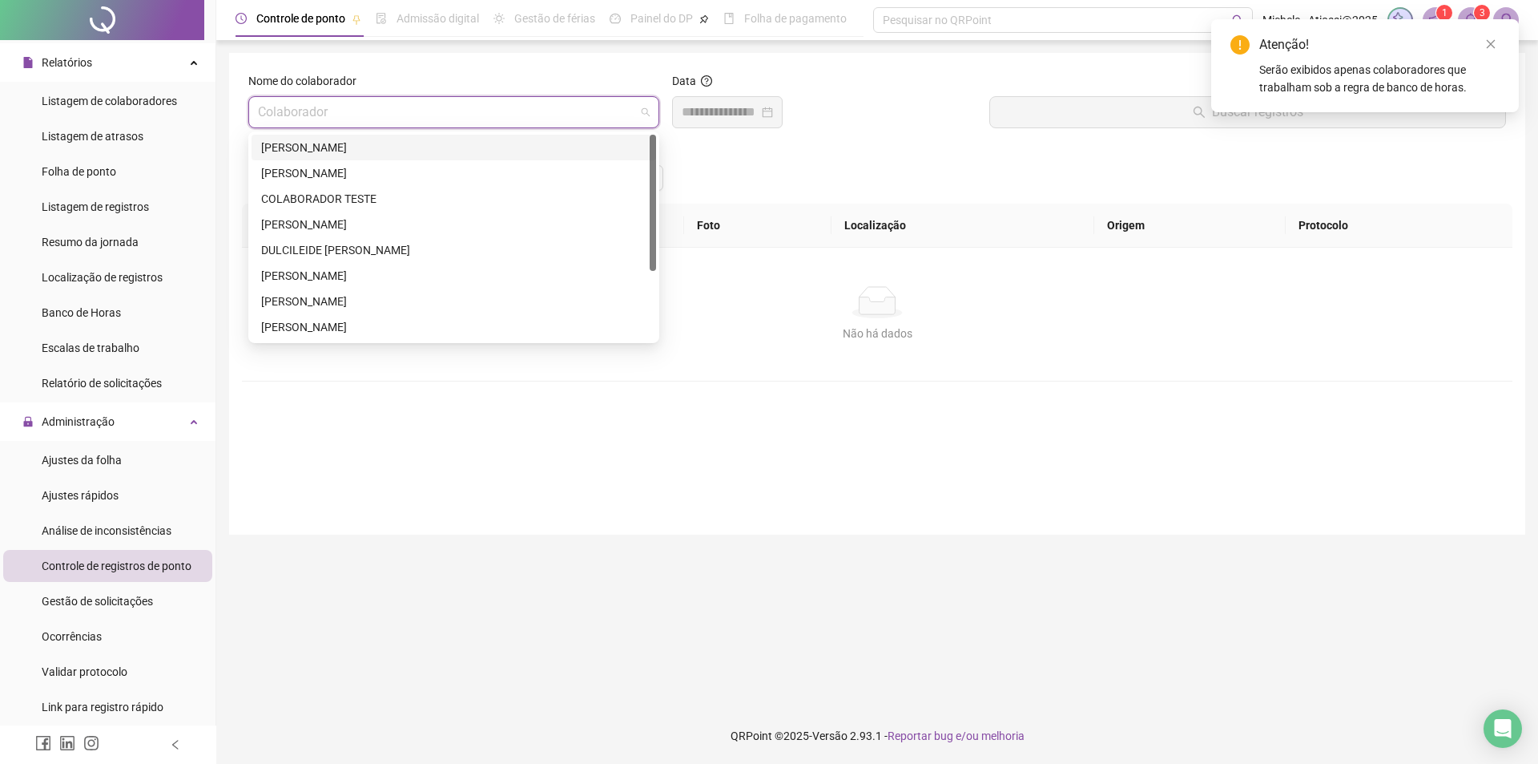
click at [698, 150] on div "Incluir registro Alterar jornada" at bounding box center [877, 172] width 1264 height 62
click at [647, 115] on span at bounding box center [454, 112] width 392 height 30
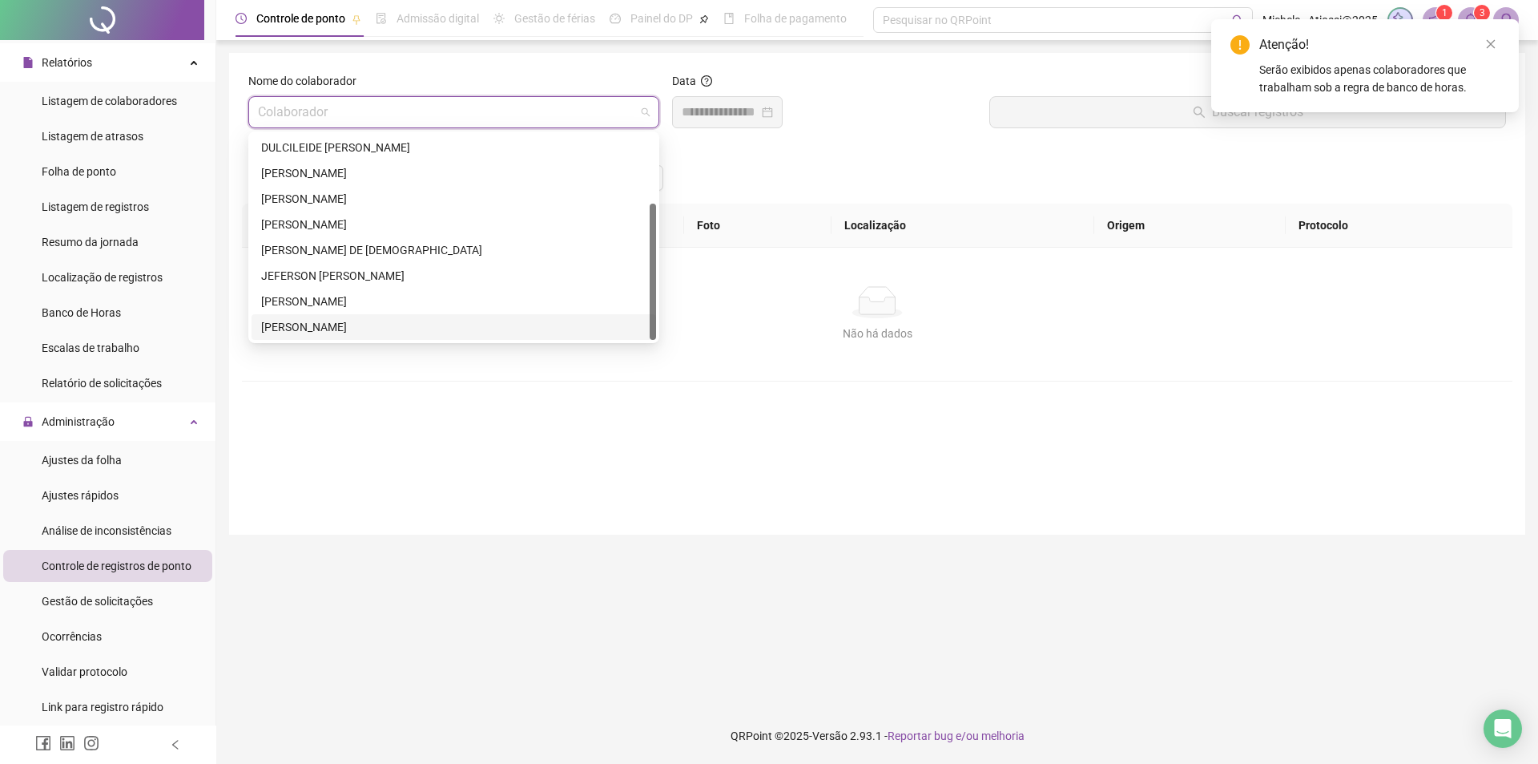
click at [367, 327] on div "[PERSON_NAME]" at bounding box center [453, 327] width 385 height 18
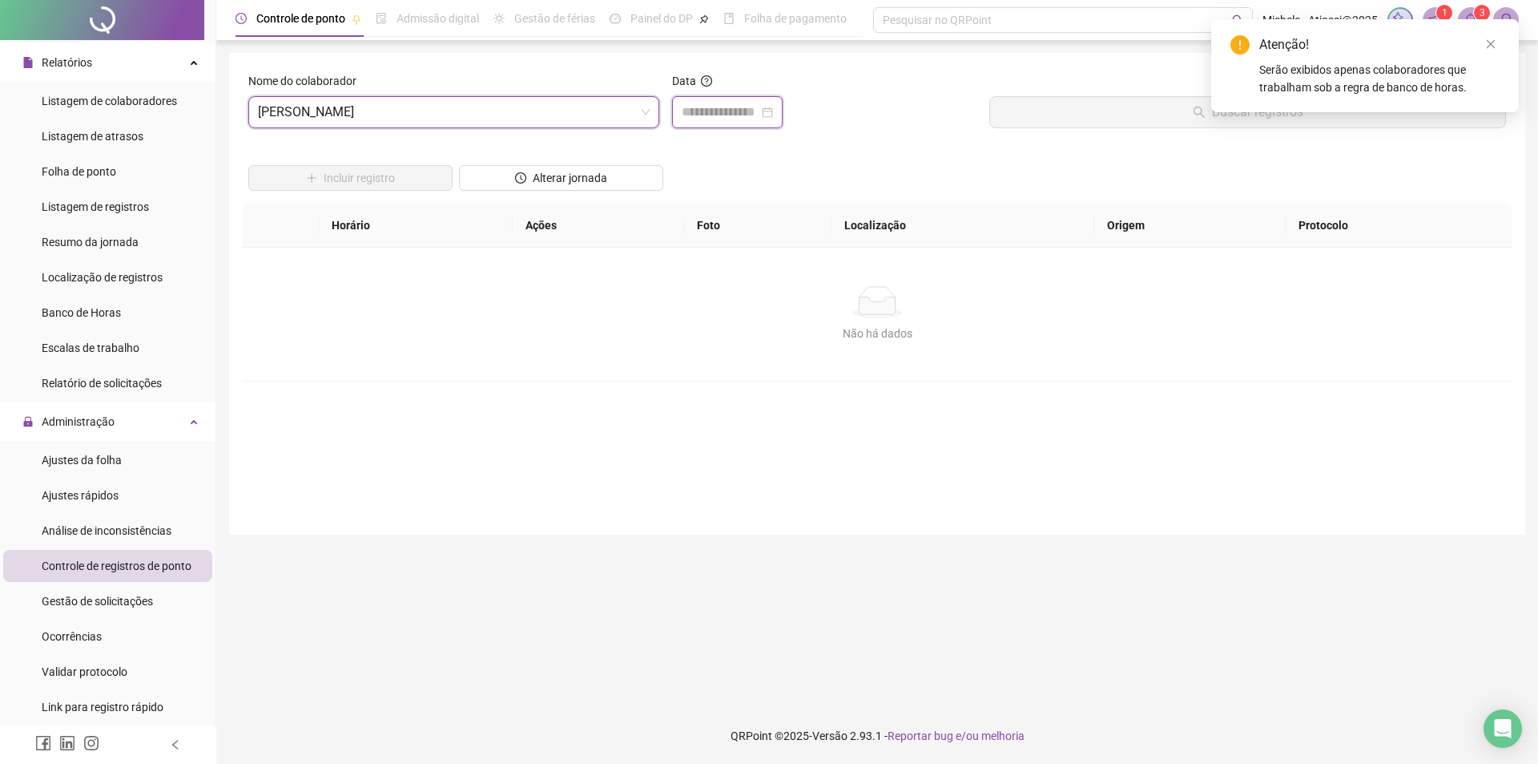
click at [703, 119] on input at bounding box center [720, 112] width 77 height 19
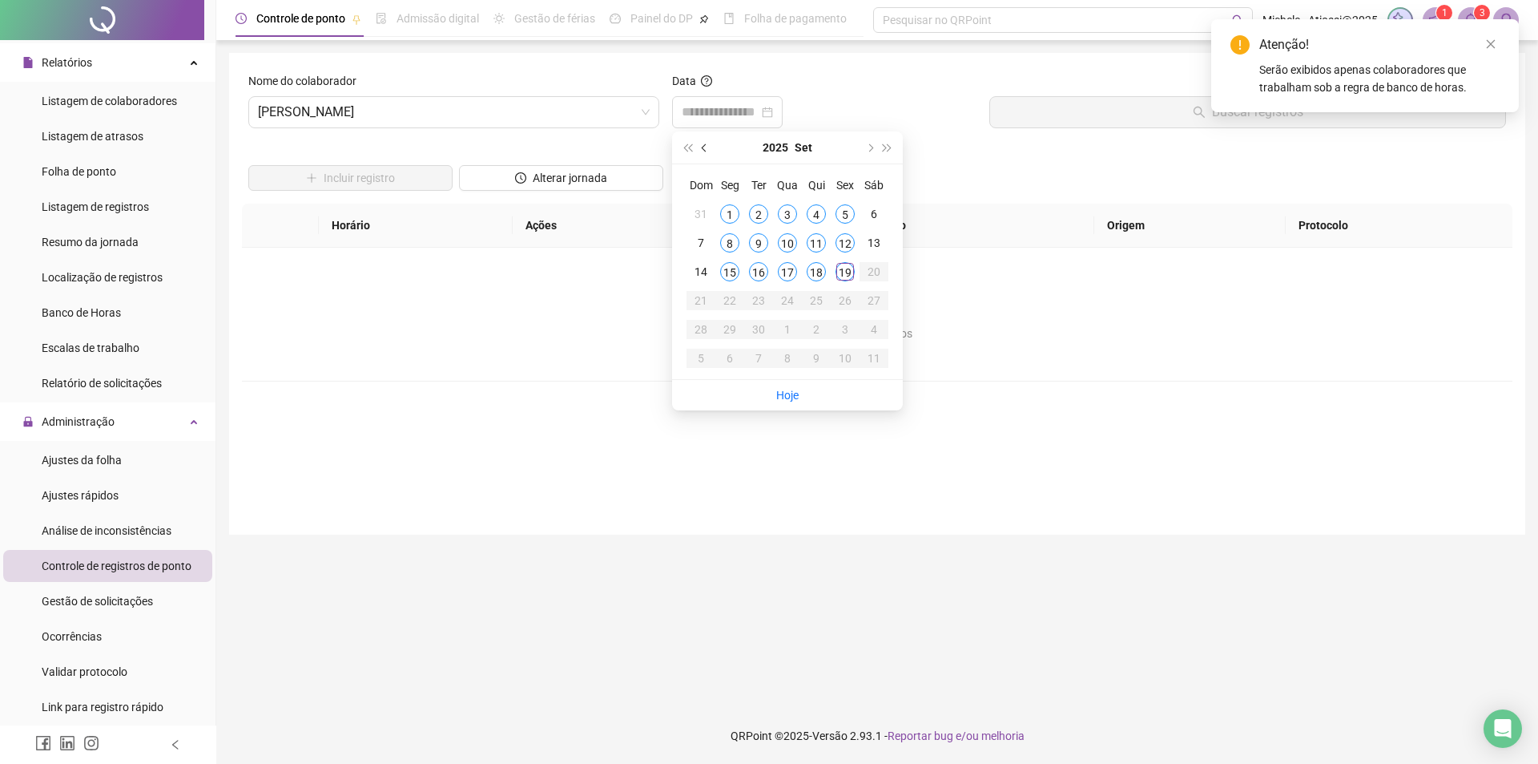
click at [708, 149] on button "prev-year" at bounding box center [705, 147] width 18 height 32
click at [711, 150] on button "prev-year" at bounding box center [705, 147] width 18 height 32
click at [790, 244] on div "9" at bounding box center [787, 242] width 19 height 19
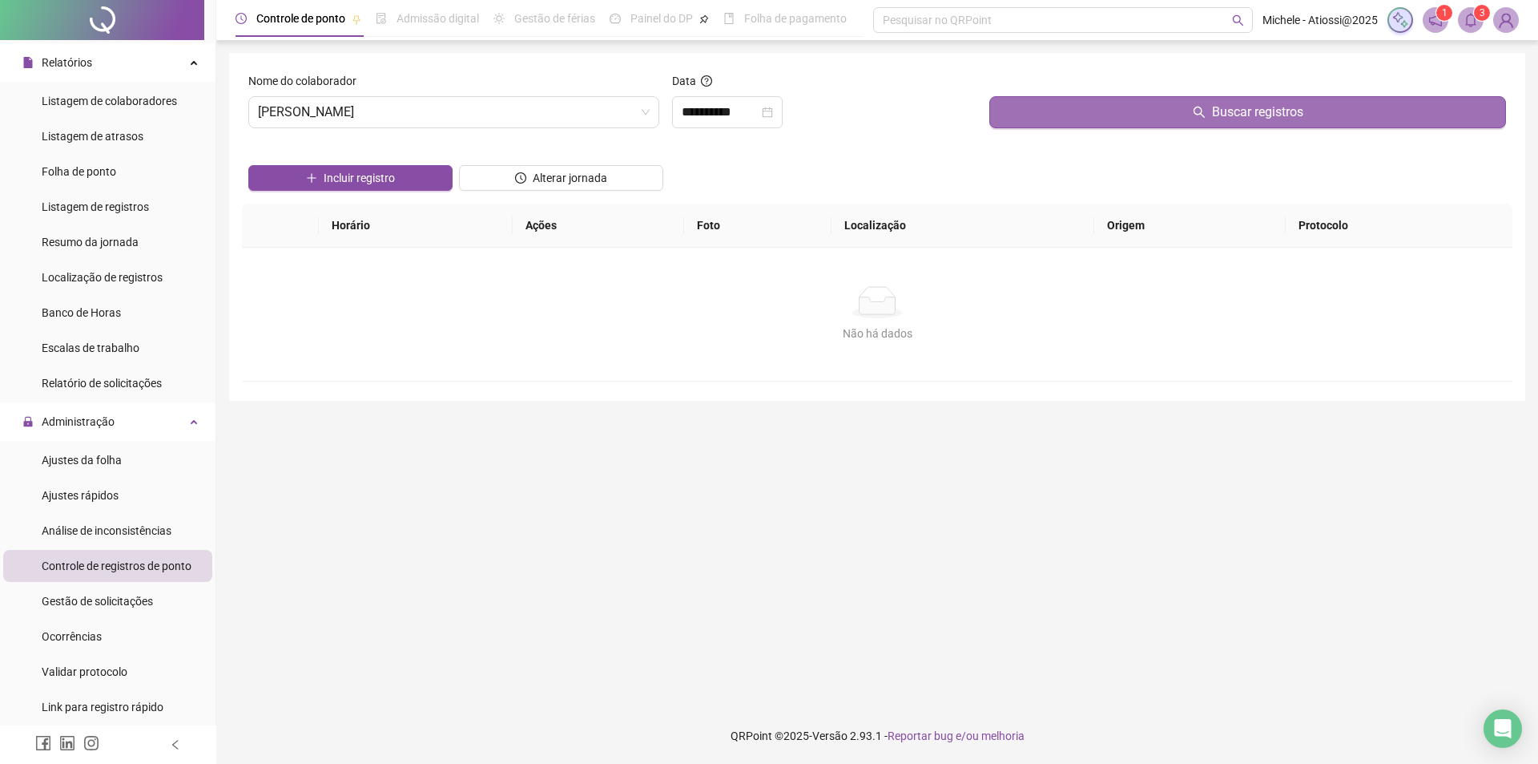
click at [1079, 115] on button "Buscar registros" at bounding box center [1247, 112] width 517 height 32
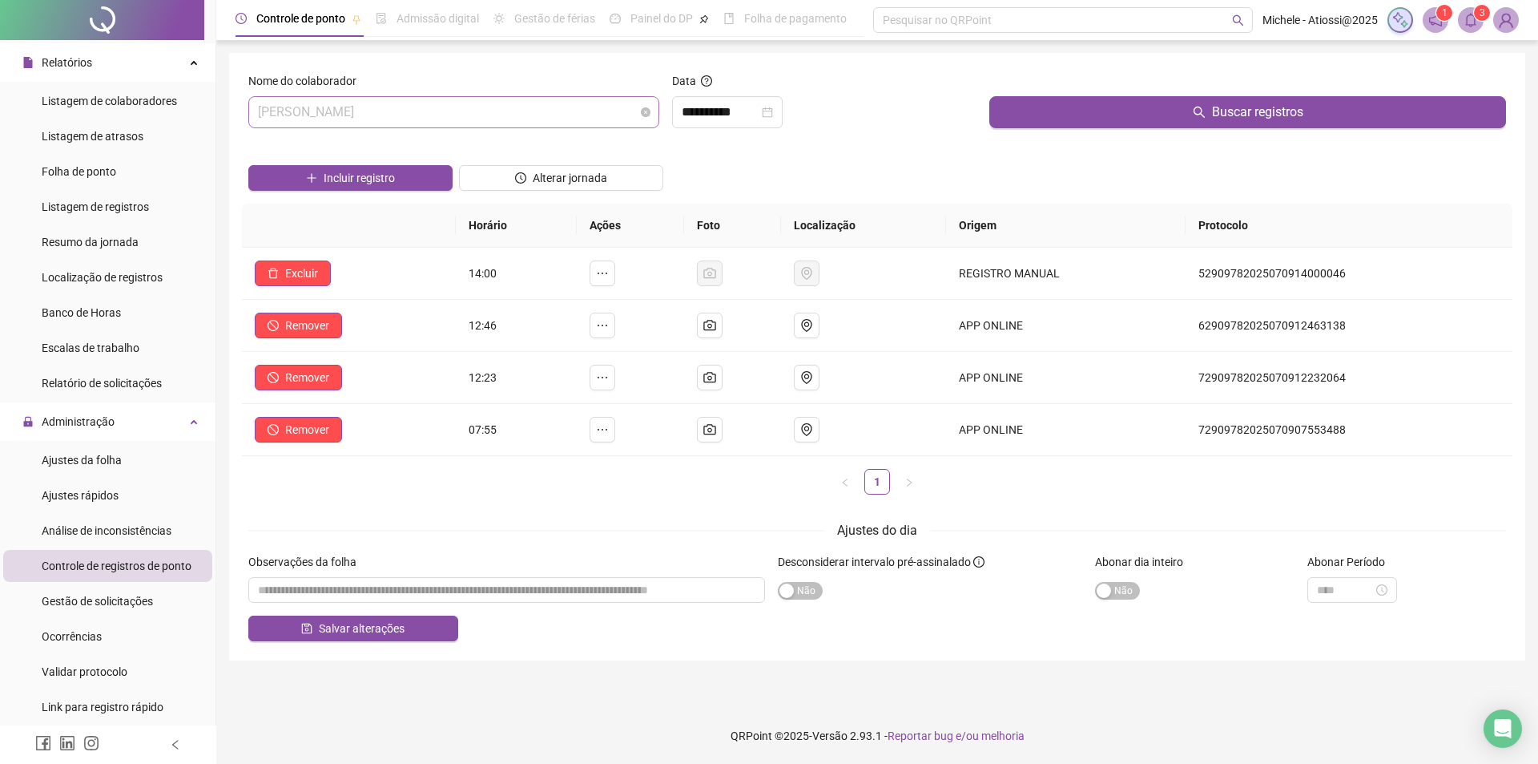
click at [550, 109] on span "[PERSON_NAME]" at bounding box center [454, 112] width 392 height 30
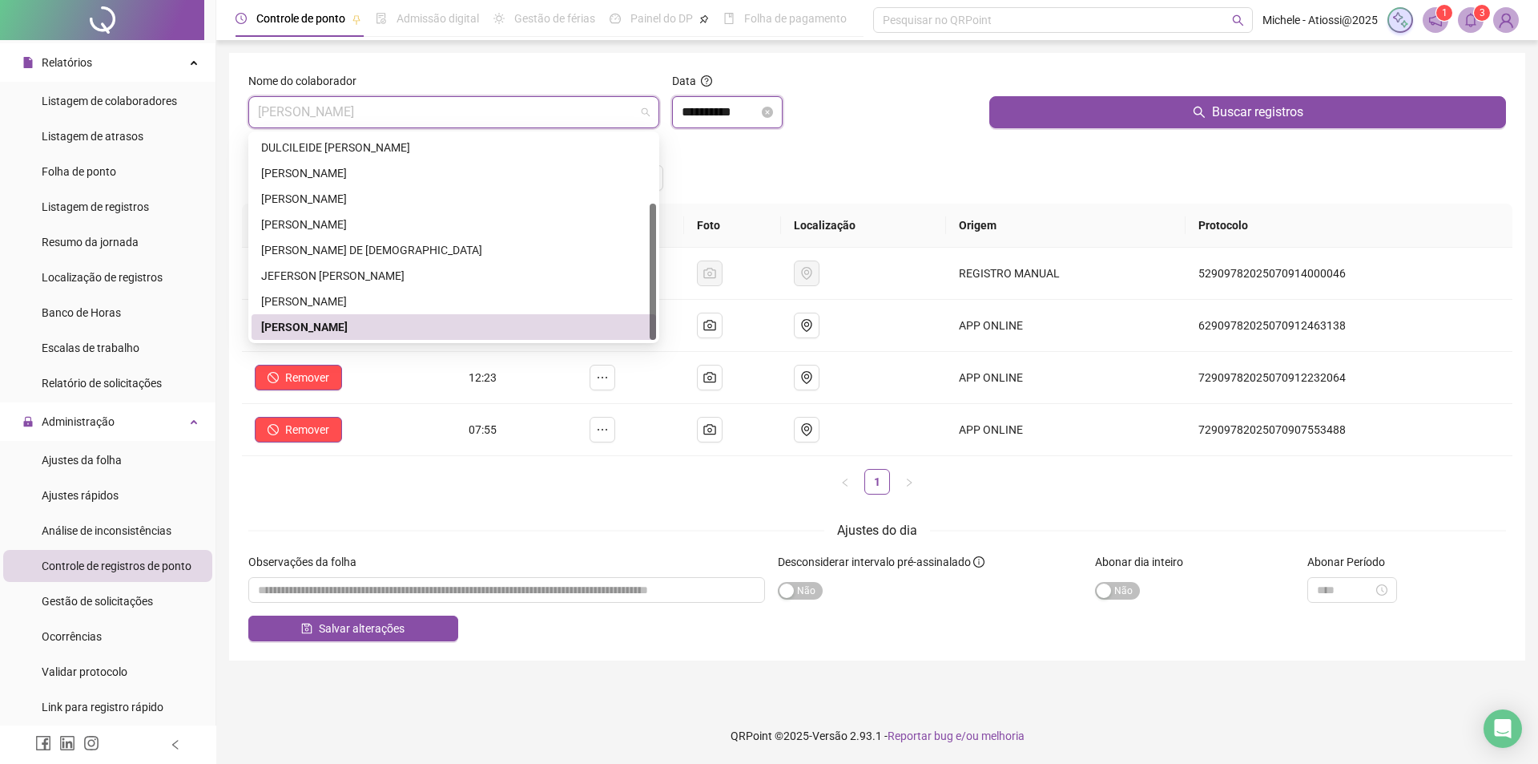
click at [759, 111] on input "**********" at bounding box center [720, 112] width 77 height 19
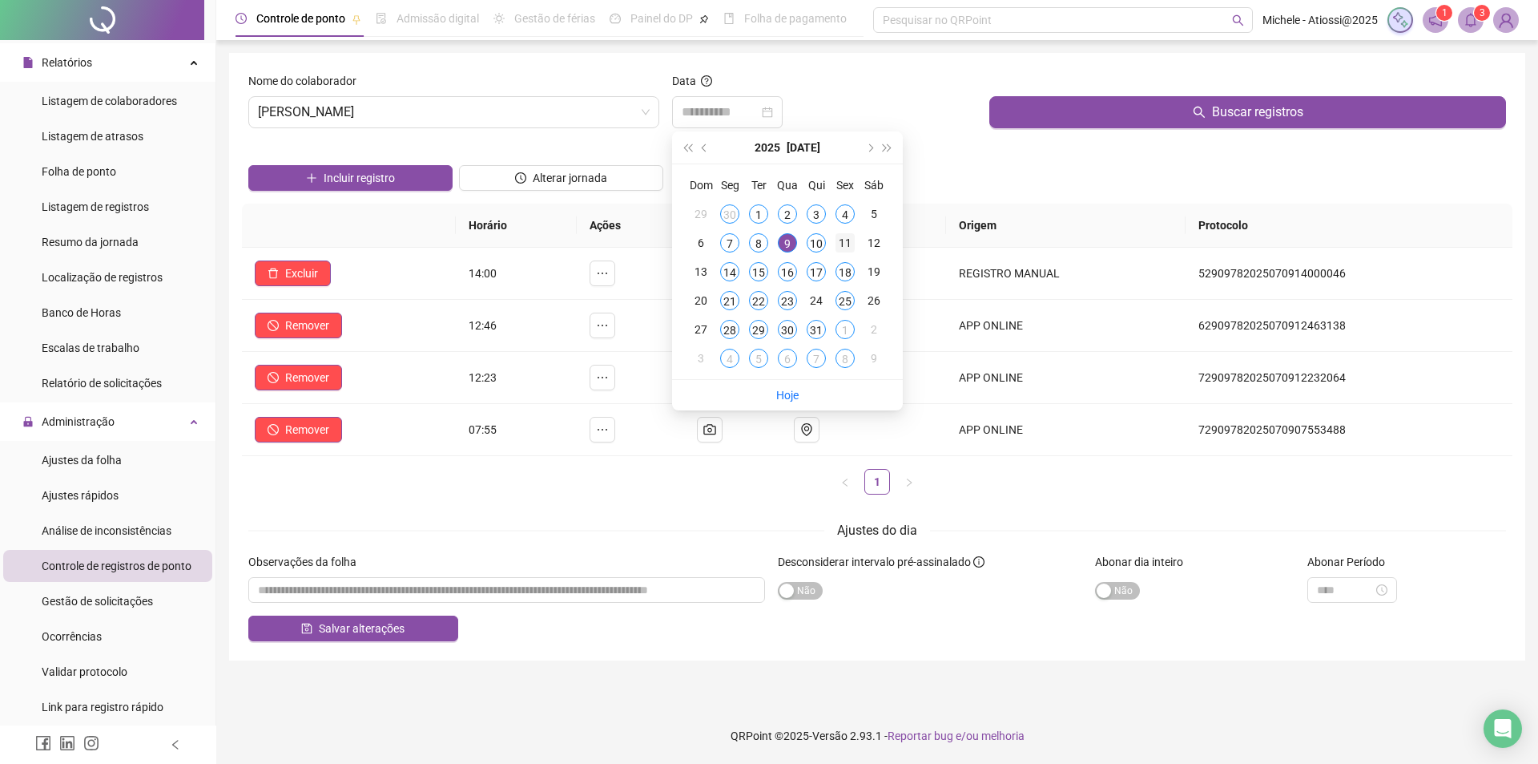
click at [848, 237] on div "11" at bounding box center [845, 242] width 19 height 19
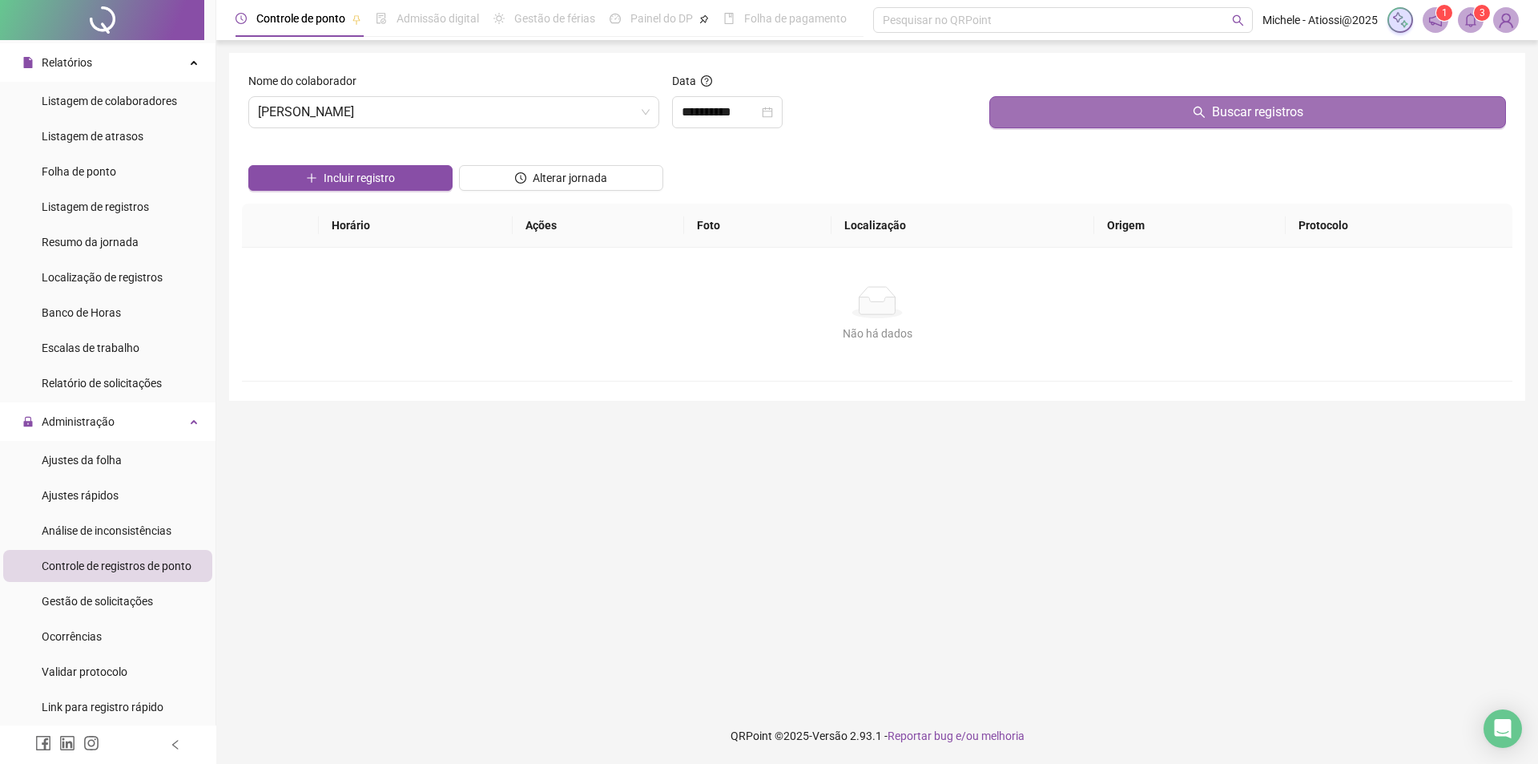
click at [1086, 107] on button "Buscar registros" at bounding box center [1247, 112] width 517 height 32
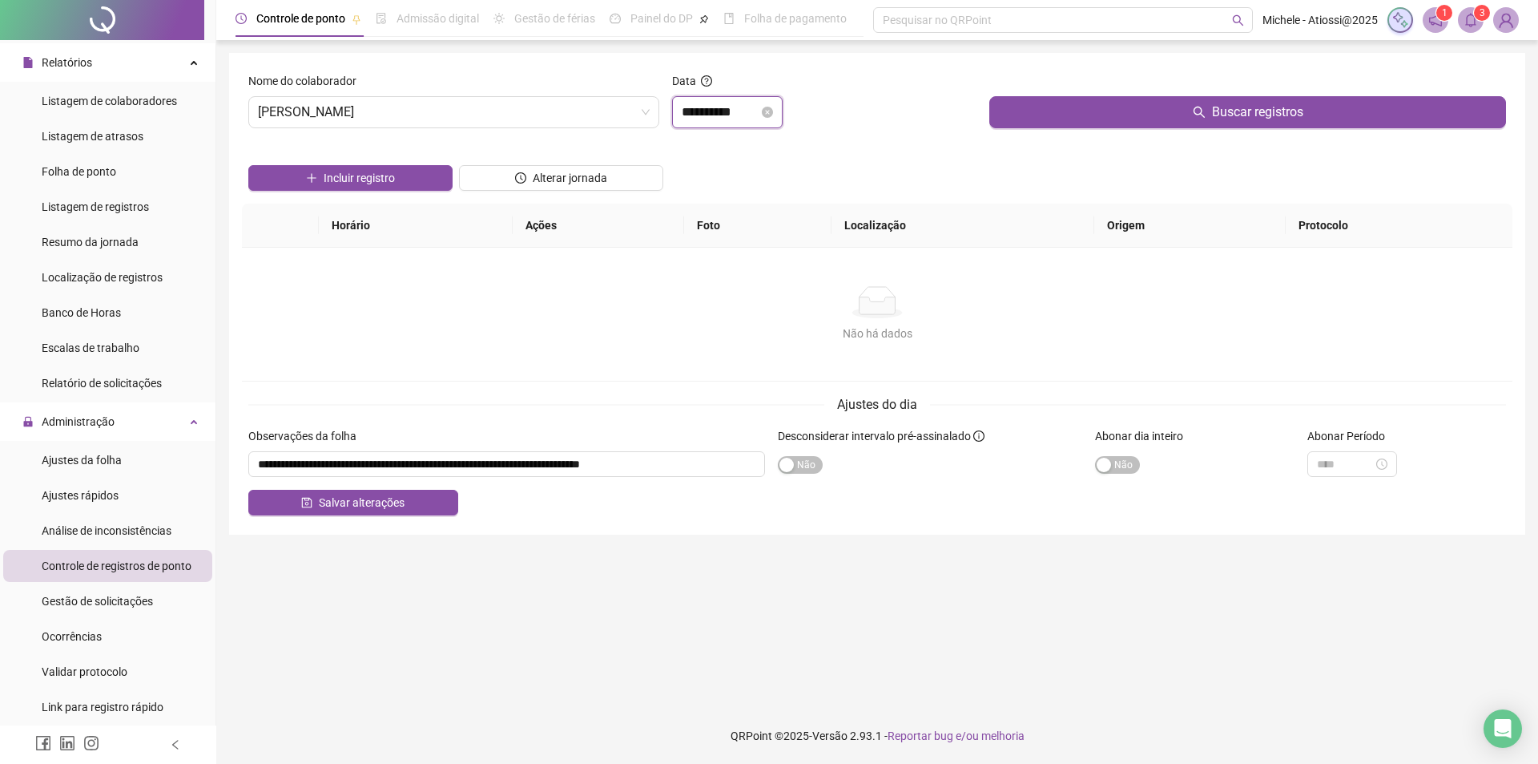
click at [716, 108] on input "**********" at bounding box center [720, 112] width 77 height 19
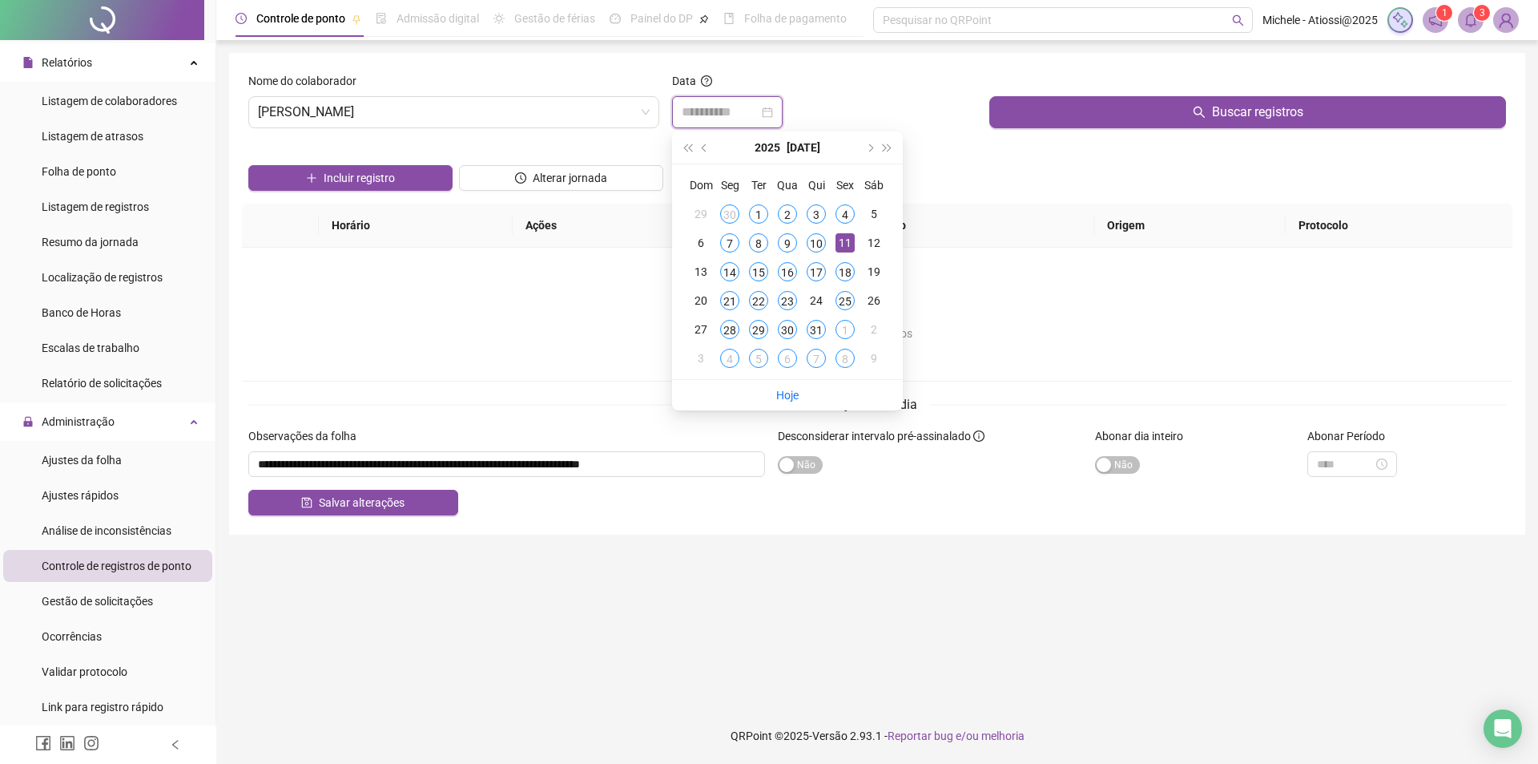
type input "**********"
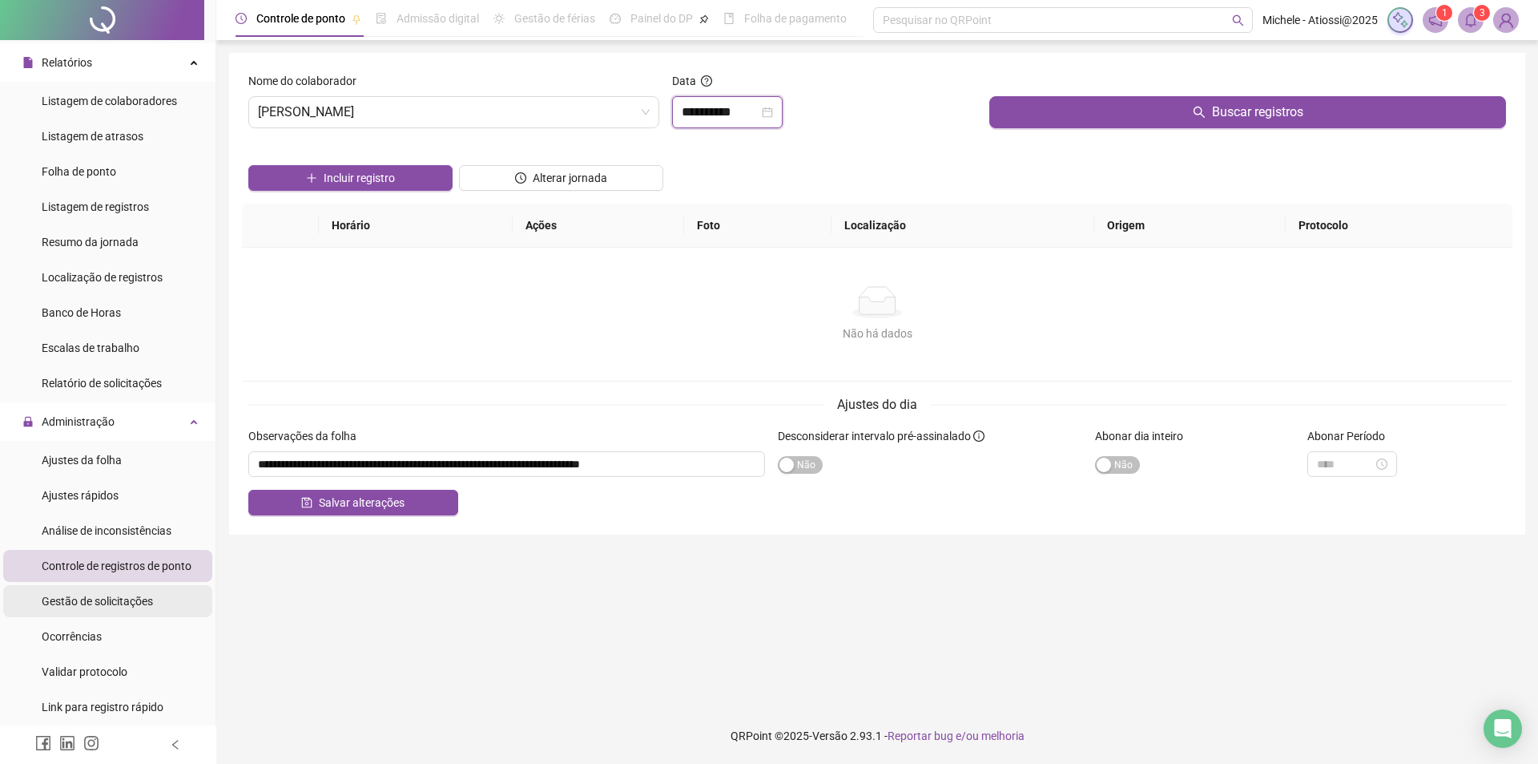
scroll to position [481, 0]
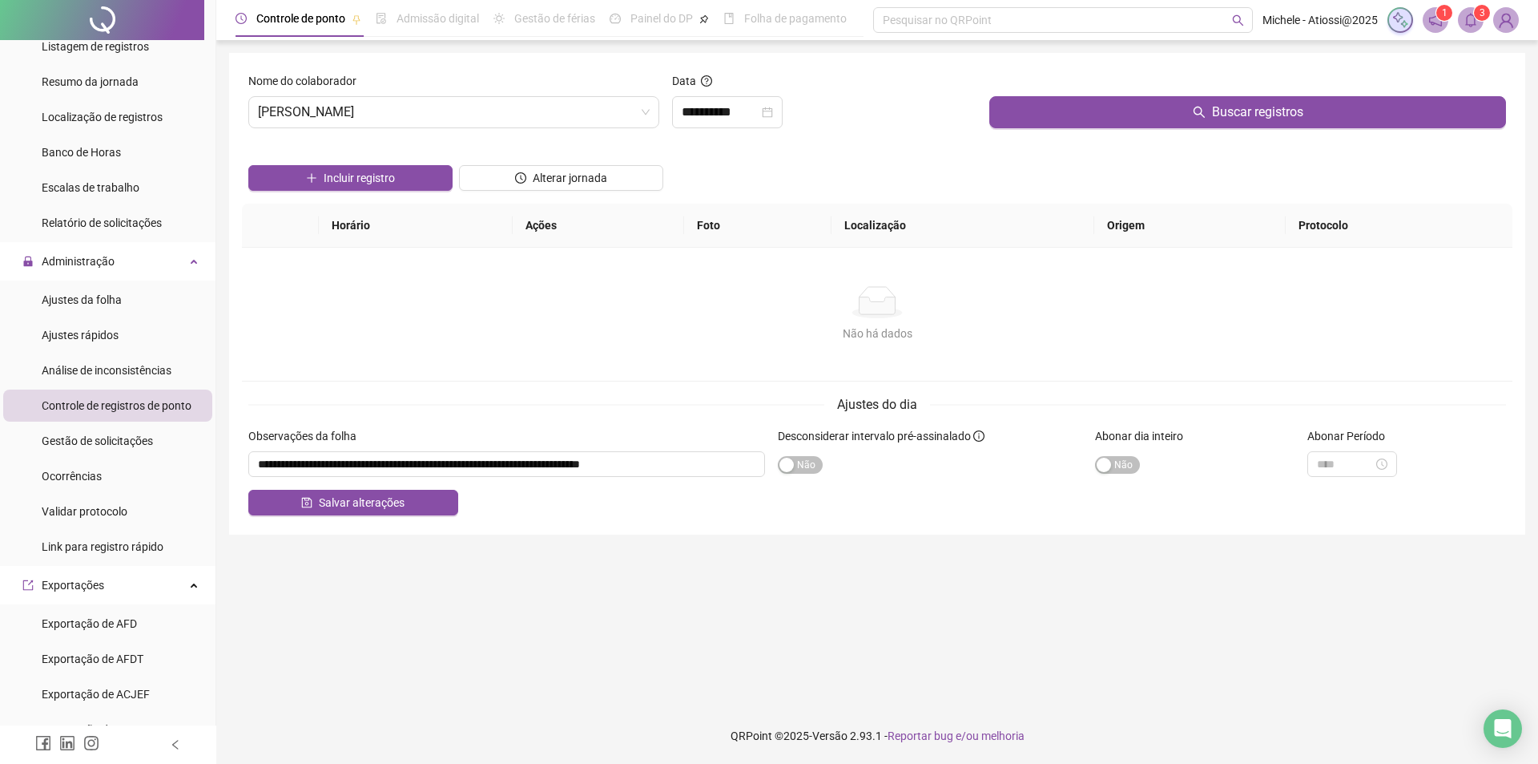
click at [122, 406] on span "Controle de registros de ponto" at bounding box center [117, 405] width 150 height 13
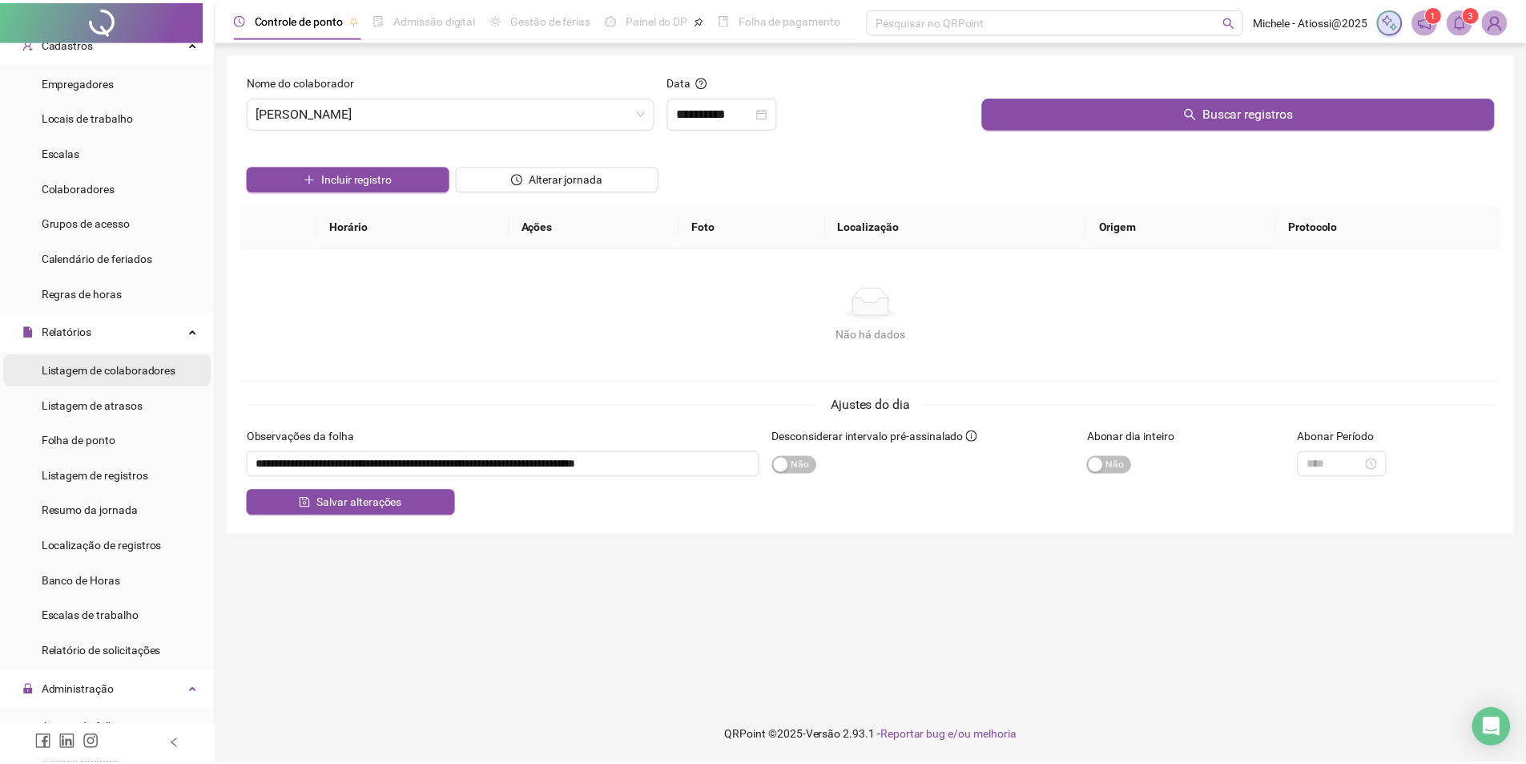
scroll to position [80, 0]
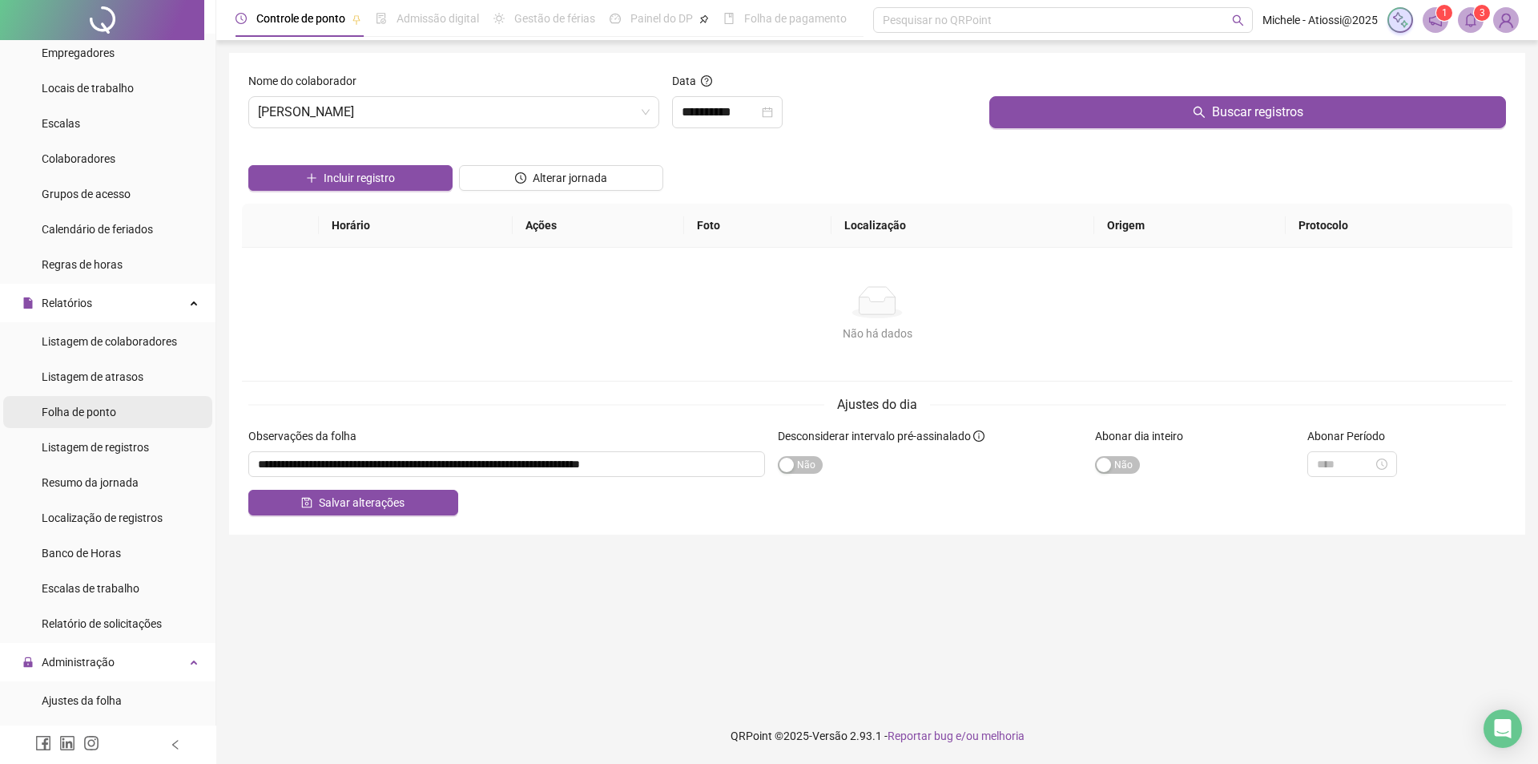
click at [87, 417] on span "Folha de ponto" at bounding box center [79, 411] width 75 height 13
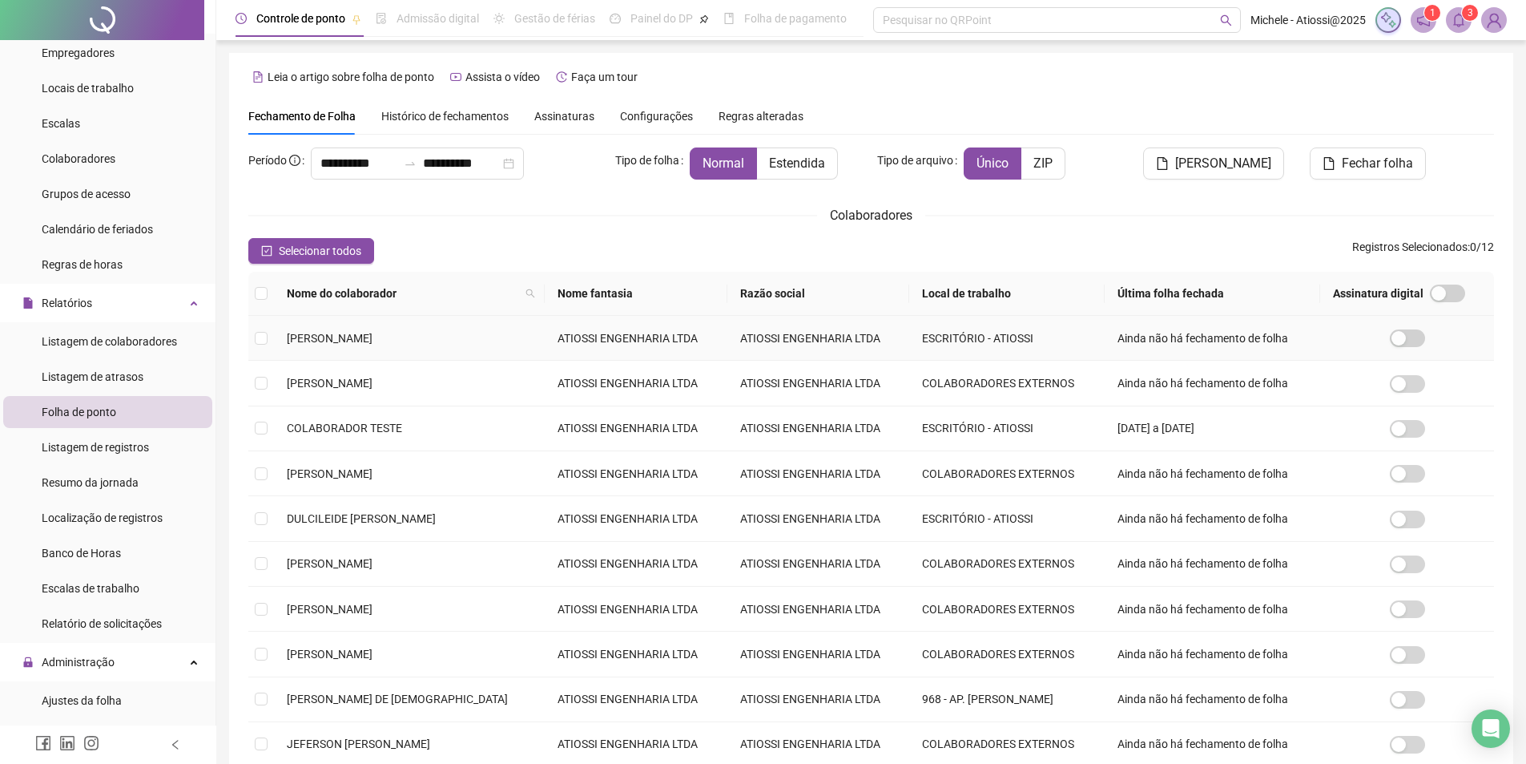
click at [340, 336] on span "[PERSON_NAME]" at bounding box center [330, 338] width 86 height 13
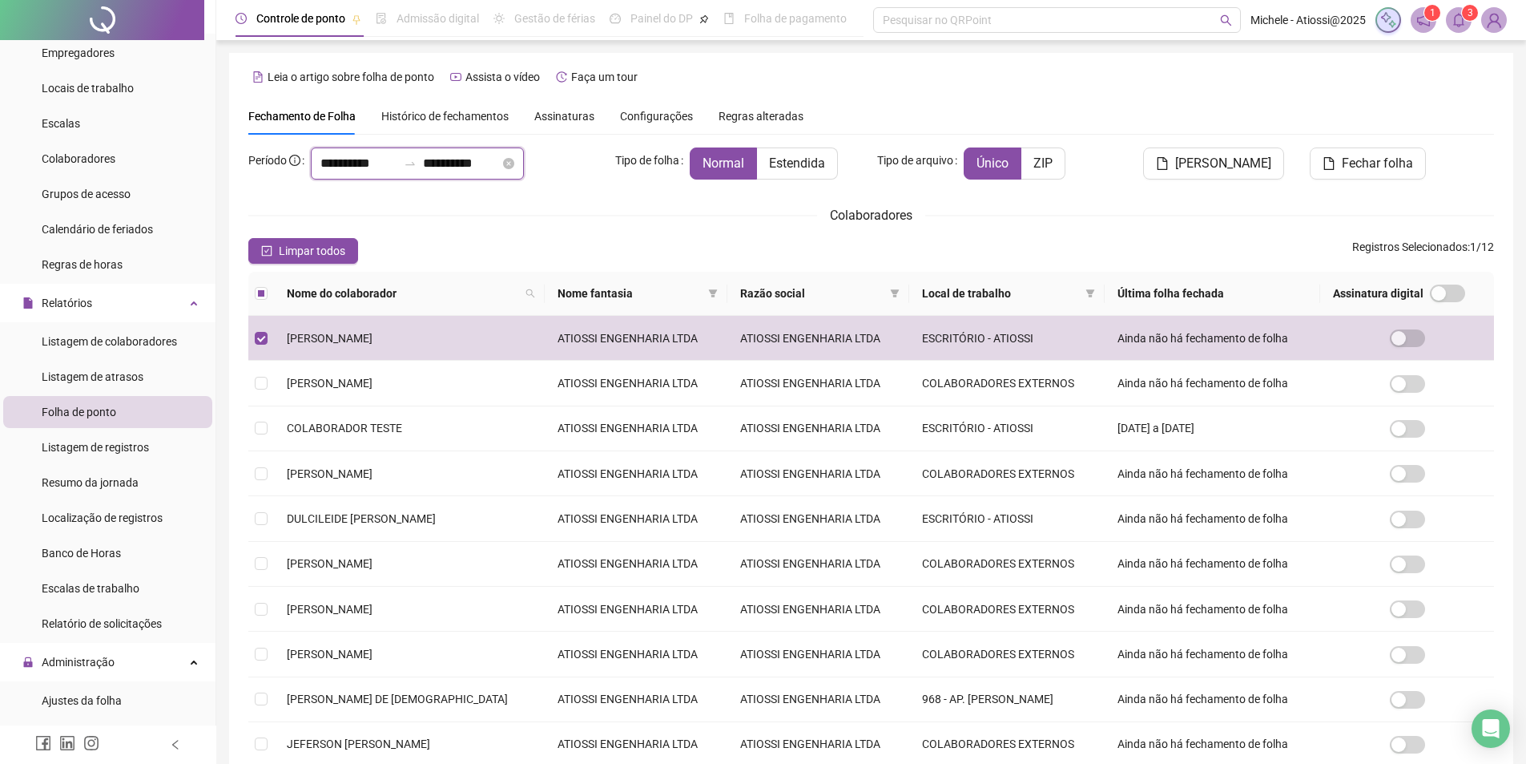
click at [357, 159] on input "**********" at bounding box center [358, 163] width 77 height 19
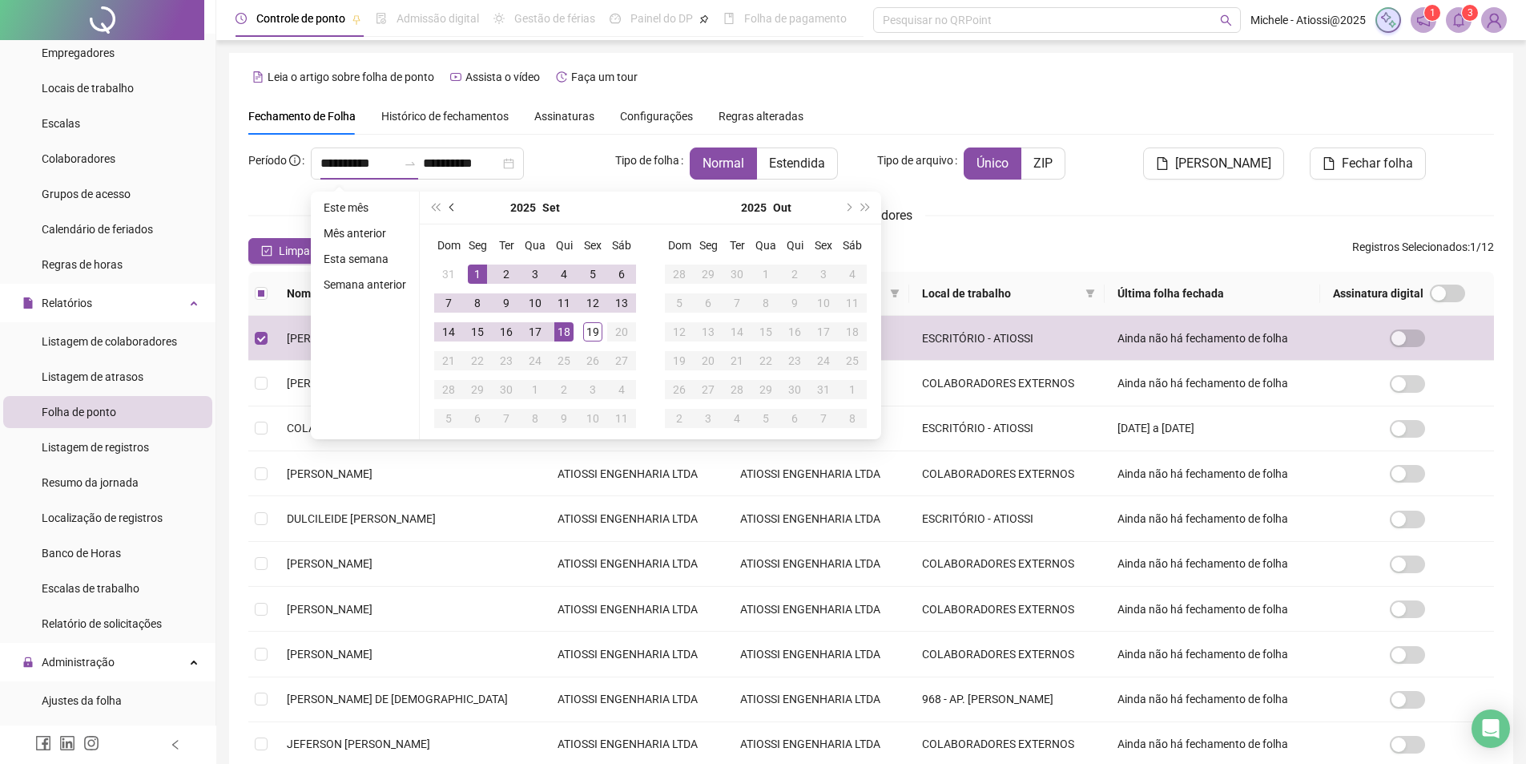
click at [454, 200] on button "prev-year" at bounding box center [453, 207] width 18 height 32
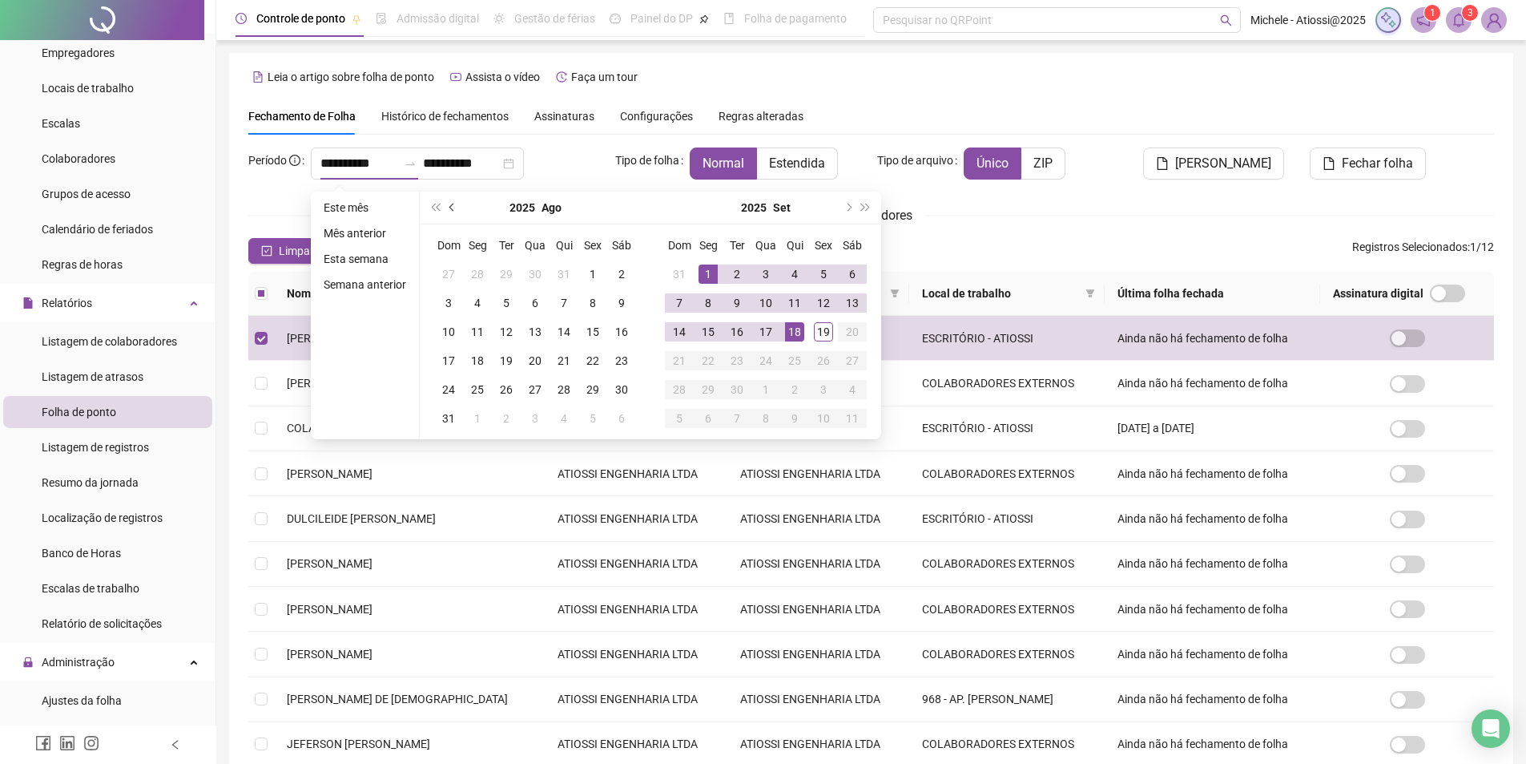
click at [454, 200] on button "prev-year" at bounding box center [453, 207] width 18 height 32
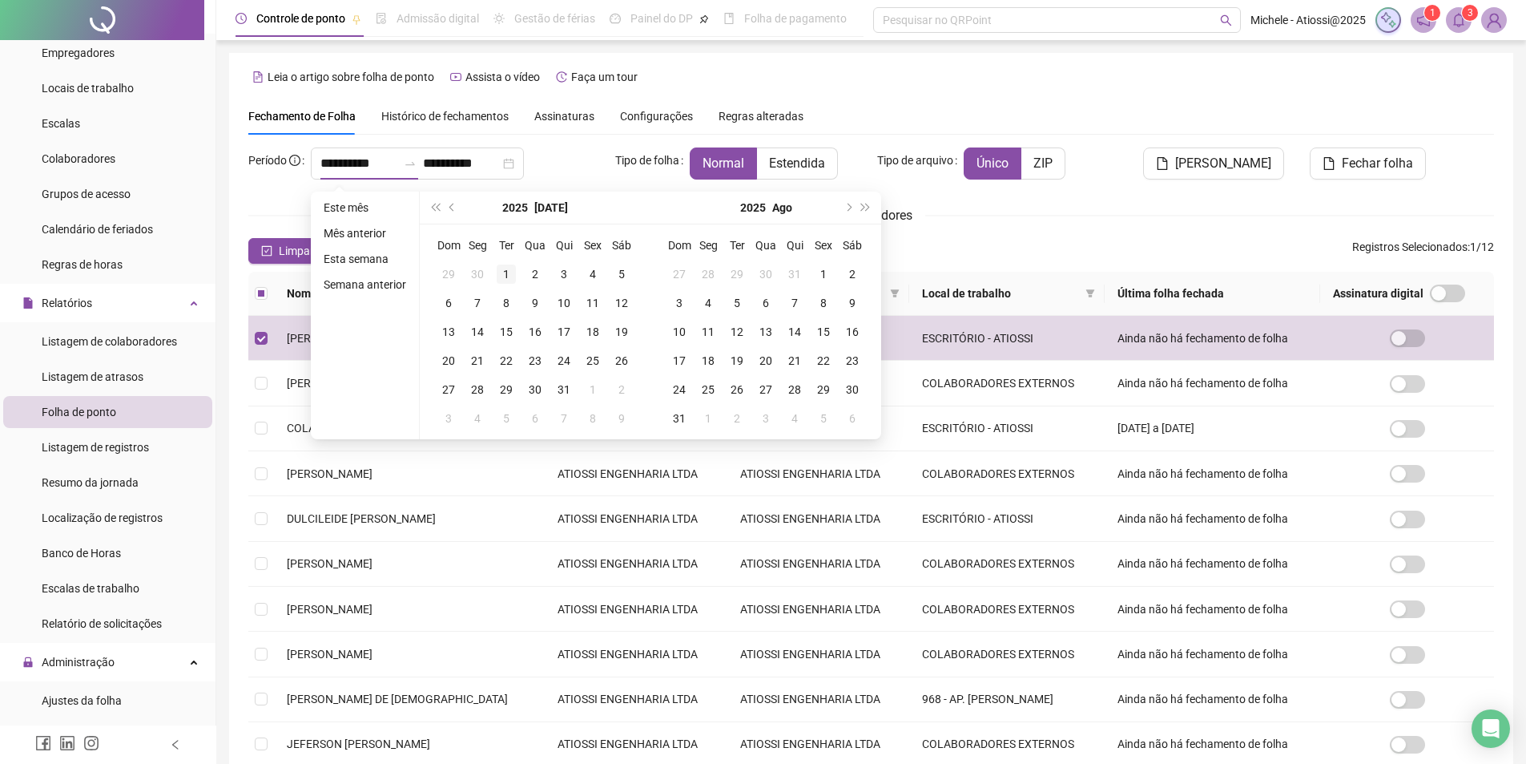
type input "**********"
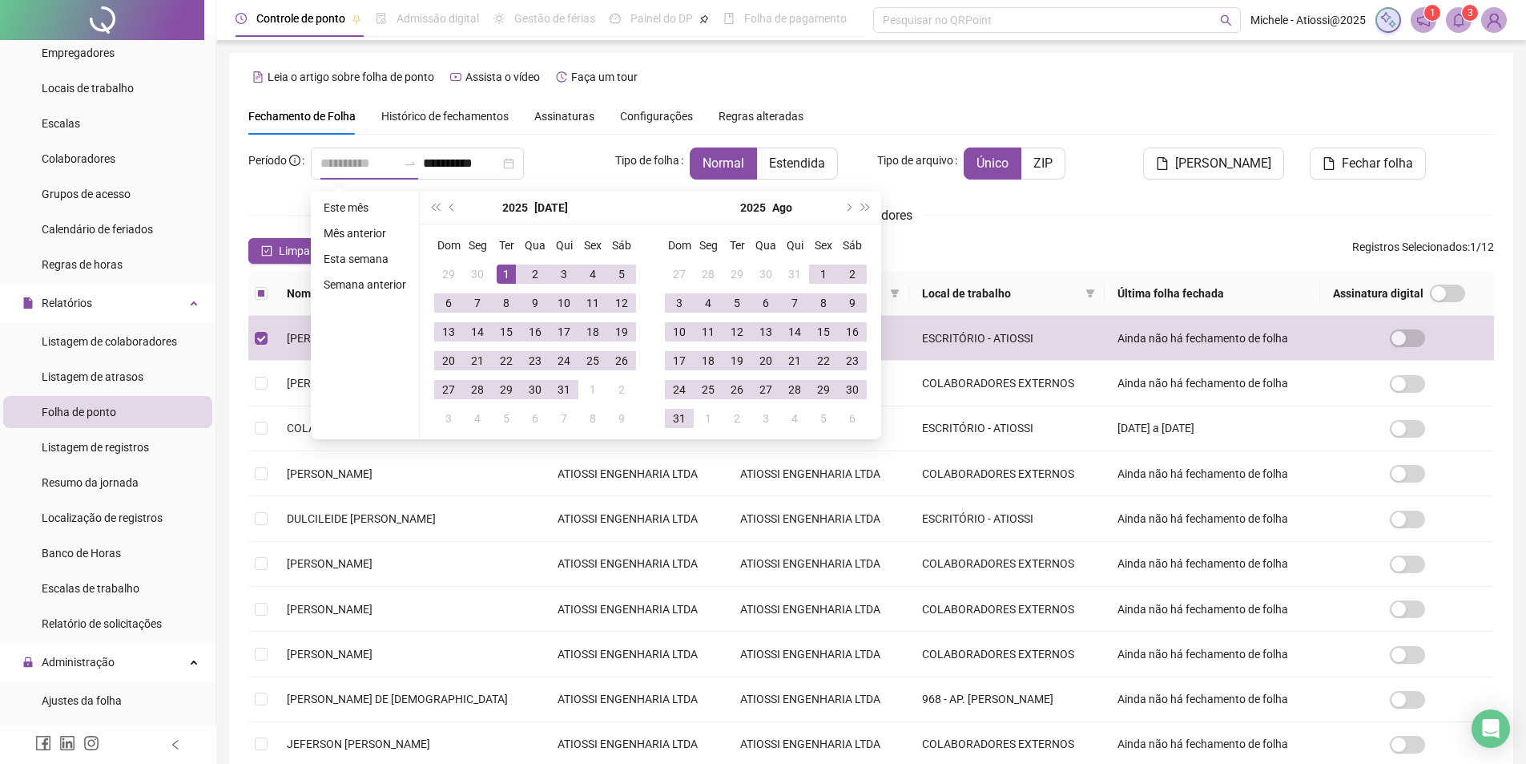
click at [511, 273] on div "1" at bounding box center [506, 273] width 19 height 19
click at [850, 202] on button "next-year" at bounding box center [848, 207] width 18 height 32
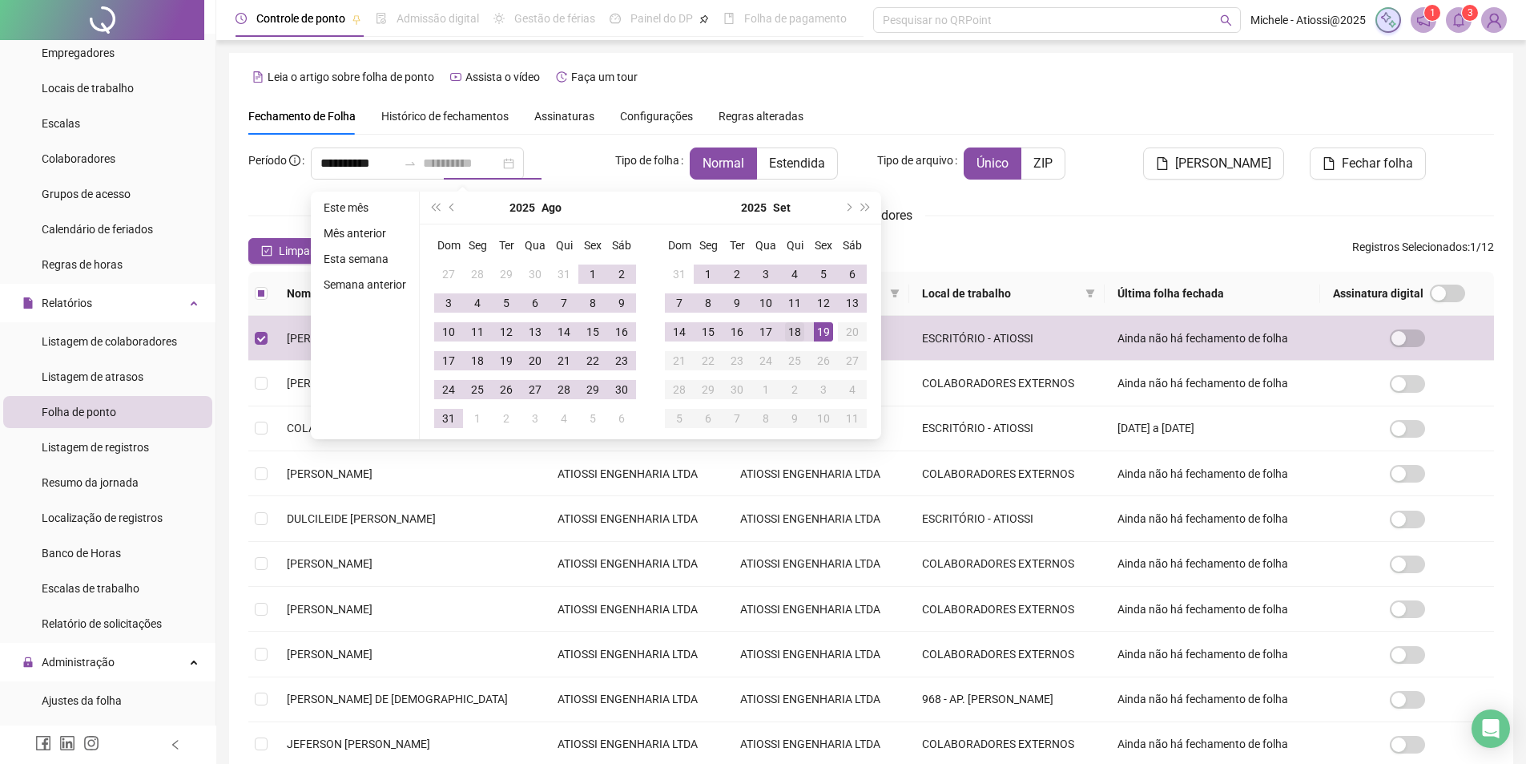
type input "**********"
click at [794, 339] on div "18" at bounding box center [794, 331] width 19 height 19
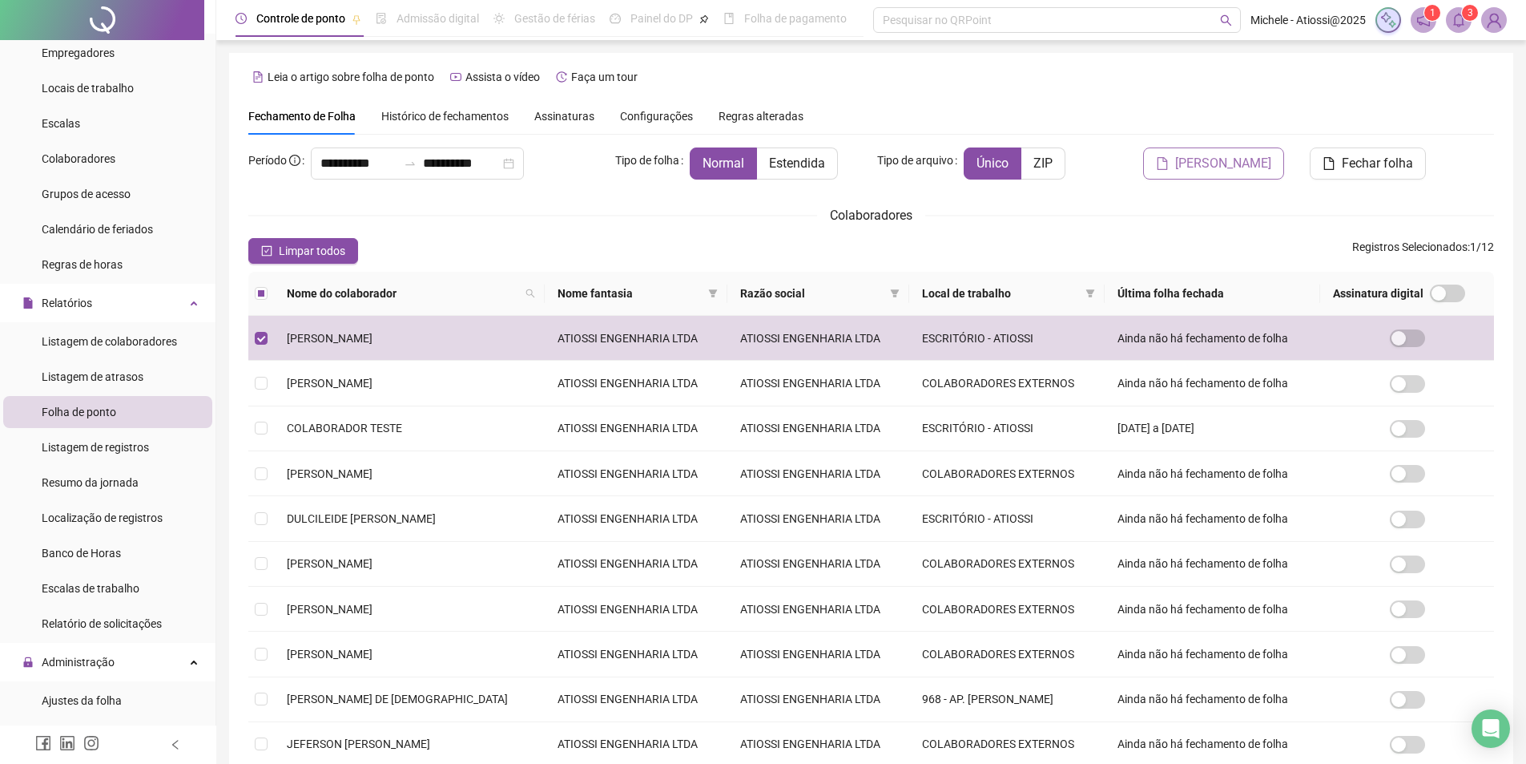
click at [1264, 167] on span "[PERSON_NAME]" at bounding box center [1223, 163] width 96 height 19
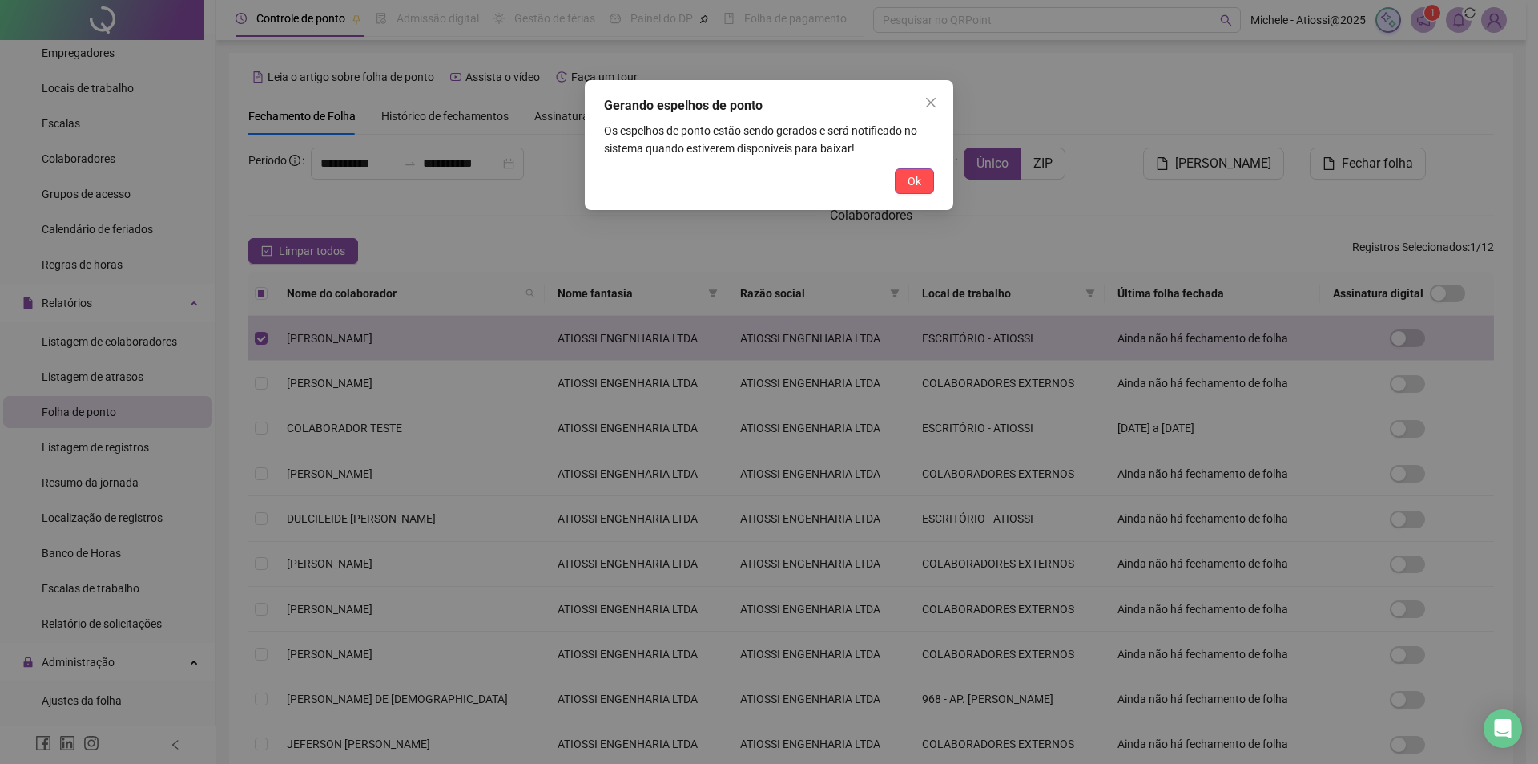
click at [910, 159] on div "Gerando espelhos de ponto Os espelhos de ponto estão sendo gerados e será notif…" at bounding box center [769, 145] width 369 height 130
click at [909, 175] on span "Ok" at bounding box center [915, 181] width 14 height 18
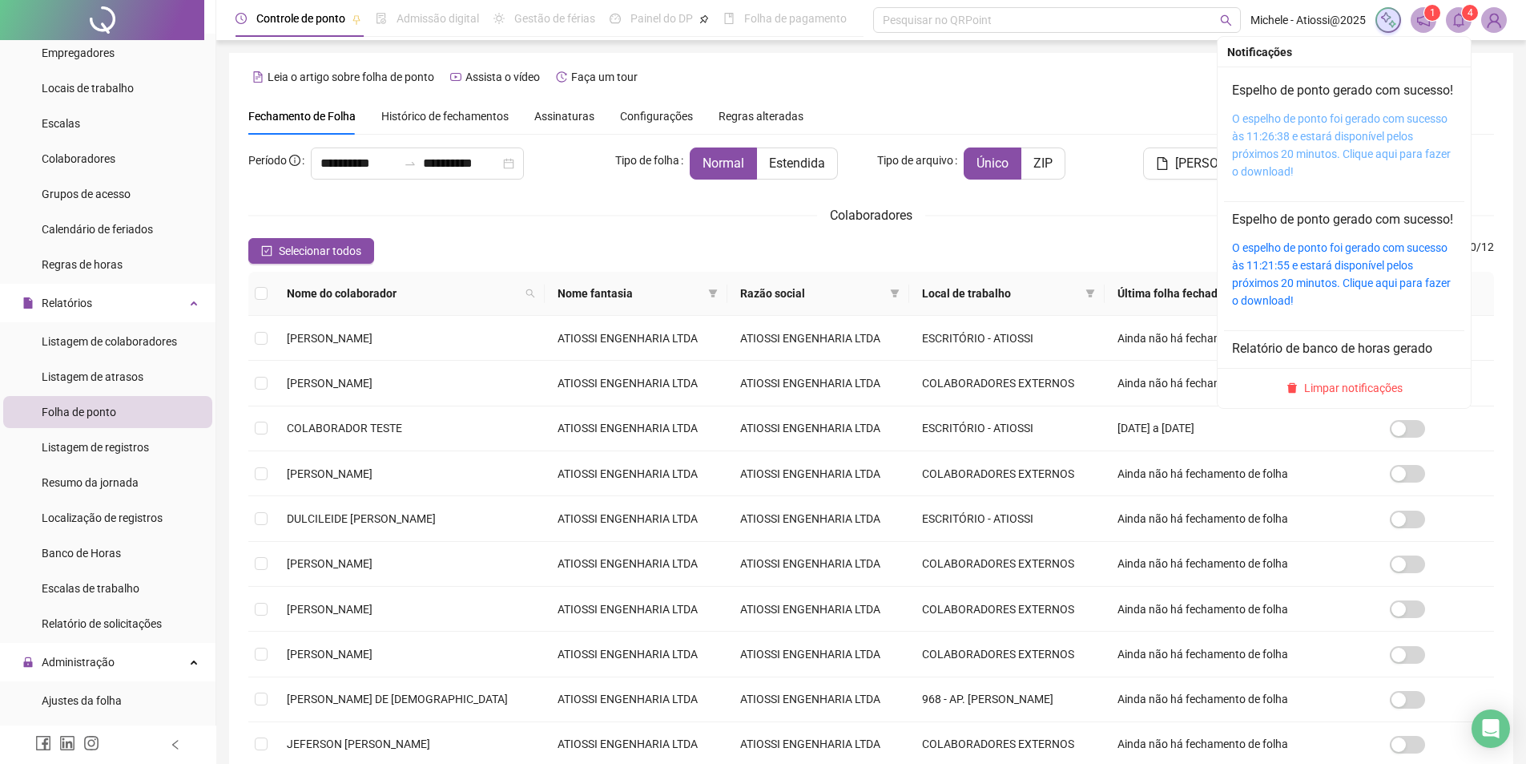
click at [1357, 148] on link "O espelho de ponto foi gerado com sucesso às 11:26:38 e estará disponível pelos…" at bounding box center [1341, 145] width 219 height 66
